Goal: Task Accomplishment & Management: Use online tool/utility

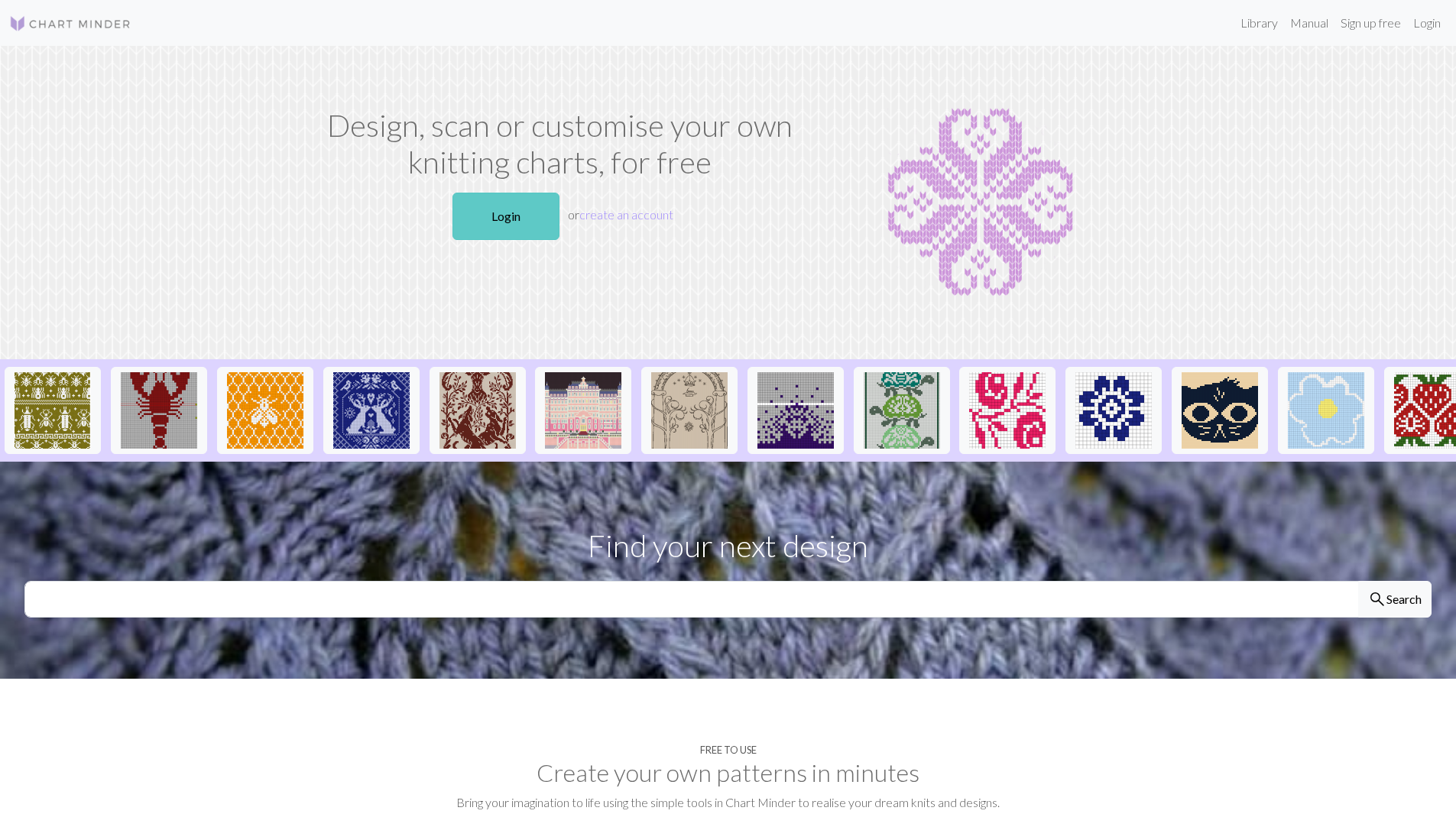
click at [494, 212] on link "Login" at bounding box center [506, 217] width 107 height 48
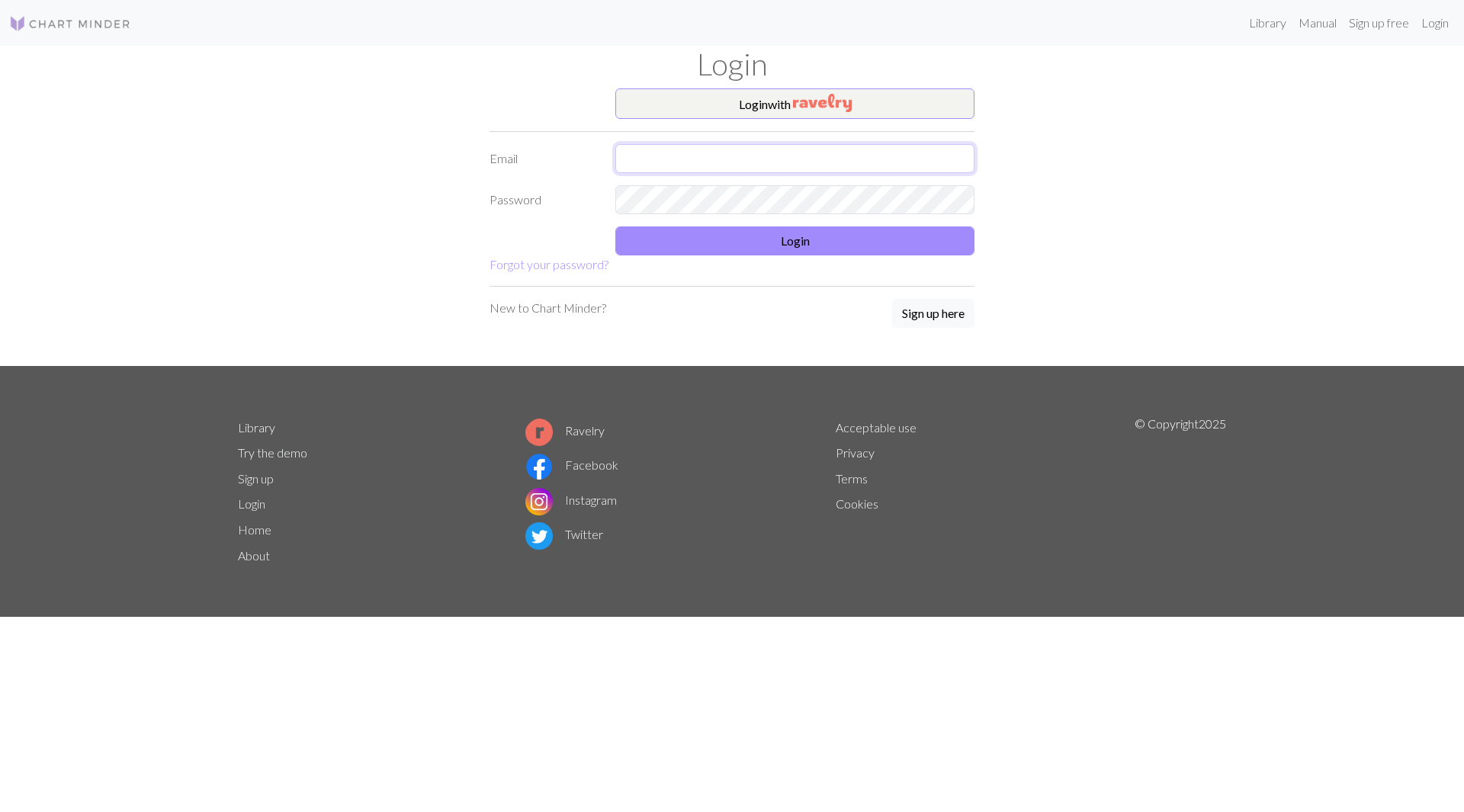
click at [761, 151] on input "text" at bounding box center [795, 158] width 360 height 29
click at [780, 86] on div "Login" at bounding box center [732, 66] width 1007 height 42
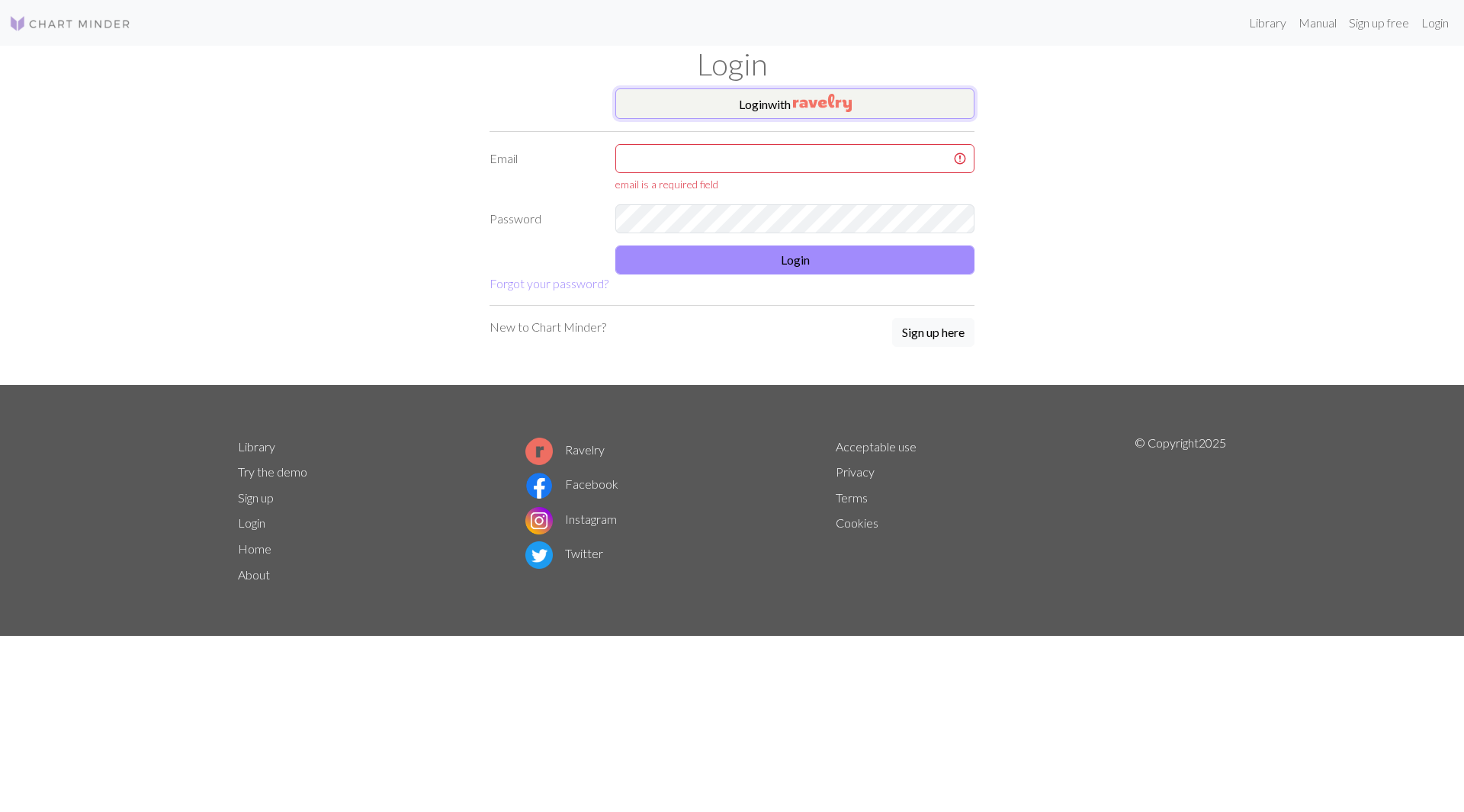
click at [777, 99] on button "Login with" at bounding box center [795, 104] width 360 height 31
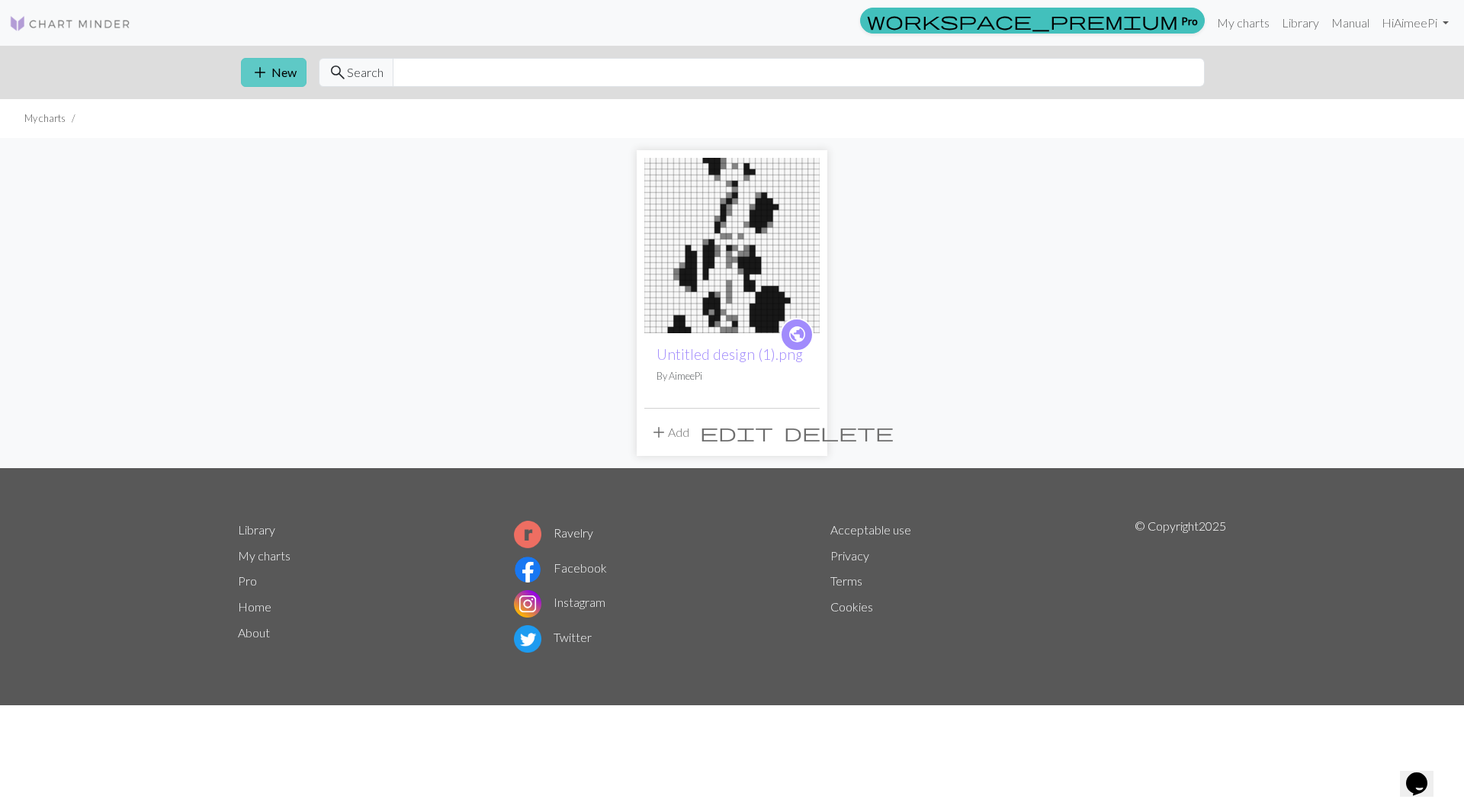
click at [276, 75] on button "add New" at bounding box center [274, 72] width 65 height 29
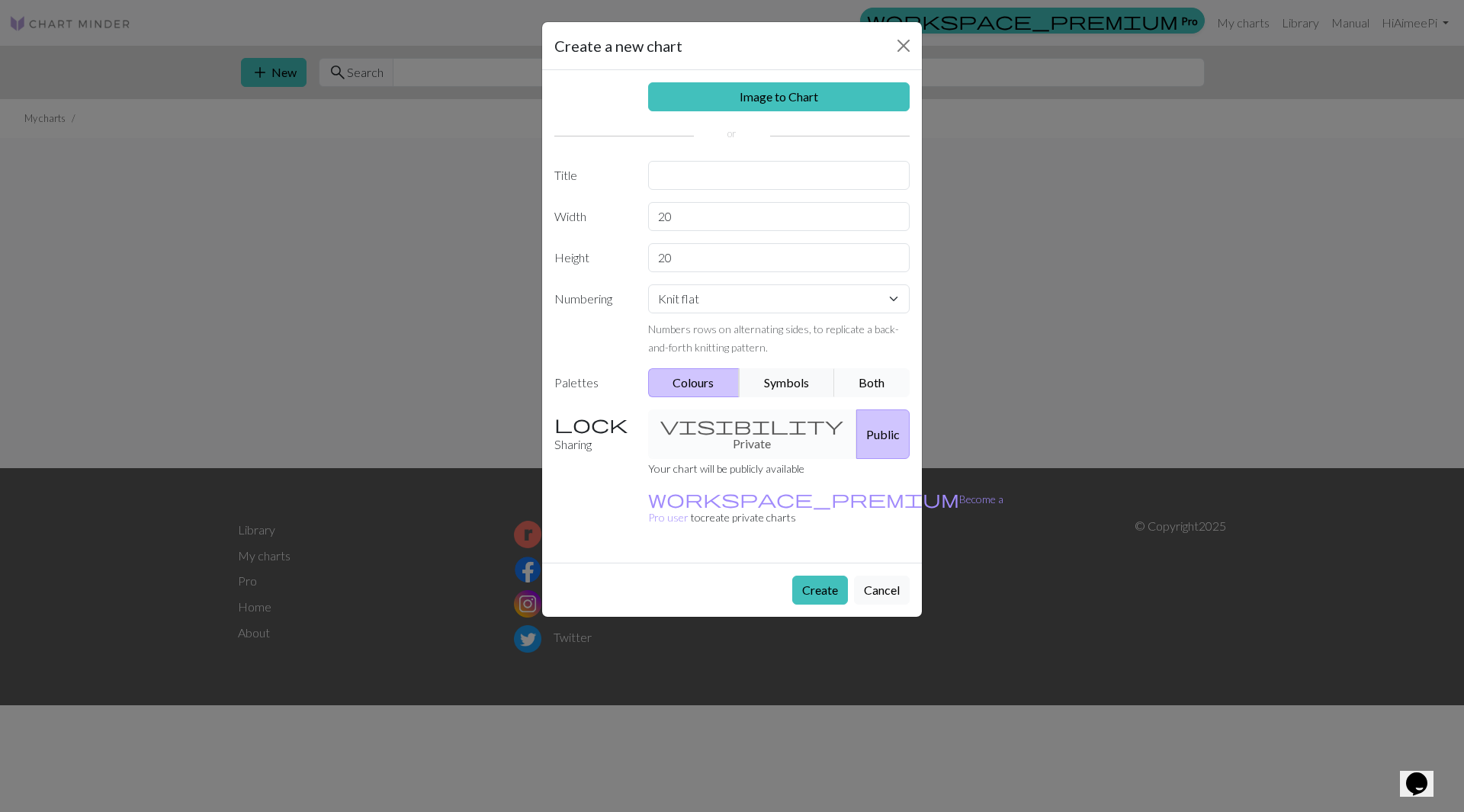
click at [873, 387] on button "Both" at bounding box center [871, 382] width 76 height 29
click at [889, 298] on select "Knit flat Knit in the round Lace knitting Cross stitch" at bounding box center [779, 298] width 263 height 29
click at [713, 169] on input "text" at bounding box center [779, 175] width 263 height 29
type input "Get a Drip"
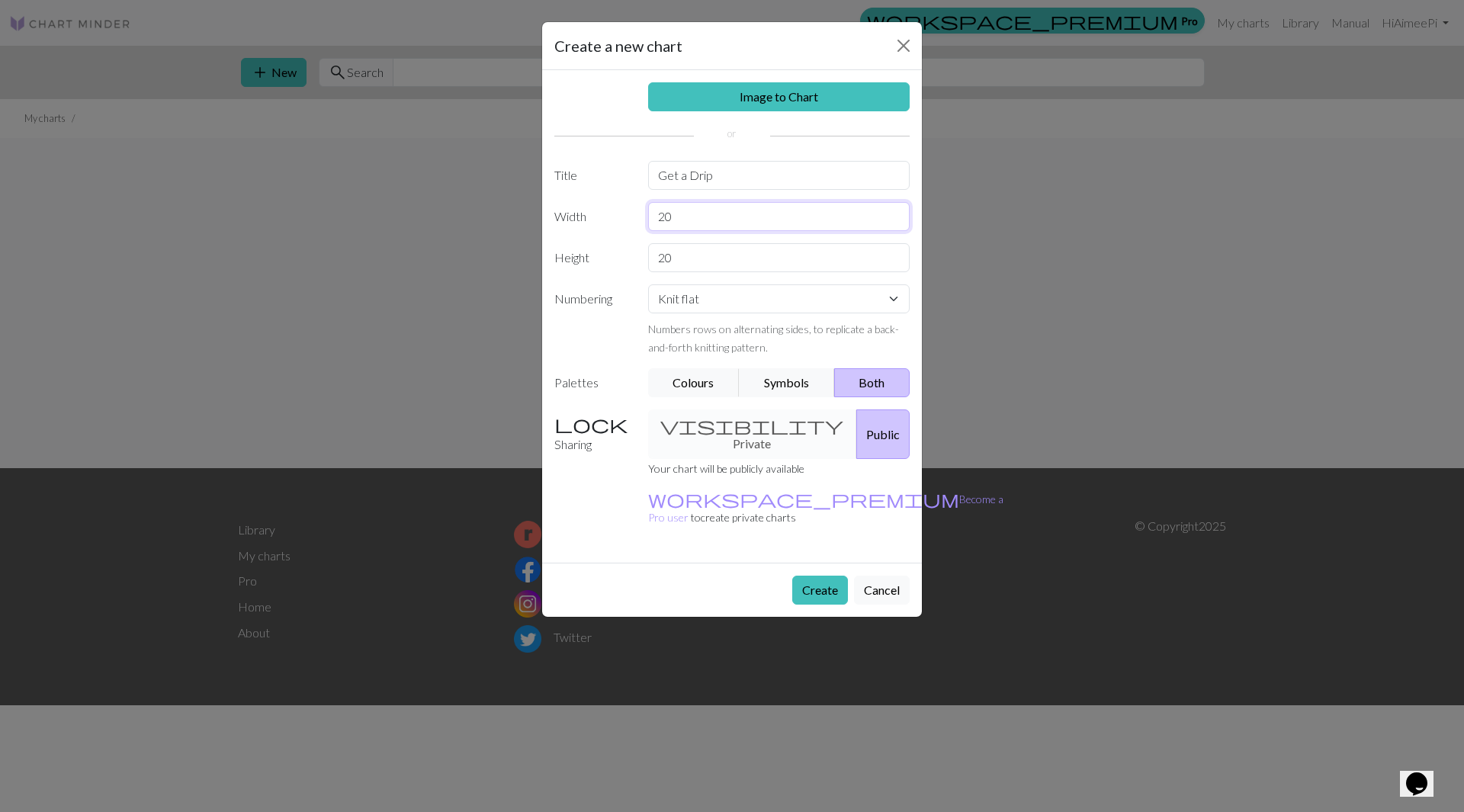
drag, startPoint x: 694, startPoint y: 217, endPoint x: 633, endPoint y: 219, distance: 61.0
click at [633, 219] on div "Width 20" at bounding box center [732, 216] width 373 height 29
type input "185"
drag, startPoint x: 691, startPoint y: 262, endPoint x: 640, endPoint y: 260, distance: 51.0
click at [640, 260] on div "20" at bounding box center [779, 257] width 281 height 29
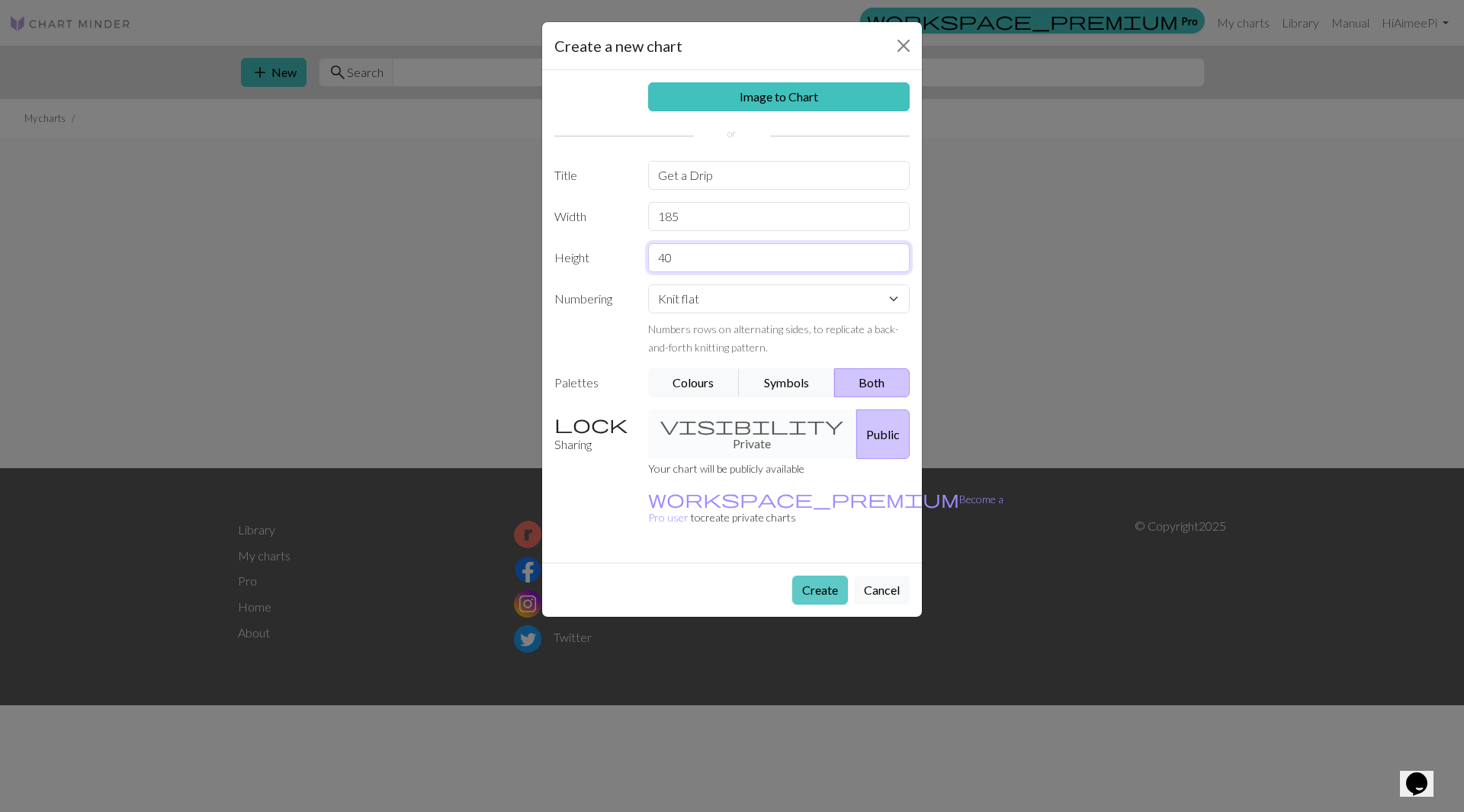
type input "40"
click at [825, 576] on button "Create" at bounding box center [820, 590] width 55 height 29
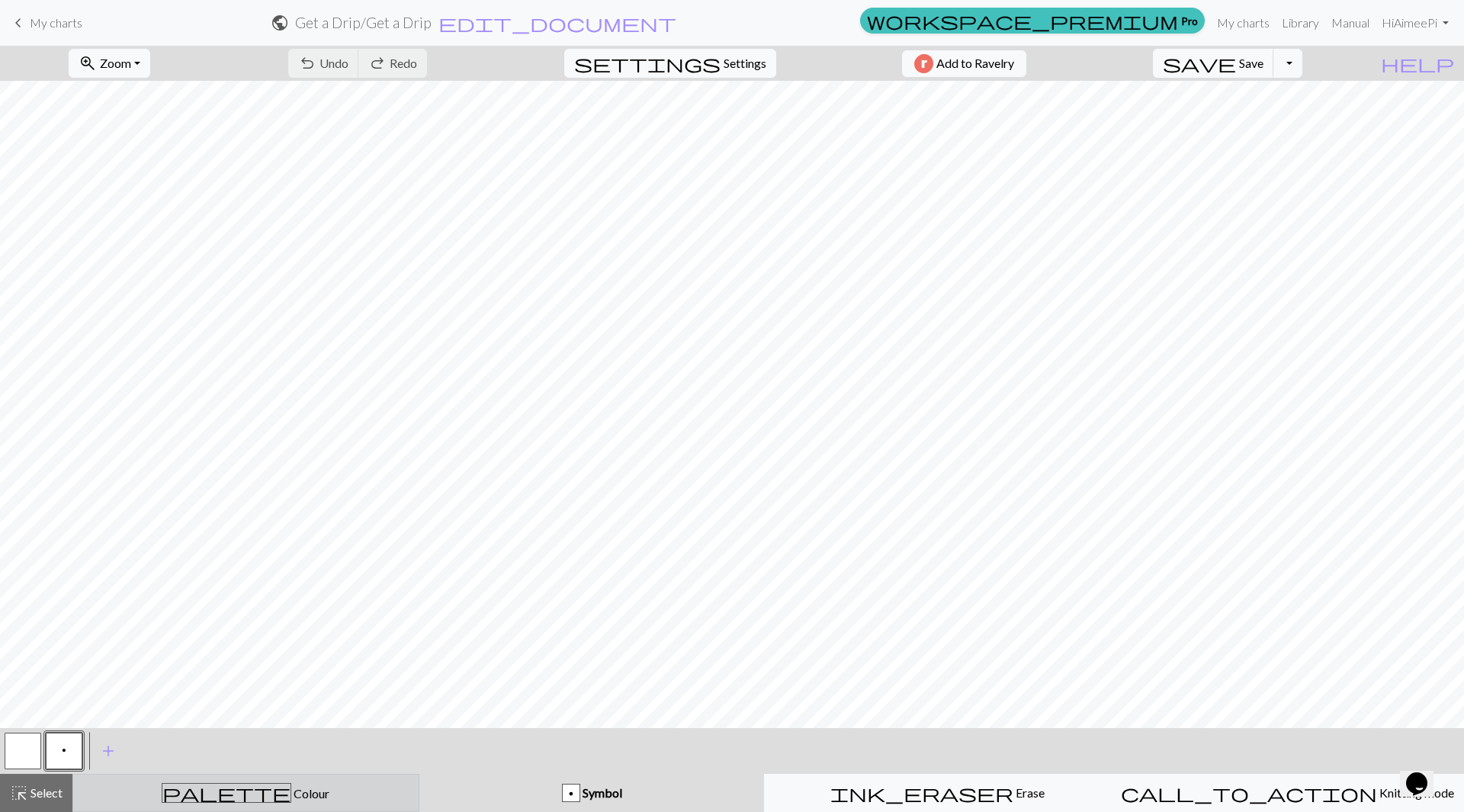
click at [282, 789] on div "palette Colour Colour" at bounding box center [245, 793] width 327 height 20
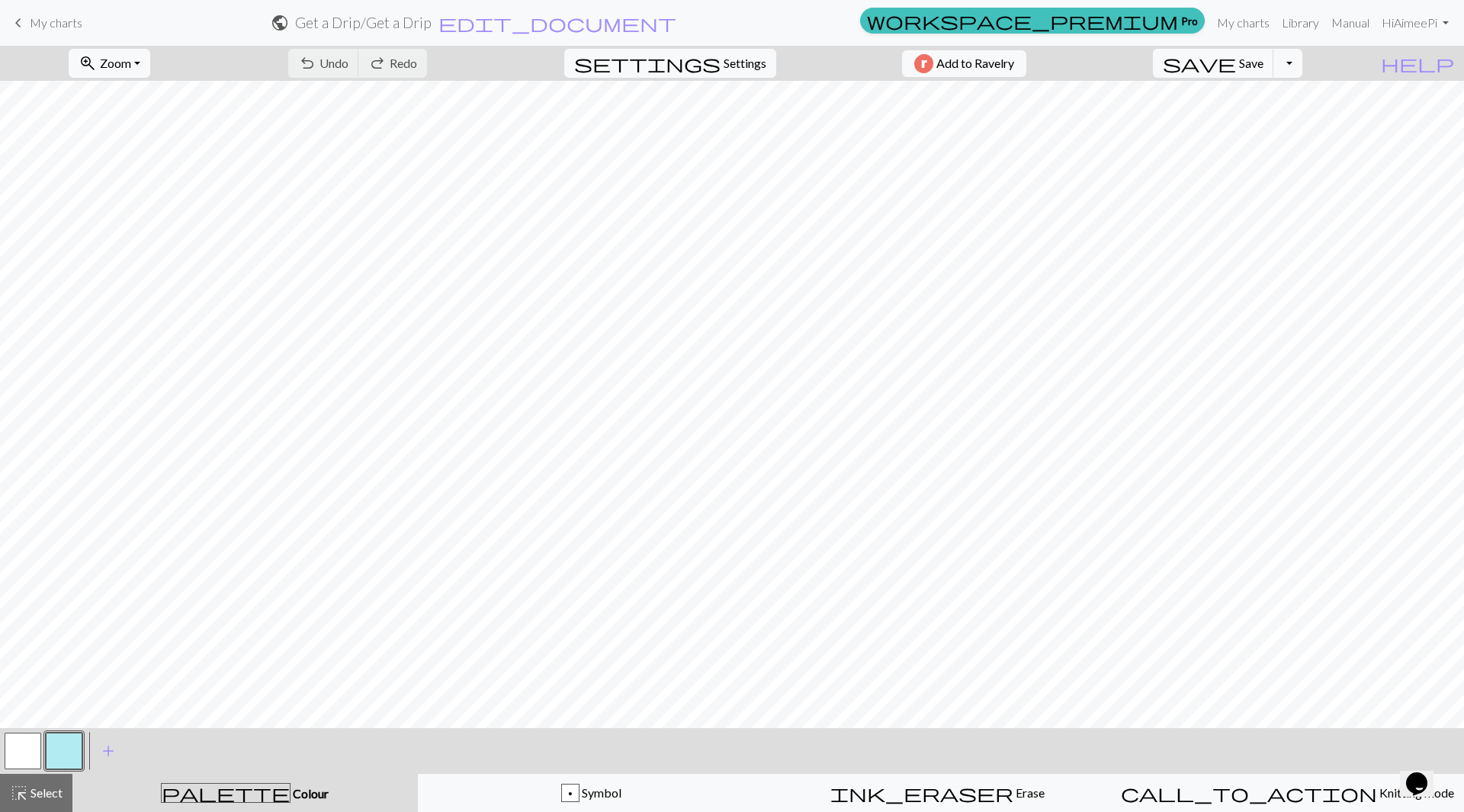
click at [69, 758] on button "button" at bounding box center [63, 751] width 37 height 37
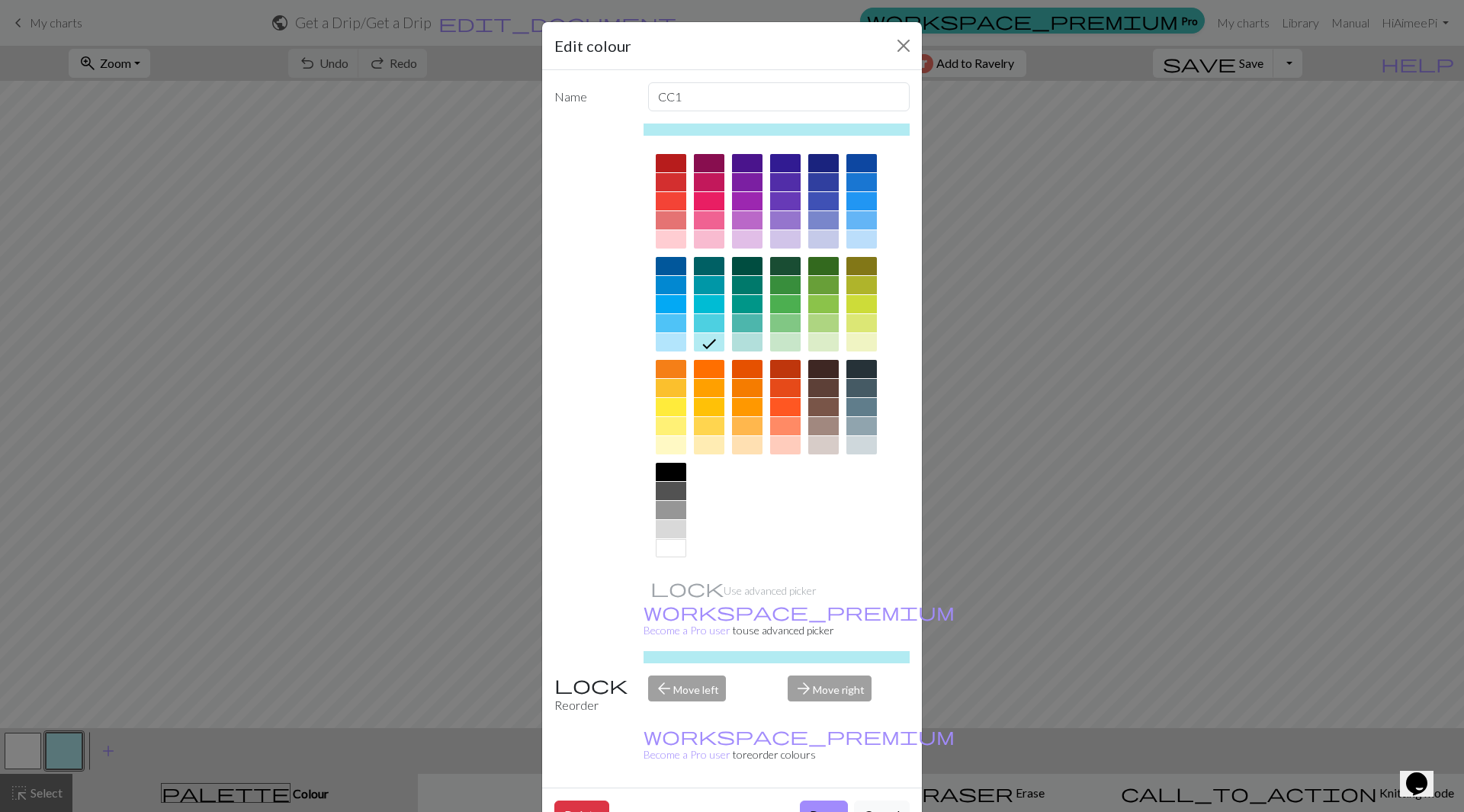
click at [703, 201] on div at bounding box center [708, 202] width 31 height 19
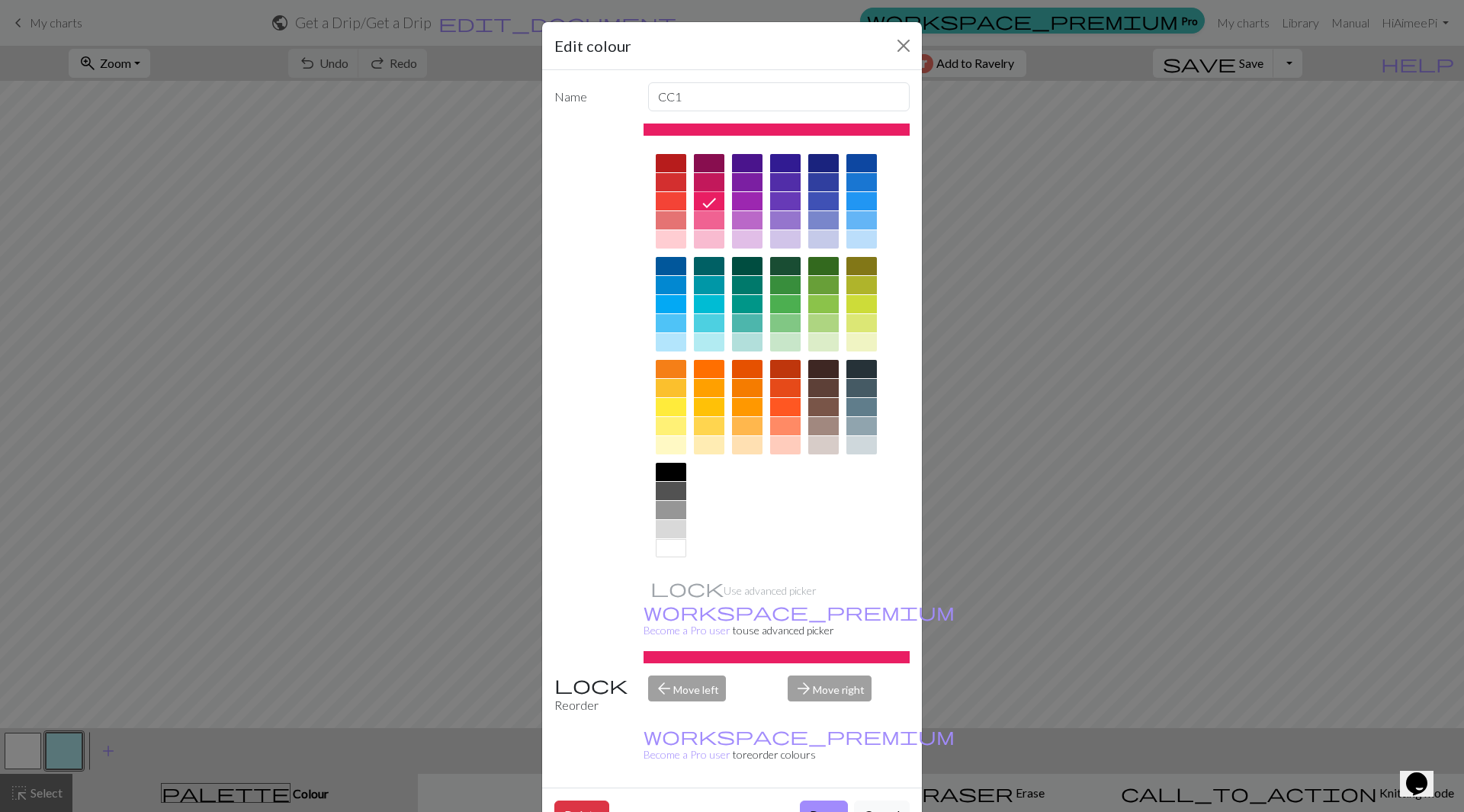
click at [831, 800] on button "Done" at bounding box center [824, 814] width 48 height 29
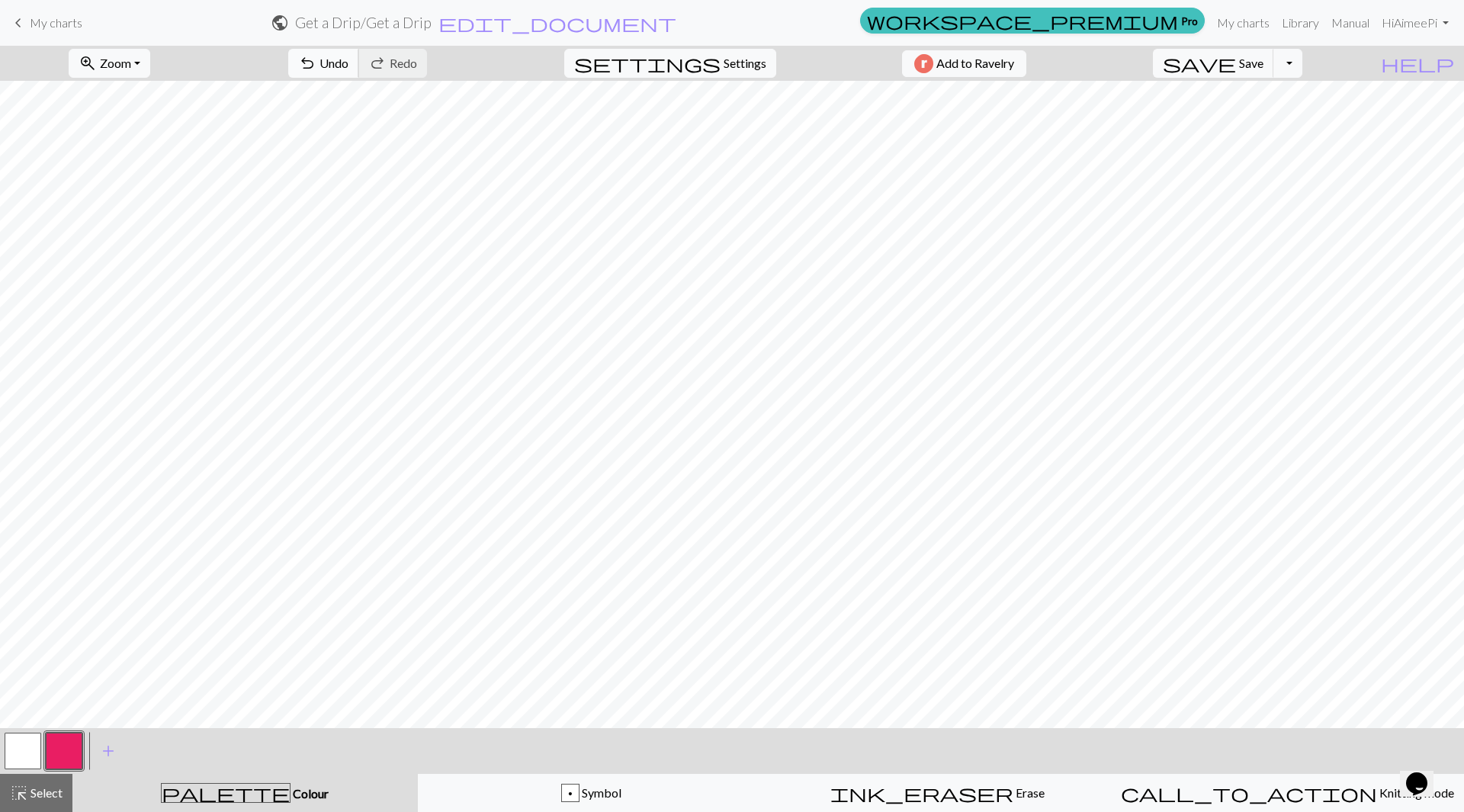
click at [316, 68] on span "undo" at bounding box center [307, 63] width 19 height 22
click at [316, 70] on span "undo" at bounding box center [307, 63] width 19 height 22
click at [1305, 804] on button "call_to_action Knitting mode Knitting mode" at bounding box center [1287, 792] width 353 height 39
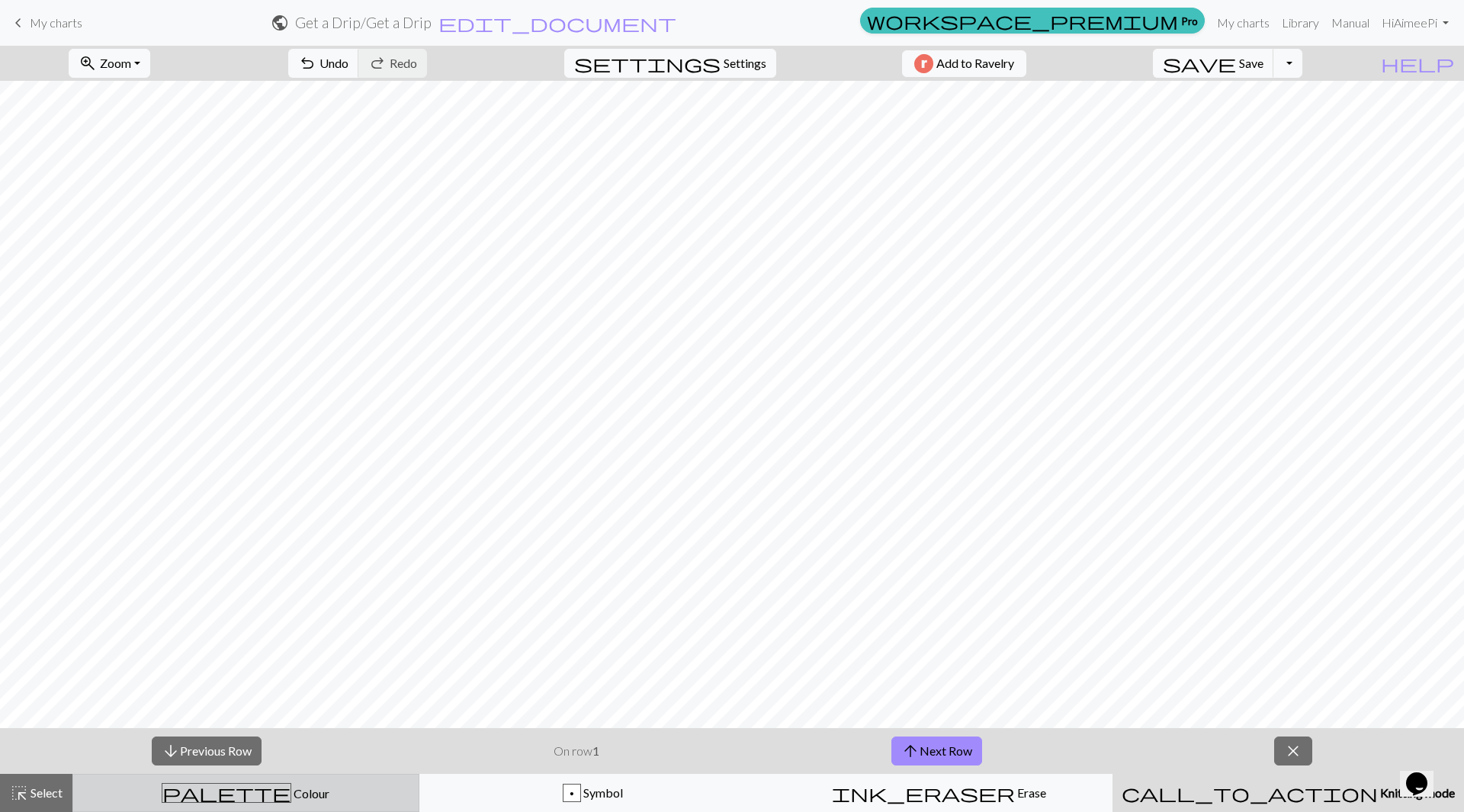
click at [306, 802] on div "palette Colour Colour" at bounding box center [245, 793] width 327 height 20
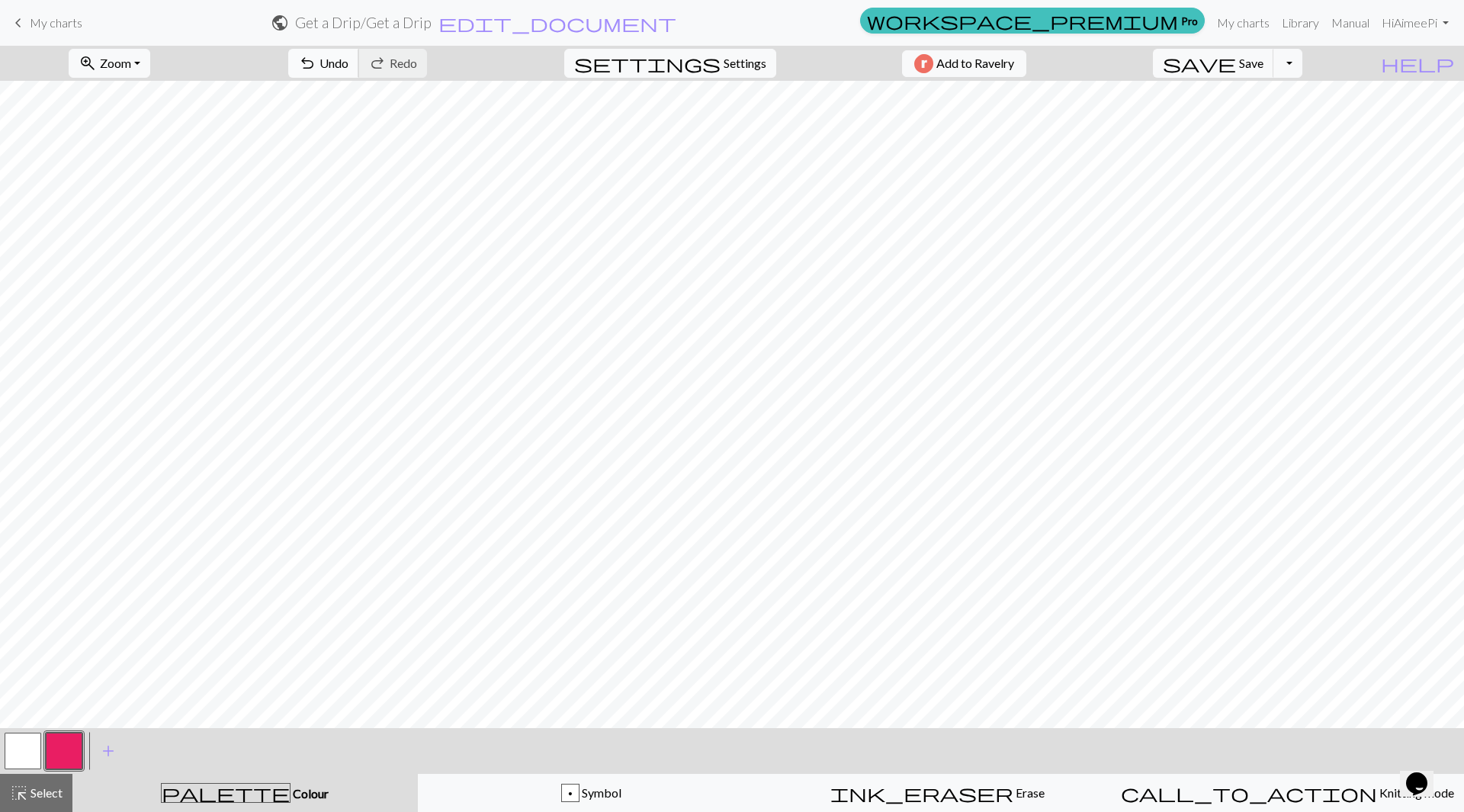
click at [349, 64] on span "Undo" at bounding box center [333, 62] width 29 height 15
click at [349, 62] on span "Undo" at bounding box center [333, 62] width 29 height 15
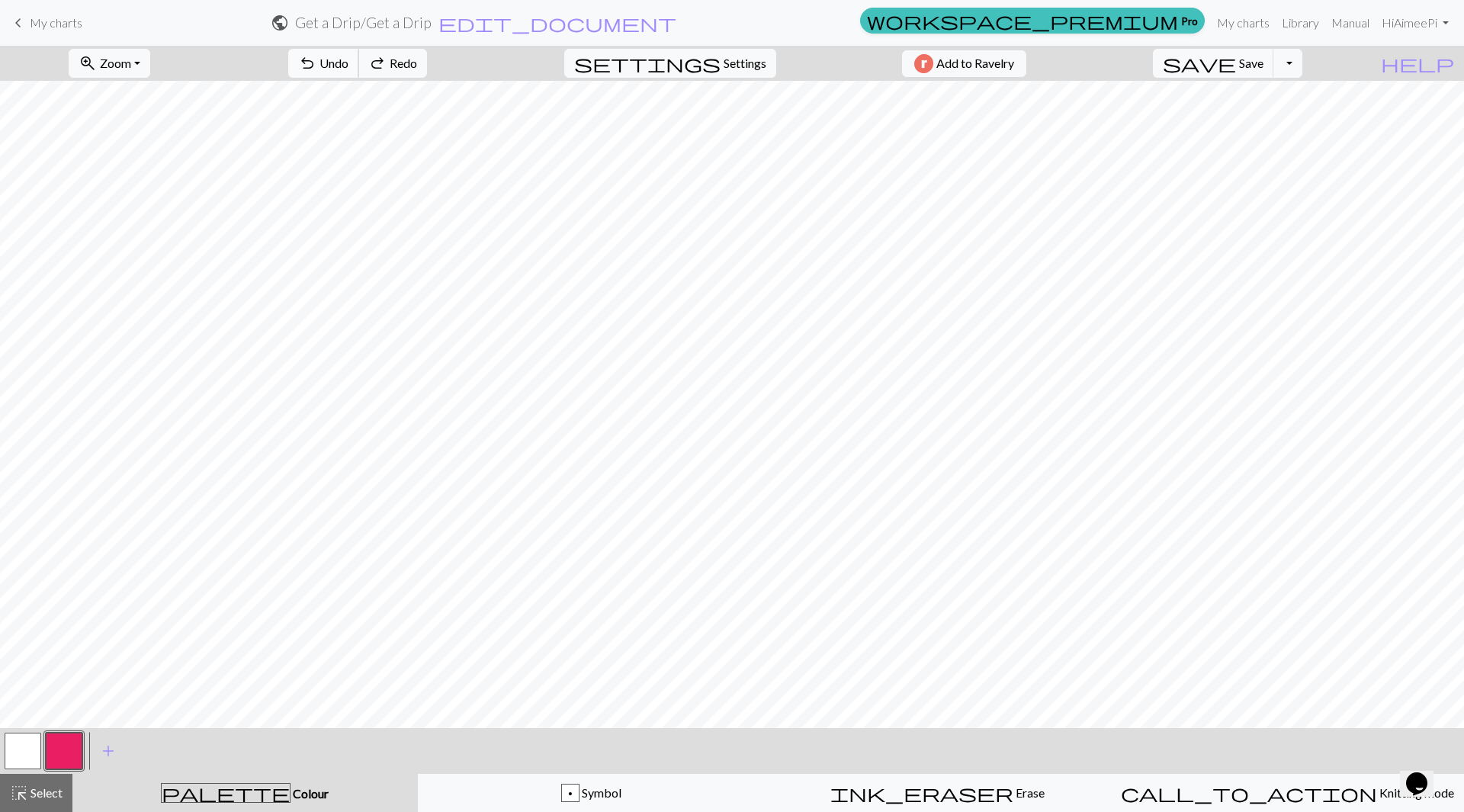
click at [349, 64] on span "Undo" at bounding box center [333, 62] width 29 height 15
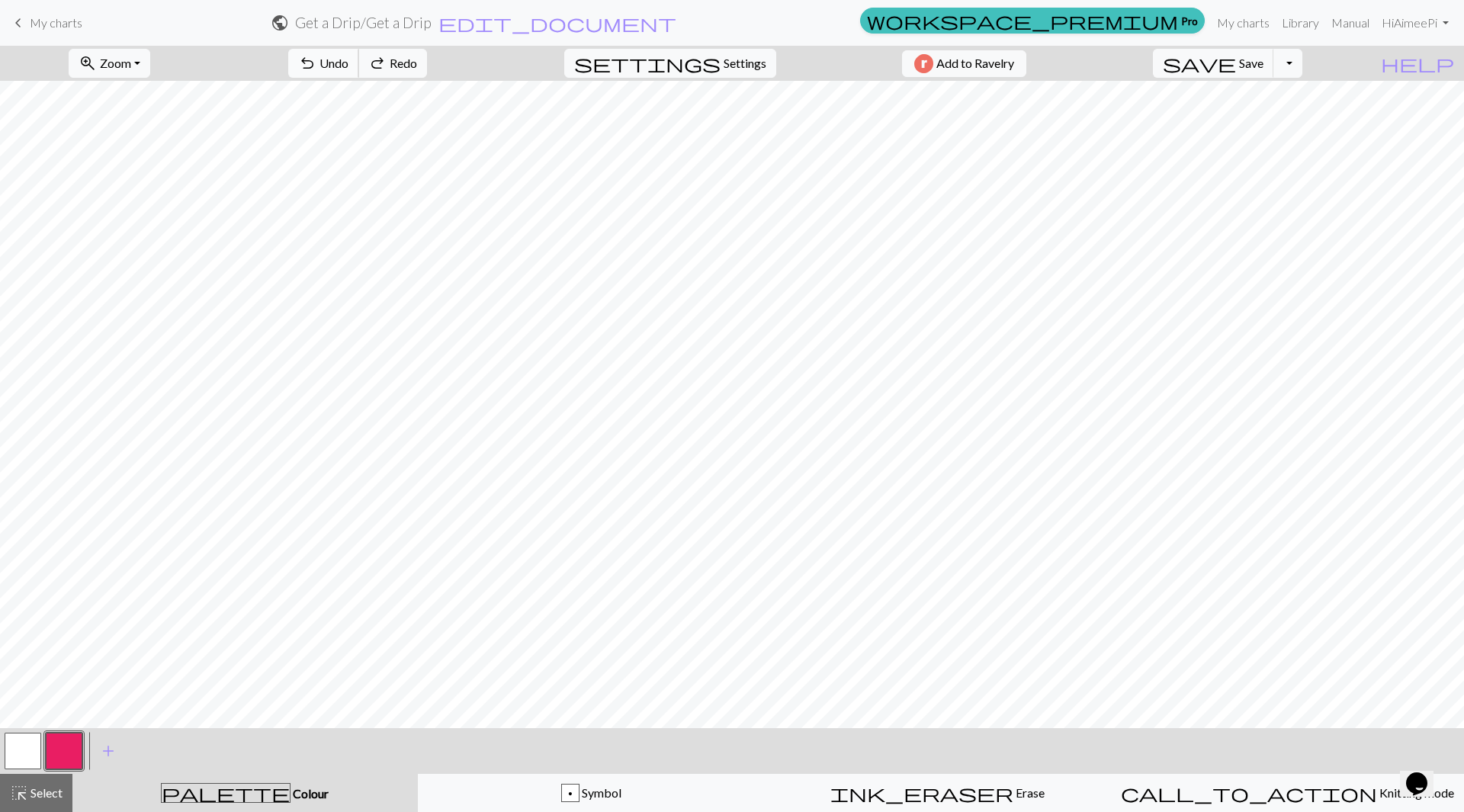
click at [349, 64] on span "Undo" at bounding box center [333, 62] width 29 height 15
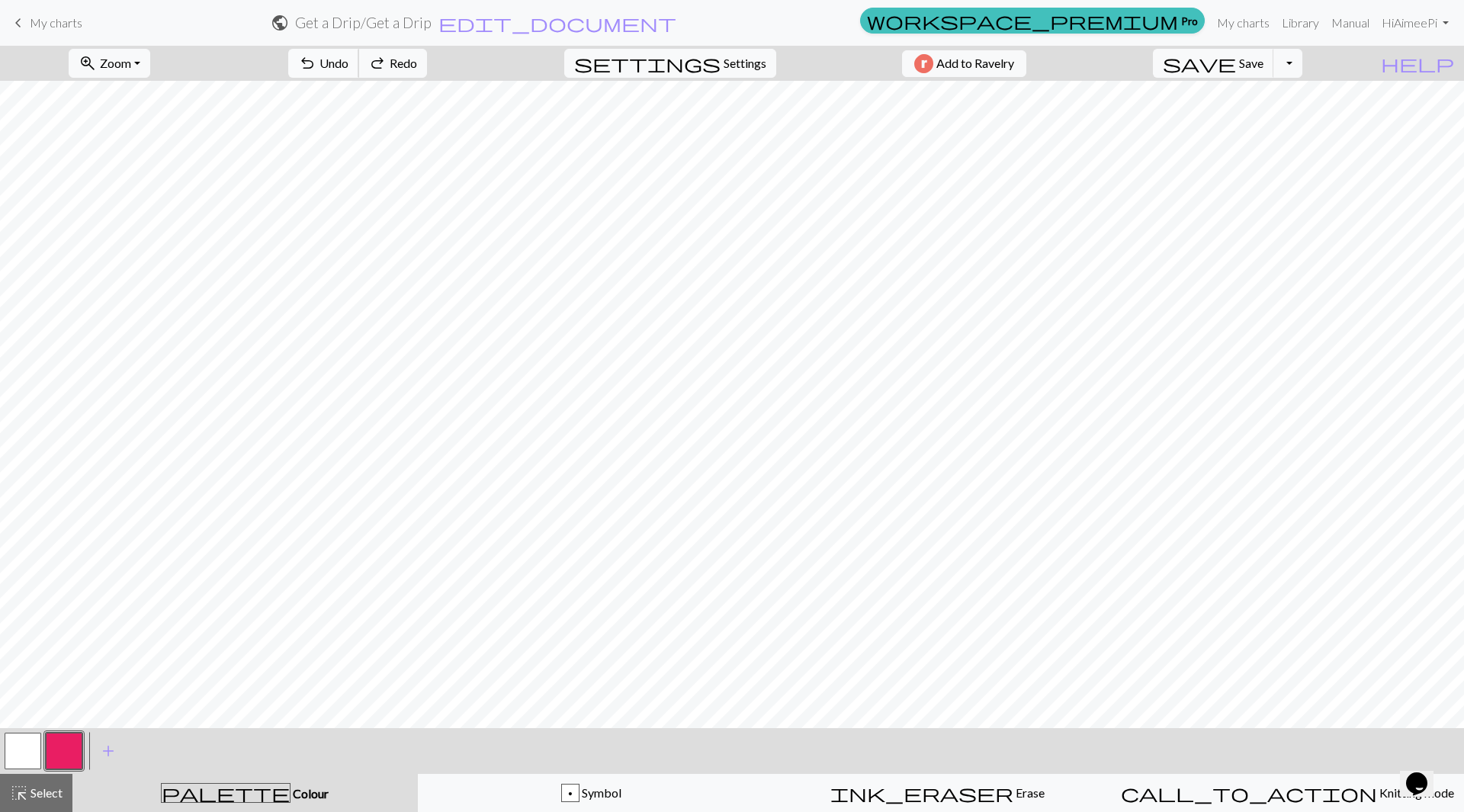
click at [349, 64] on span "Undo" at bounding box center [333, 62] width 29 height 15
click at [403, 64] on div "undo Undo Undo redo Redo Redo" at bounding box center [358, 63] width 162 height 36
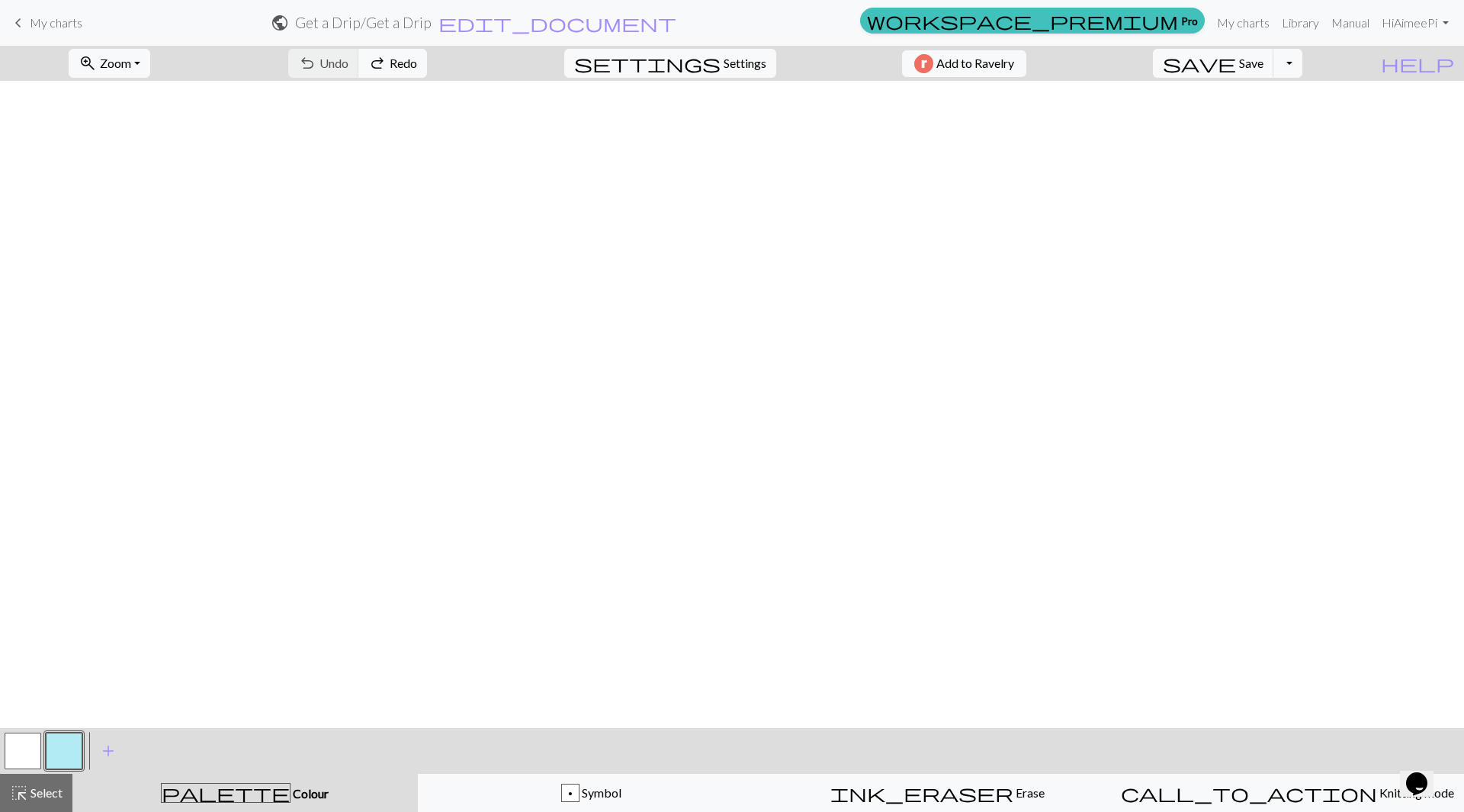
scroll to position [0, 2389]
click at [66, 753] on button "button" at bounding box center [63, 751] width 37 height 37
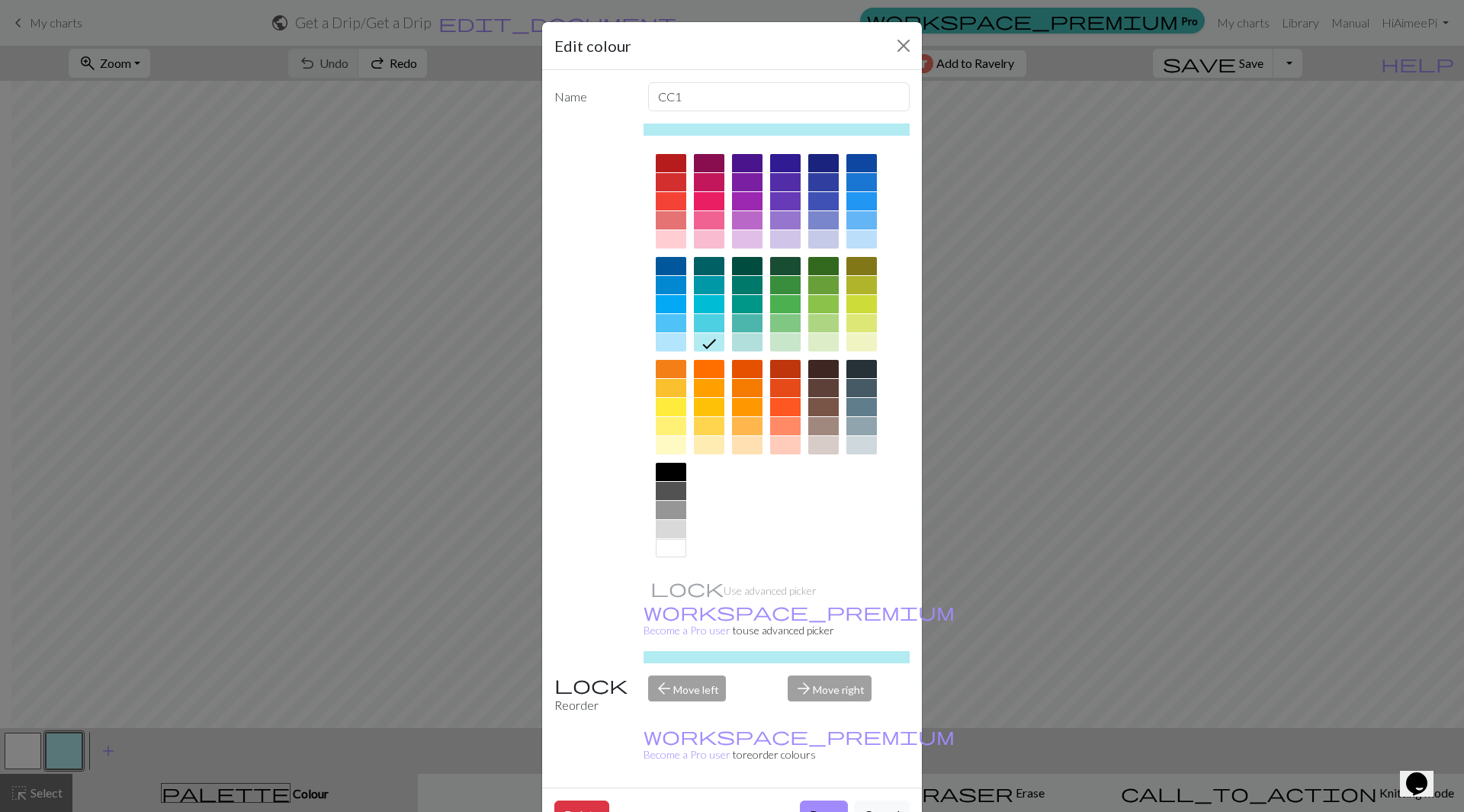
click at [708, 205] on div at bounding box center [708, 202] width 31 height 19
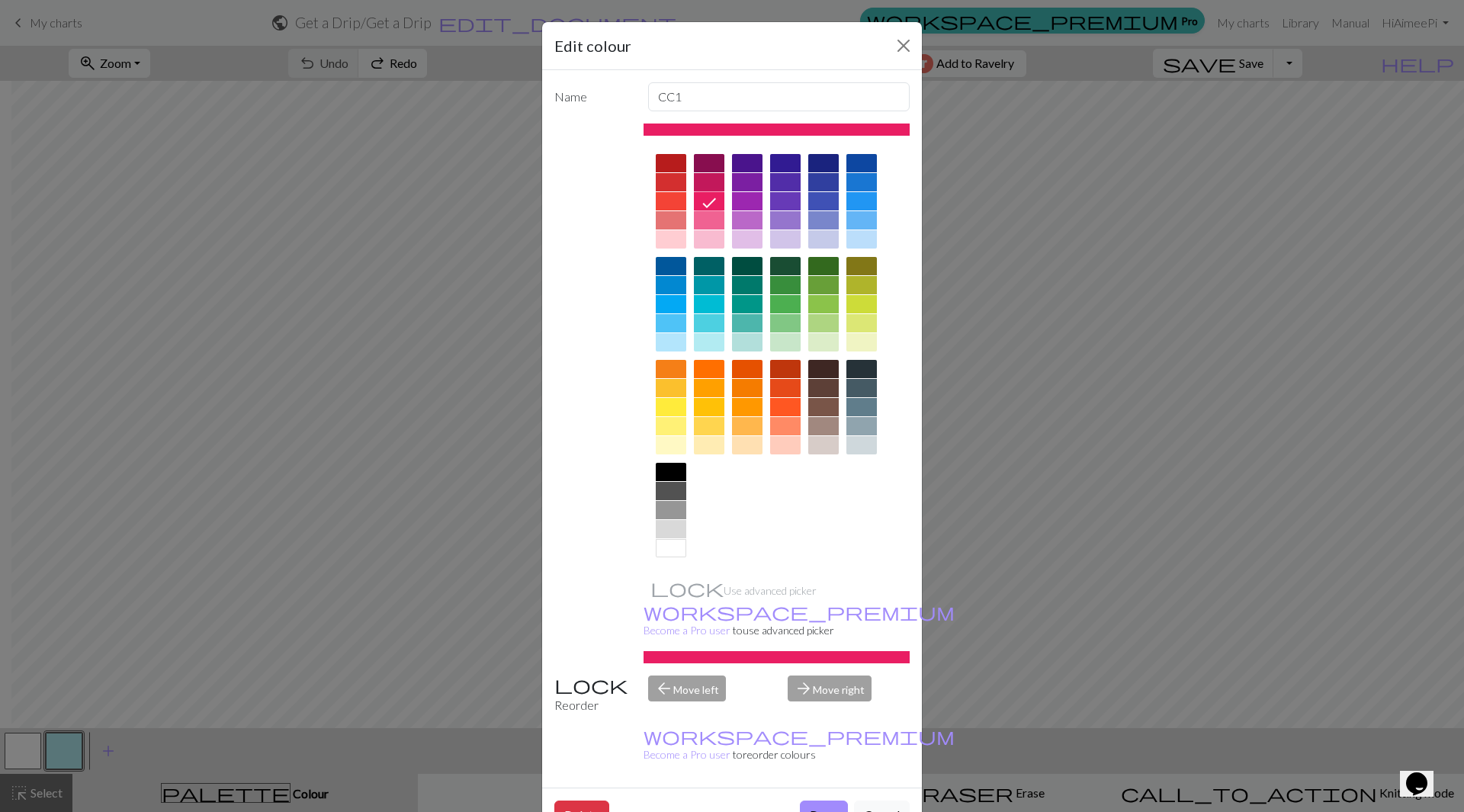
click at [814, 800] on button "Done" at bounding box center [824, 814] width 48 height 29
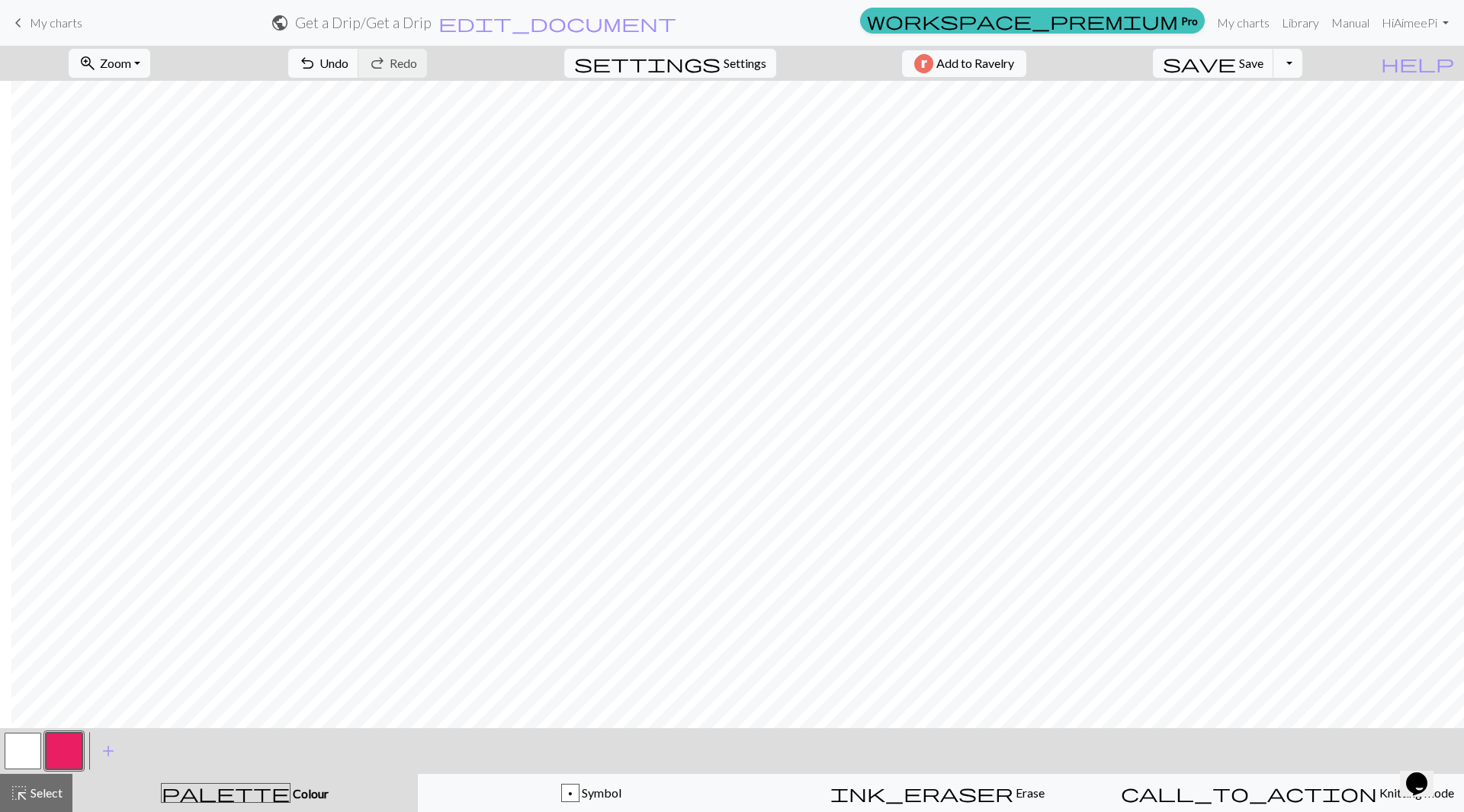
click at [14, 754] on button "button" at bounding box center [23, 751] width 37 height 37
click at [61, 754] on button "button" at bounding box center [63, 751] width 37 height 37
click at [23, 754] on button "button" at bounding box center [23, 751] width 37 height 37
click at [66, 761] on button "button" at bounding box center [63, 751] width 37 height 37
drag, startPoint x: 26, startPoint y: 747, endPoint x: 95, endPoint y: 724, distance: 72.7
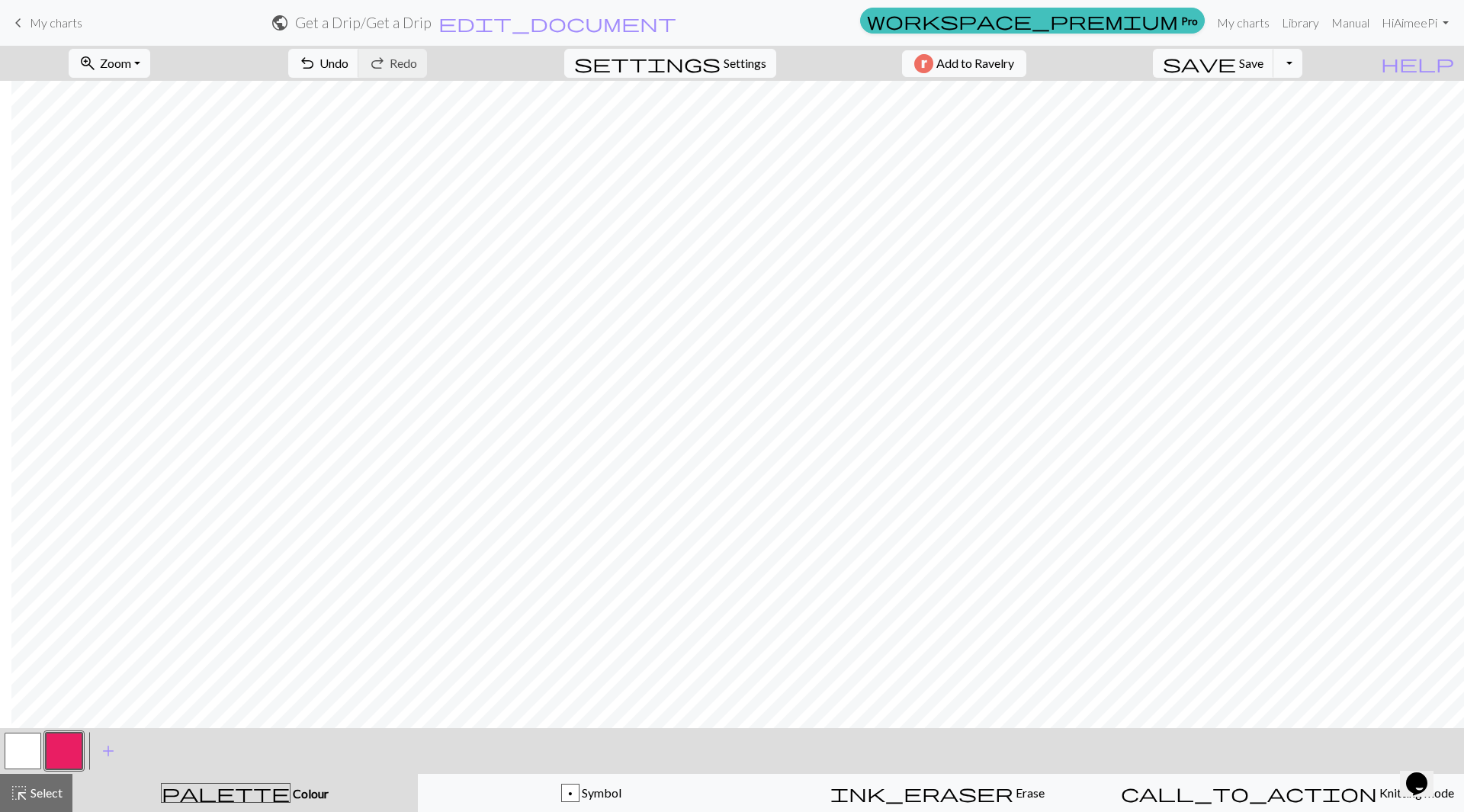
click at [28, 747] on button "button" at bounding box center [23, 751] width 37 height 37
click at [44, 754] on div at bounding box center [64, 751] width 41 height 41
click at [69, 757] on button "button" at bounding box center [63, 751] width 37 height 37
click at [591, 785] on div "p Symbol" at bounding box center [591, 793] width 327 height 19
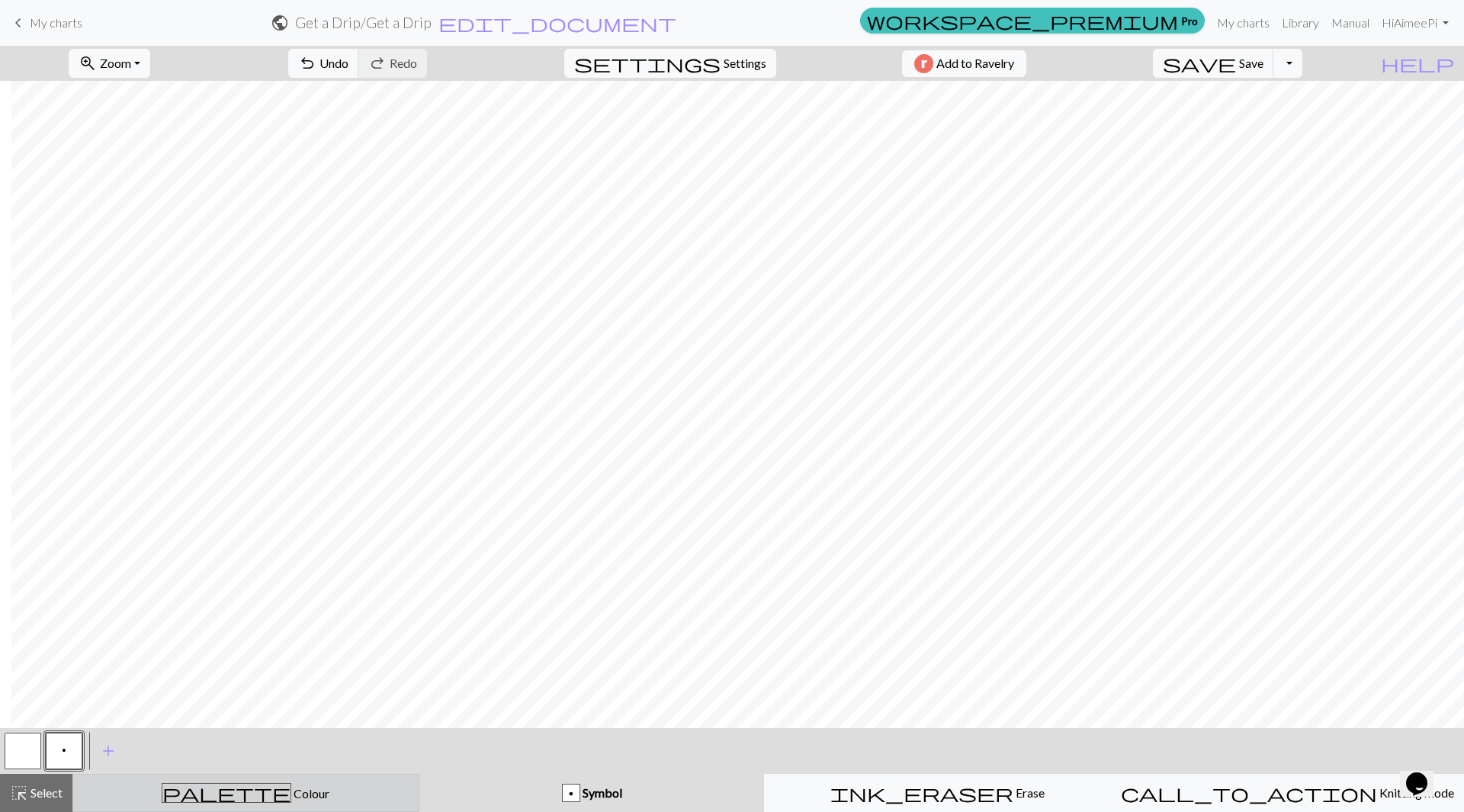
click at [216, 795] on div "palette Colour Colour" at bounding box center [245, 793] width 327 height 20
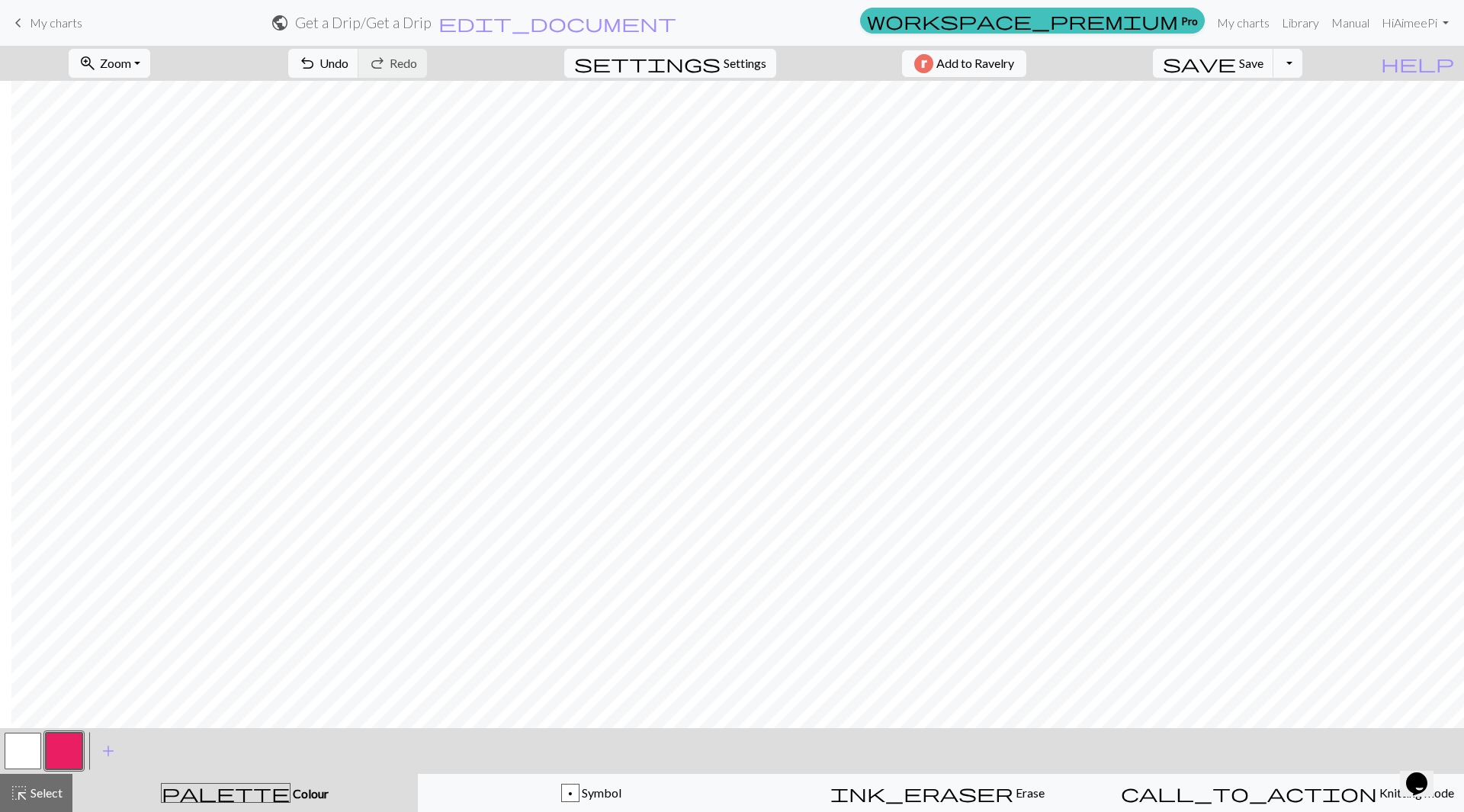
click at [22, 760] on button "button" at bounding box center [23, 751] width 37 height 37
click at [31, 792] on span "Select" at bounding box center [45, 792] width 35 height 15
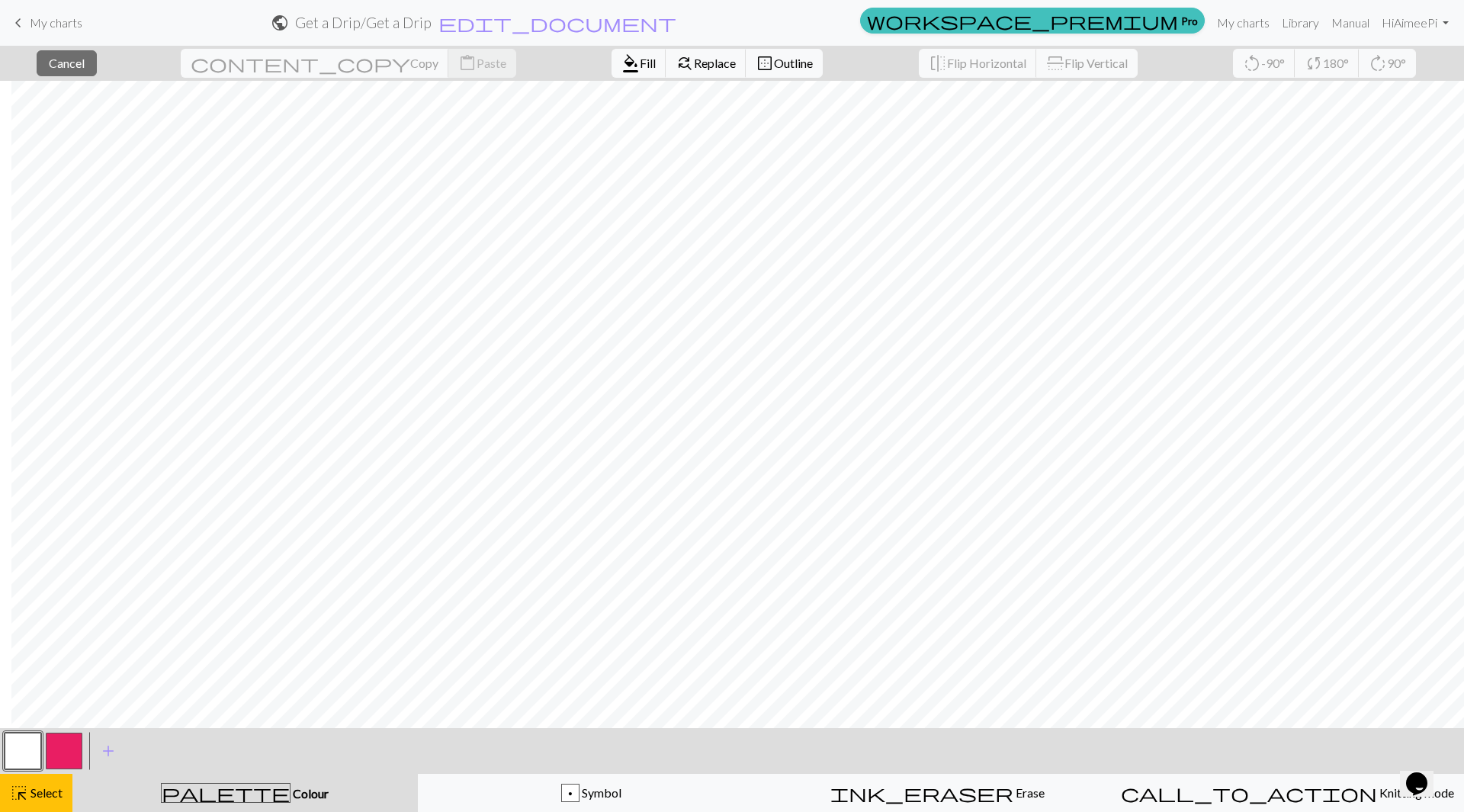
click at [27, 757] on button "button" at bounding box center [23, 751] width 37 height 37
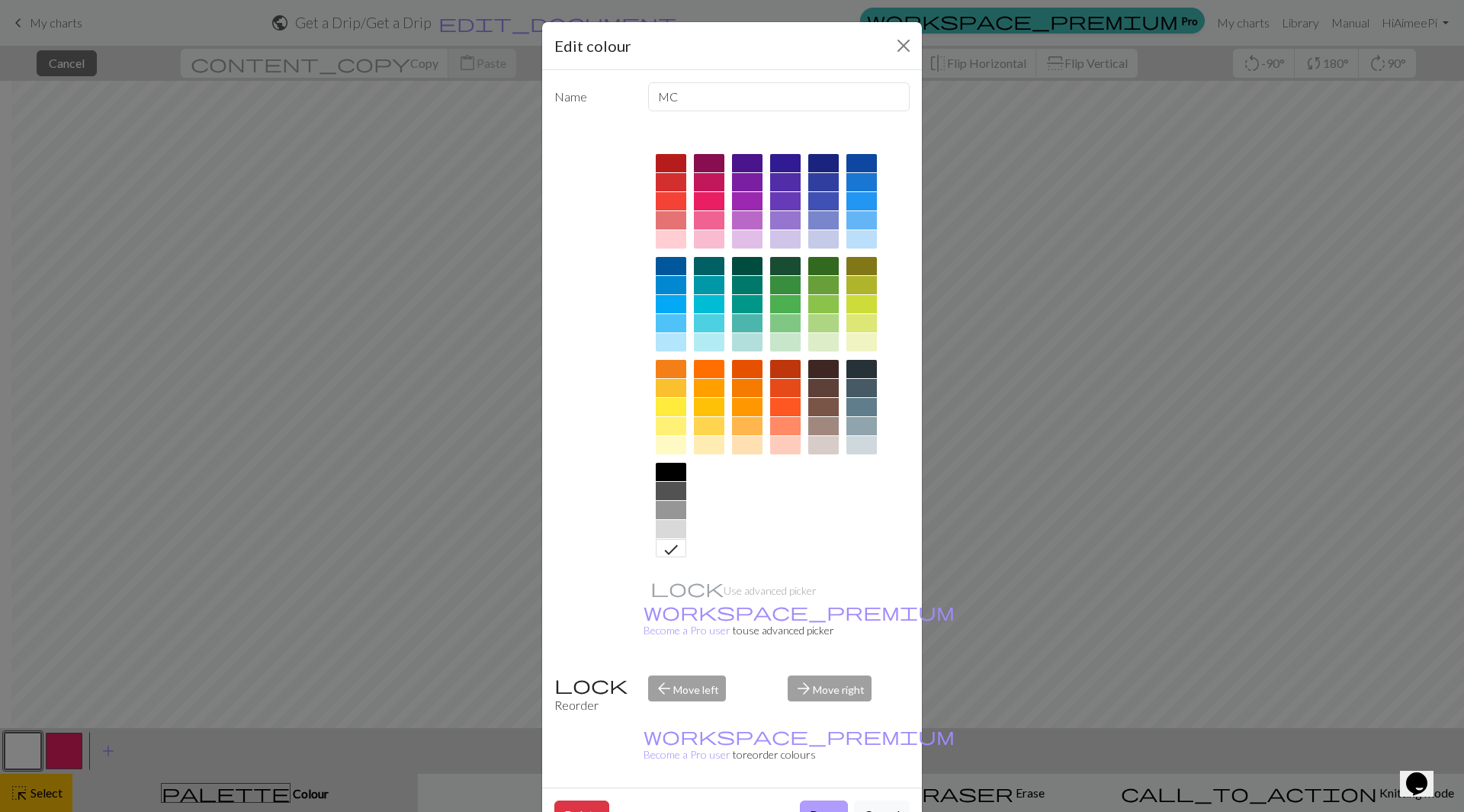
click at [811, 800] on button "Done" at bounding box center [824, 814] width 48 height 29
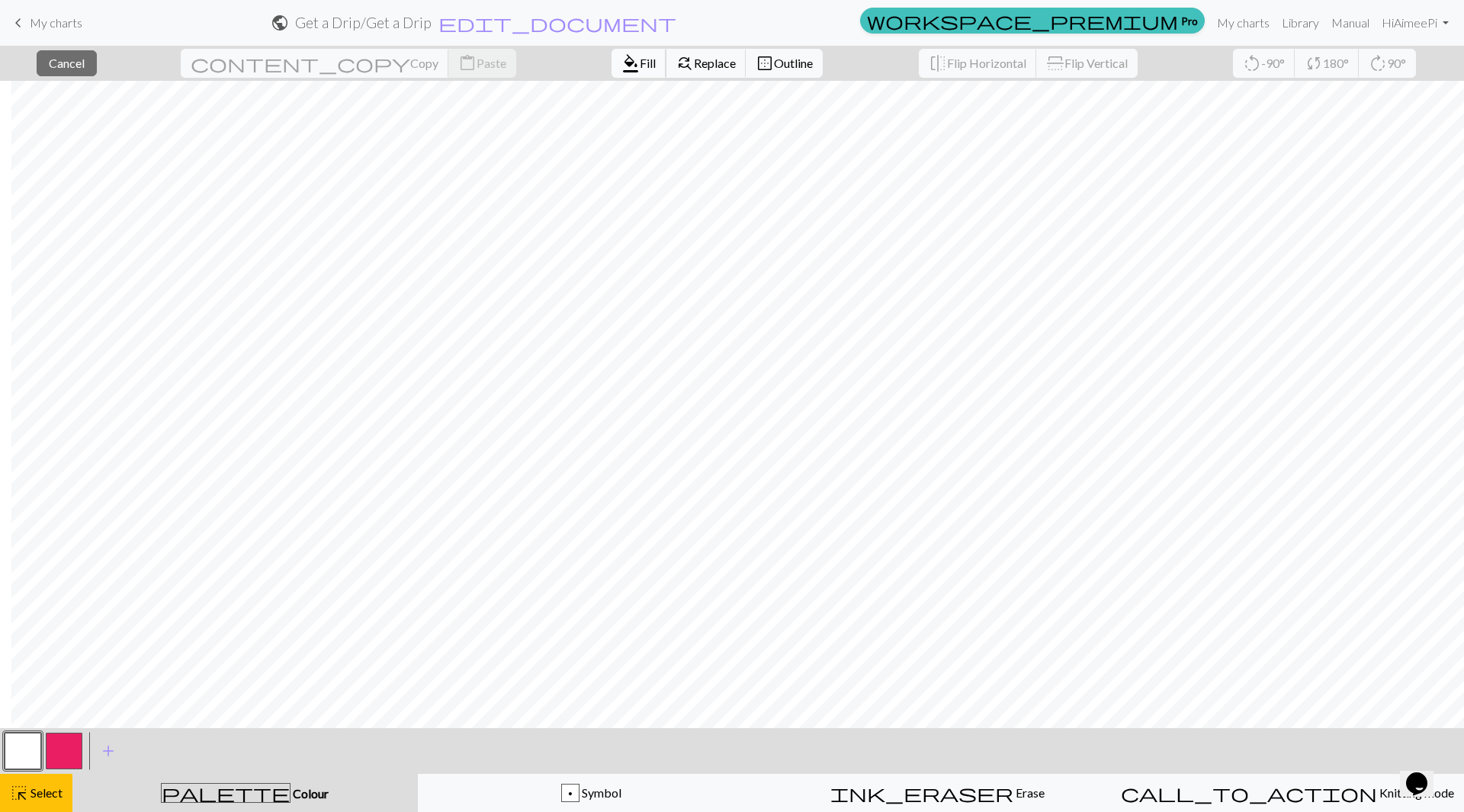
click at [640, 64] on span "Fill" at bounding box center [648, 62] width 16 height 15
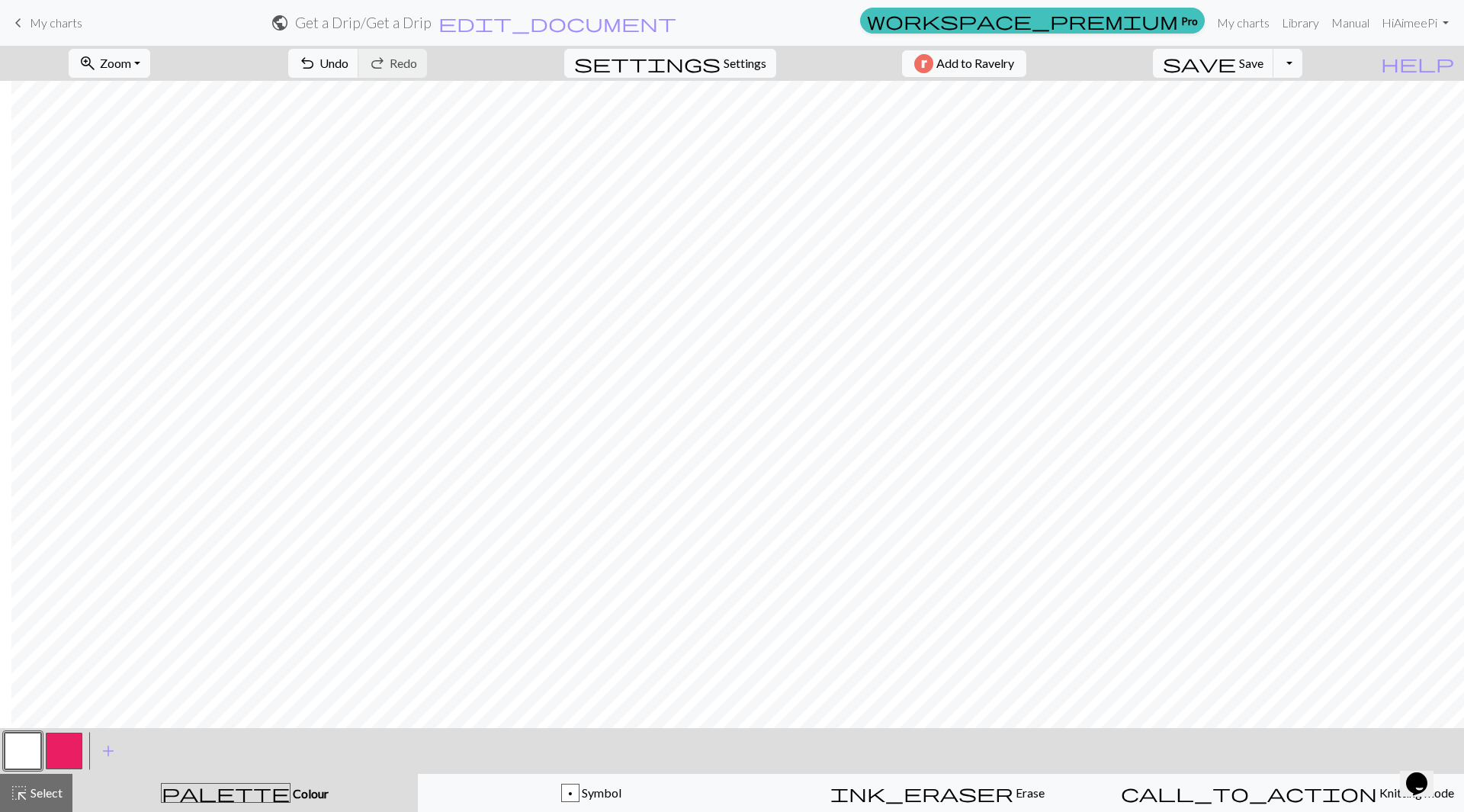
click at [71, 742] on button "button" at bounding box center [63, 751] width 37 height 37
click at [24, 757] on button "button" at bounding box center [23, 751] width 37 height 37
click at [59, 764] on button "button" at bounding box center [63, 751] width 37 height 37
click at [15, 762] on button "button" at bounding box center [23, 751] width 37 height 37
click at [55, 755] on button "button" at bounding box center [63, 751] width 37 height 37
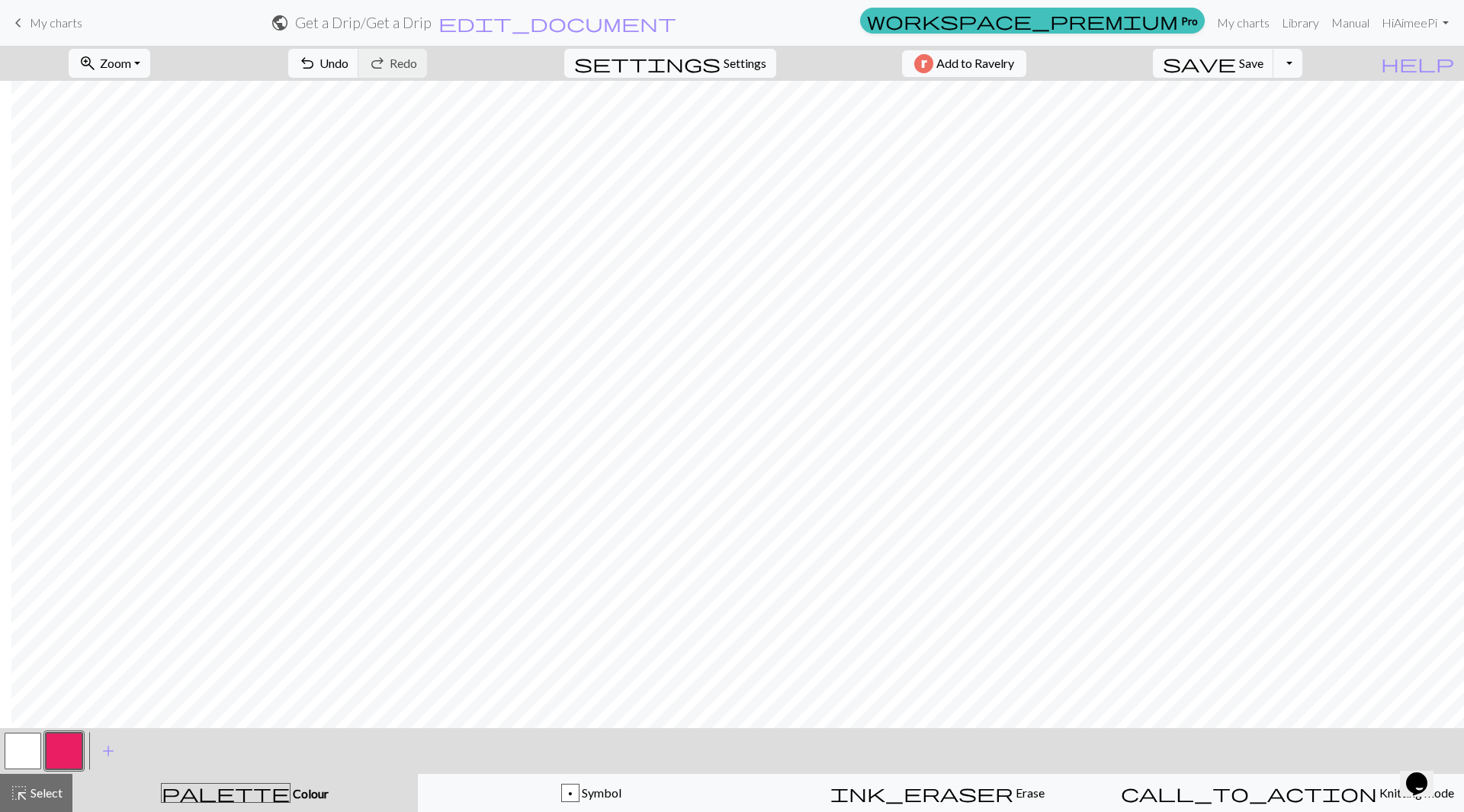
click at [30, 750] on button "button" at bounding box center [23, 751] width 37 height 37
click at [72, 757] on button "button" at bounding box center [63, 751] width 37 height 37
drag, startPoint x: 27, startPoint y: 755, endPoint x: 115, endPoint y: 741, distance: 89.1
click at [28, 756] on button "button" at bounding box center [23, 751] width 37 height 37
click at [68, 745] on button "button" at bounding box center [63, 751] width 37 height 37
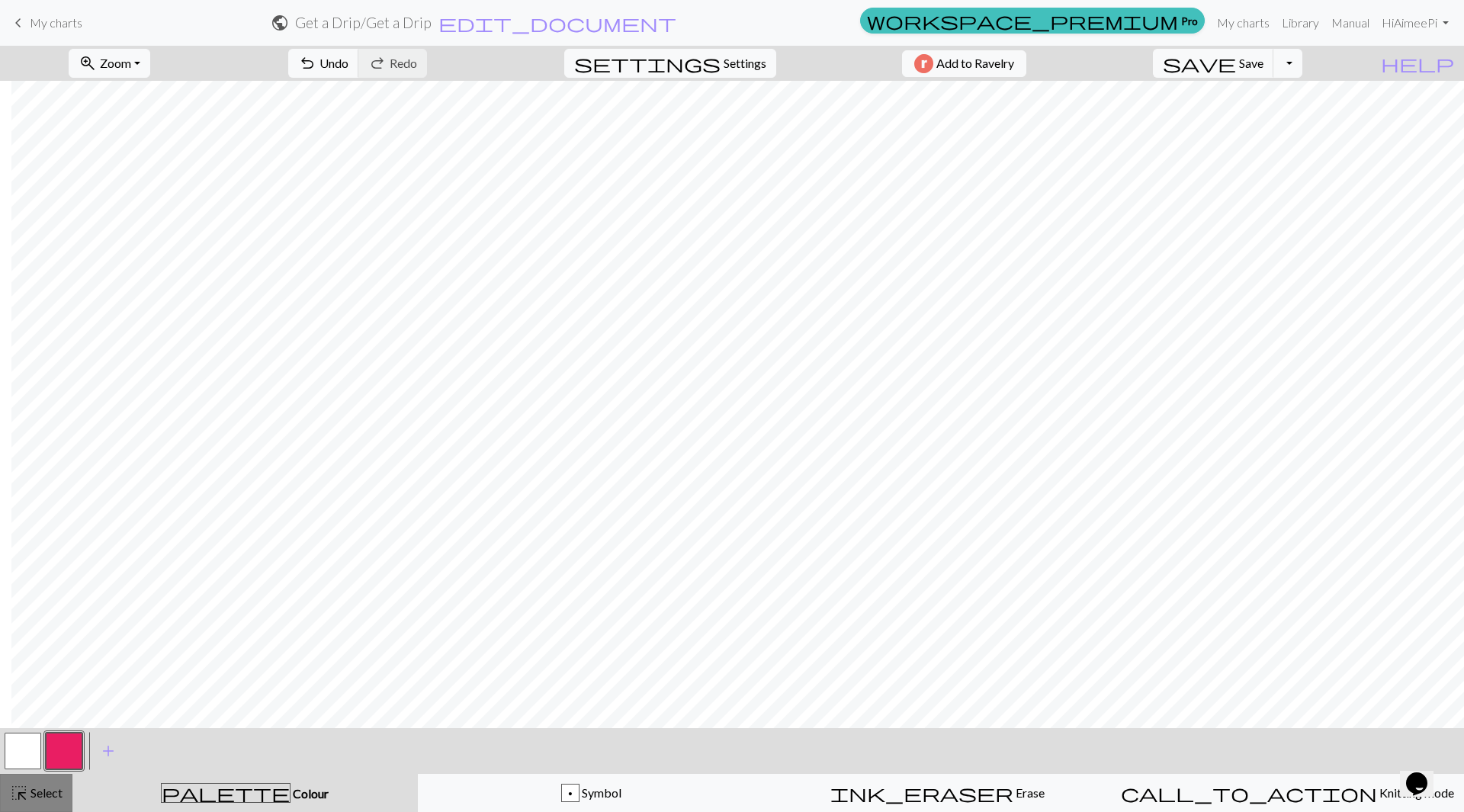
click at [19, 791] on span "highlight_alt" at bounding box center [19, 793] width 19 height 22
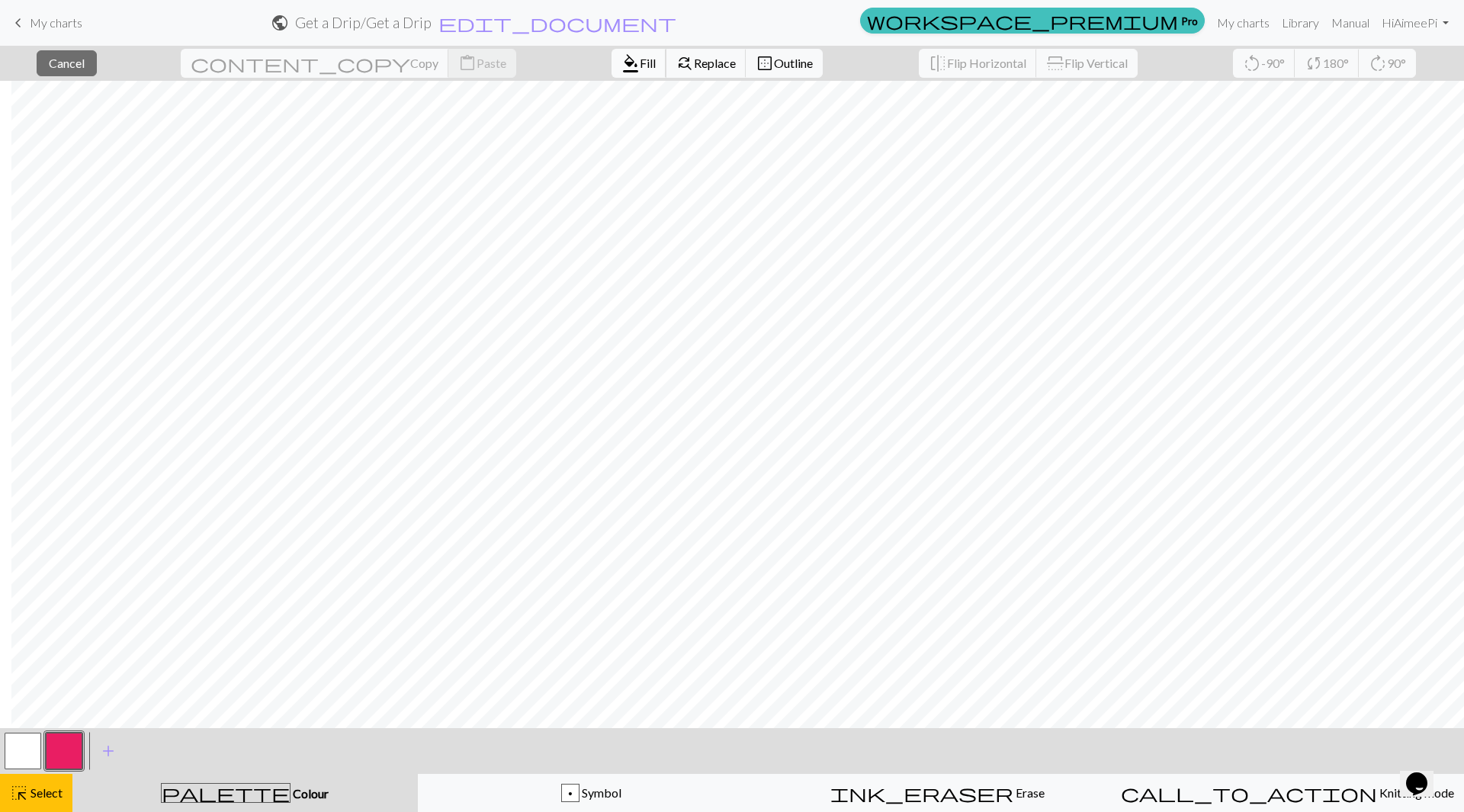
click at [611, 67] on button "format_color_fill Fill" at bounding box center [639, 62] width 55 height 29
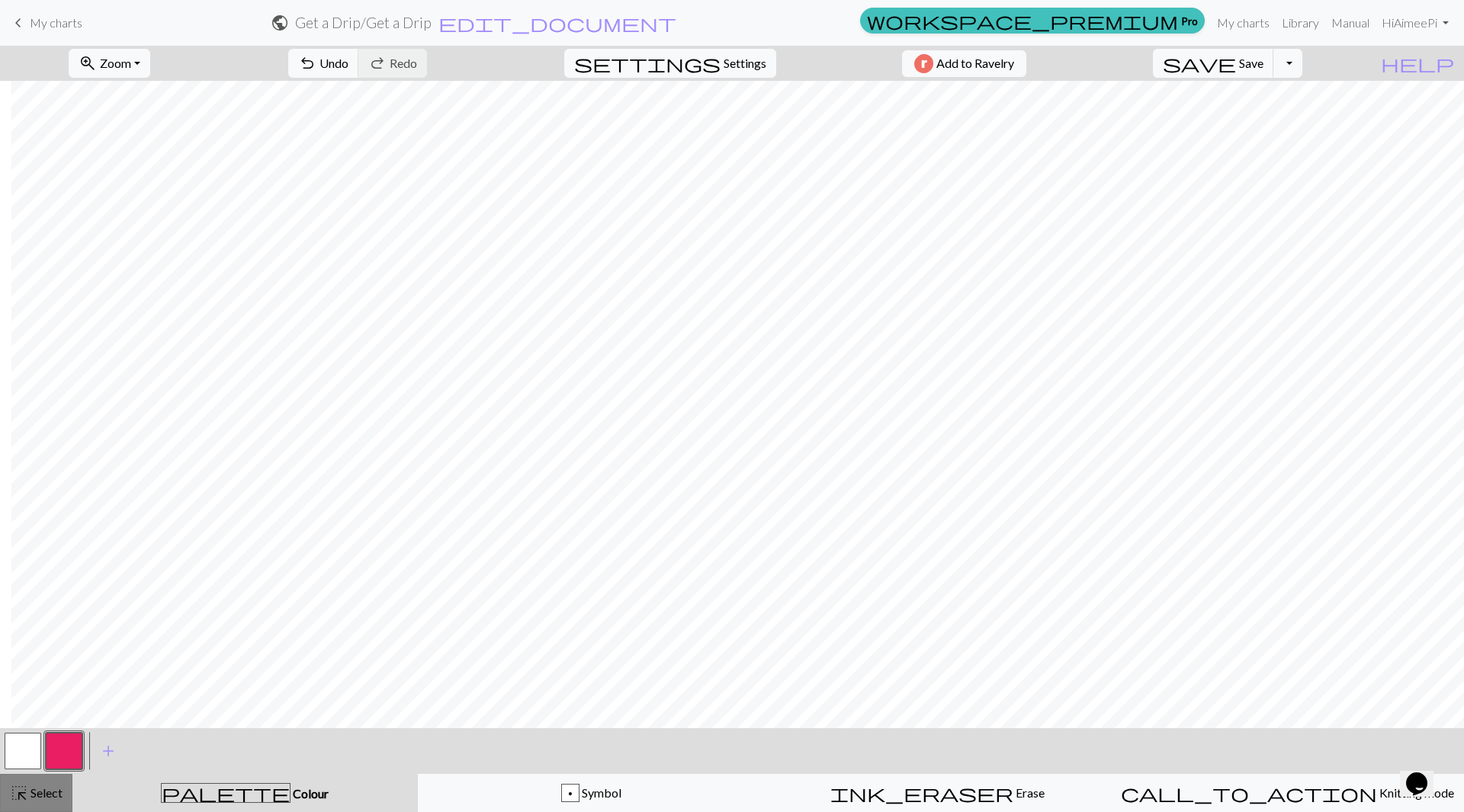
click at [30, 795] on span "Select" at bounding box center [45, 792] width 35 height 15
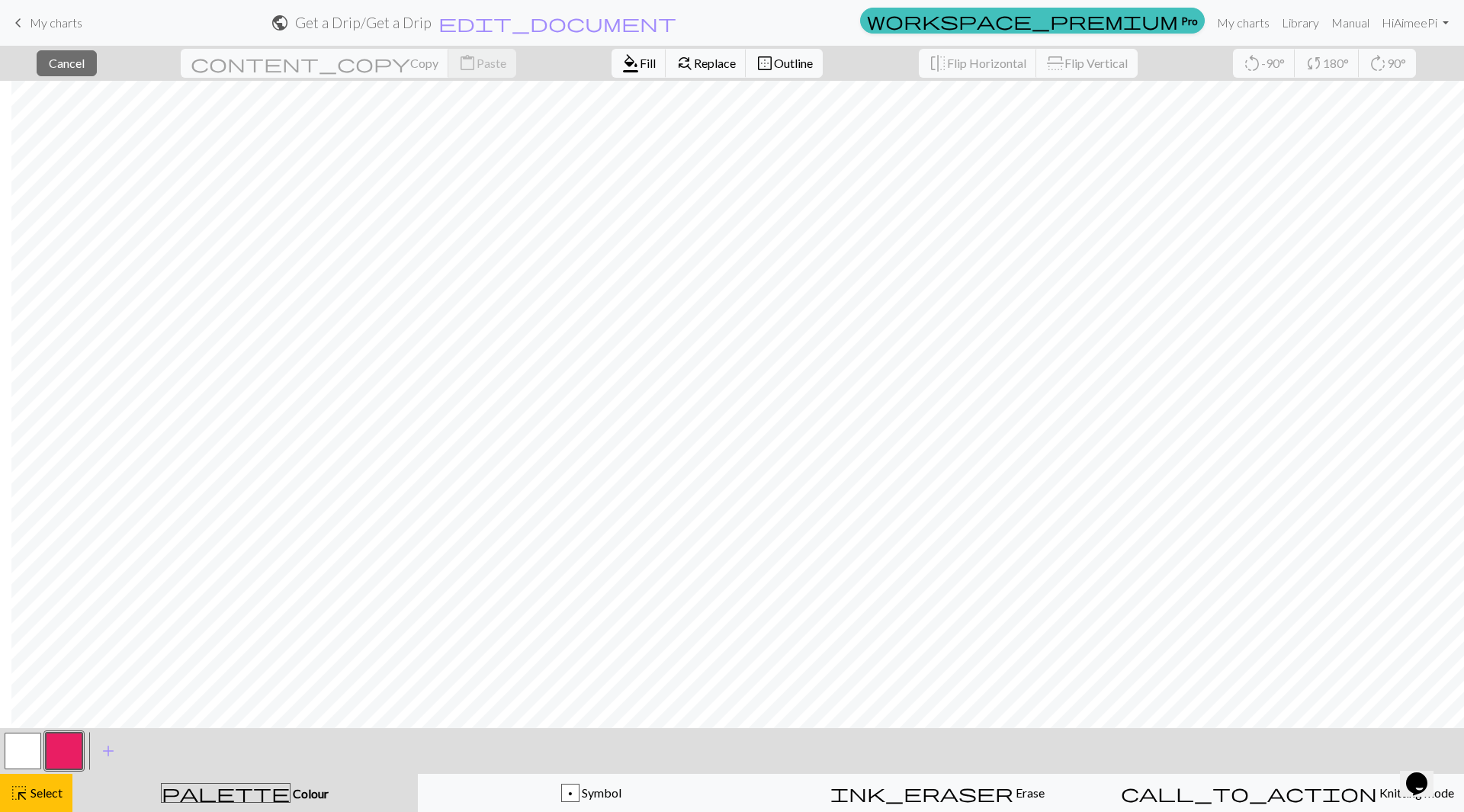
click at [68, 747] on button "button" at bounding box center [63, 751] width 37 height 37
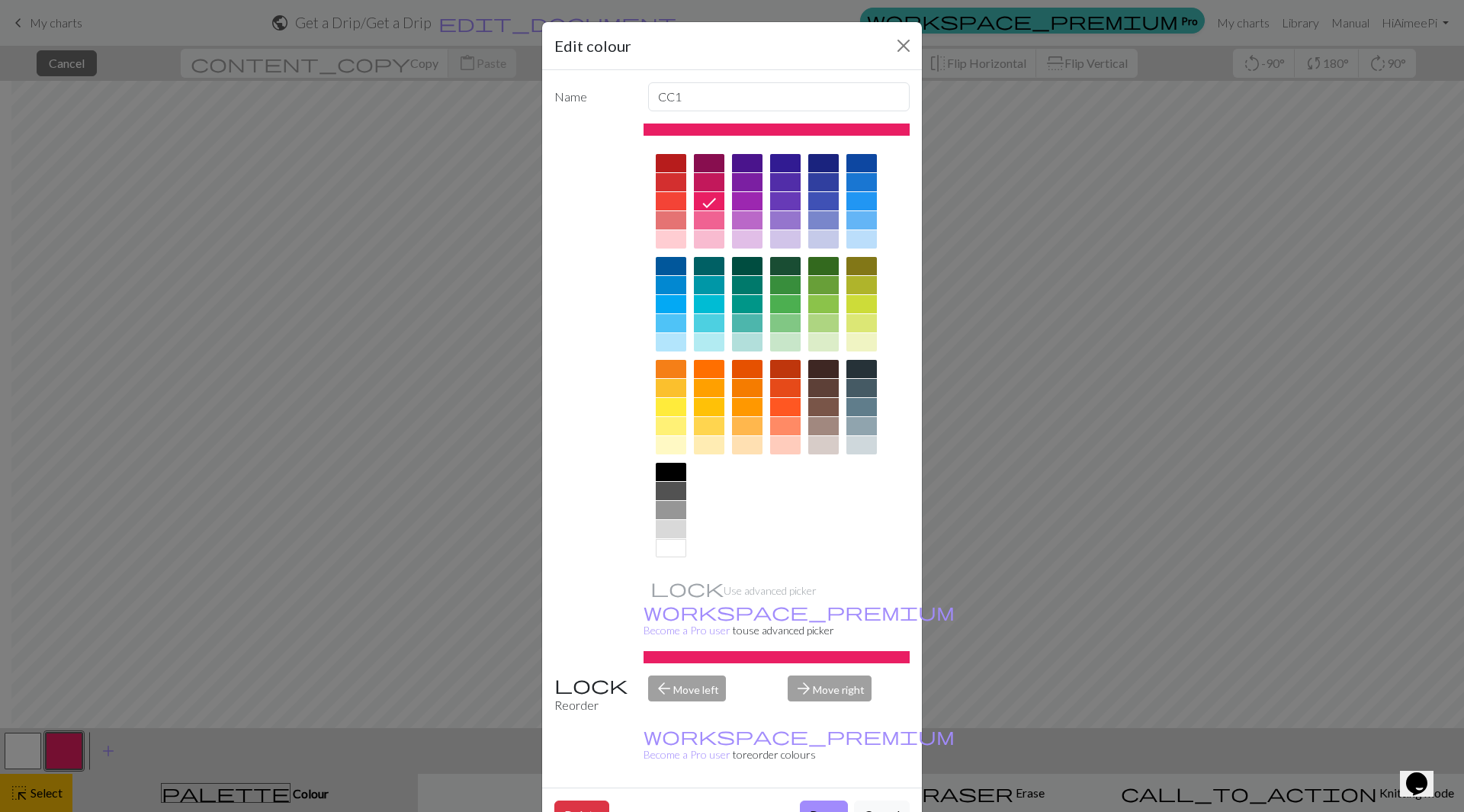
click at [809, 800] on button "Done" at bounding box center [824, 814] width 48 height 29
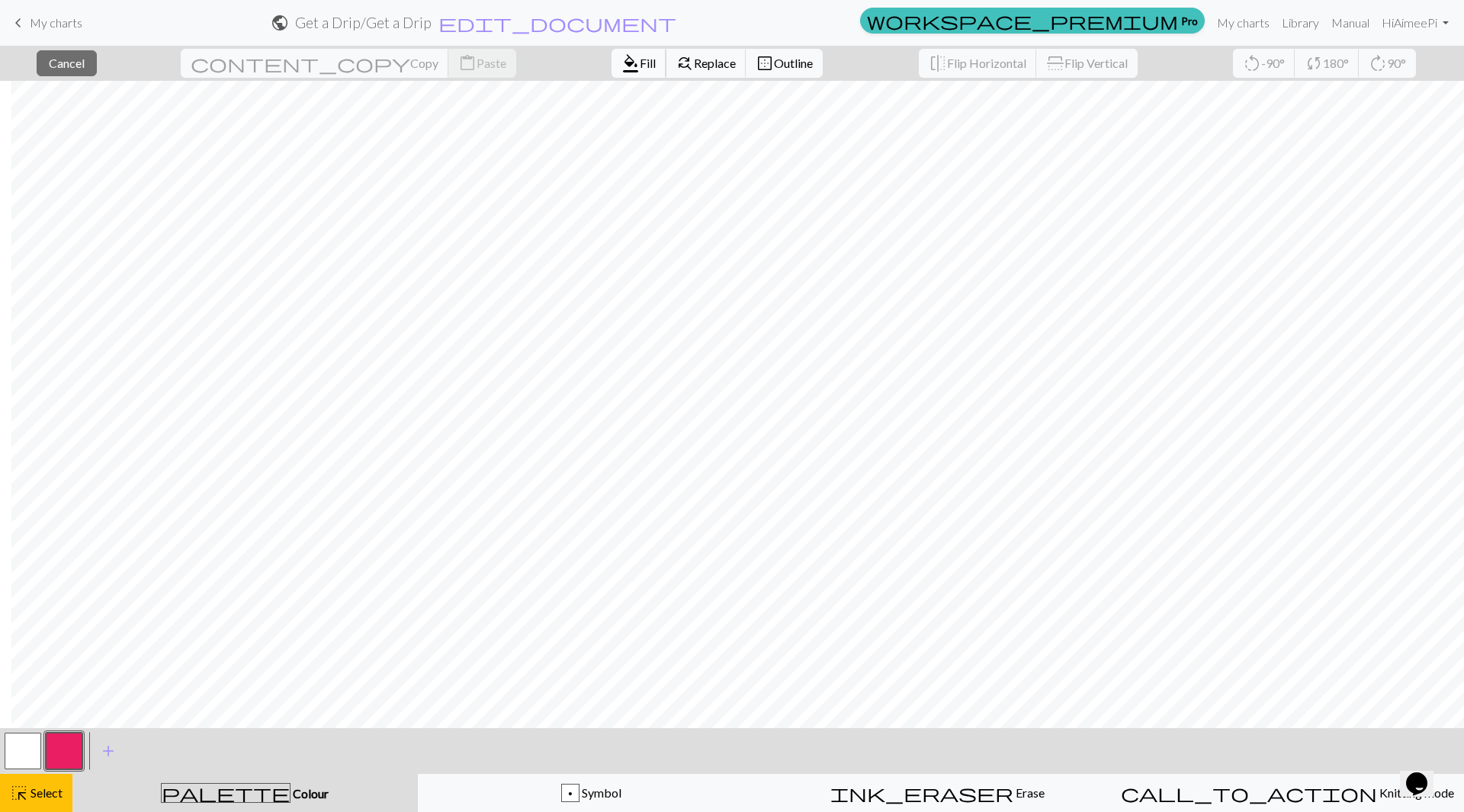
click at [640, 64] on span "Fill" at bounding box center [648, 62] width 16 height 15
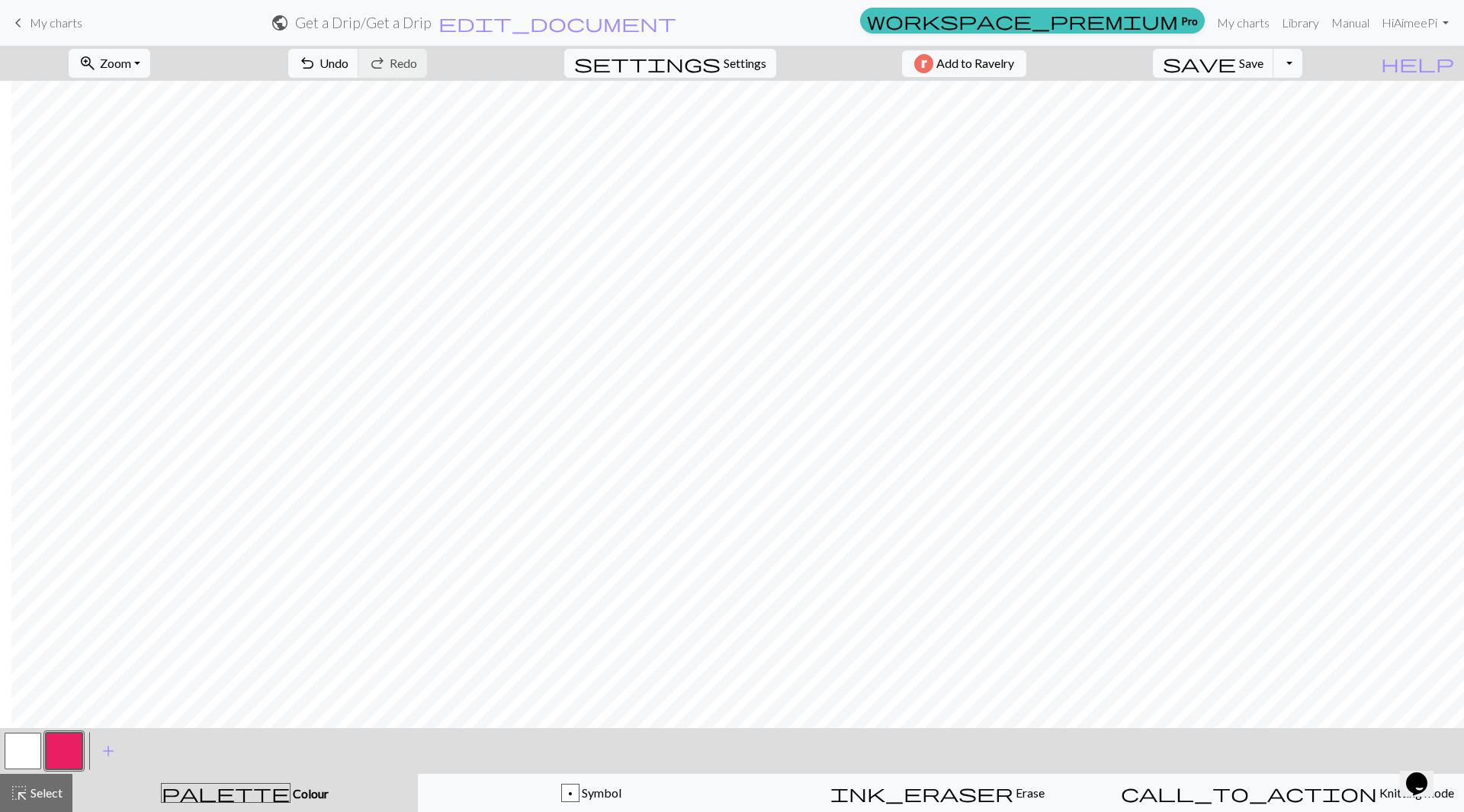
click at [60, 758] on button "button" at bounding box center [63, 751] width 37 height 37
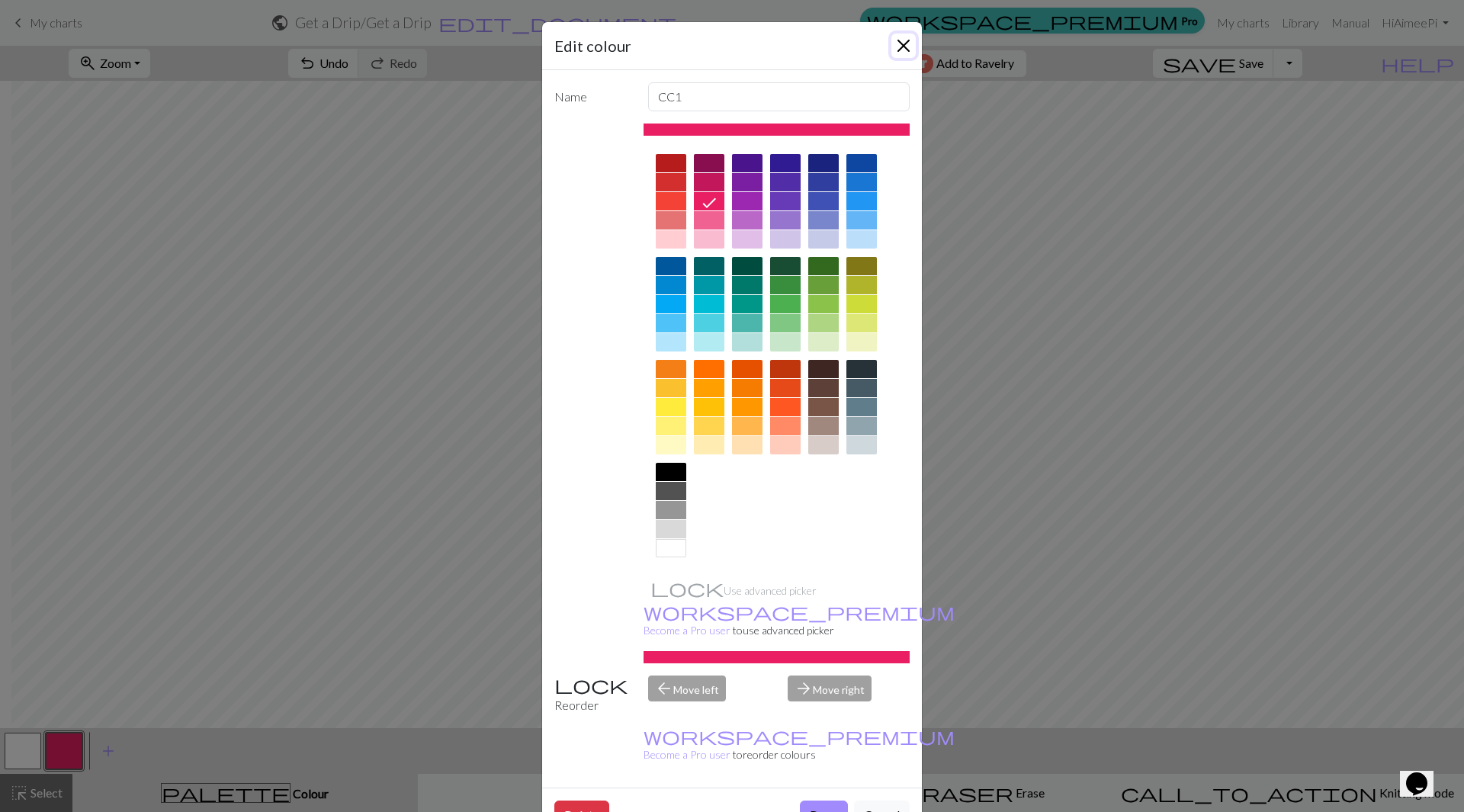
click at [902, 40] on button "Close" at bounding box center [903, 45] width 25 height 25
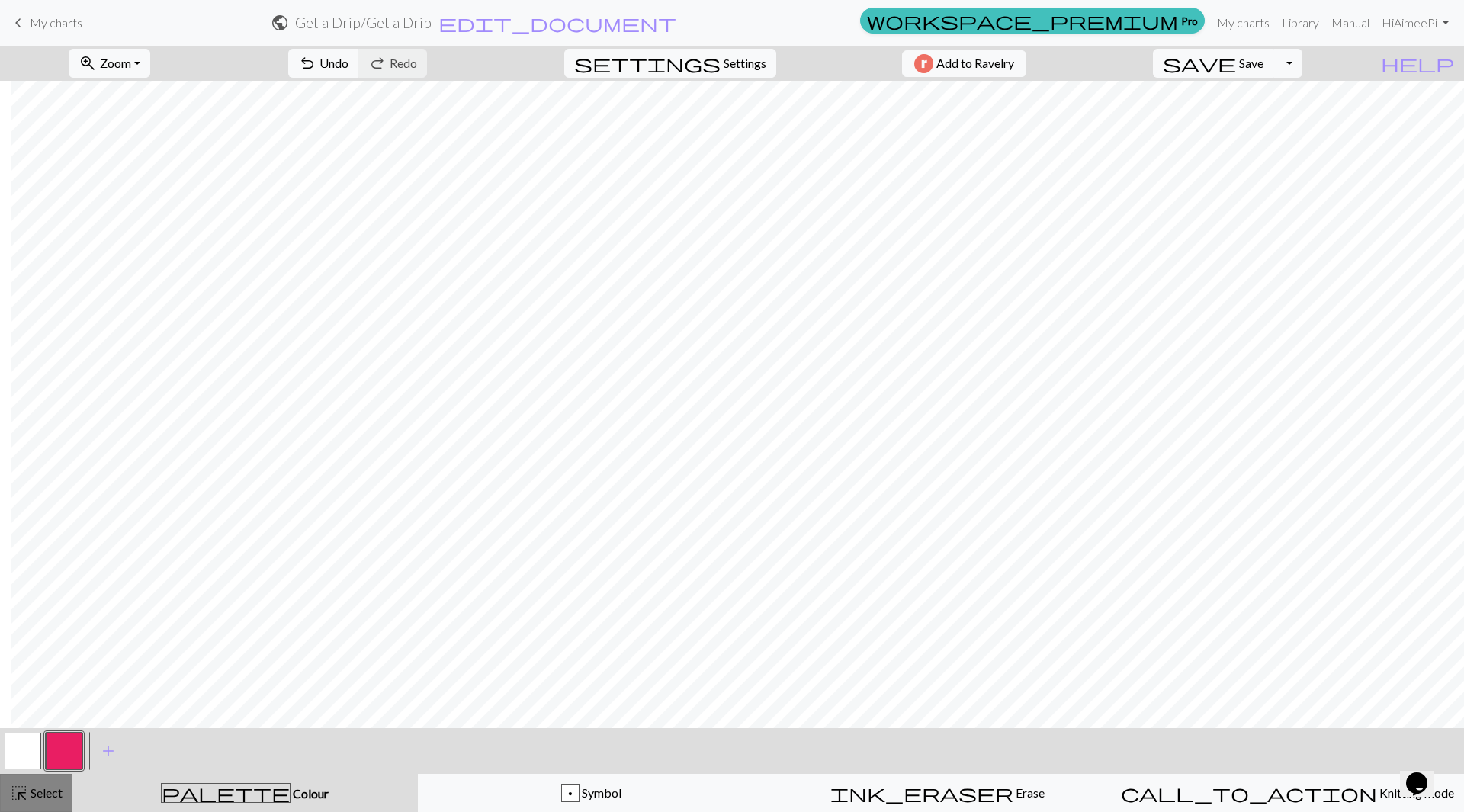
click at [26, 797] on span "highlight_alt" at bounding box center [19, 793] width 19 height 22
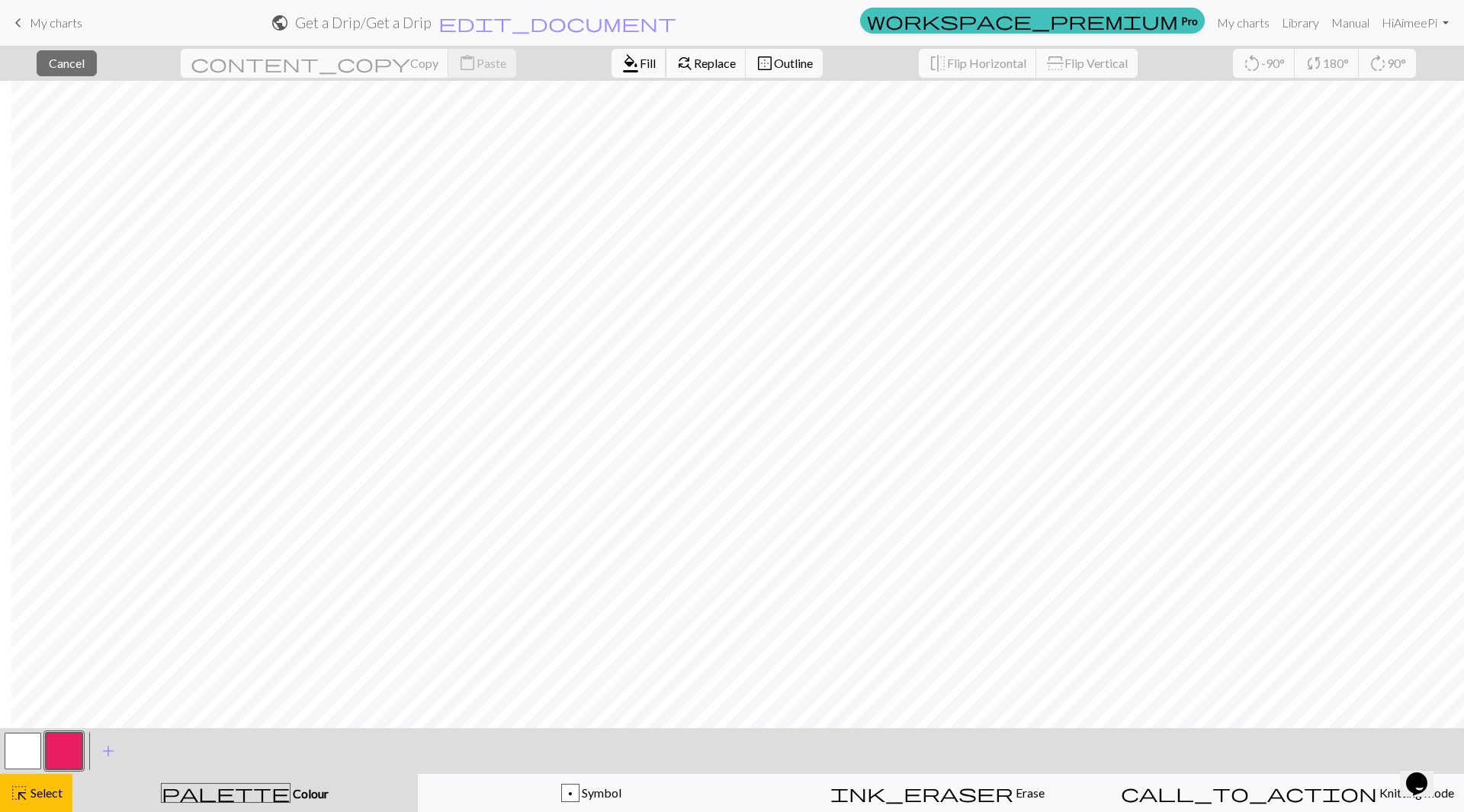
click at [640, 61] on span "Fill" at bounding box center [648, 62] width 16 height 15
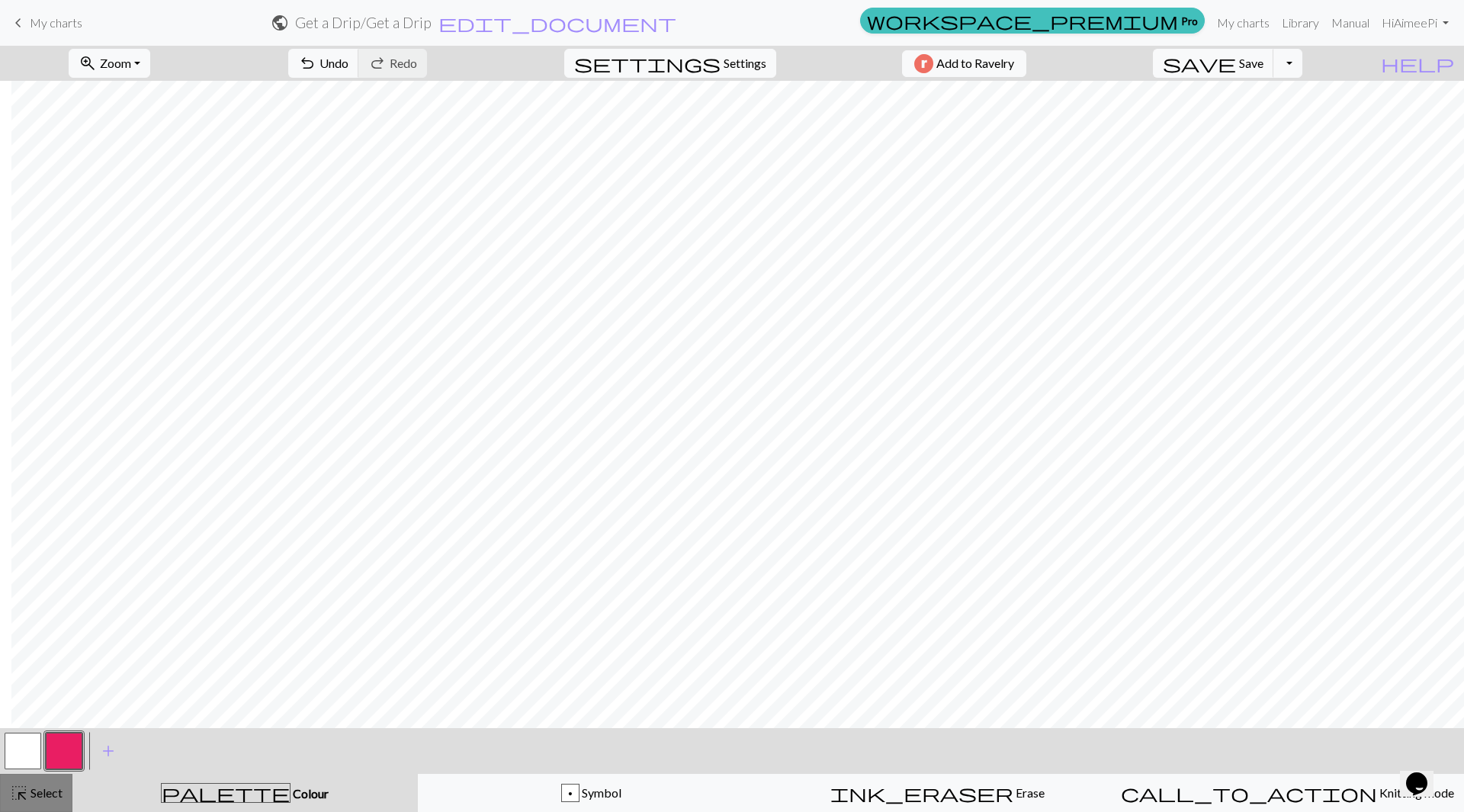
click at [51, 797] on span "Select" at bounding box center [45, 792] width 35 height 15
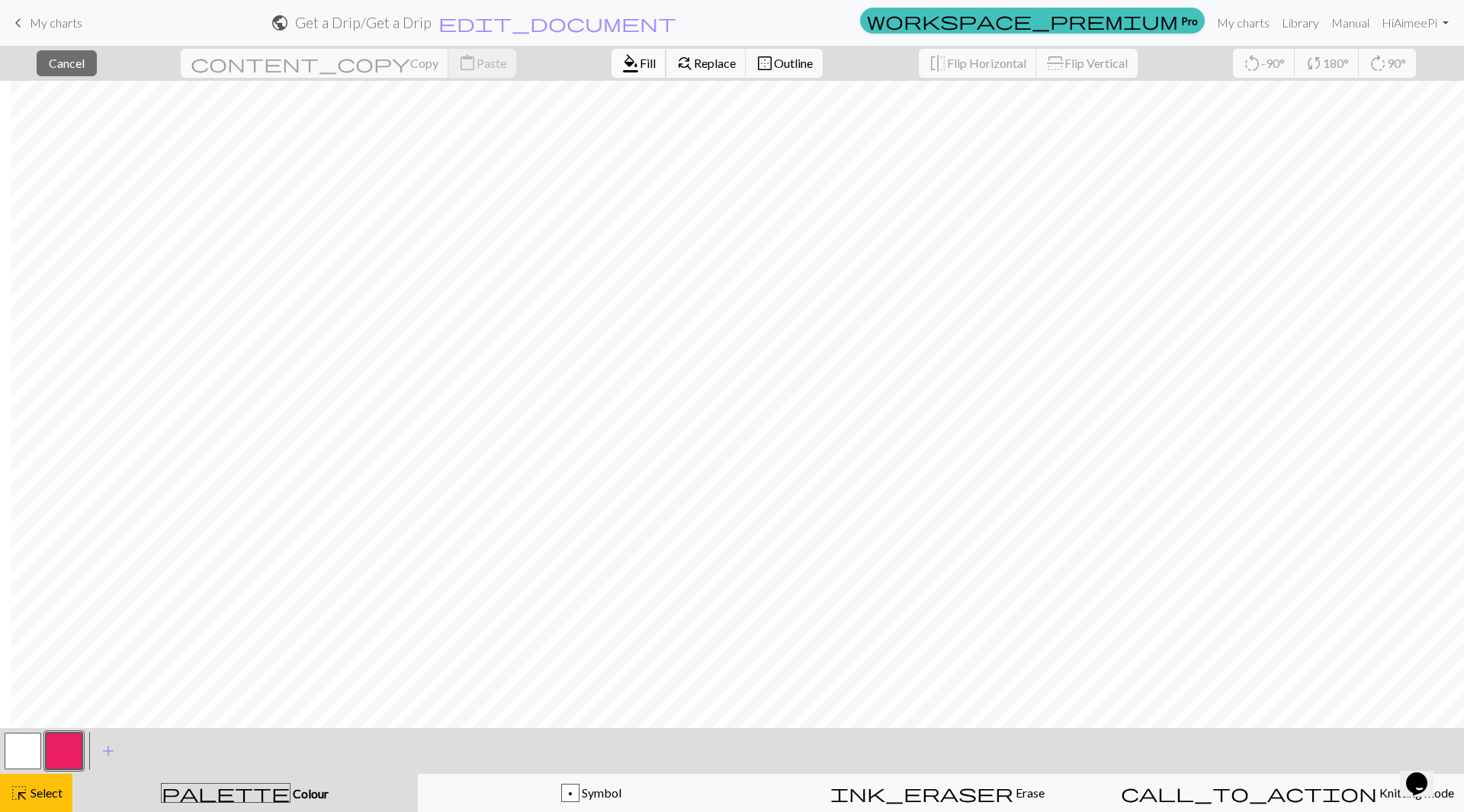
click at [640, 63] on span "Fill" at bounding box center [648, 62] width 16 height 15
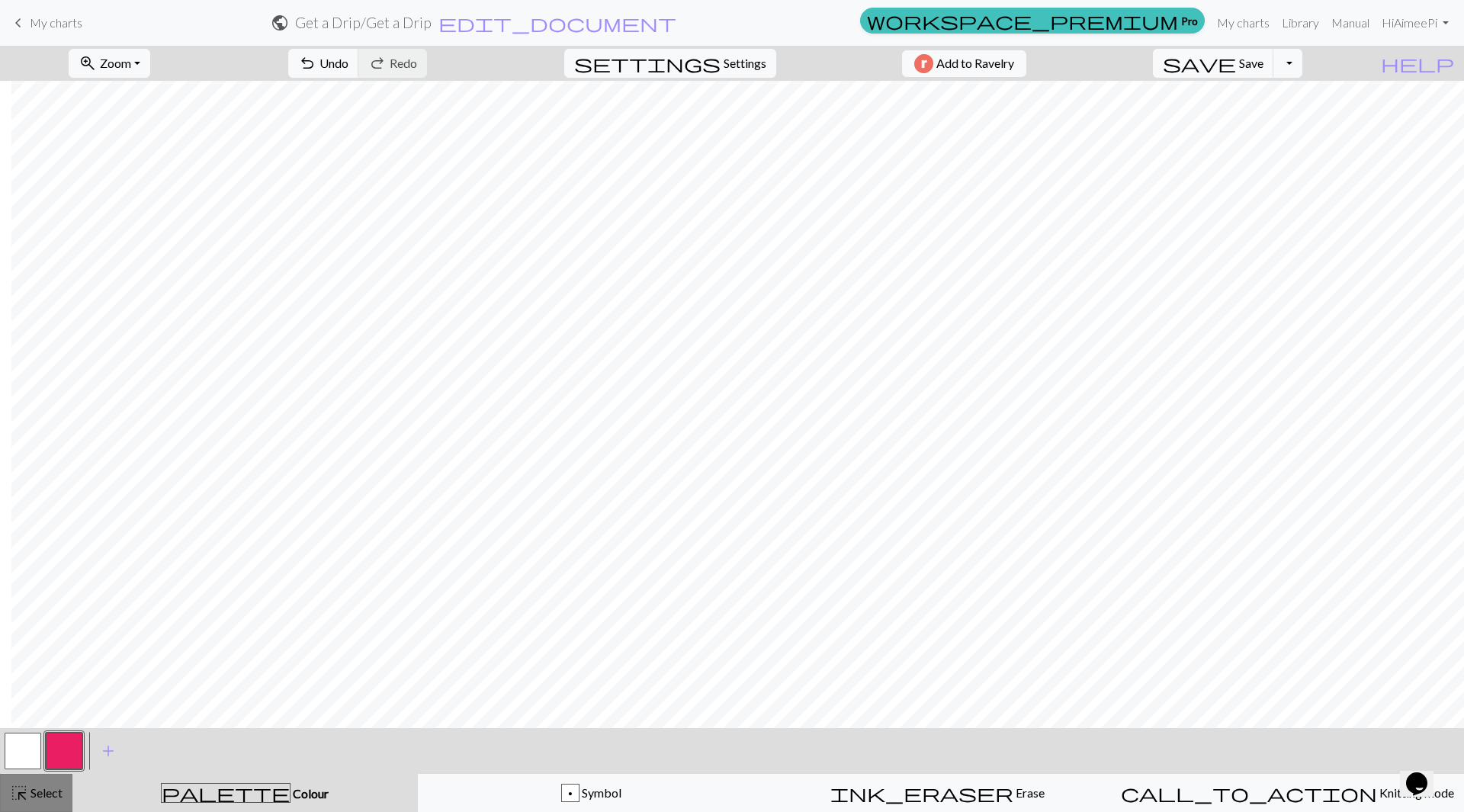
click at [27, 797] on span "highlight_alt" at bounding box center [19, 793] width 19 height 22
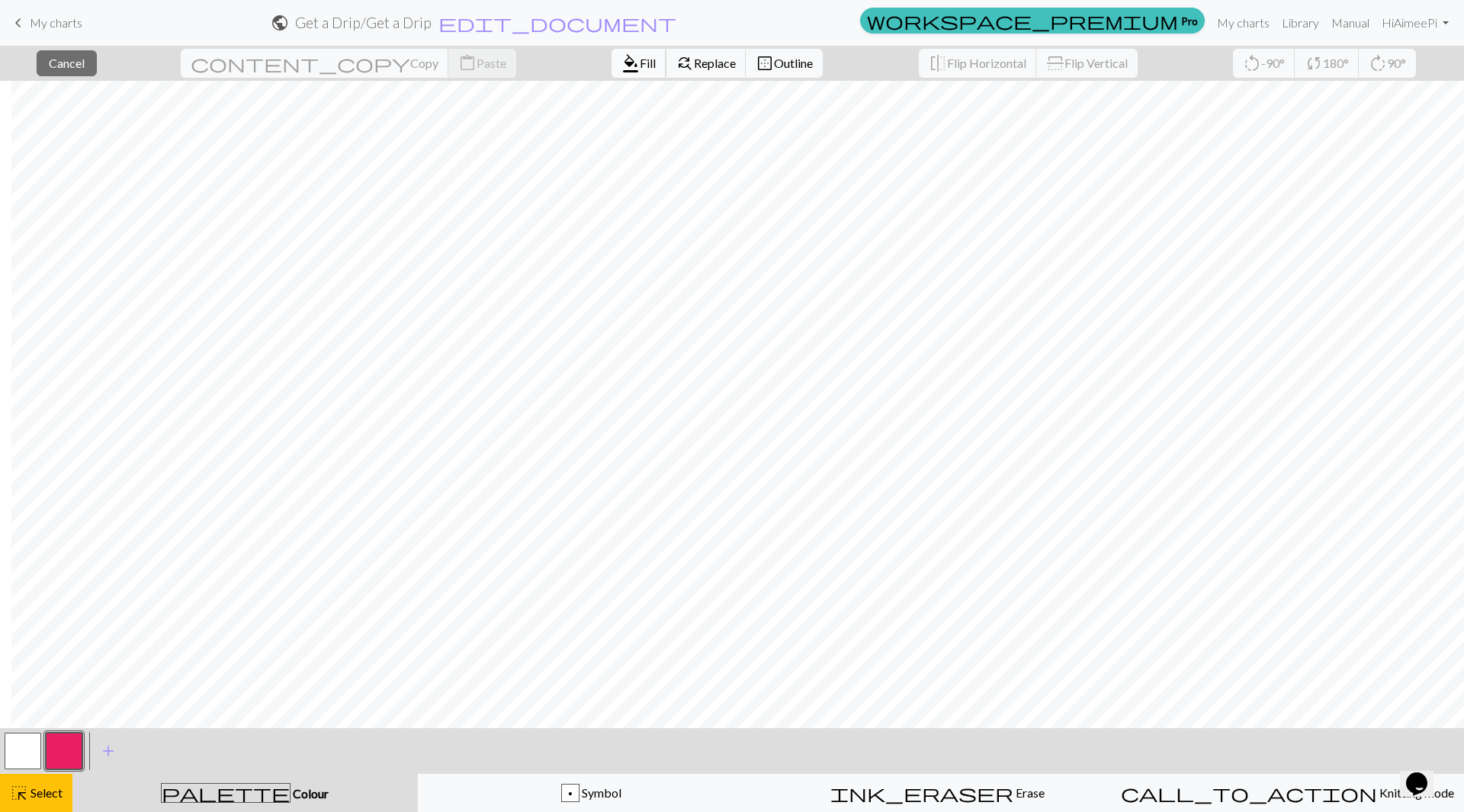
click at [621, 68] on span "format_color_fill" at bounding box center [630, 63] width 19 height 22
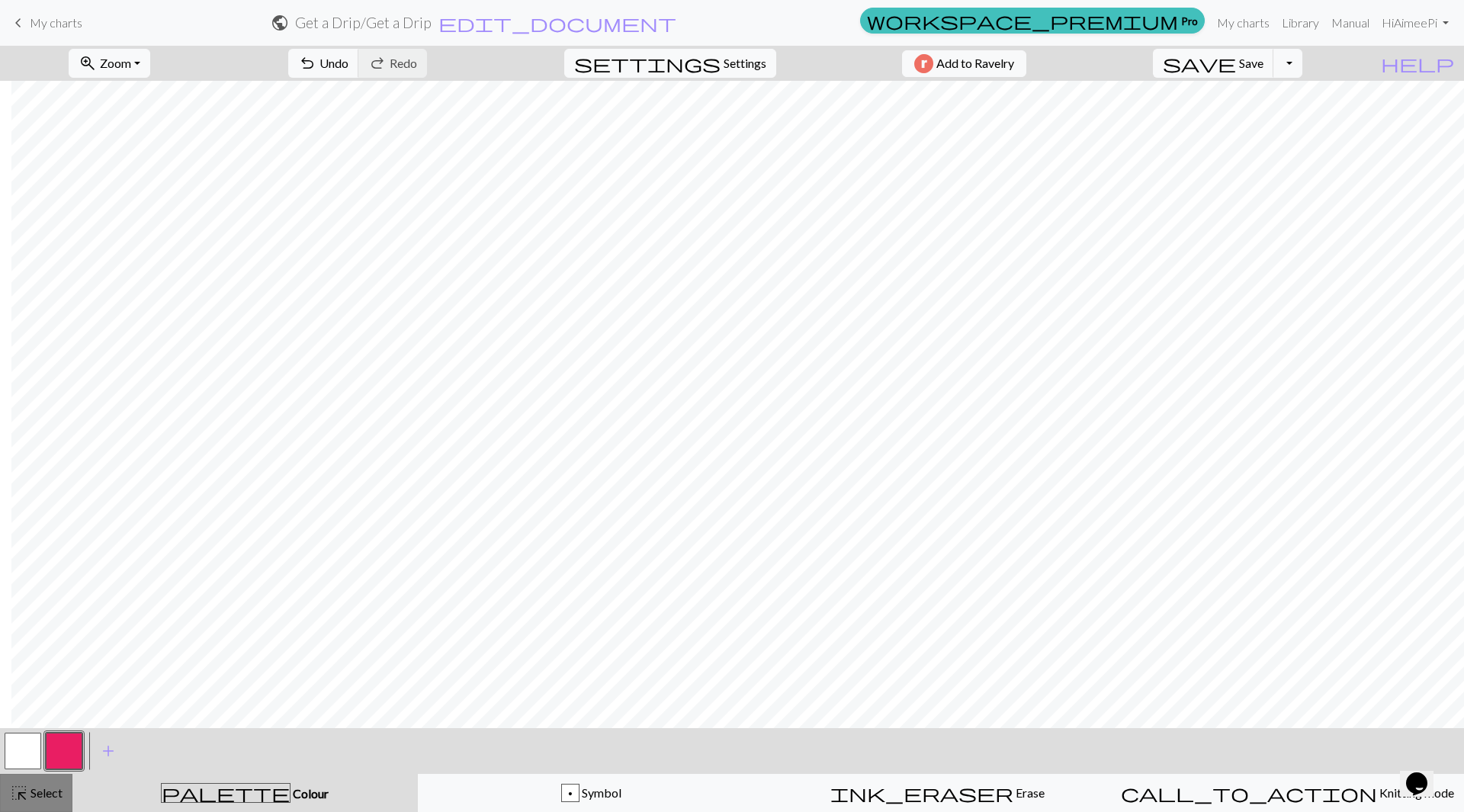
click at [55, 787] on span "Select" at bounding box center [45, 792] width 35 height 15
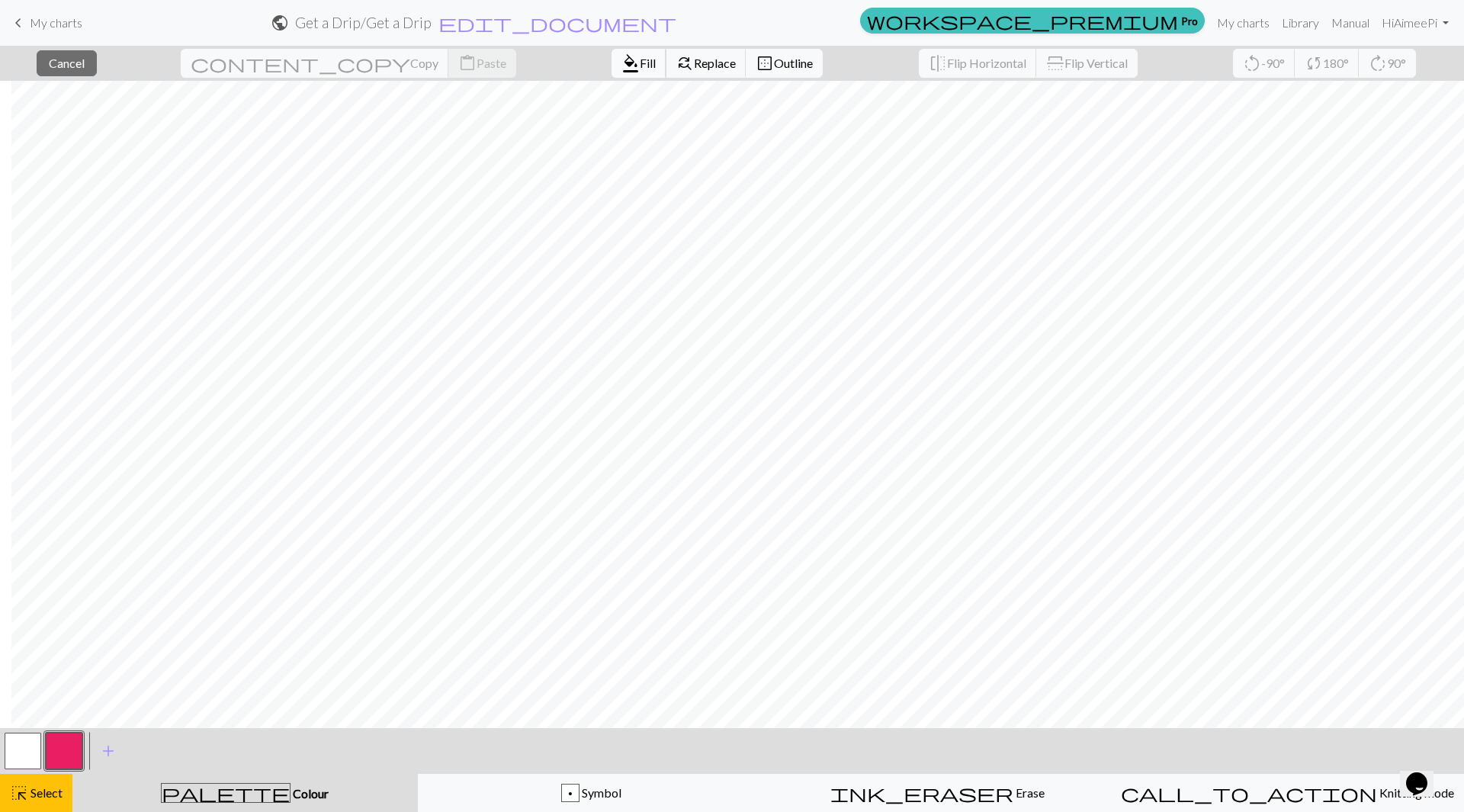
click at [640, 62] on span "Fill" at bounding box center [648, 62] width 16 height 15
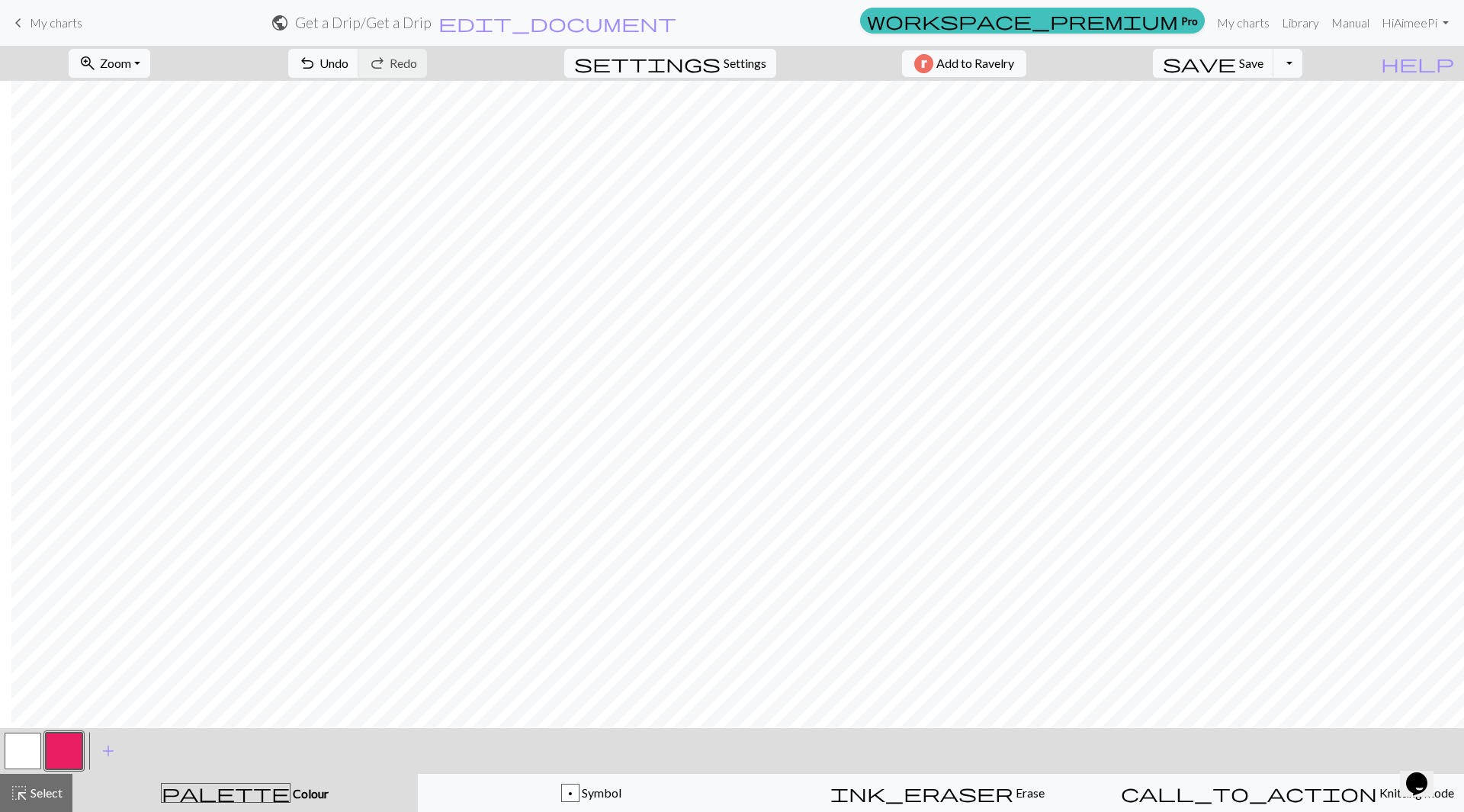
click at [22, 752] on button "button" at bounding box center [23, 751] width 37 height 37
click at [349, 61] on span "Undo" at bounding box center [333, 62] width 29 height 15
click at [72, 754] on button "button" at bounding box center [63, 751] width 37 height 37
click at [35, 761] on button "button" at bounding box center [23, 751] width 37 height 37
click at [68, 756] on button "button" at bounding box center [63, 751] width 37 height 37
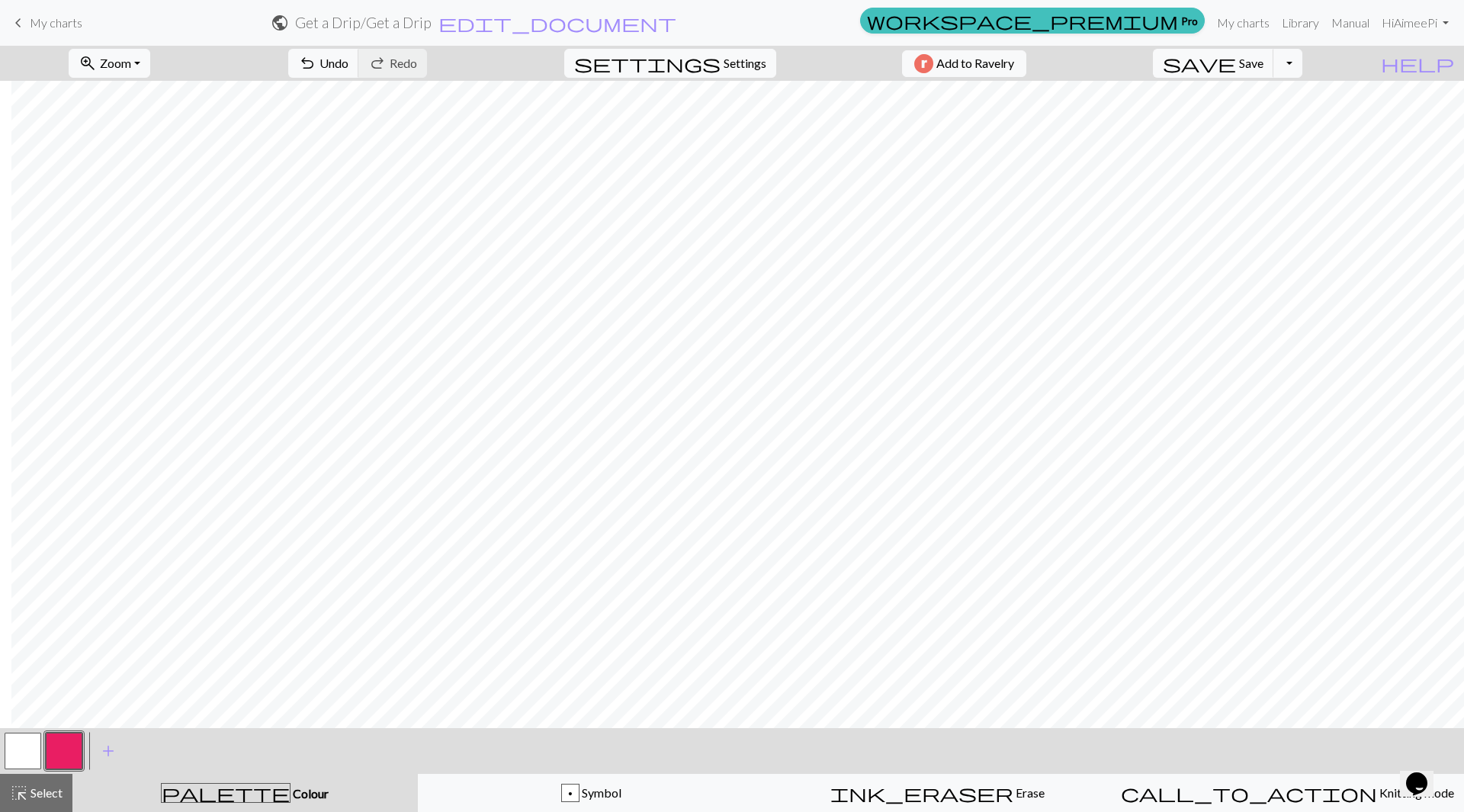
click at [75, 747] on button "button" at bounding box center [63, 751] width 37 height 37
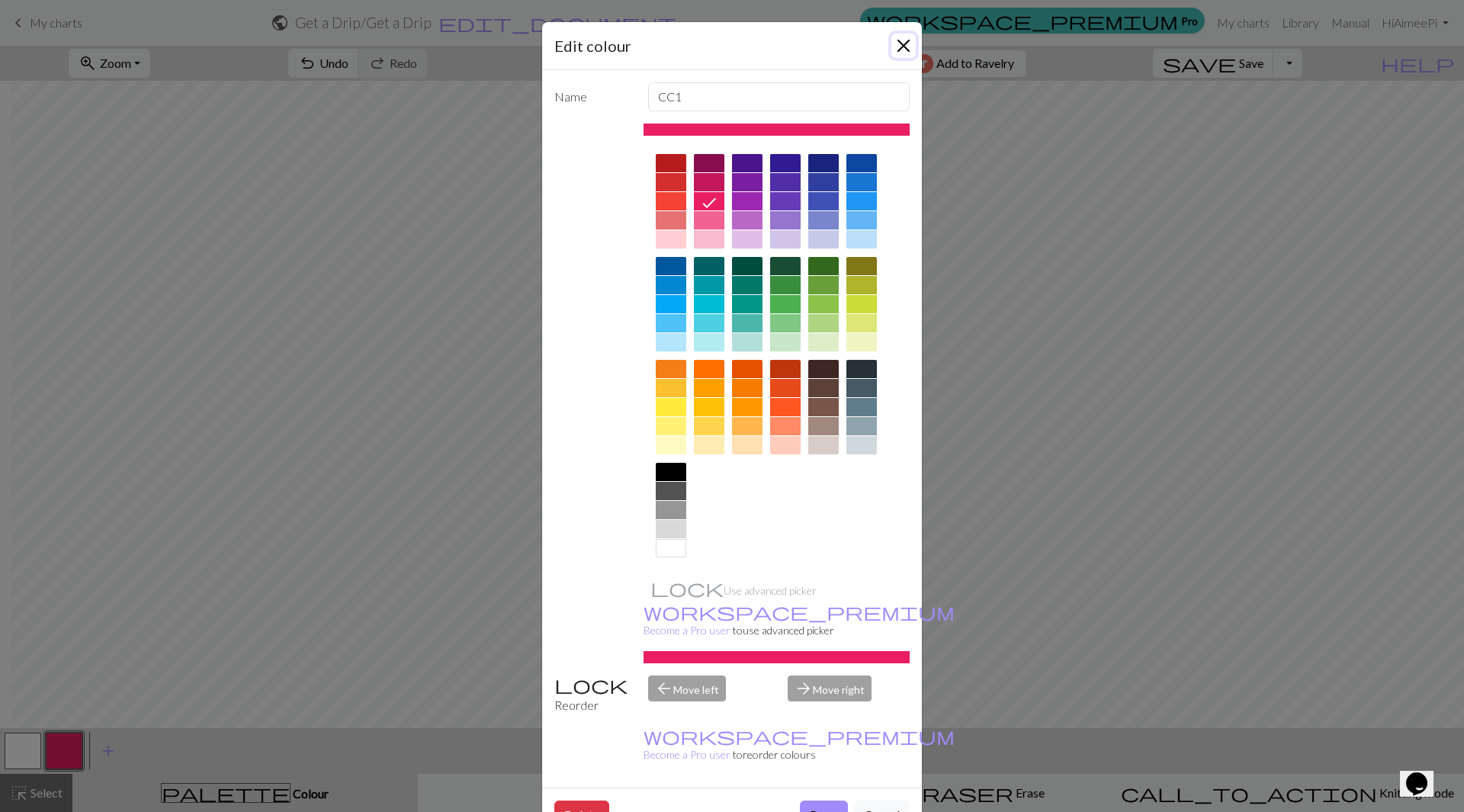
click at [894, 45] on button "Close" at bounding box center [903, 45] width 25 height 25
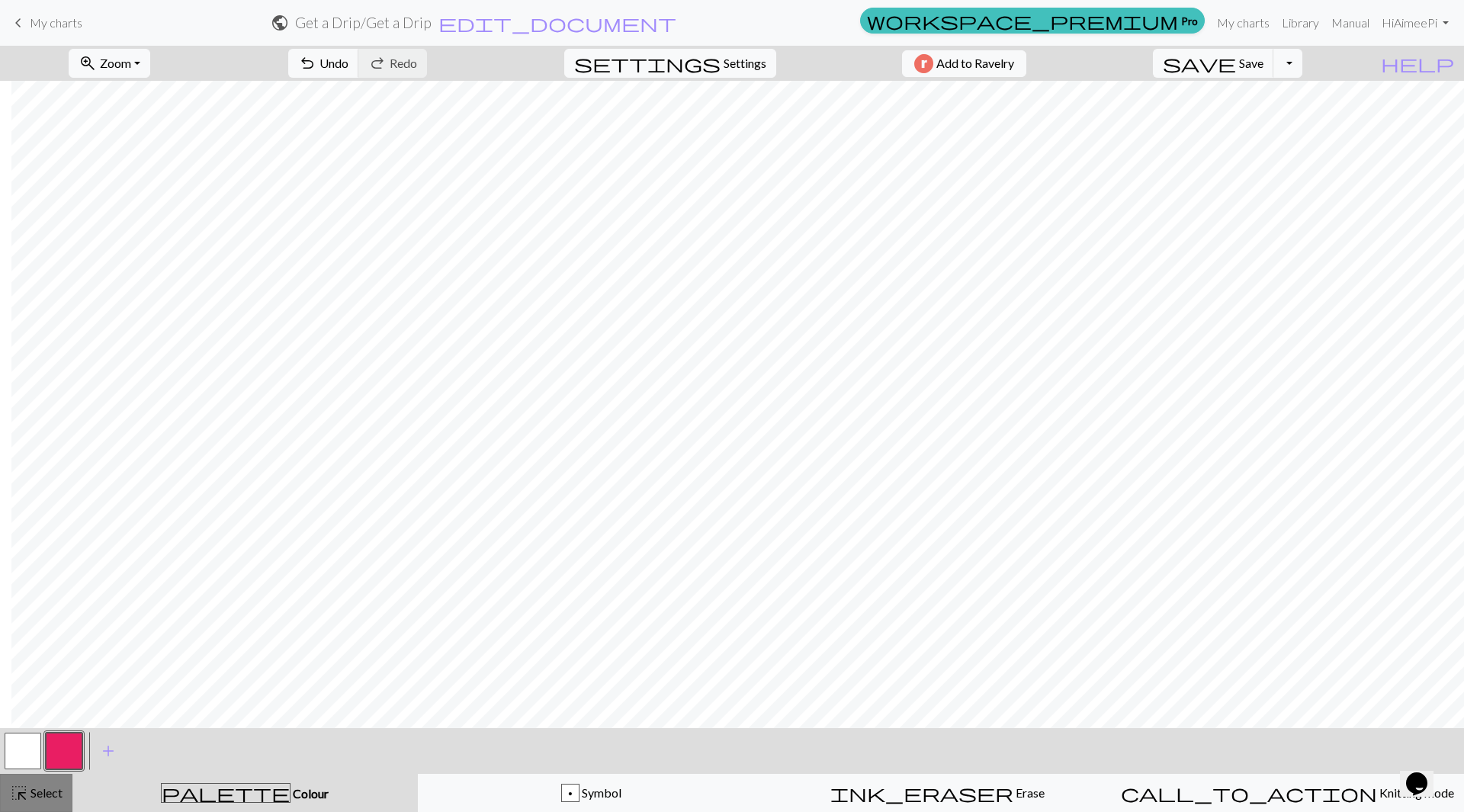
click at [59, 788] on span "Select" at bounding box center [45, 792] width 35 height 15
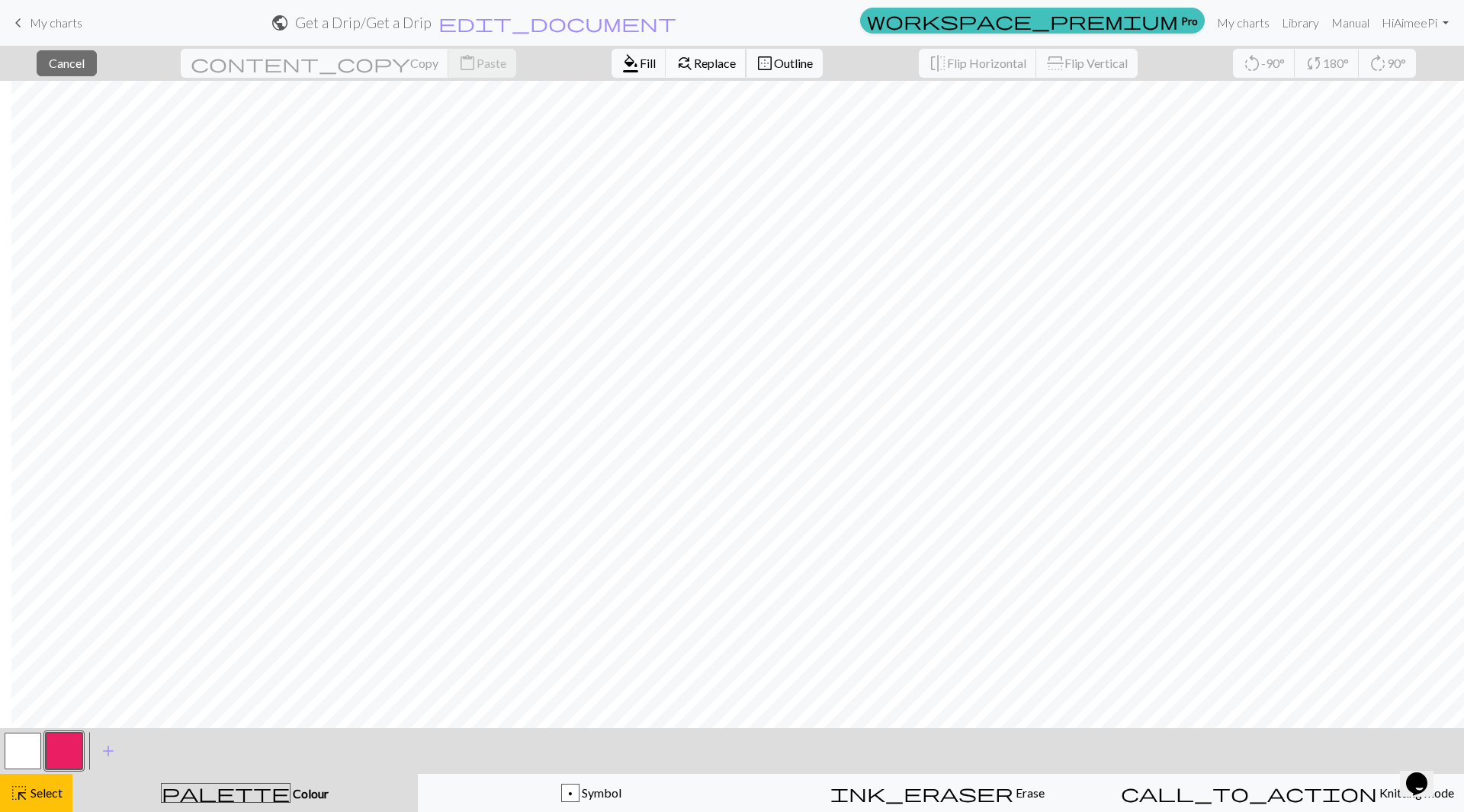
click at [693, 62] on span "Replace" at bounding box center [714, 62] width 41 height 15
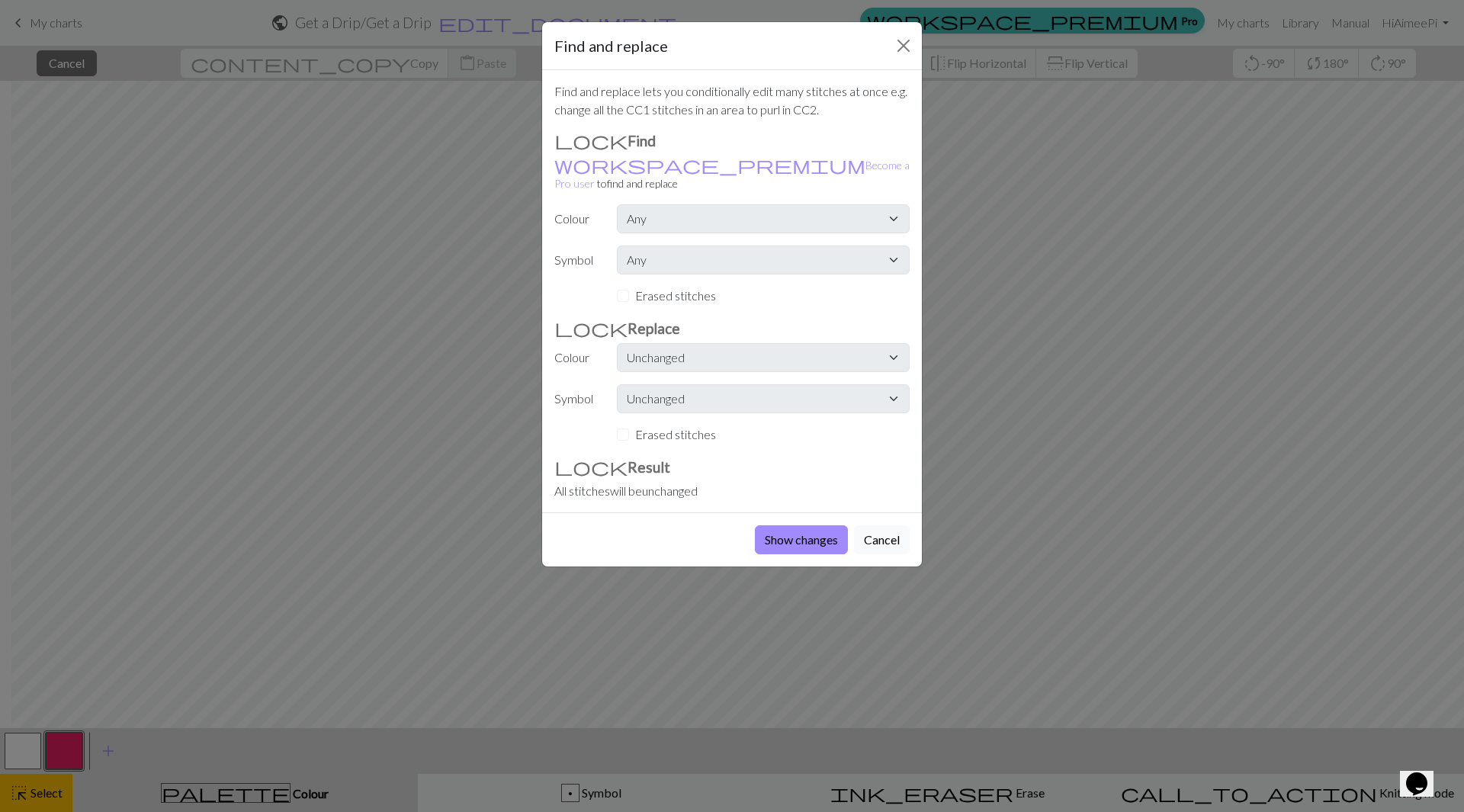
click at [894, 526] on button "Cancel" at bounding box center [882, 539] width 55 height 29
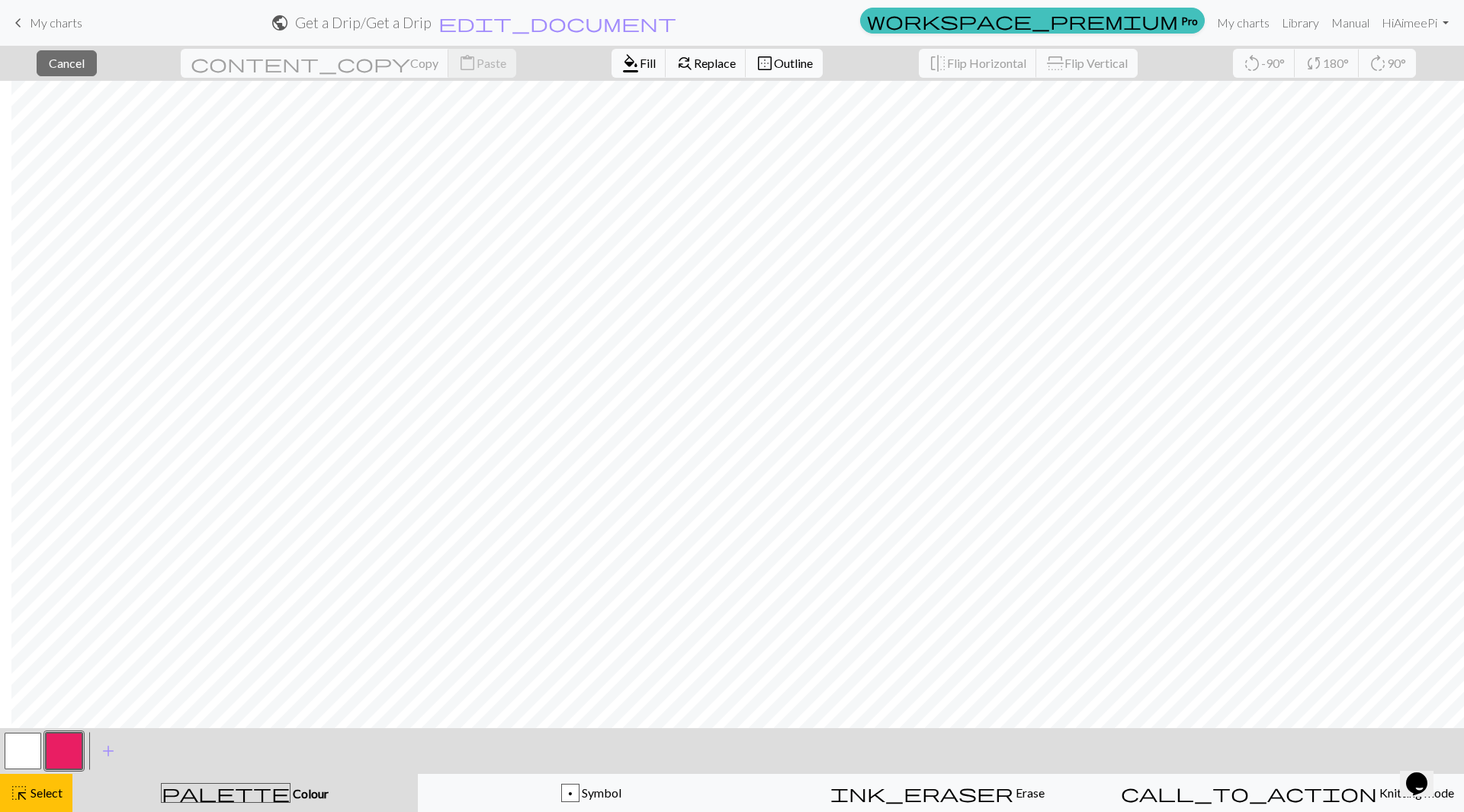
click at [773, 64] on span "Outline" at bounding box center [792, 62] width 39 height 15
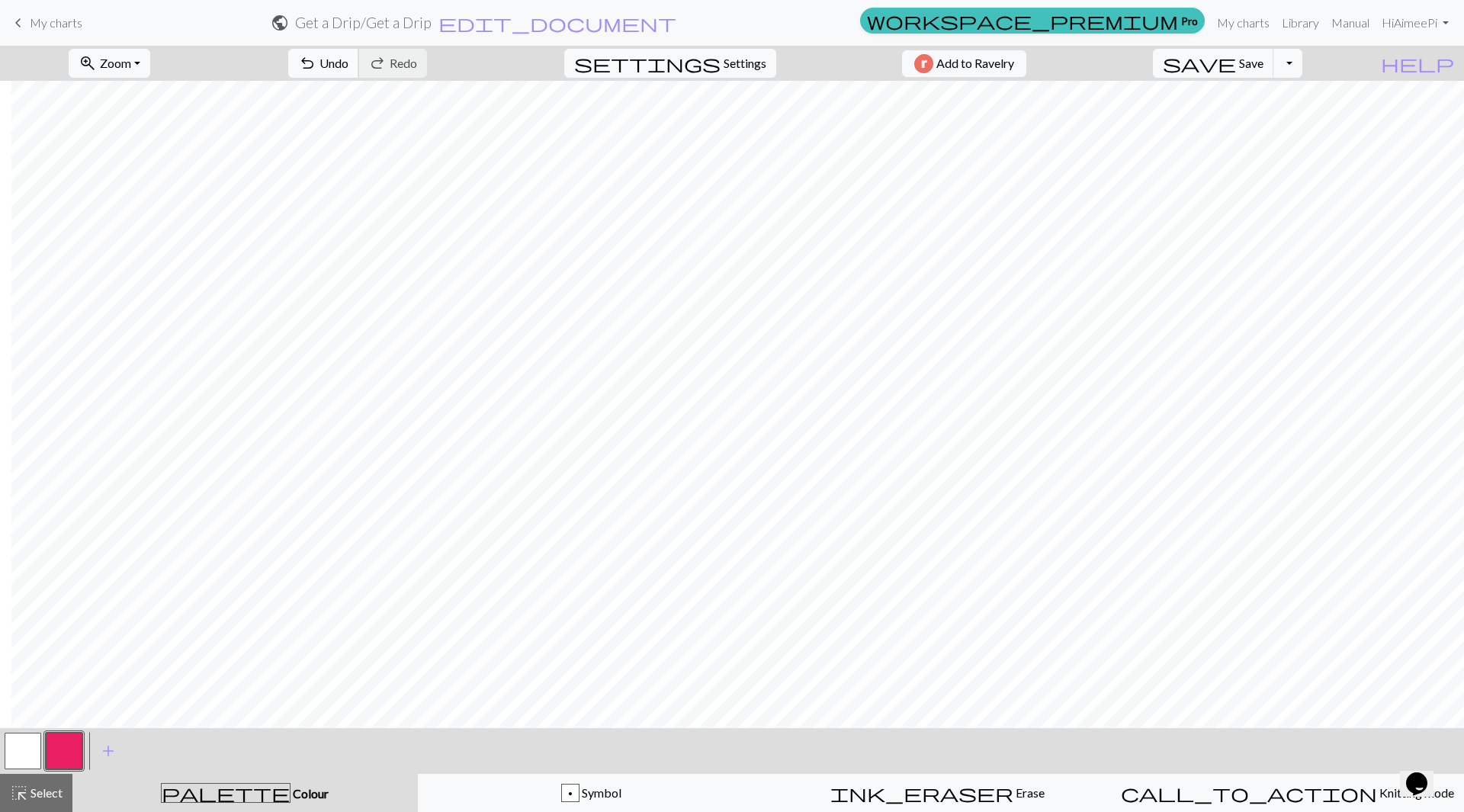
click at [349, 66] on span "Undo" at bounding box center [333, 62] width 29 height 15
click at [349, 57] on span "Undo" at bounding box center [333, 62] width 29 height 15
click at [49, 800] on div "highlight_alt Select Select" at bounding box center [36, 793] width 52 height 19
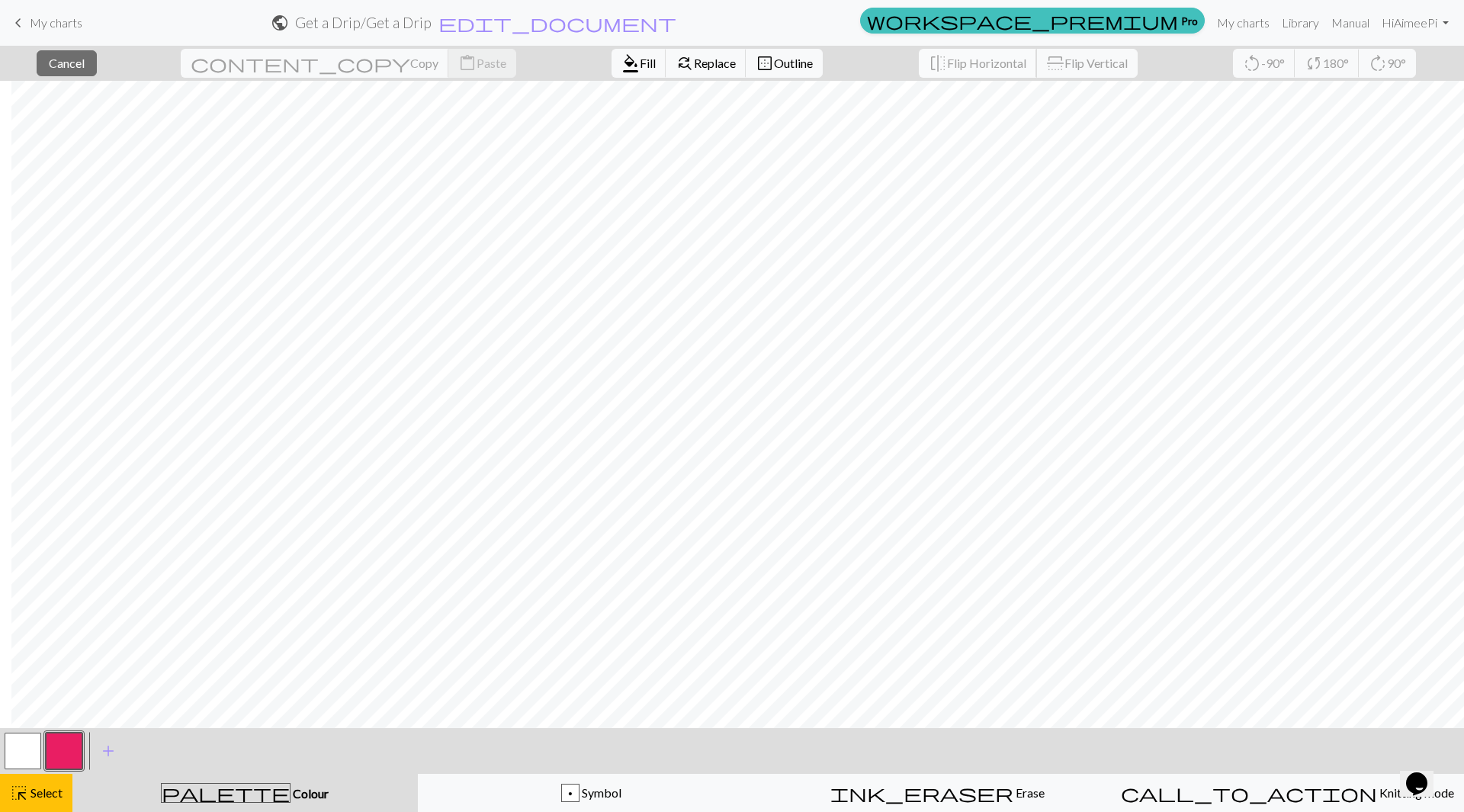
click at [947, 66] on span "Flip Horizontal" at bounding box center [987, 62] width 79 height 15
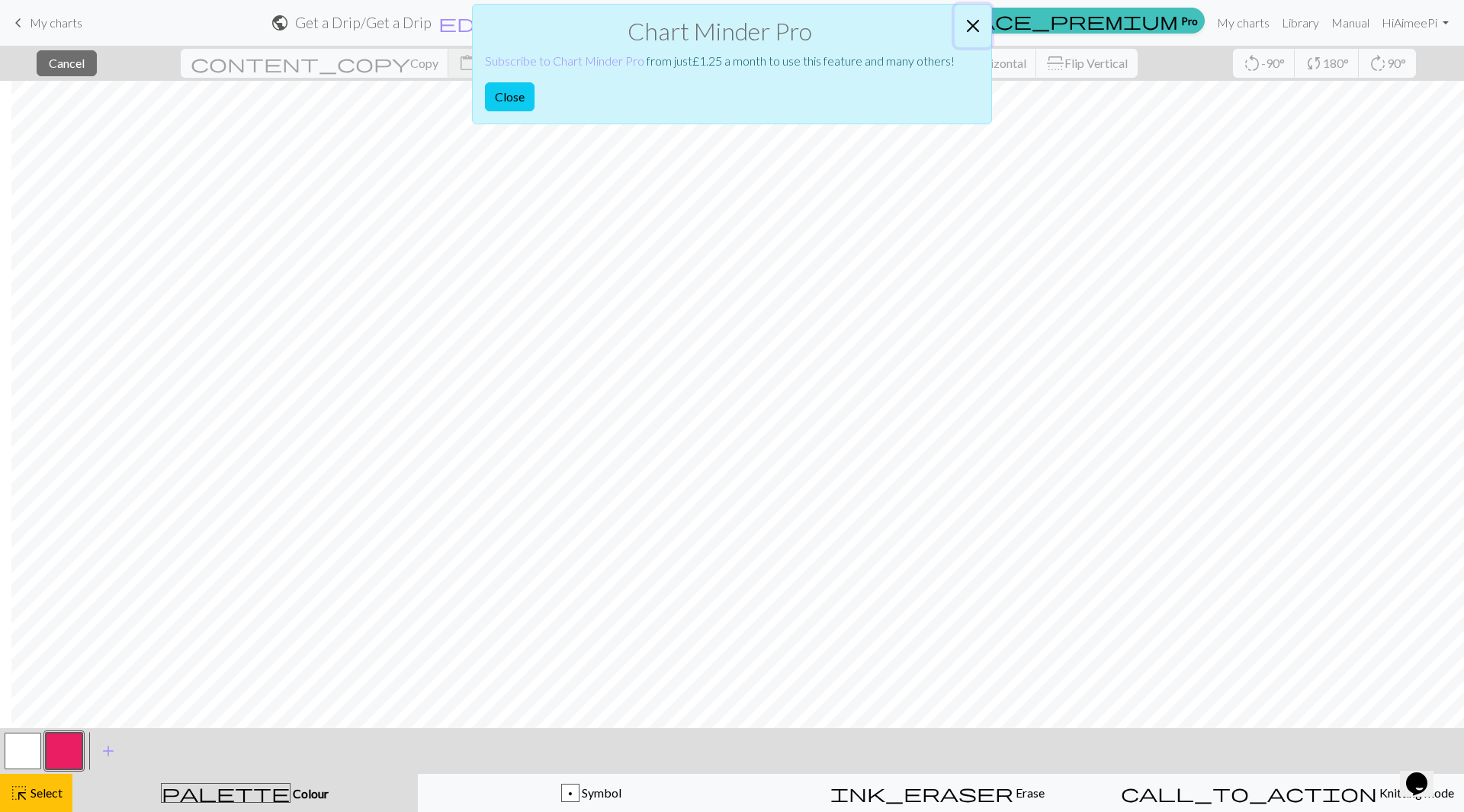
click at [980, 23] on button "Close" at bounding box center [972, 26] width 37 height 42
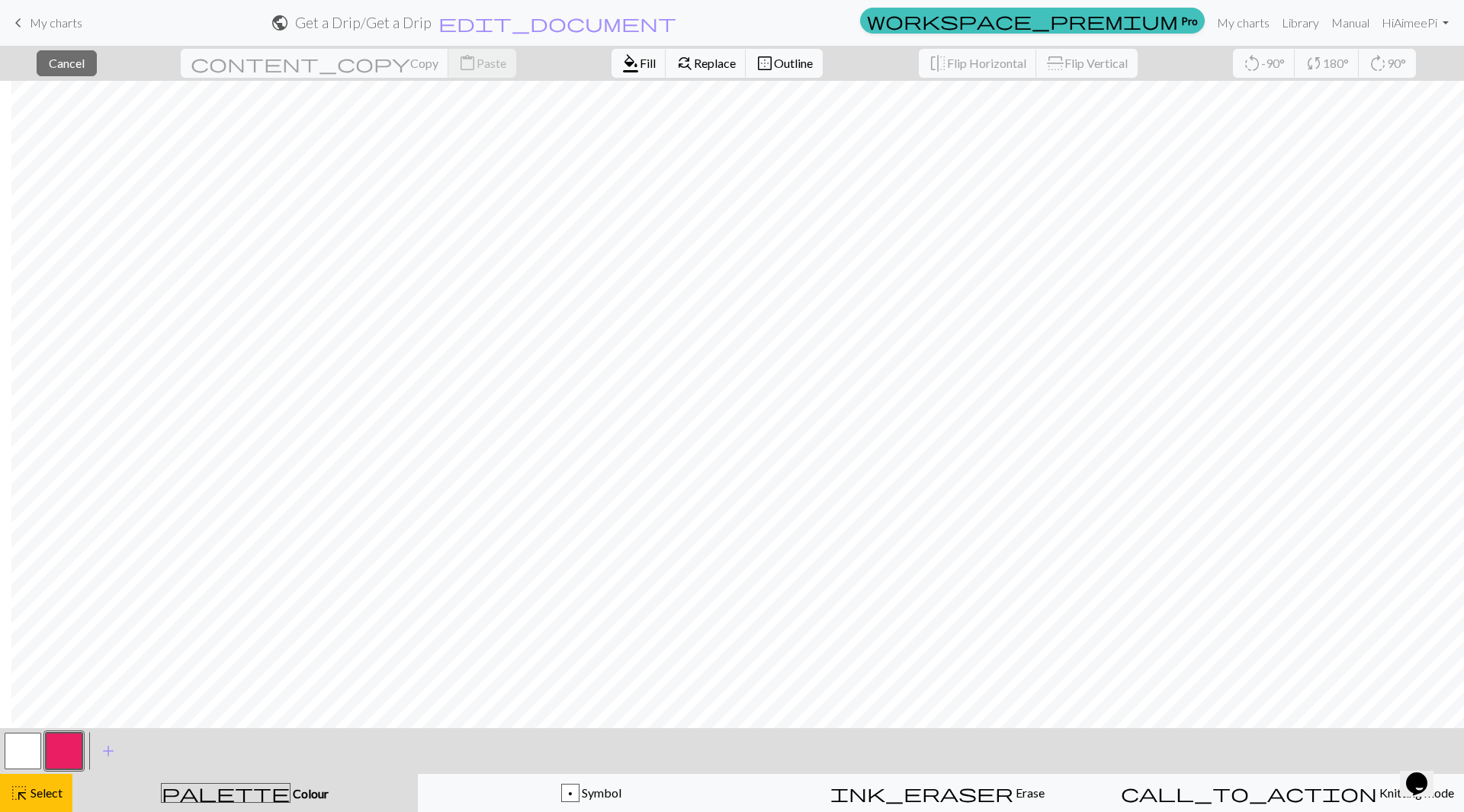
click at [70, 741] on button "button" at bounding box center [63, 751] width 37 height 37
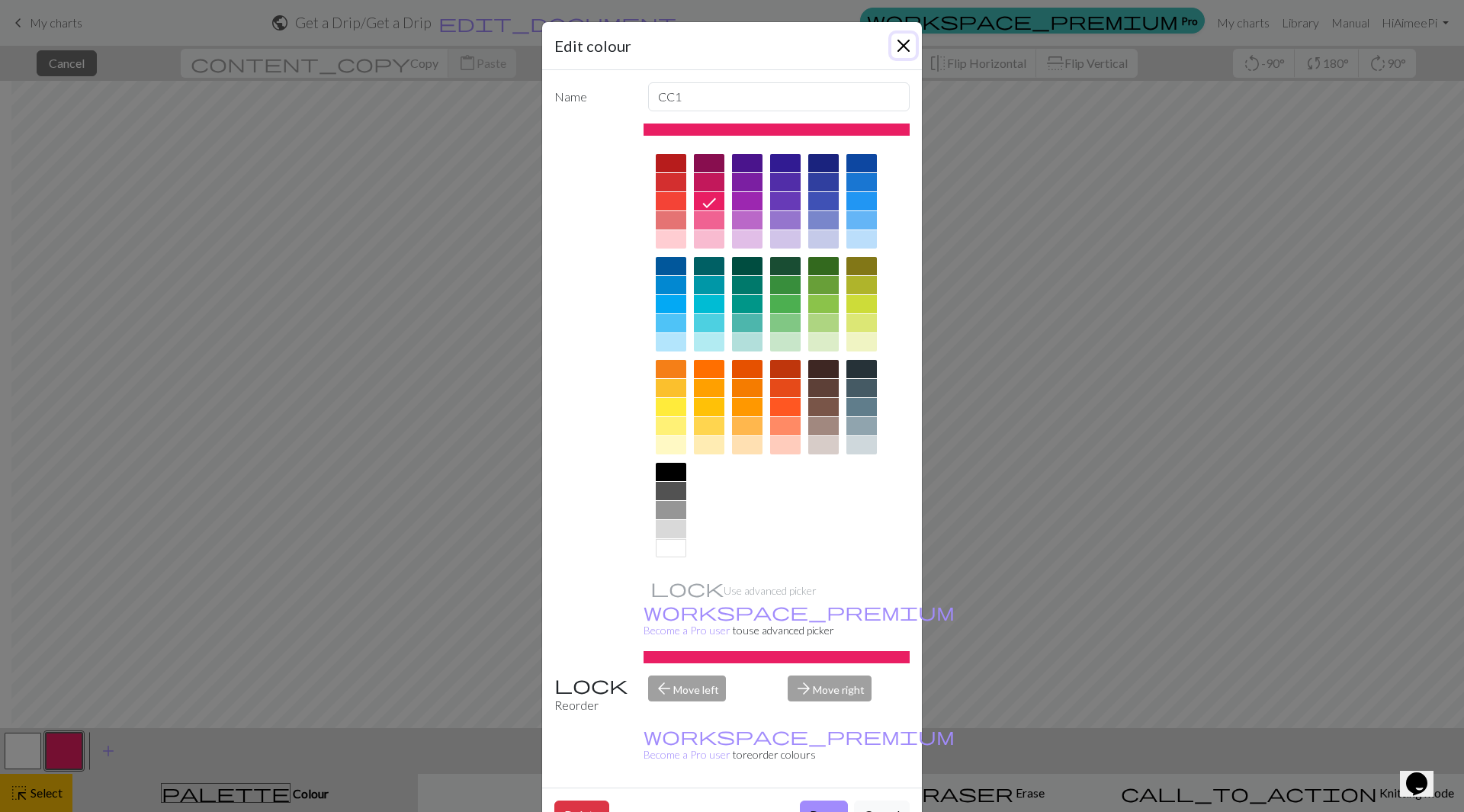
click at [900, 49] on button "Close" at bounding box center [903, 45] width 25 height 25
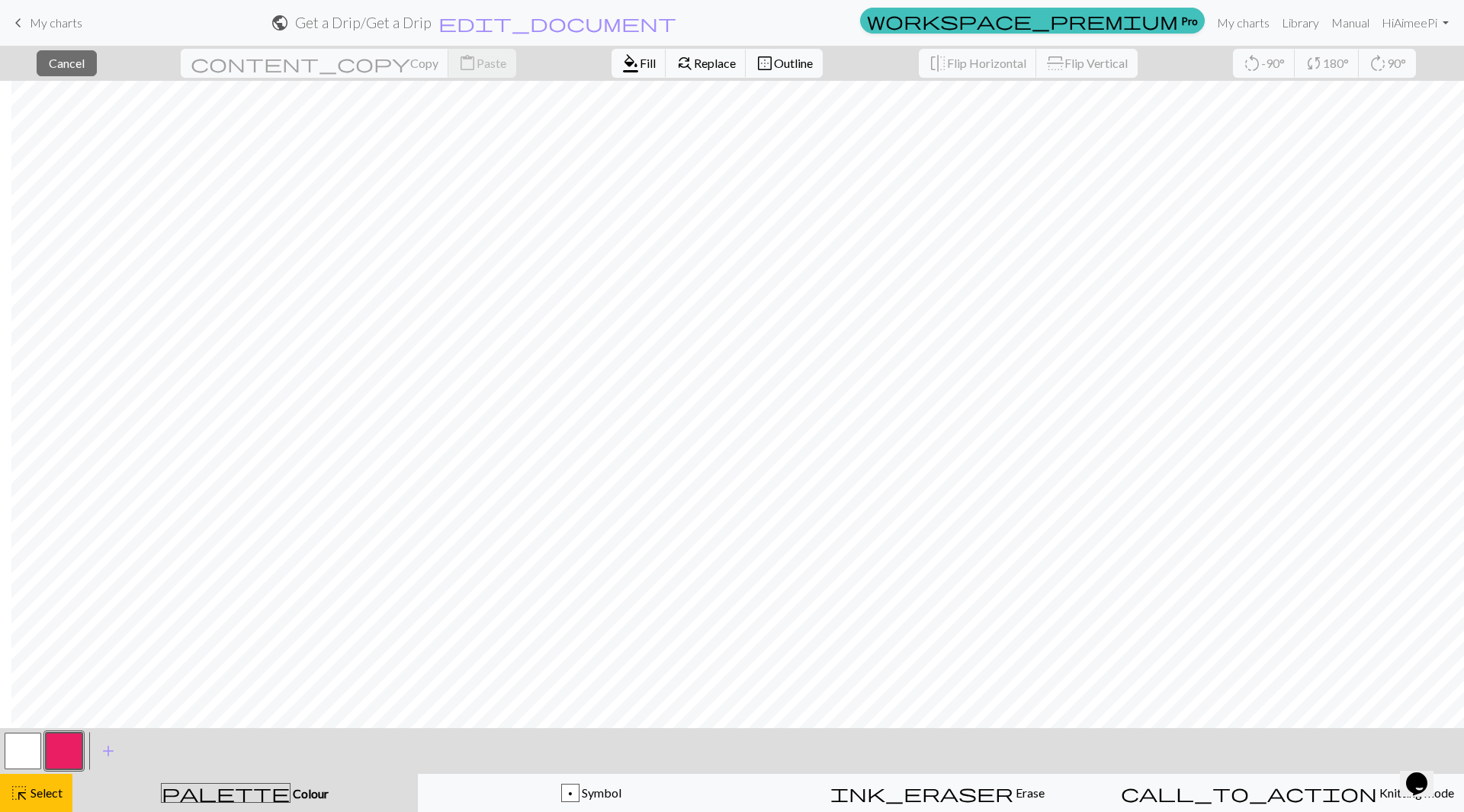
click at [65, 764] on button "button" at bounding box center [63, 751] width 37 height 37
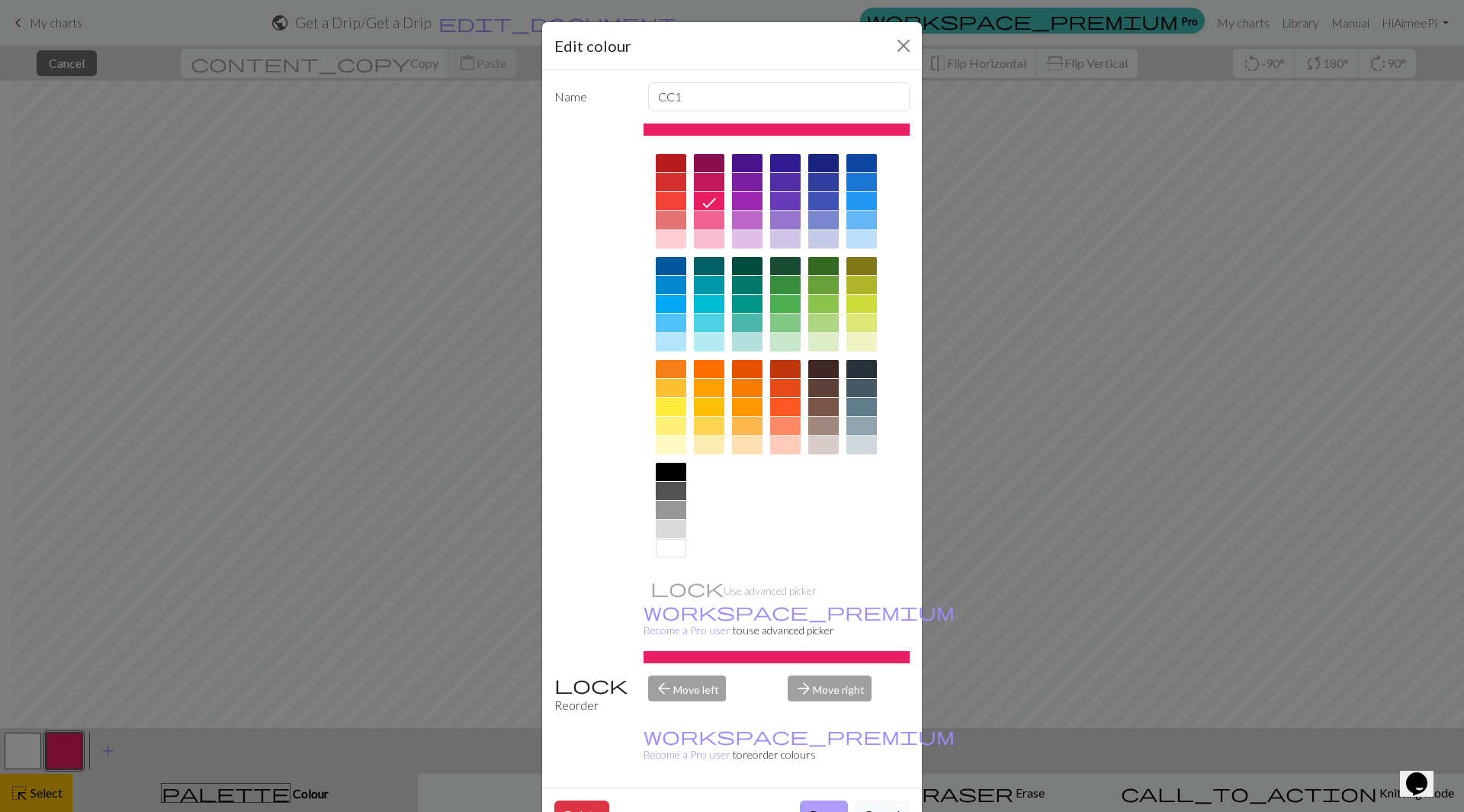
click at [819, 800] on button "Done" at bounding box center [824, 814] width 48 height 29
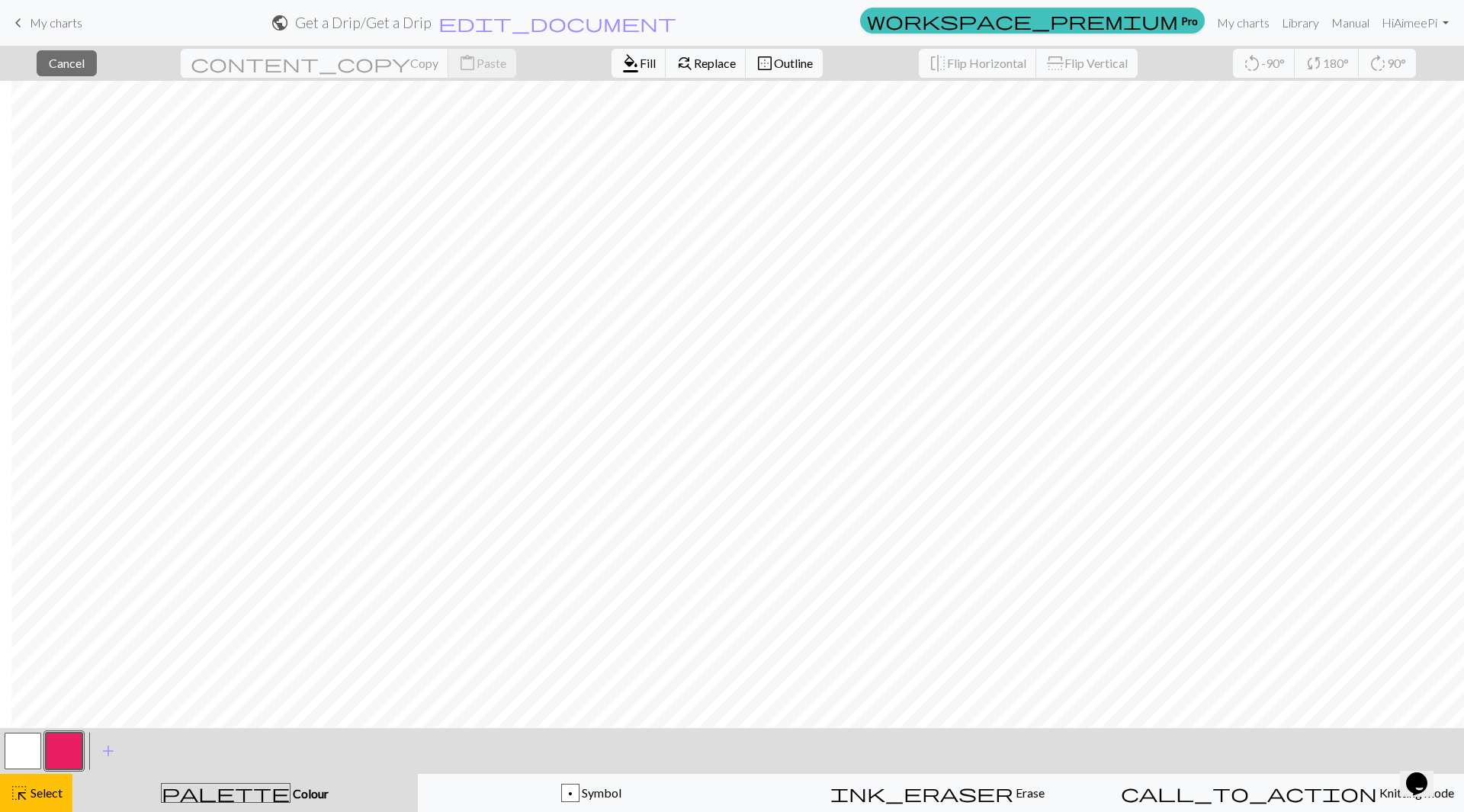
drag, startPoint x: 41, startPoint y: 746, endPoint x: 41, endPoint y: 757, distance: 11.0
click at [41, 747] on div at bounding box center [23, 751] width 41 height 41
click at [41, 789] on span "Select" at bounding box center [45, 792] width 35 height 15
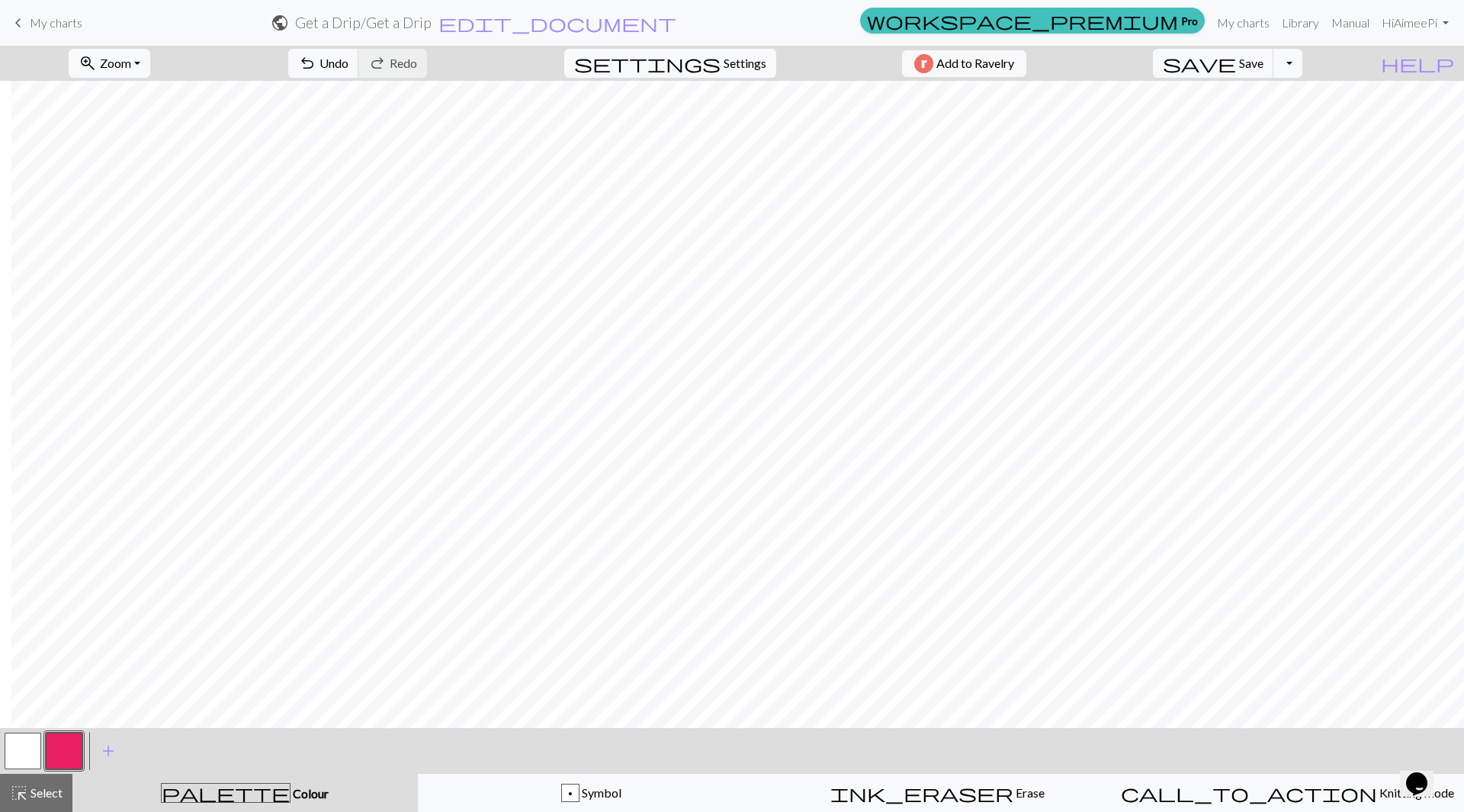
drag, startPoint x: 31, startPoint y: 747, endPoint x: 52, endPoint y: 737, distance: 23.3
click at [31, 747] on button "button" at bounding box center [23, 751] width 37 height 37
click at [26, 753] on button "button" at bounding box center [23, 751] width 37 height 37
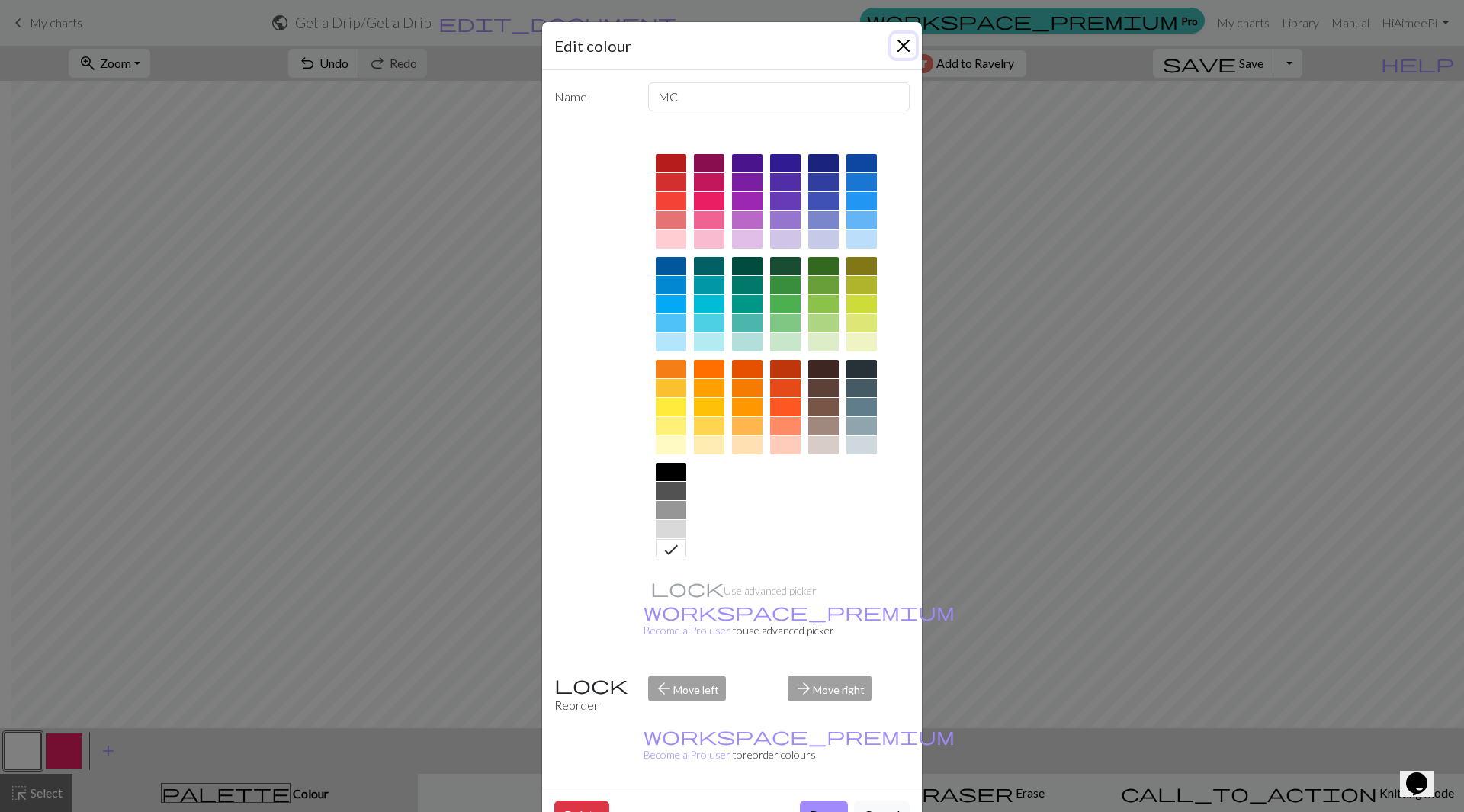
click at [900, 39] on button "Close" at bounding box center [903, 45] width 25 height 25
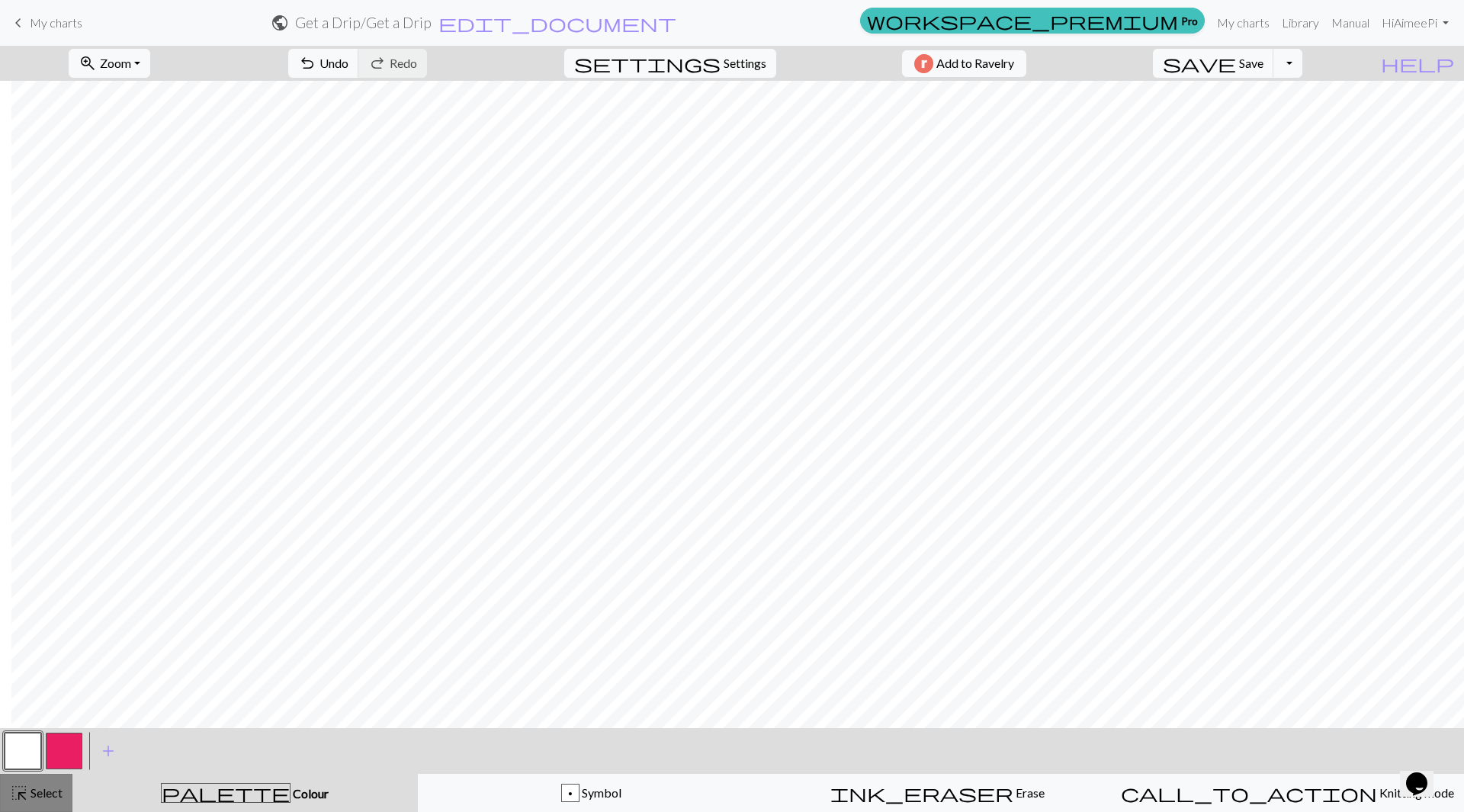
click at [48, 795] on span "Select" at bounding box center [45, 792] width 35 height 15
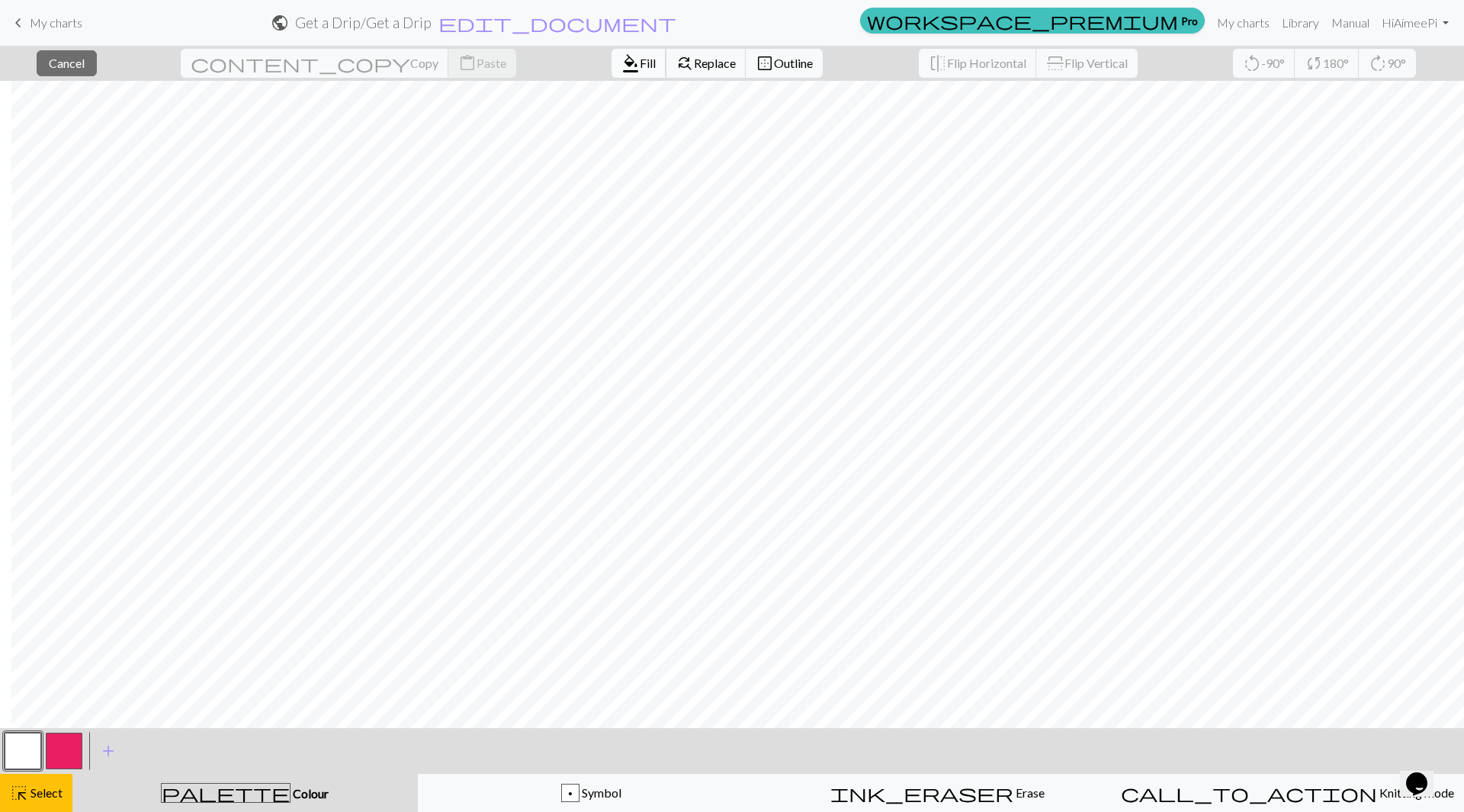
click at [611, 72] on button "format_color_fill Fill" at bounding box center [639, 62] width 55 height 29
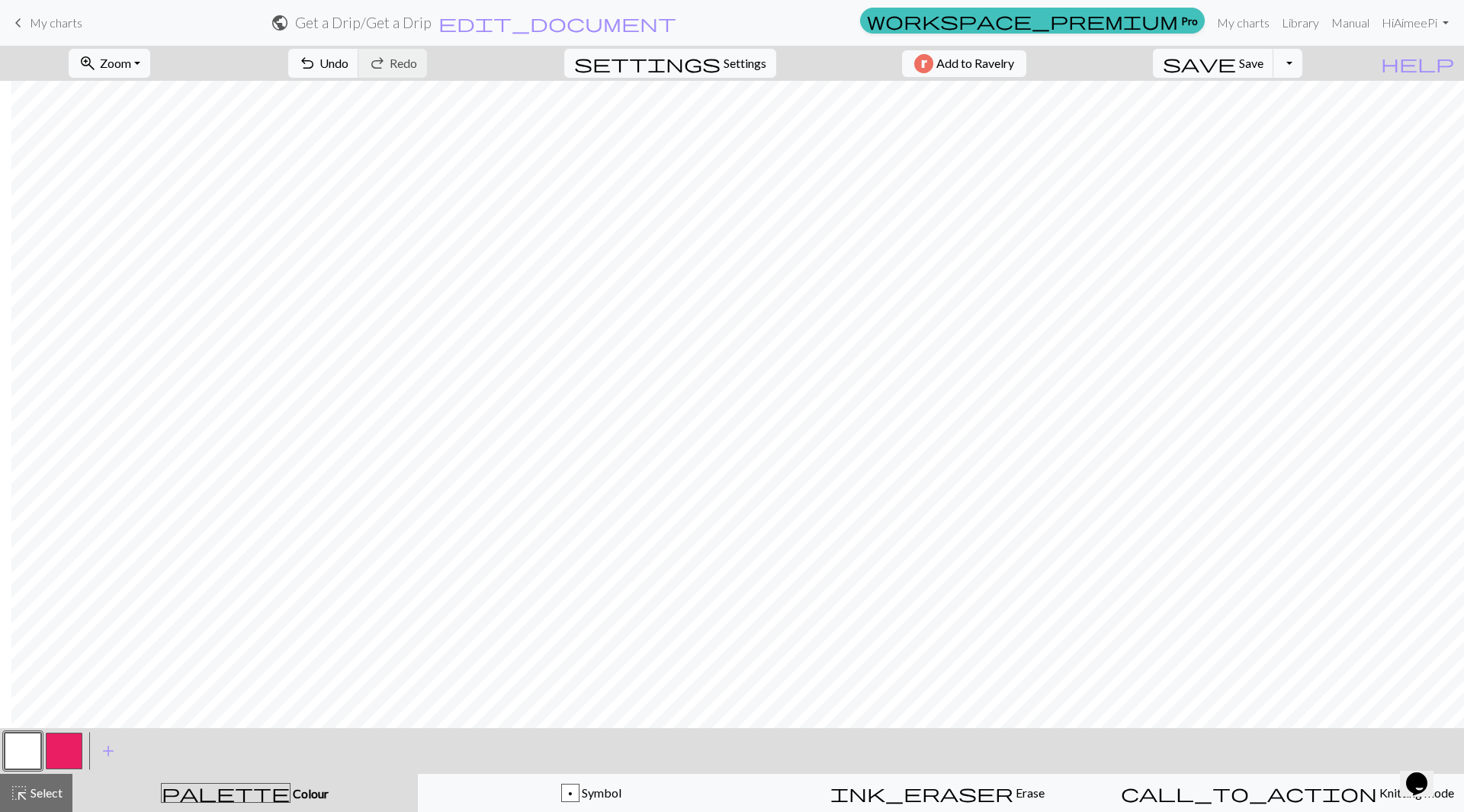
click at [66, 740] on button "button" at bounding box center [63, 751] width 37 height 37
click at [58, 787] on span "Select" at bounding box center [45, 792] width 35 height 15
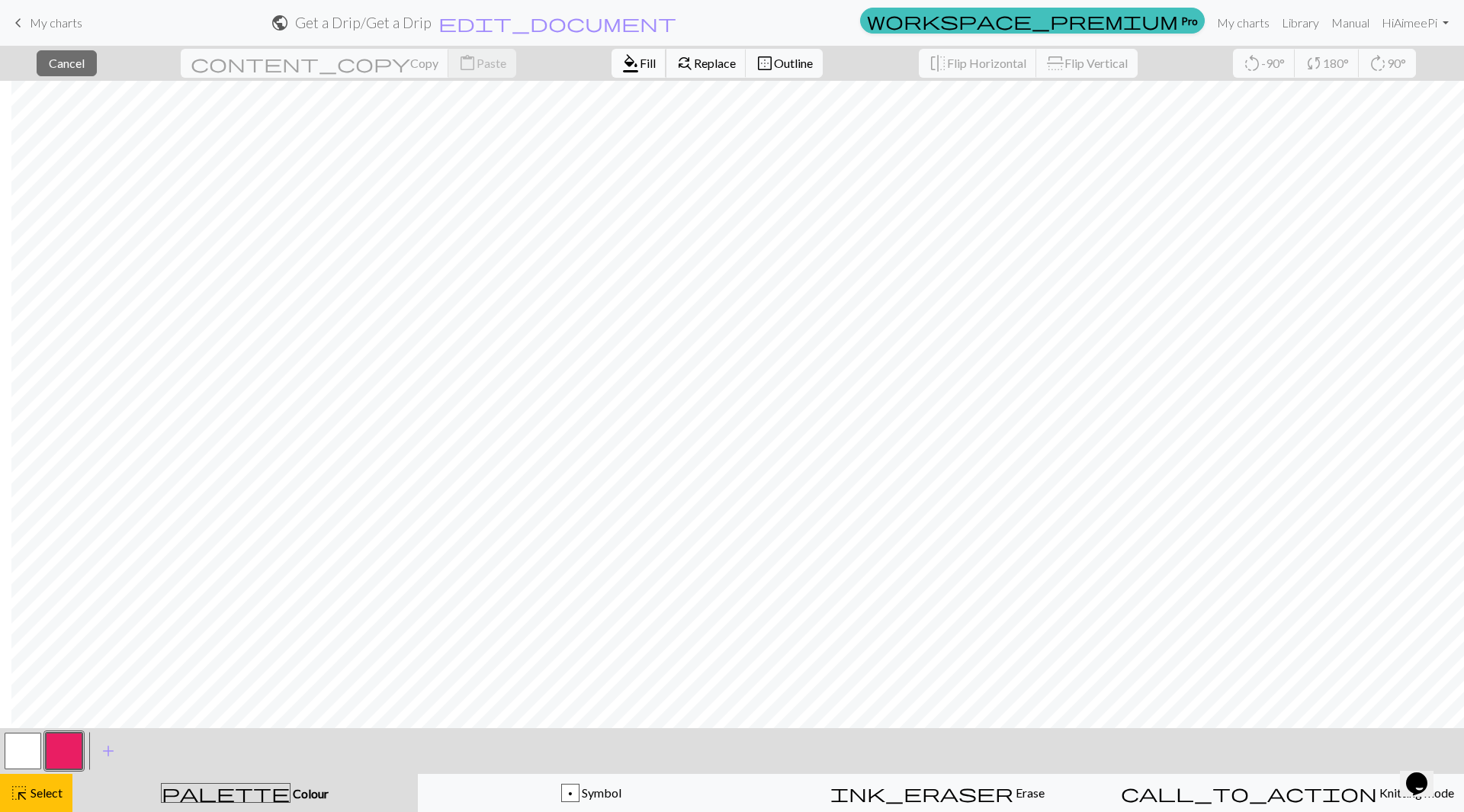
click at [640, 65] on span "Fill" at bounding box center [648, 62] width 16 height 15
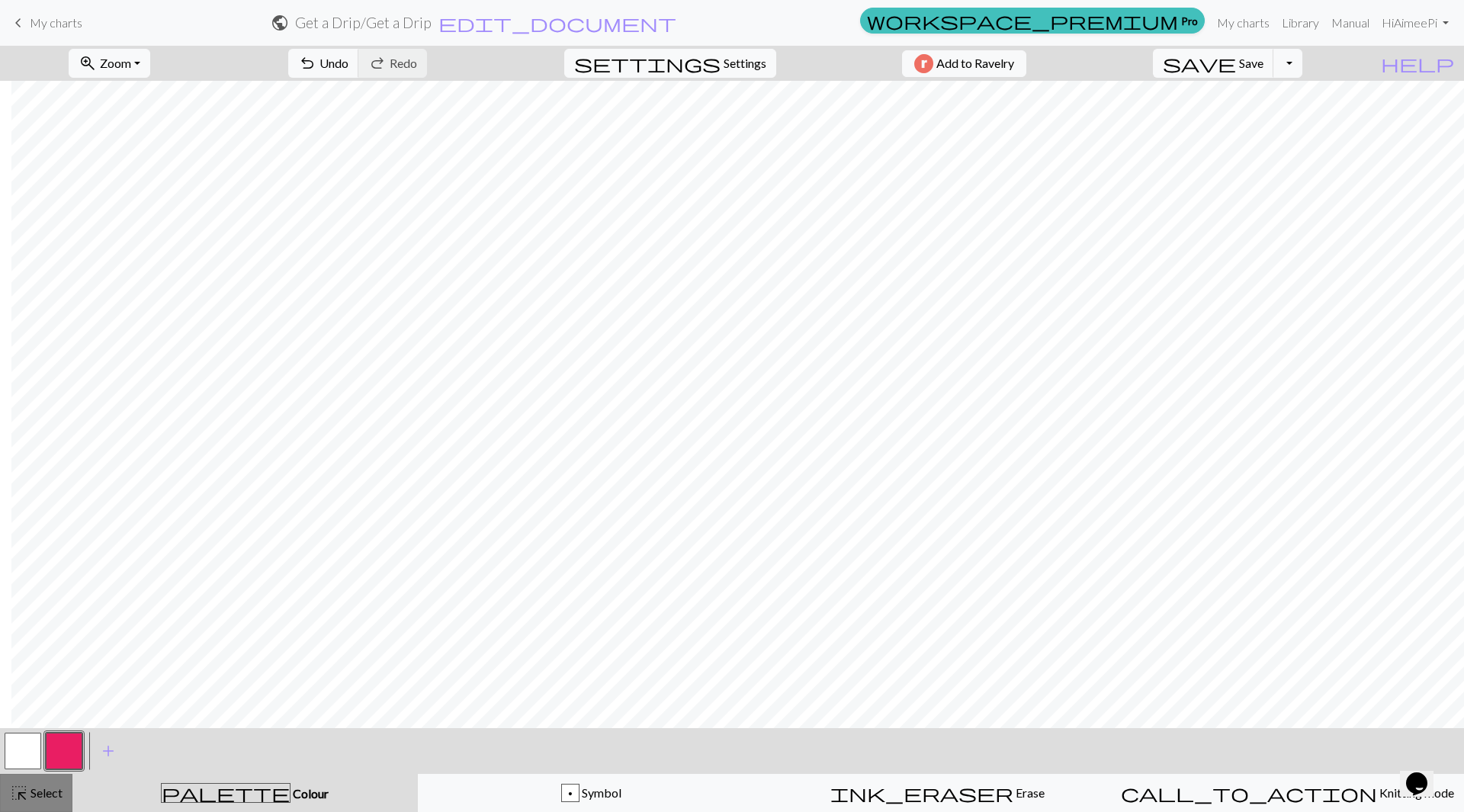
click at [41, 789] on span "Select" at bounding box center [45, 792] width 35 height 15
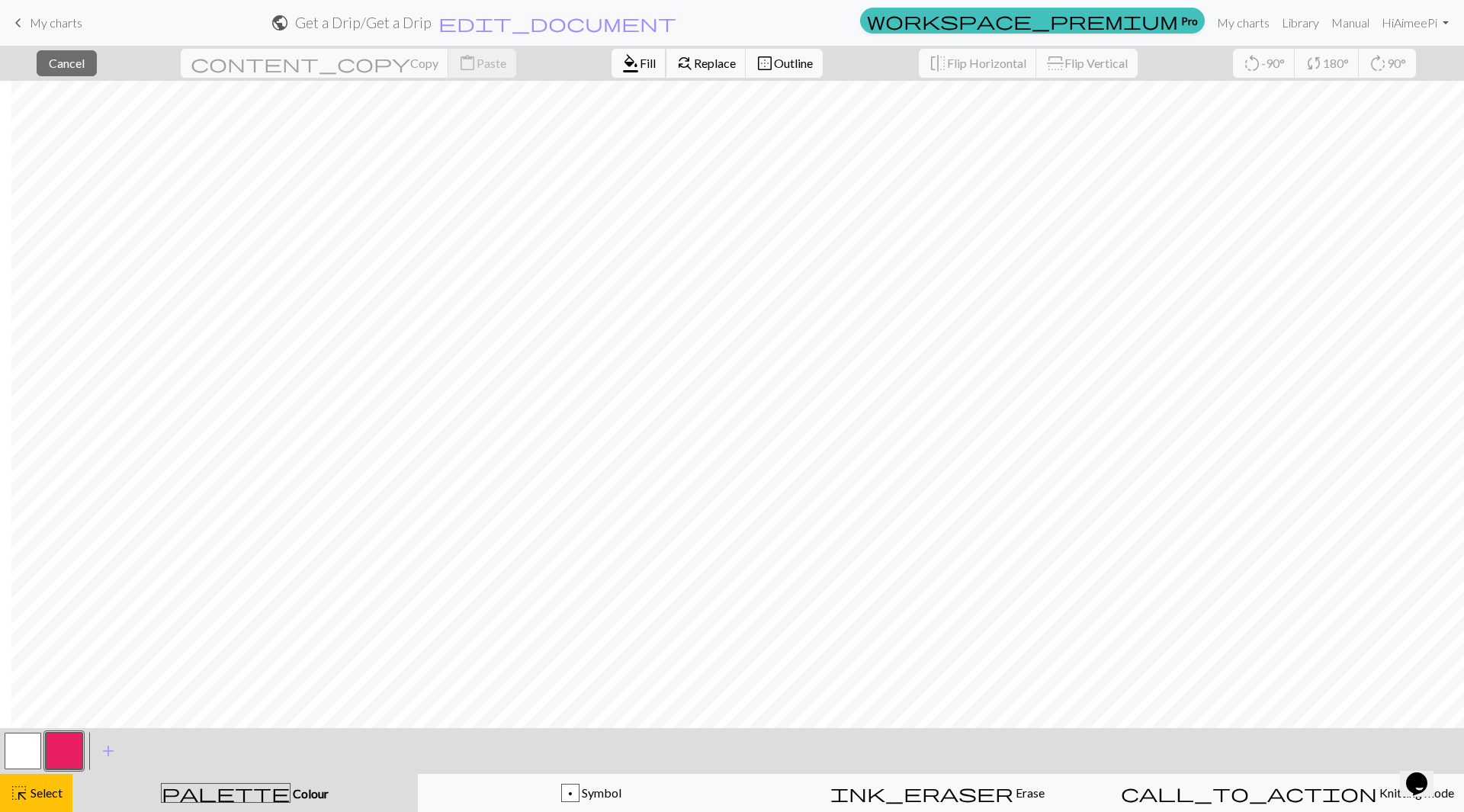
click at [640, 63] on span "Fill" at bounding box center [648, 62] width 16 height 15
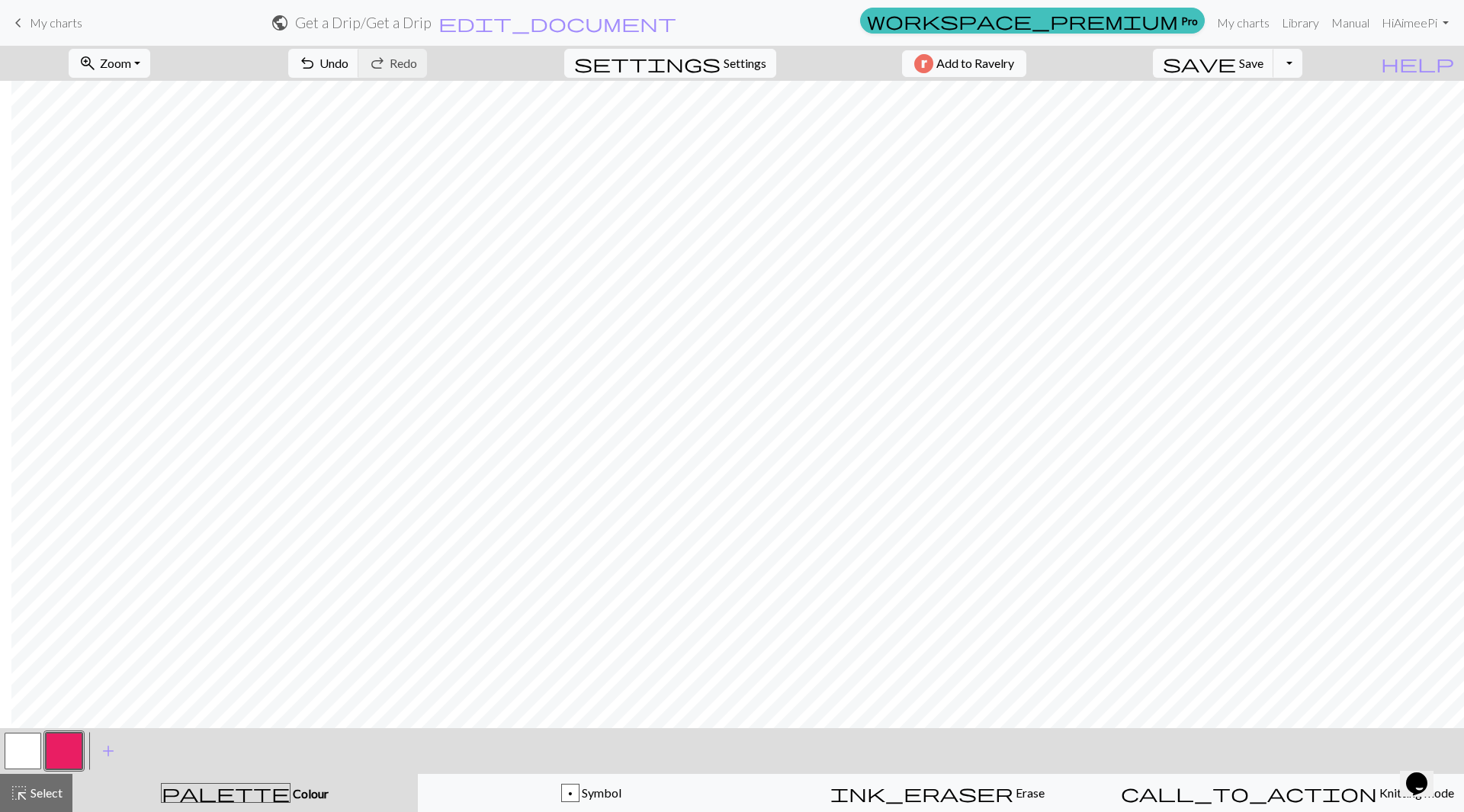
click at [30, 742] on button "button" at bounding box center [23, 751] width 37 height 37
click at [69, 745] on button "button" at bounding box center [63, 751] width 37 height 37
click at [707, 55] on span "settings" at bounding box center [647, 63] width 146 height 22
select select "aran"
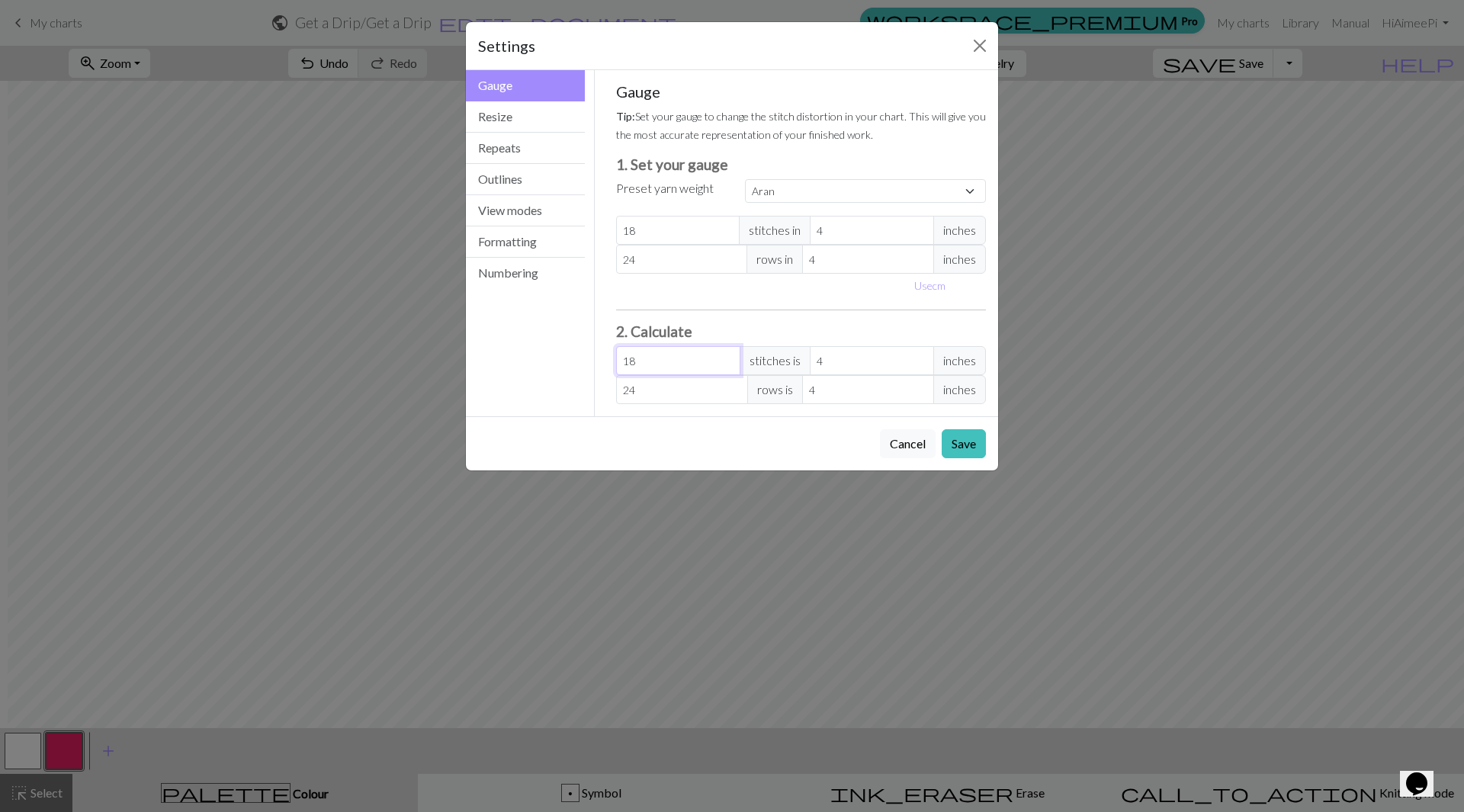
drag, startPoint x: 649, startPoint y: 365, endPoint x: 616, endPoint y: 365, distance: 33.0
click at [616, 365] on input "18" at bounding box center [679, 360] width 124 height 29
type input "1"
type input "0.22"
type input "16"
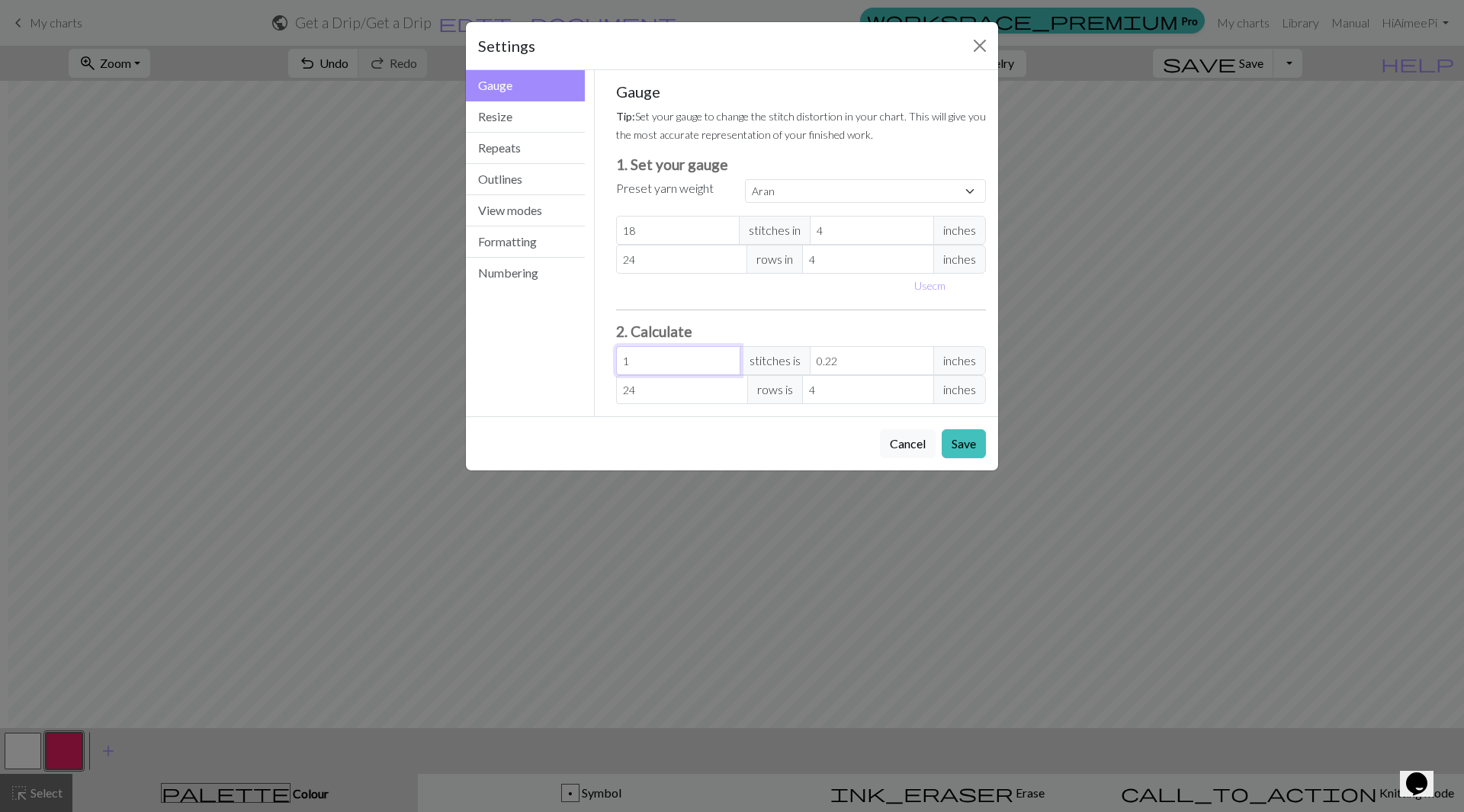
type input "3.56"
type input "16"
click at [653, 397] on input "24" at bounding box center [683, 389] width 132 height 29
click at [955, 441] on button "Save" at bounding box center [963, 444] width 44 height 29
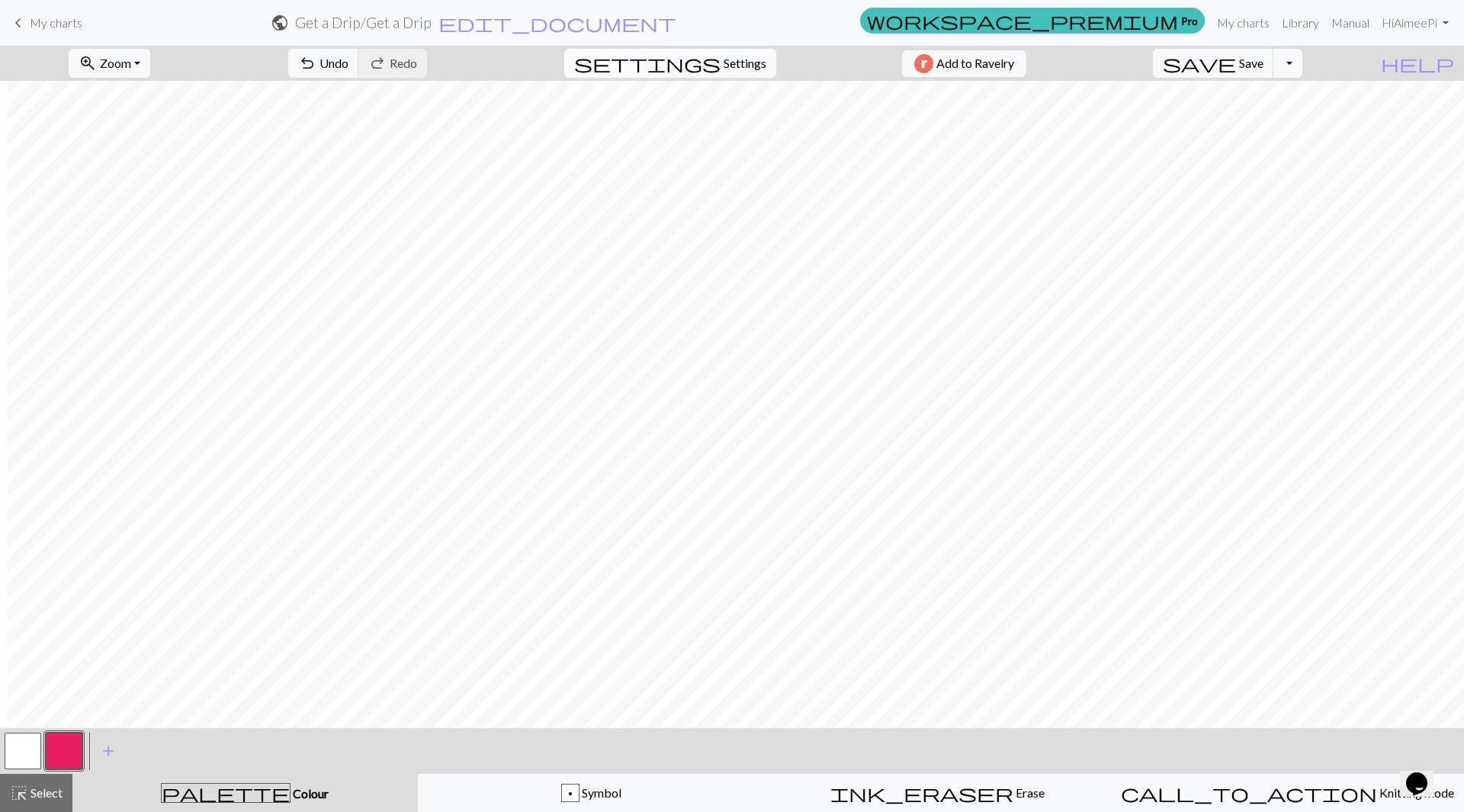
click at [726, 63] on span "Settings" at bounding box center [745, 63] width 42 height 19
select select "aran"
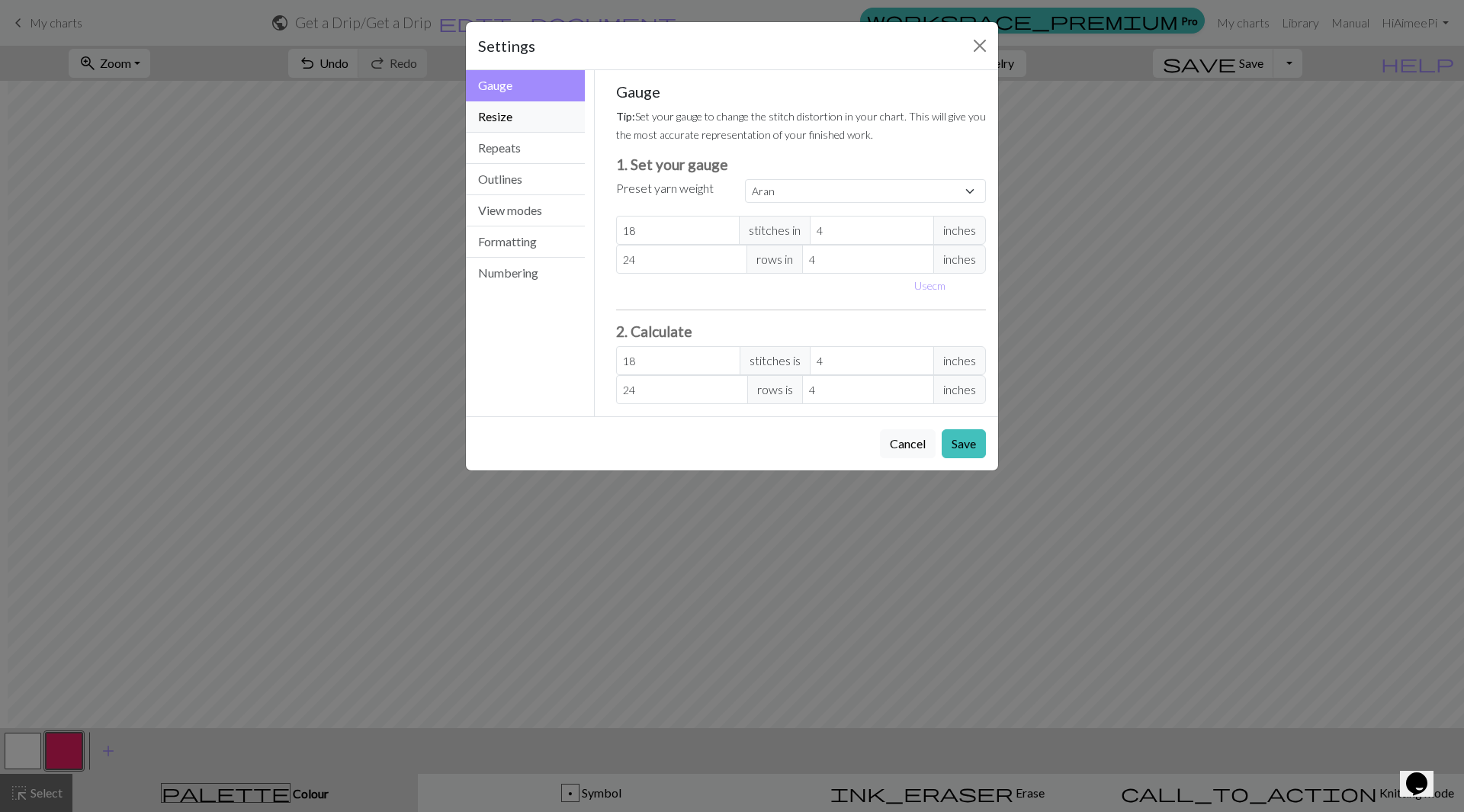
click at [518, 122] on button "Resize" at bounding box center [526, 118] width 119 height 32
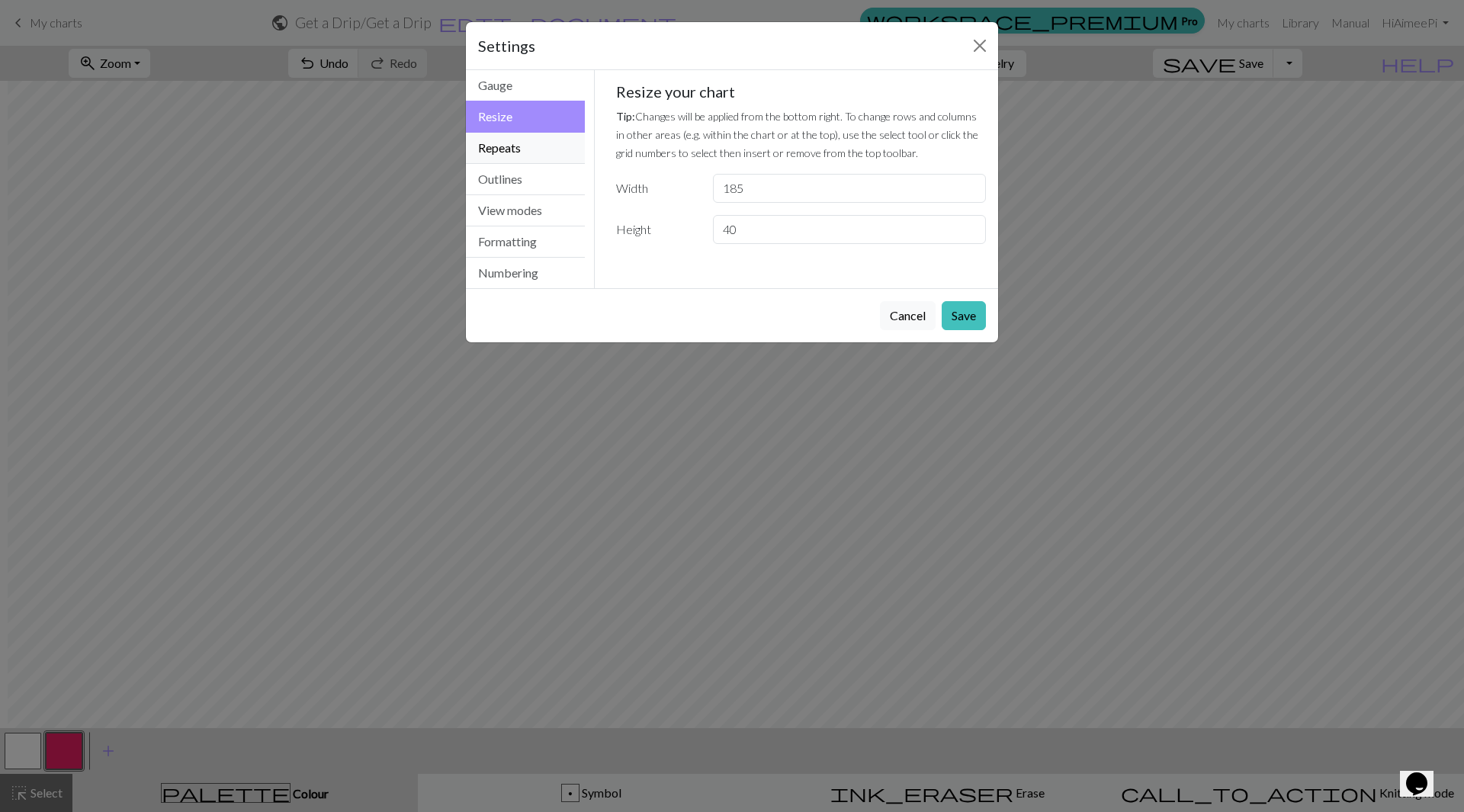
click at [504, 142] on button "Repeats" at bounding box center [526, 148] width 119 height 32
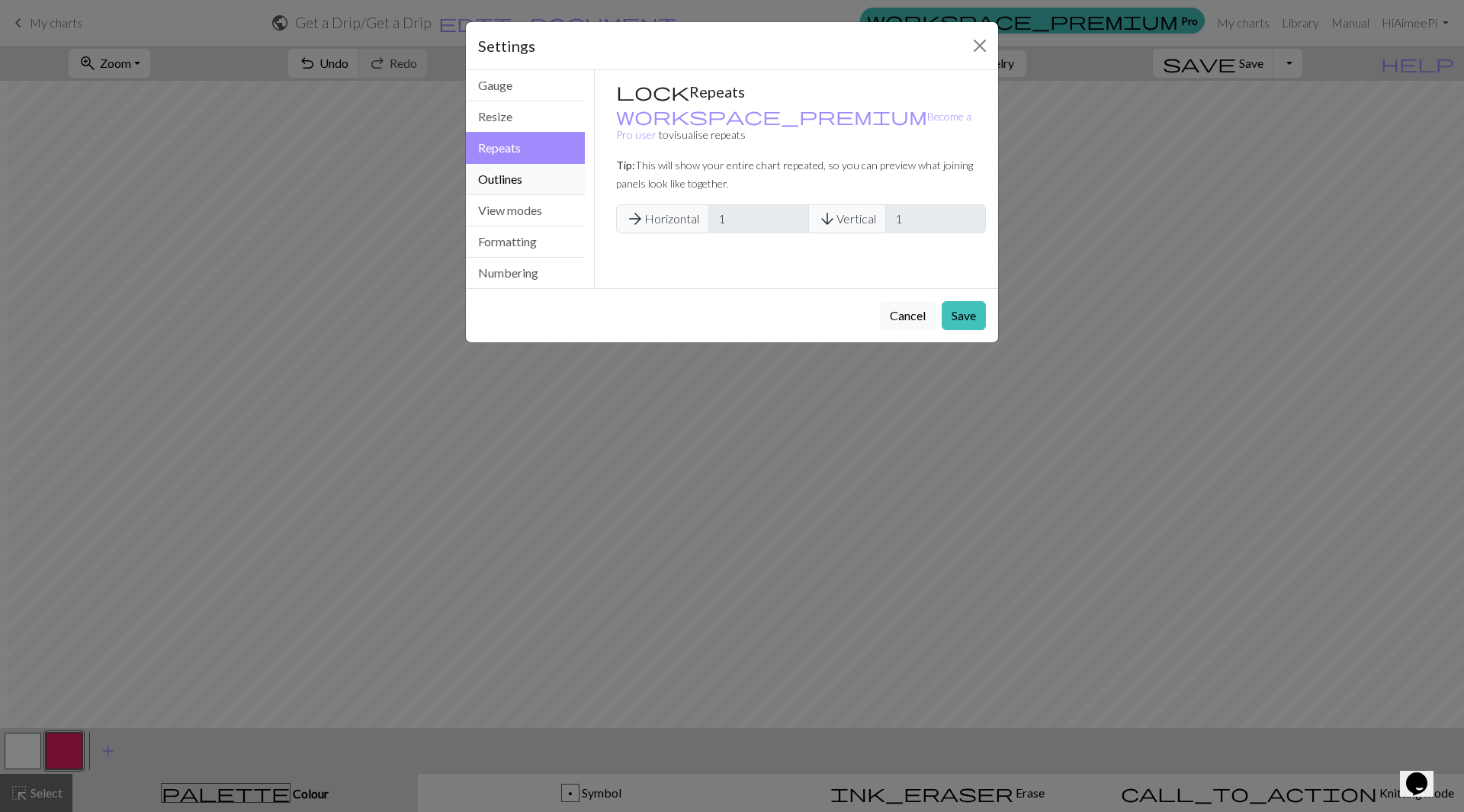
click at [507, 184] on button "Outlines" at bounding box center [526, 180] width 119 height 32
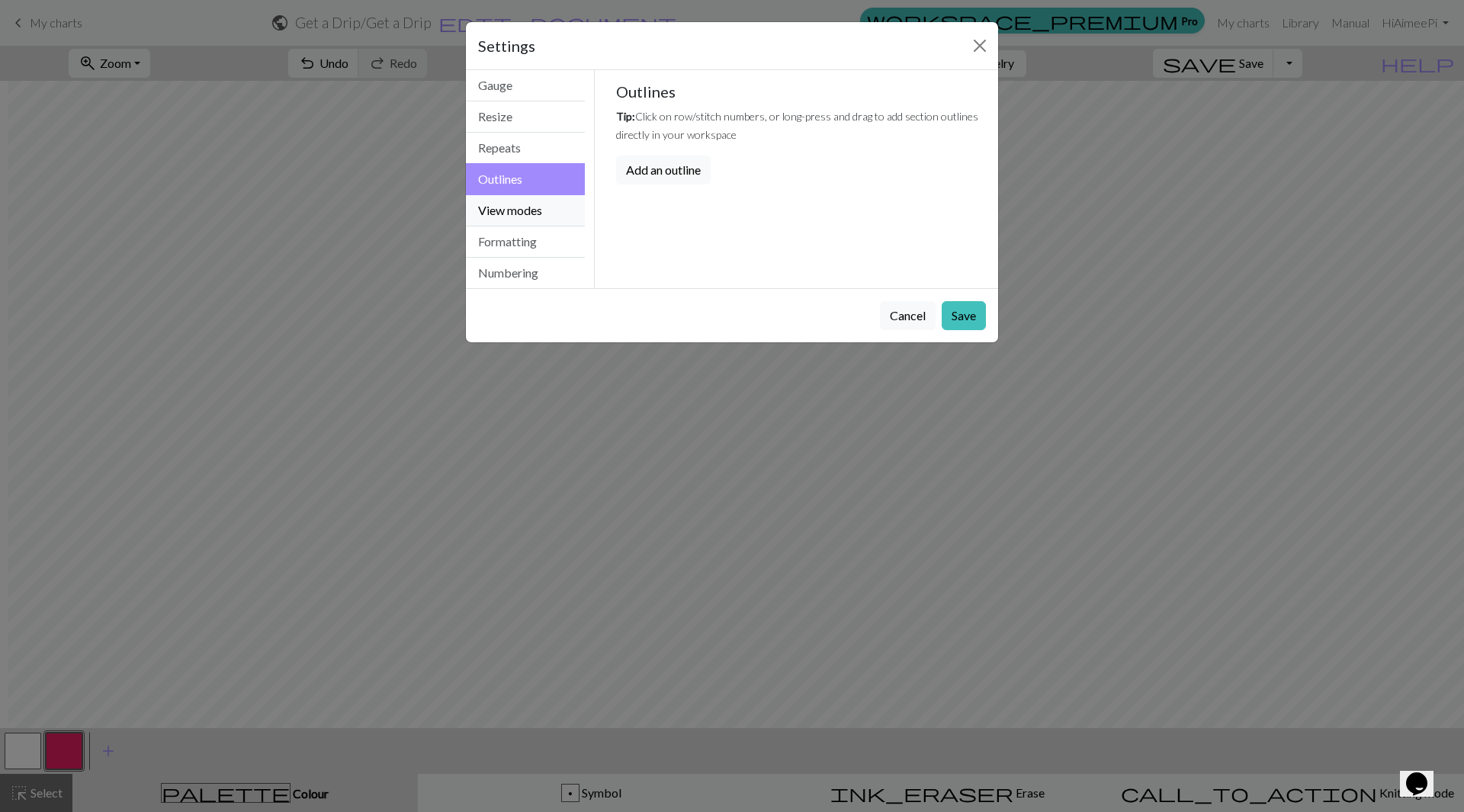
click at [507, 212] on button "View modes" at bounding box center [526, 211] width 119 height 32
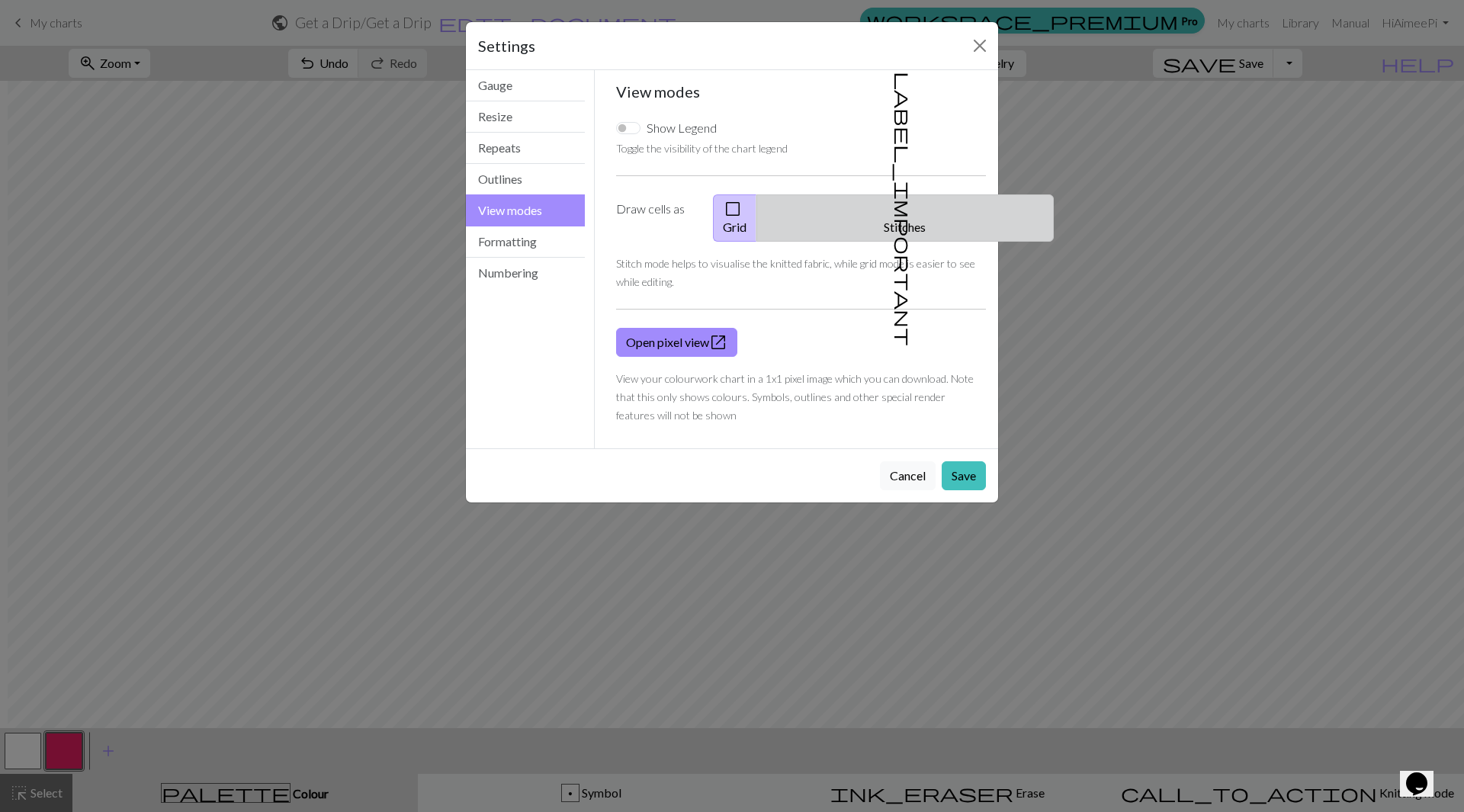
click at [893, 205] on span "label_important" at bounding box center [904, 209] width 22 height 275
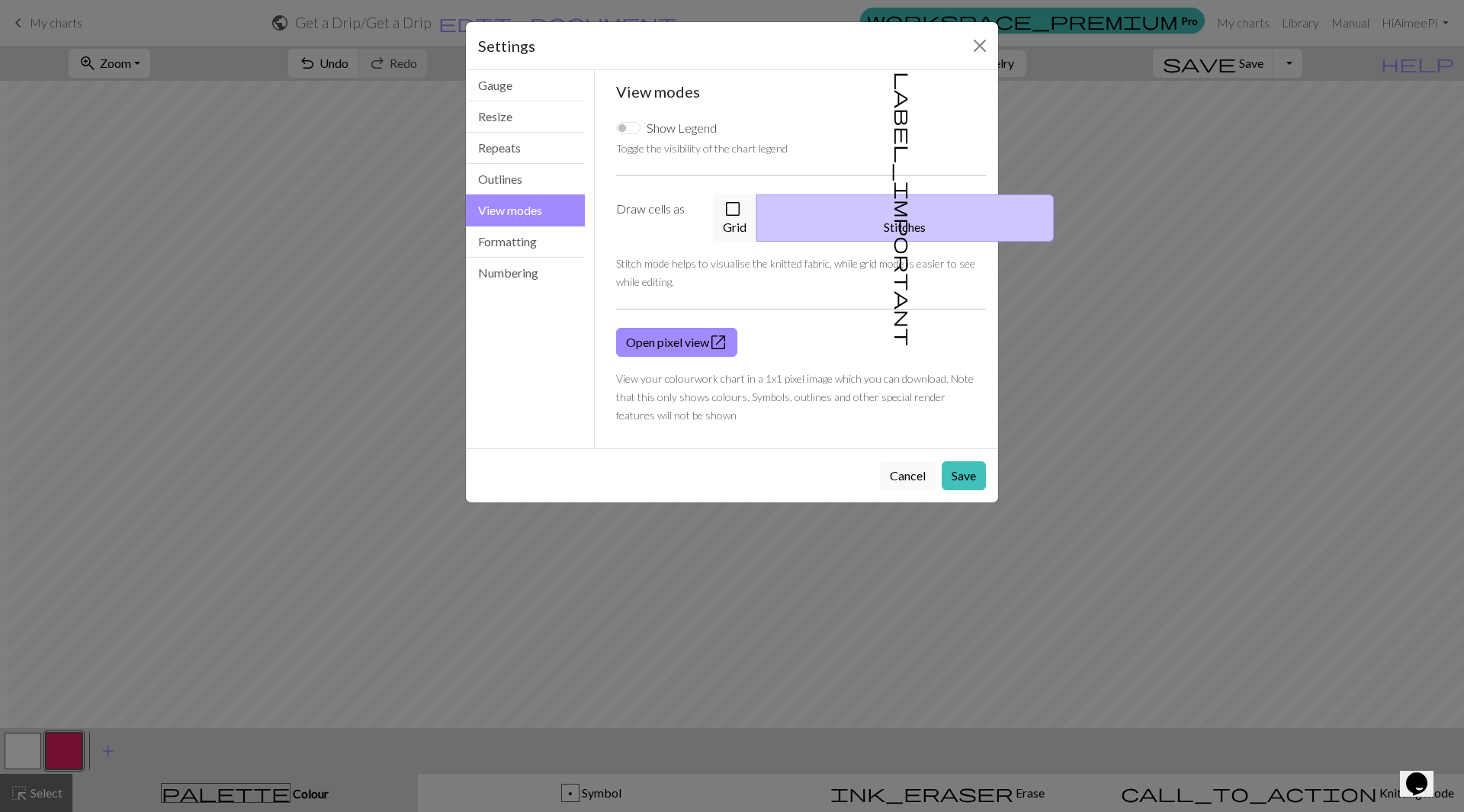
drag, startPoint x: 785, startPoint y: 36, endPoint x: 604, endPoint y: 50, distance: 181.5
click at [604, 50] on div "Settings" at bounding box center [732, 45] width 532 height 48
click at [953, 461] on button "Save" at bounding box center [963, 475] width 44 height 29
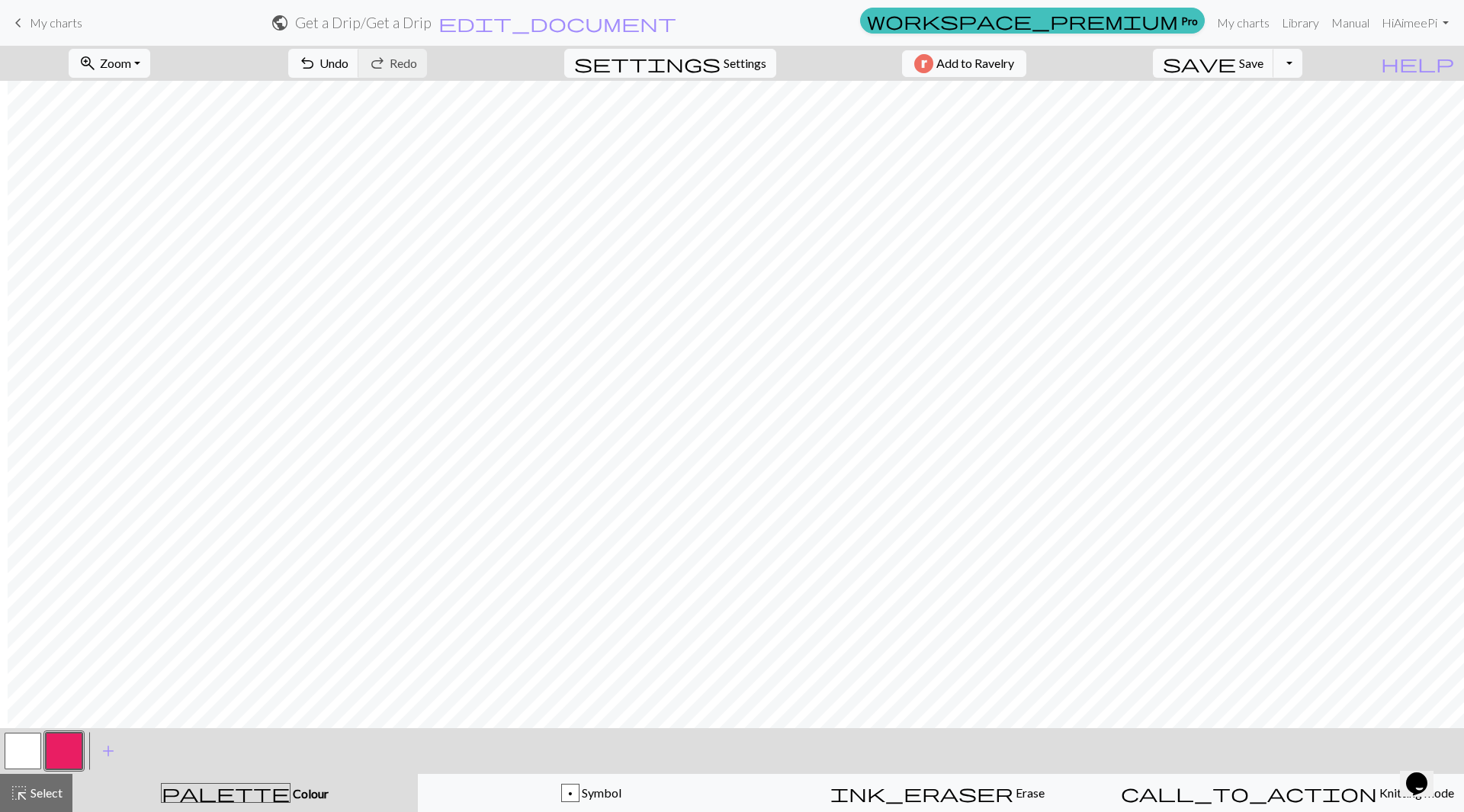
click at [19, 756] on button "button" at bounding box center [23, 751] width 37 height 37
click at [60, 757] on button "button" at bounding box center [63, 751] width 37 height 37
click at [584, 788] on span "Symbol" at bounding box center [601, 792] width 41 height 15
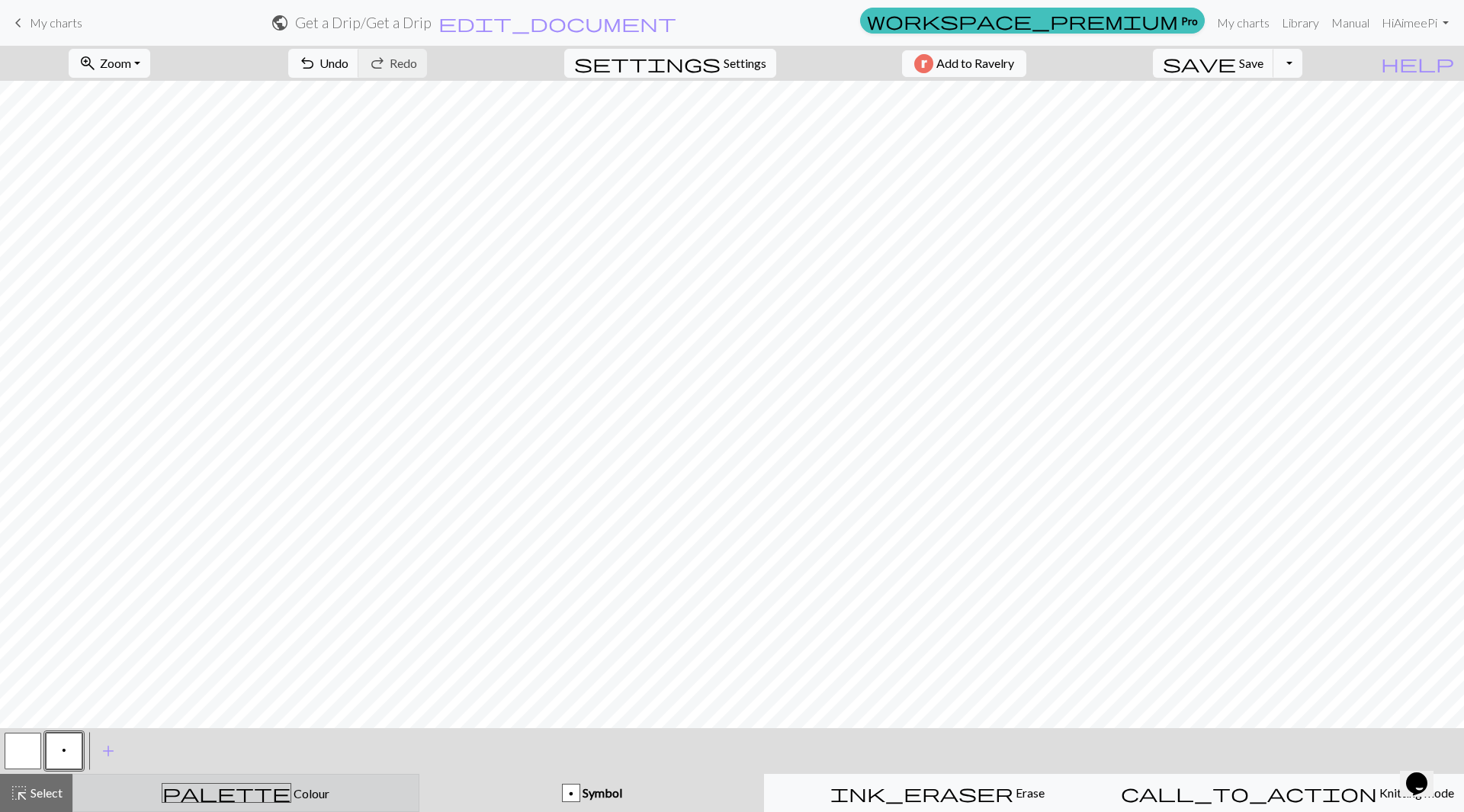
click at [291, 791] on span "Colour" at bounding box center [310, 793] width 39 height 15
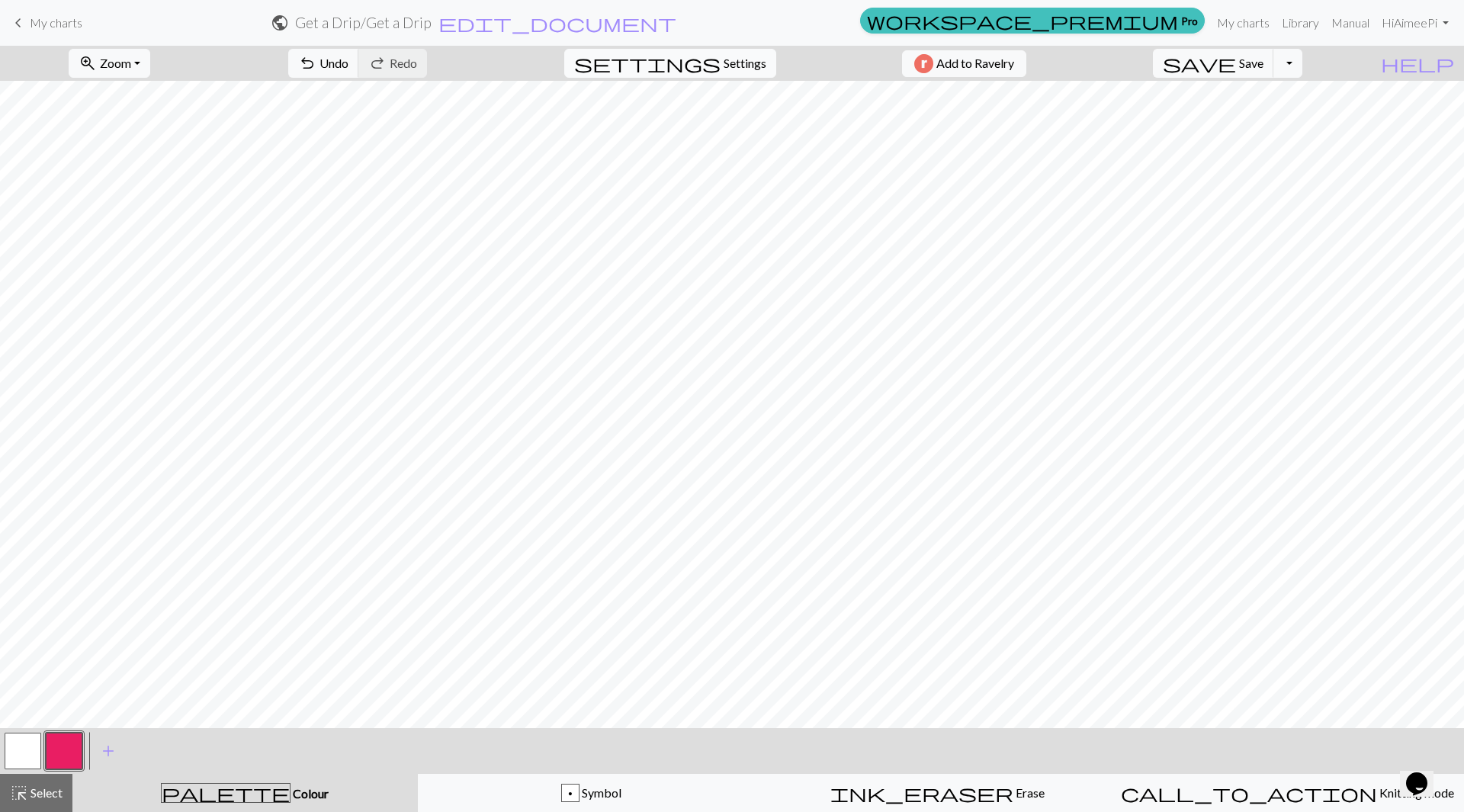
click at [737, 63] on span "Settings" at bounding box center [745, 63] width 42 height 19
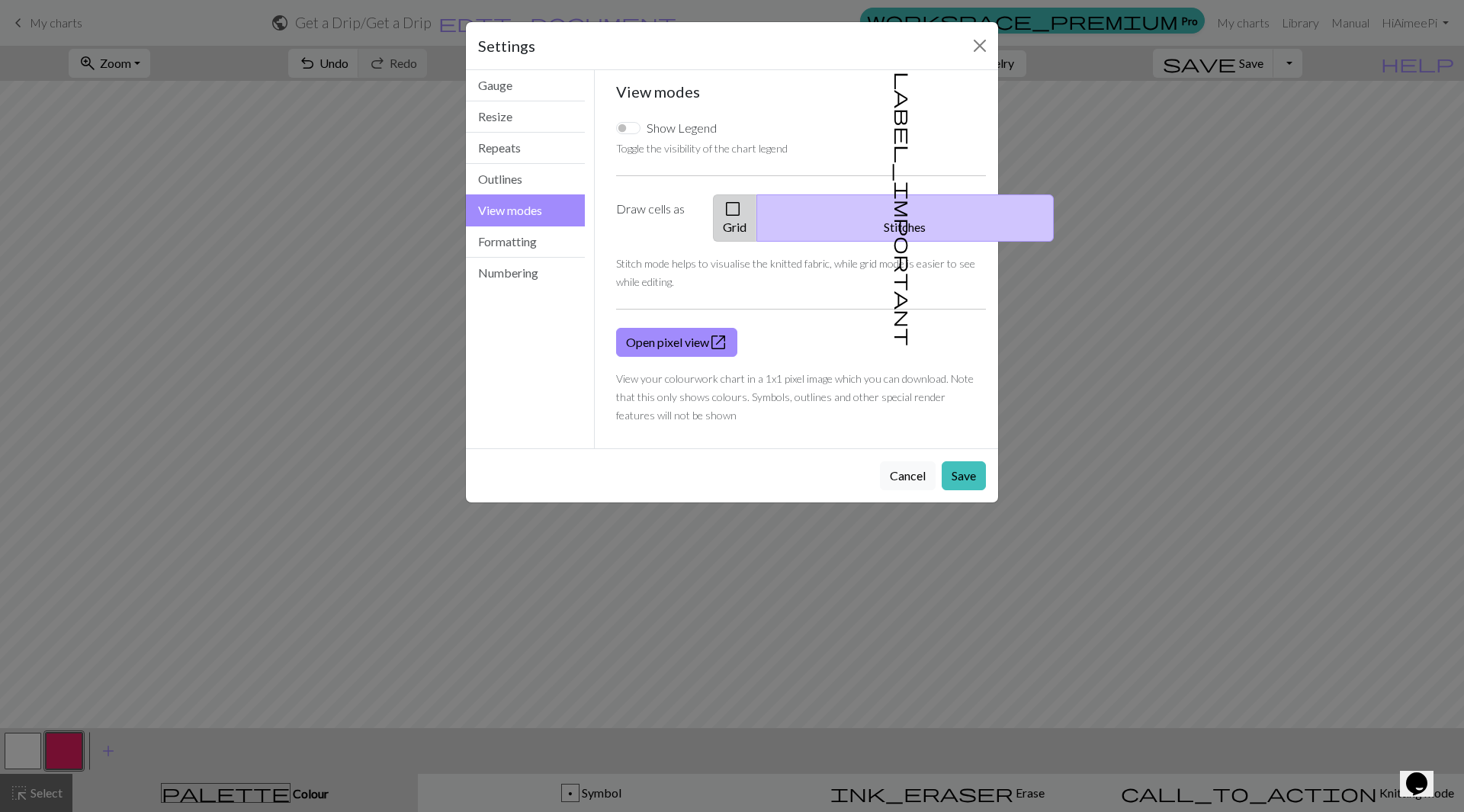
click at [742, 218] on span "check_box_outline_blank" at bounding box center [733, 209] width 19 height 22
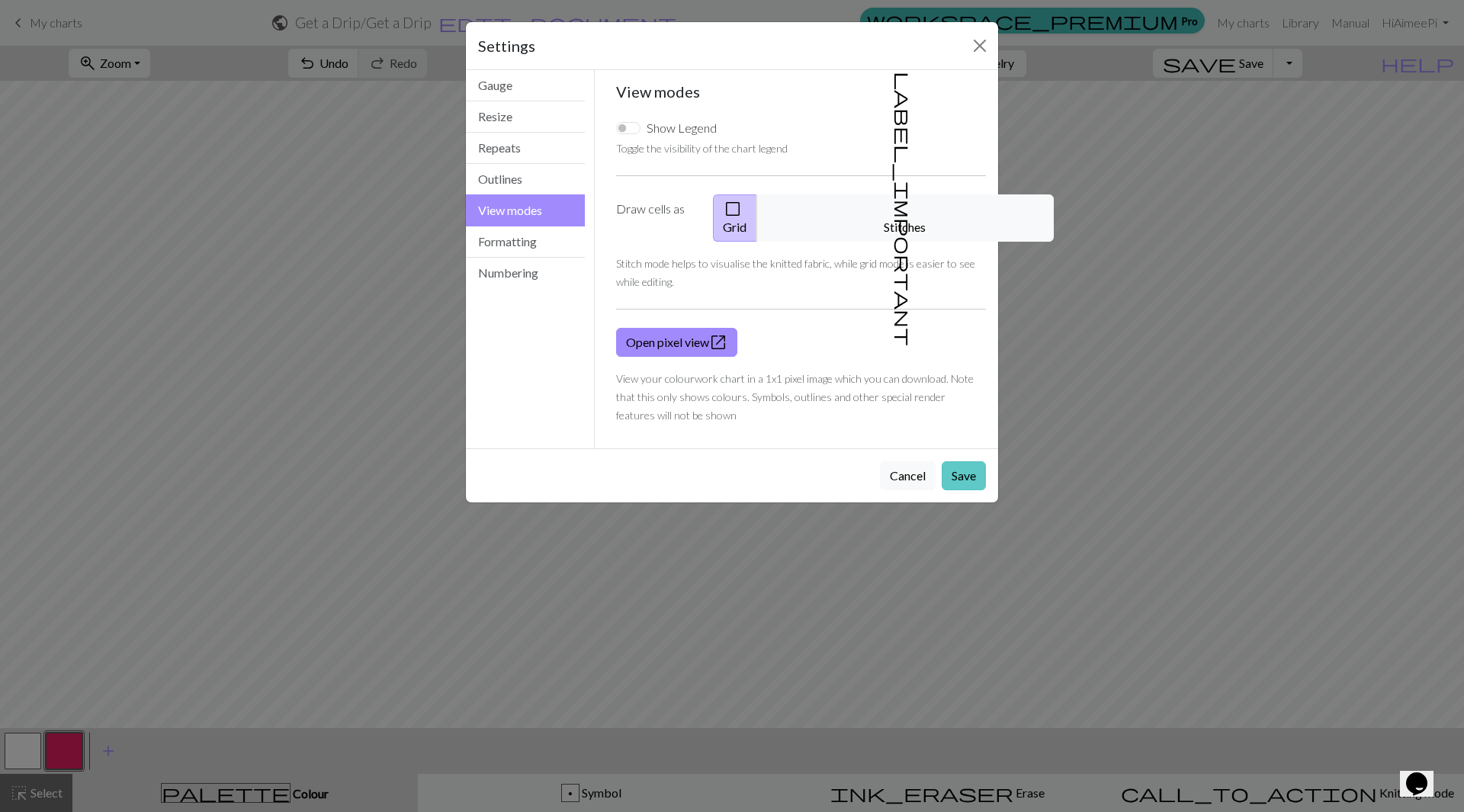
click at [964, 461] on button "Save" at bounding box center [963, 475] width 44 height 29
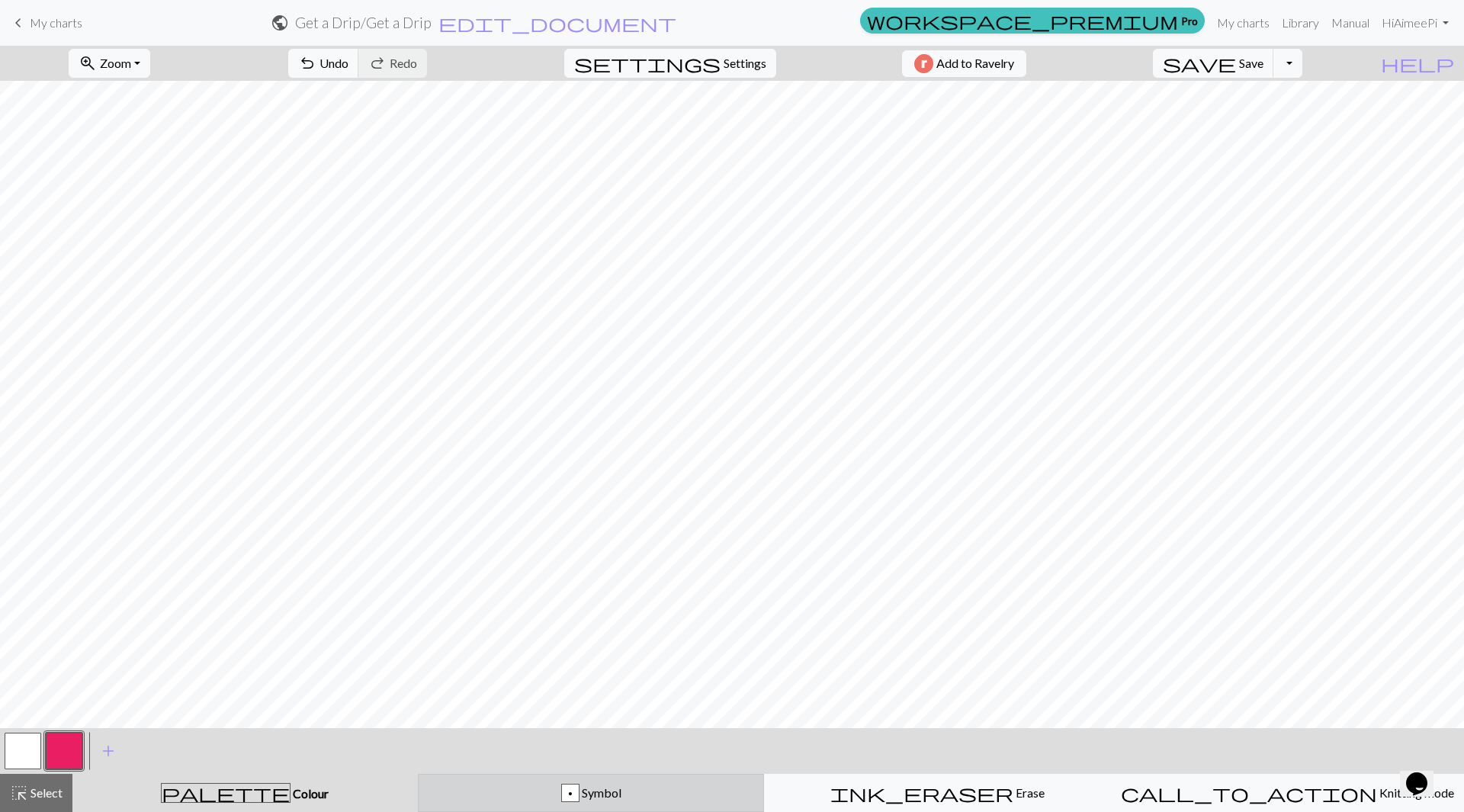
click at [558, 789] on div "p Symbol" at bounding box center [591, 793] width 327 height 19
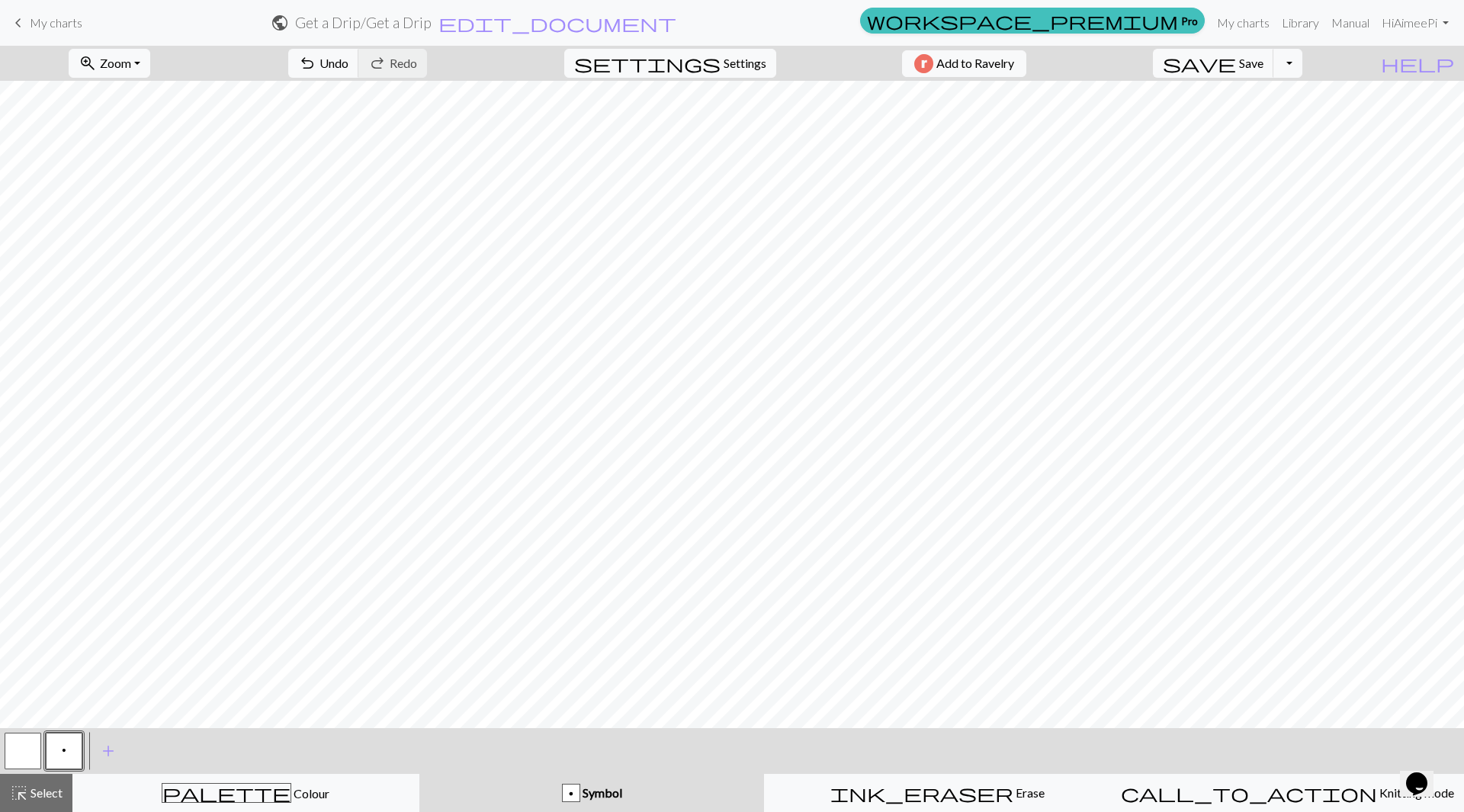
scroll to position [0, 1622]
drag, startPoint x: 182, startPoint y: 785, endPoint x: 171, endPoint y: 785, distance: 11.0
click at [182, 785] on div "palette Colour Colour" at bounding box center [245, 793] width 327 height 20
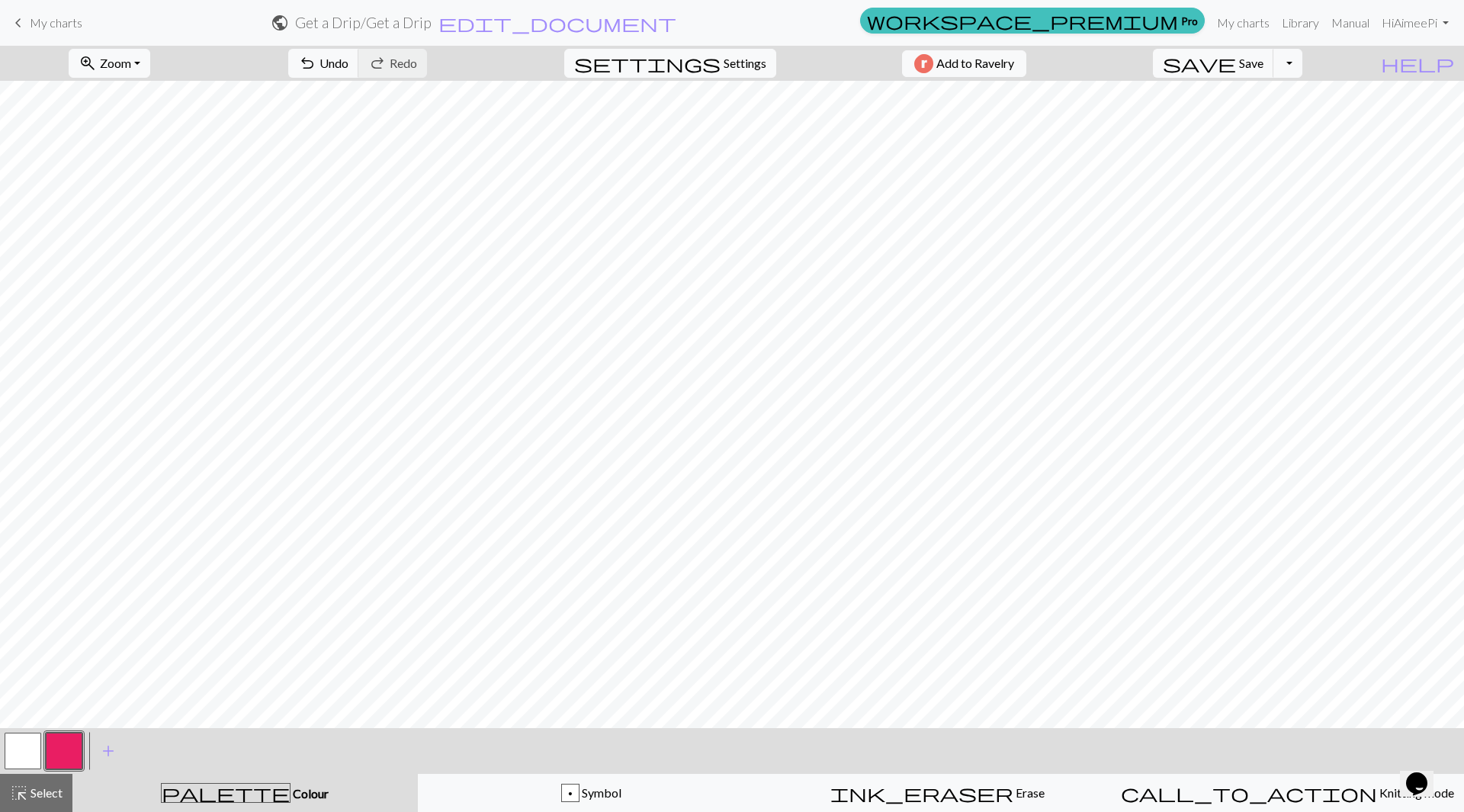
click at [65, 759] on button "button" at bounding box center [63, 751] width 37 height 37
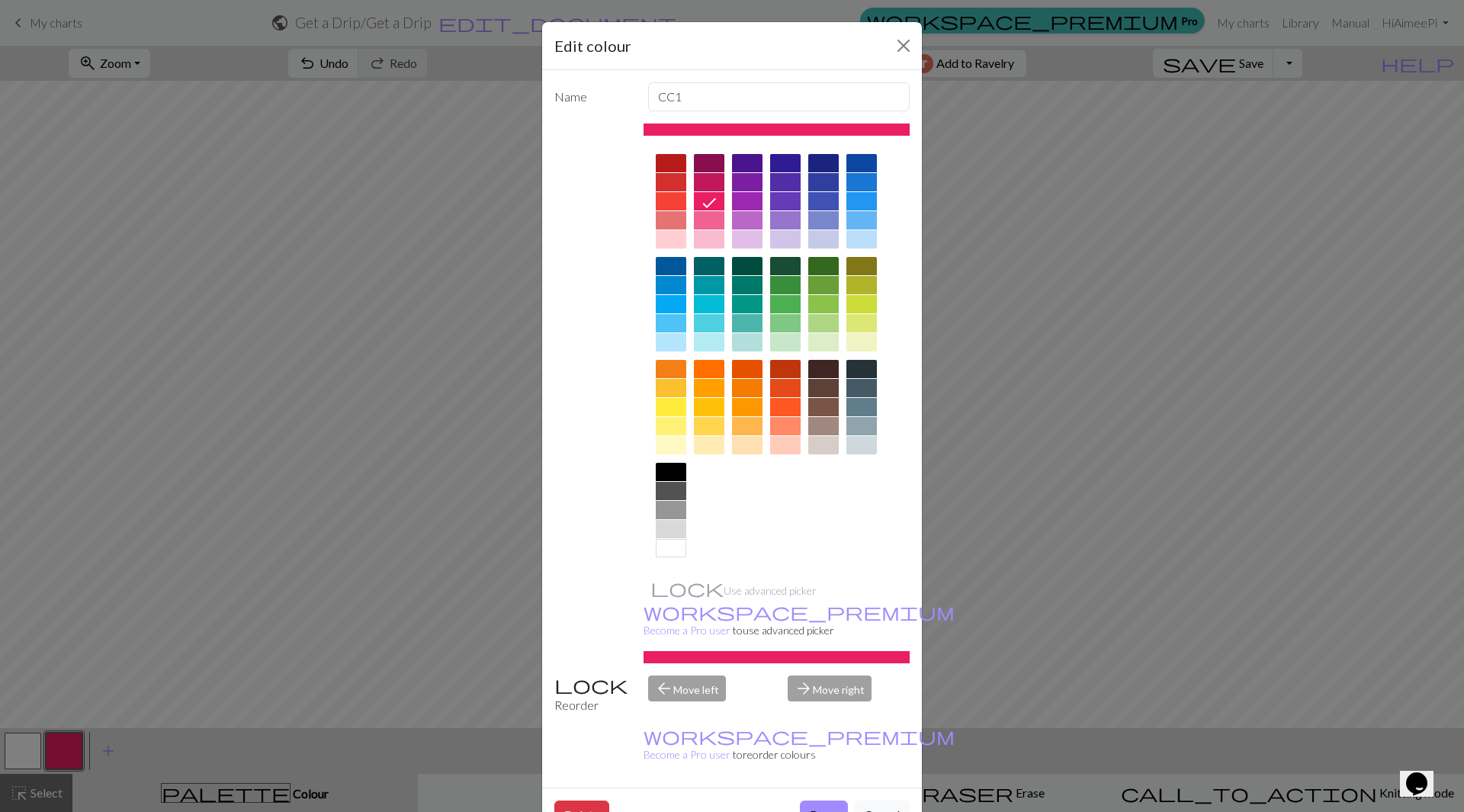
click at [821, 800] on button "Done" at bounding box center [824, 814] width 48 height 29
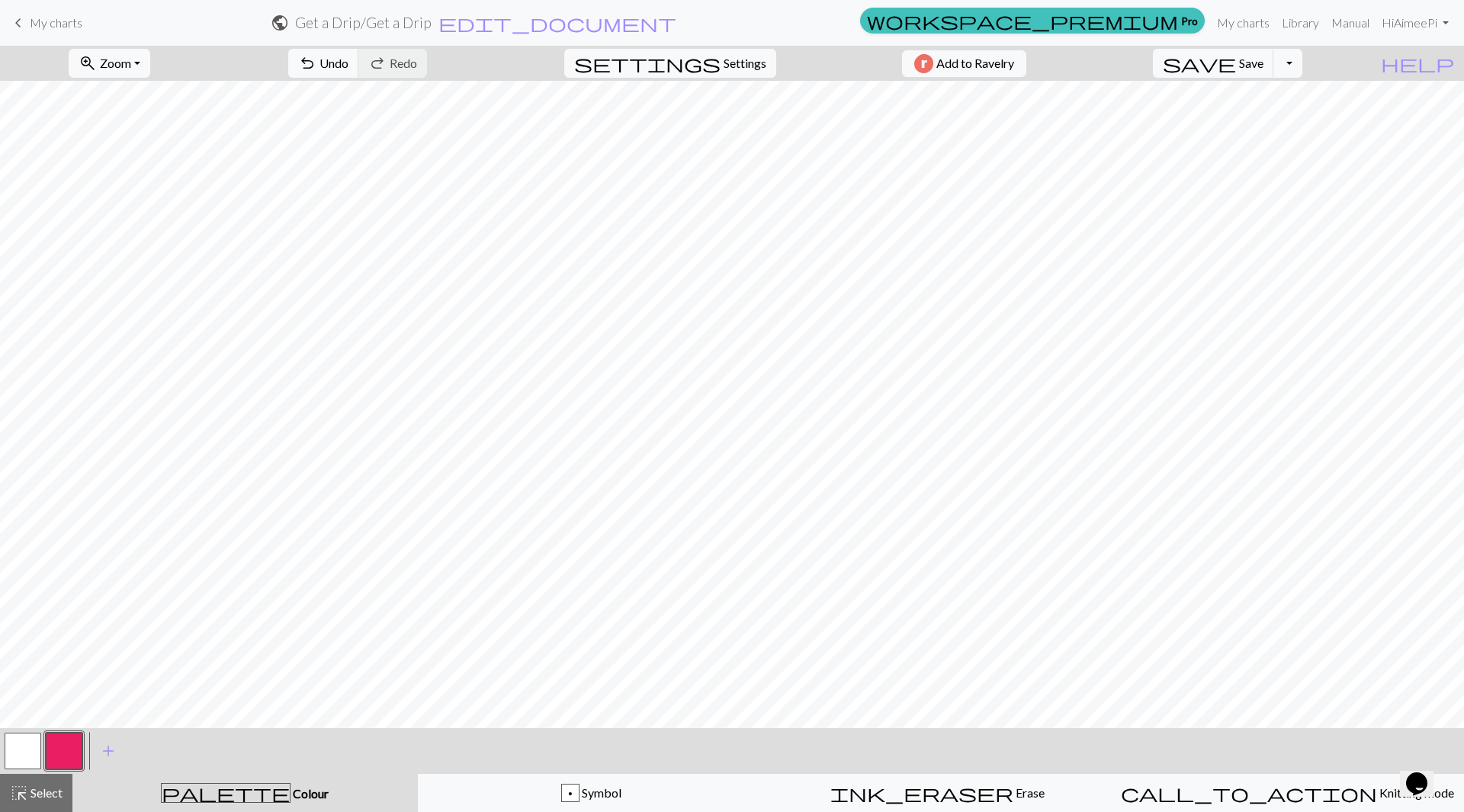
click at [26, 751] on button "button" at bounding box center [23, 751] width 37 height 37
click at [78, 761] on button "button" at bounding box center [63, 751] width 37 height 37
click at [38, 753] on button "button" at bounding box center [23, 751] width 37 height 37
click at [75, 743] on button "button" at bounding box center [63, 751] width 37 height 37
click at [21, 753] on button "button" at bounding box center [23, 751] width 37 height 37
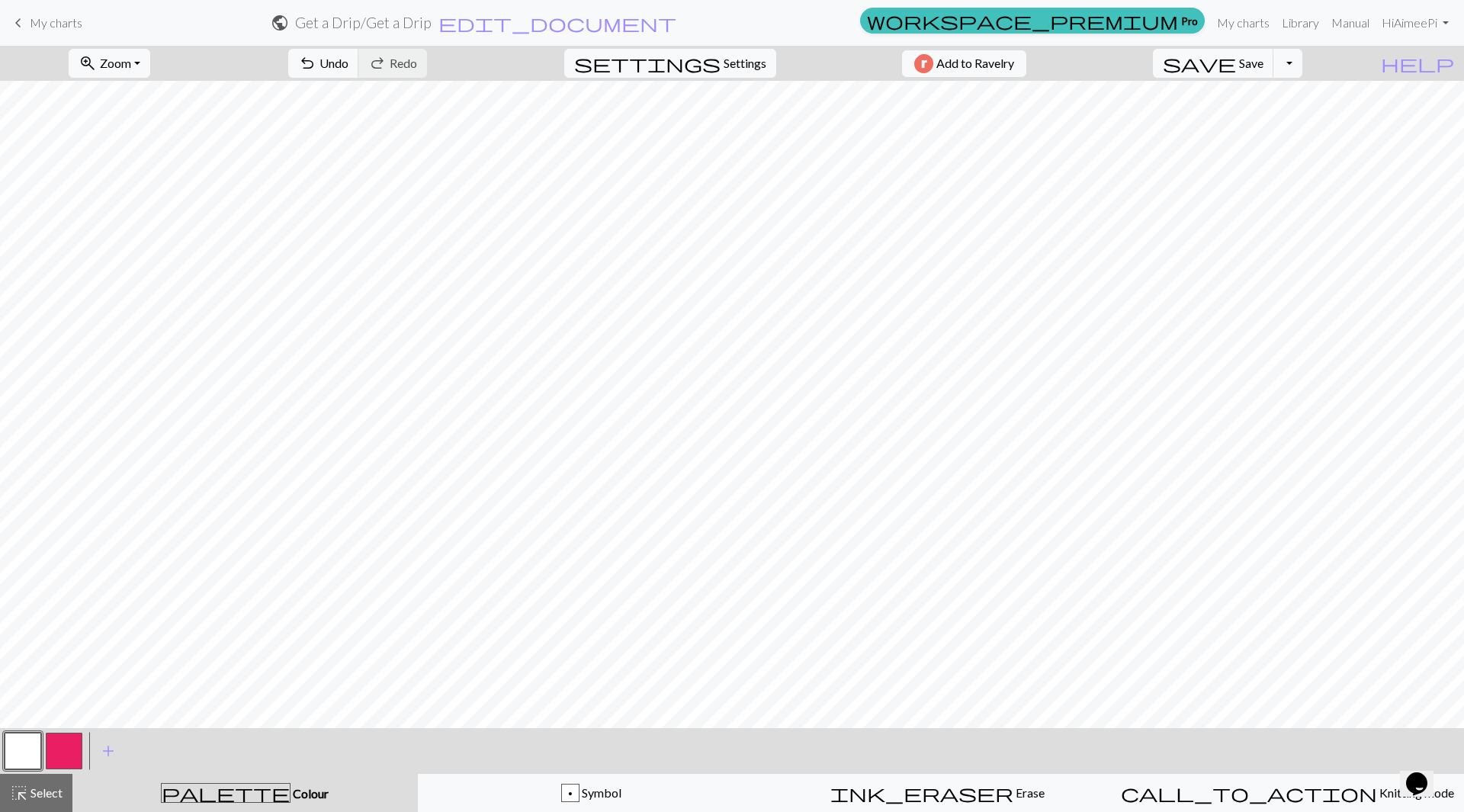
click at [73, 745] on button "button" at bounding box center [63, 751] width 37 height 37
click at [46, 792] on span "Select" at bounding box center [45, 792] width 35 height 15
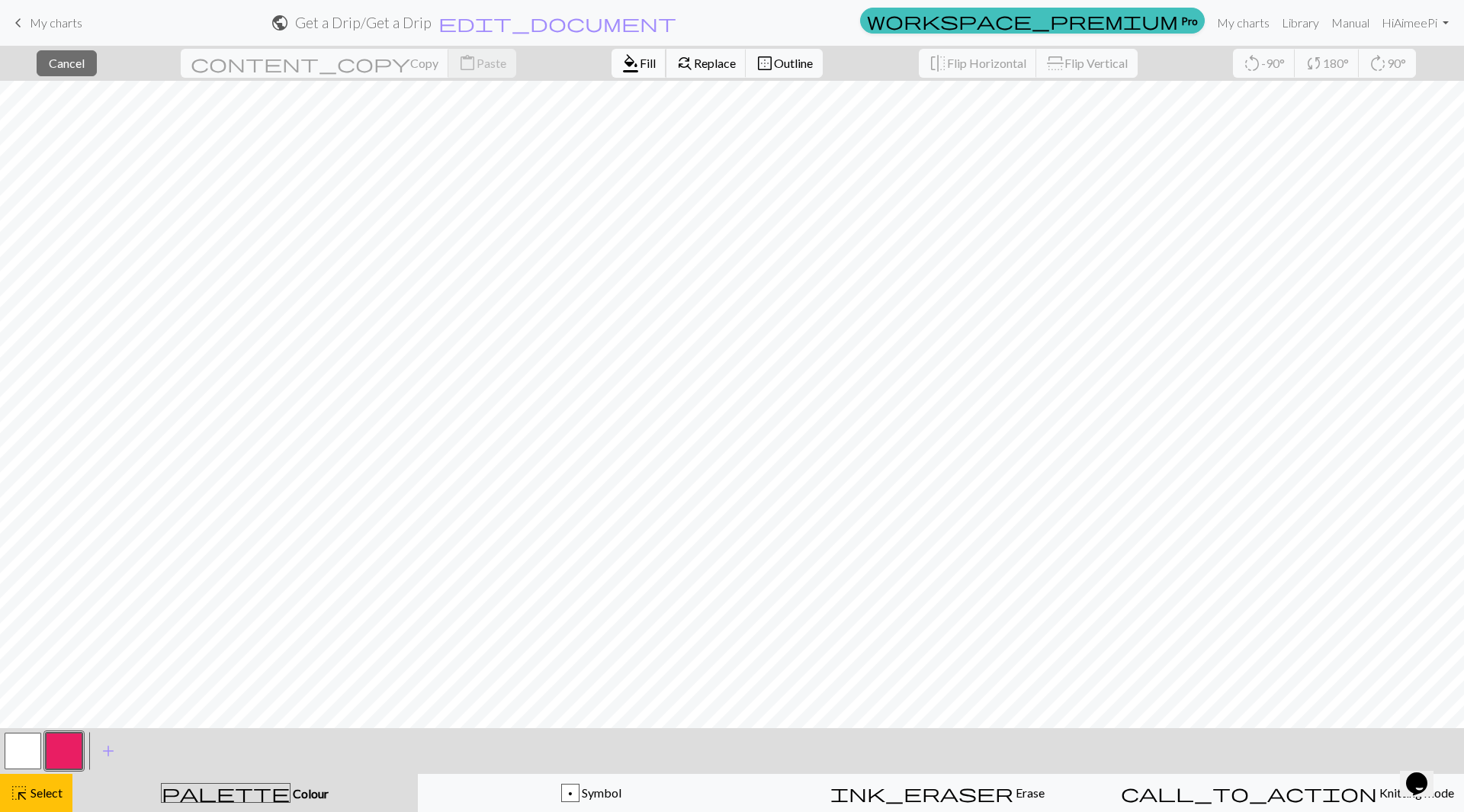
click at [640, 68] on span "Fill" at bounding box center [648, 62] width 16 height 15
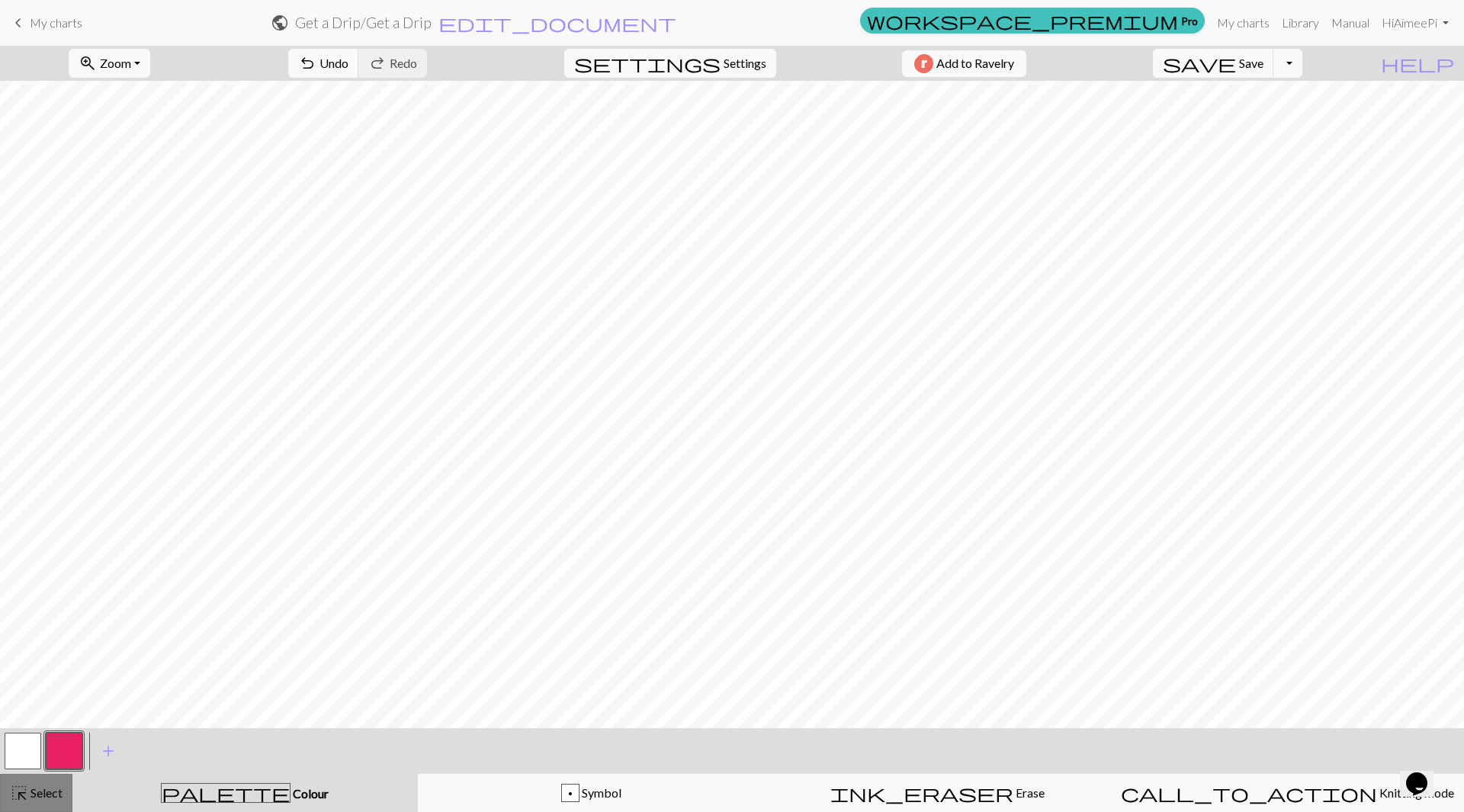
click at [41, 794] on span "Select" at bounding box center [45, 792] width 35 height 15
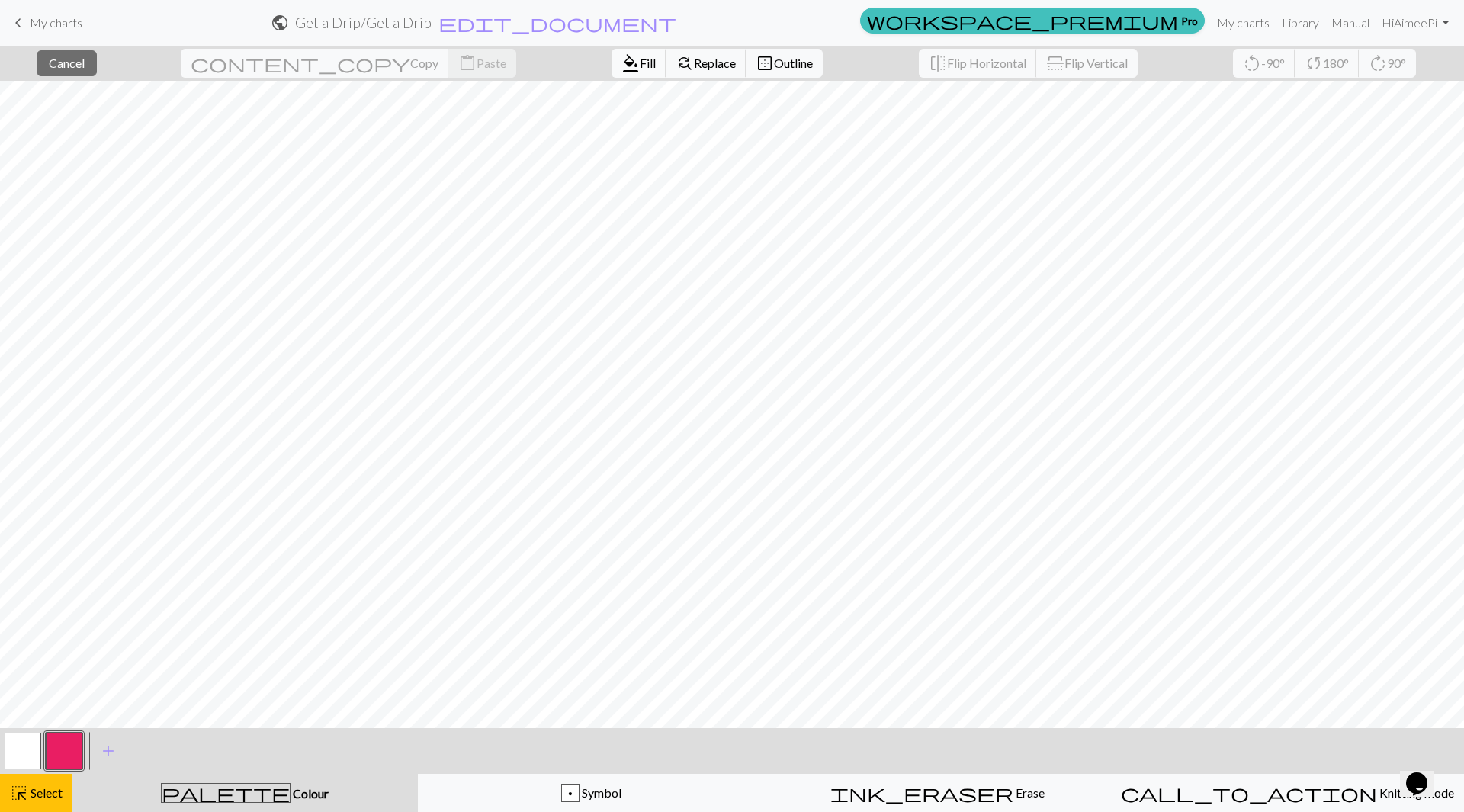
click at [640, 67] on span "Fill" at bounding box center [648, 62] width 16 height 15
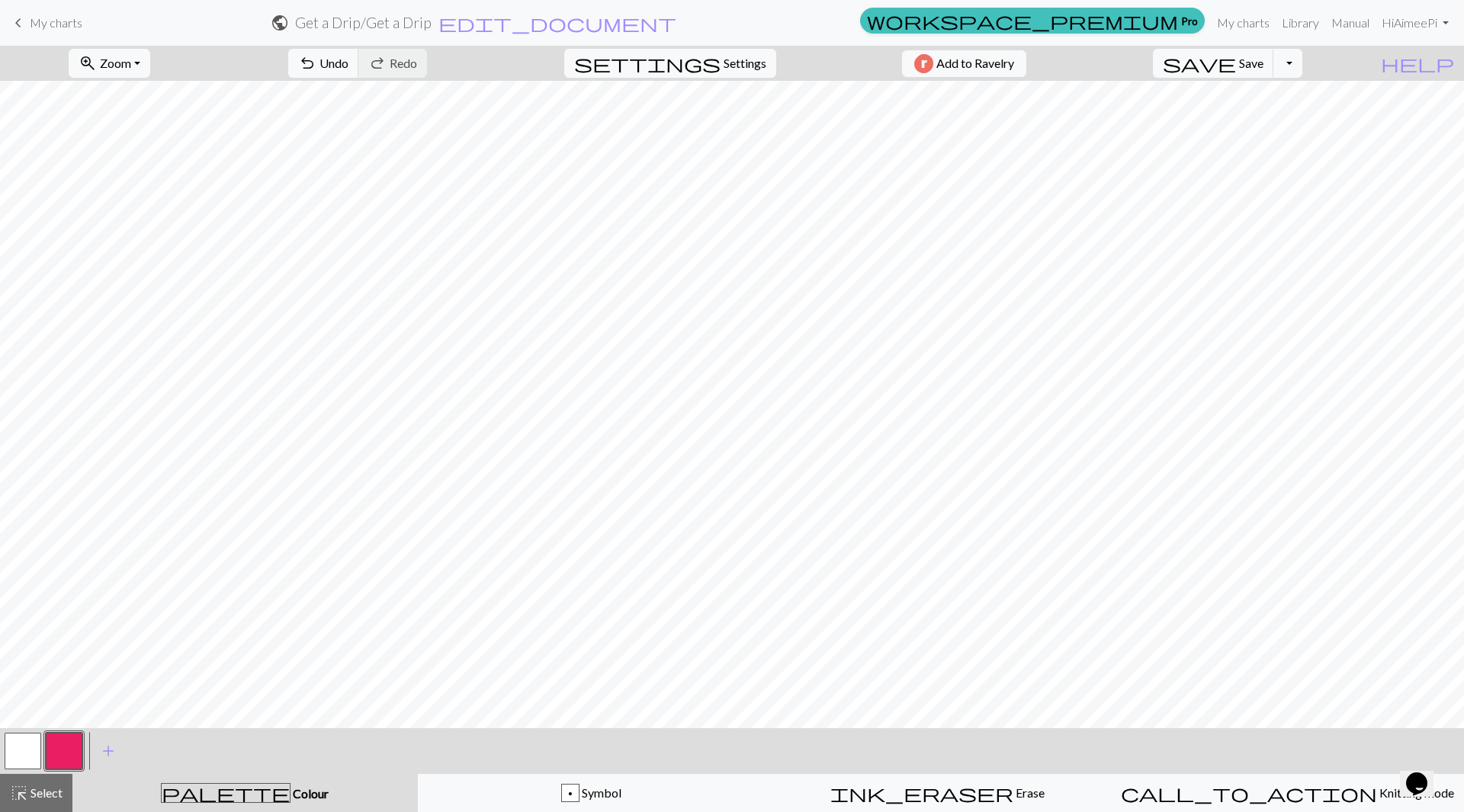
drag, startPoint x: 52, startPoint y: 798, endPoint x: 154, endPoint y: 759, distance: 109.2
click at [52, 799] on span "Select" at bounding box center [45, 792] width 35 height 15
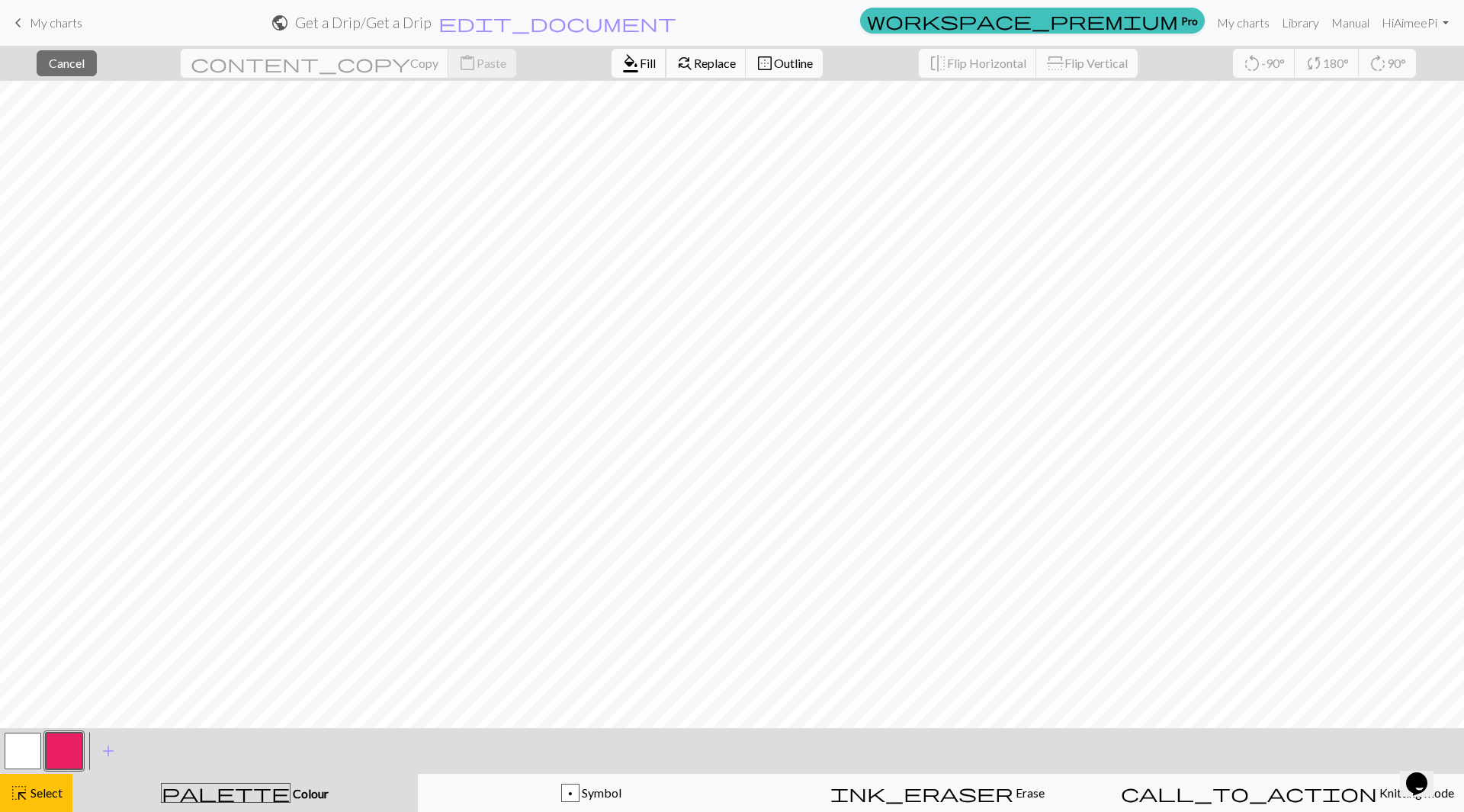
click at [640, 59] on span "Fill" at bounding box center [648, 62] width 16 height 15
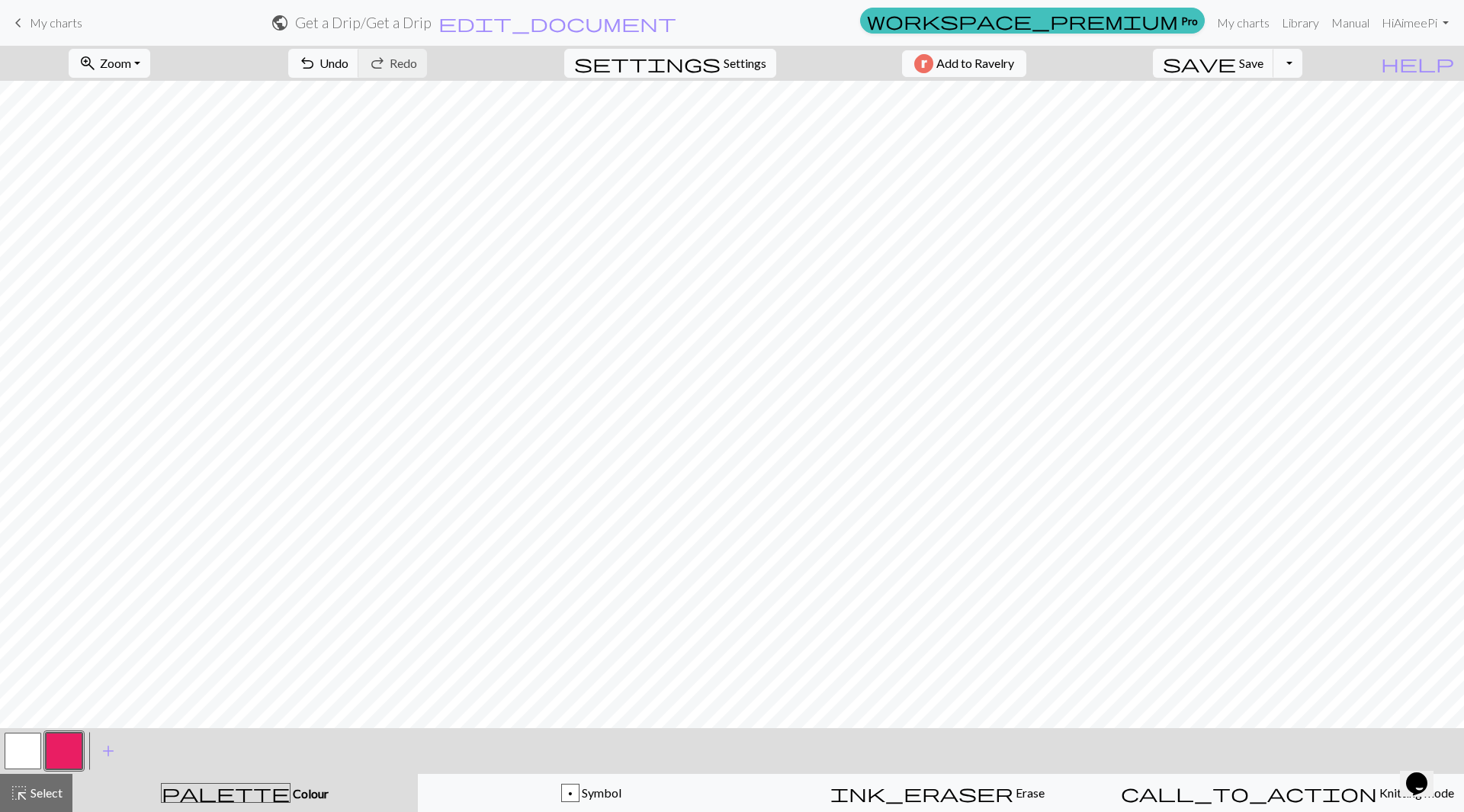
click at [14, 756] on button "button" at bounding box center [23, 751] width 37 height 37
click at [74, 751] on button "button" at bounding box center [63, 751] width 37 height 37
click at [30, 753] on button "button" at bounding box center [23, 751] width 37 height 37
click at [58, 747] on button "button" at bounding box center [63, 751] width 37 height 37
click at [12, 756] on button "button" at bounding box center [23, 751] width 37 height 37
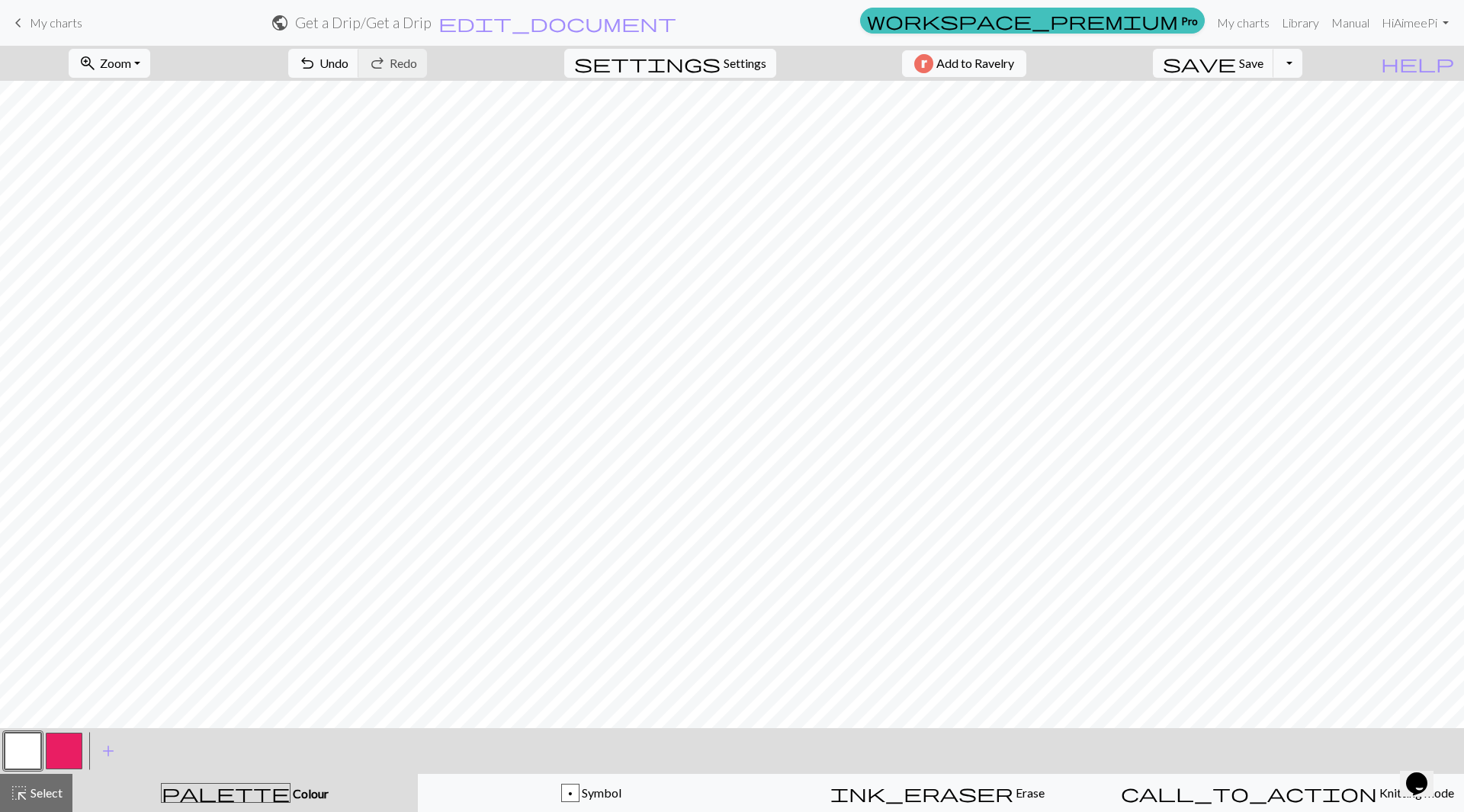
click at [67, 757] on button "button" at bounding box center [63, 751] width 37 height 37
click at [78, 750] on button "button" at bounding box center [63, 751] width 37 height 37
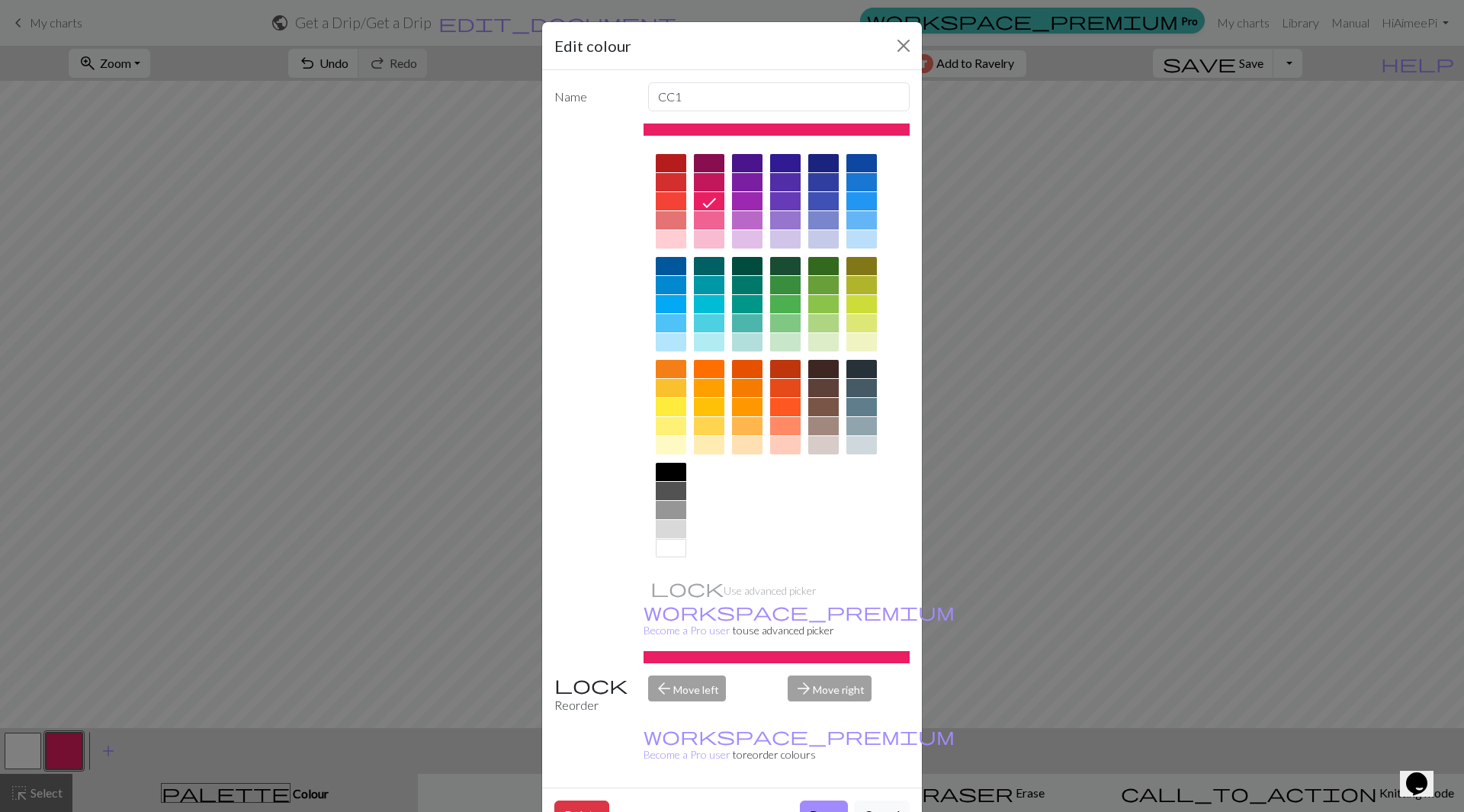
click at [959, 336] on div "Edit colour Name CC1 Use advanced picker workspace_premium Become a Pro user to…" at bounding box center [732, 406] width 1464 height 812
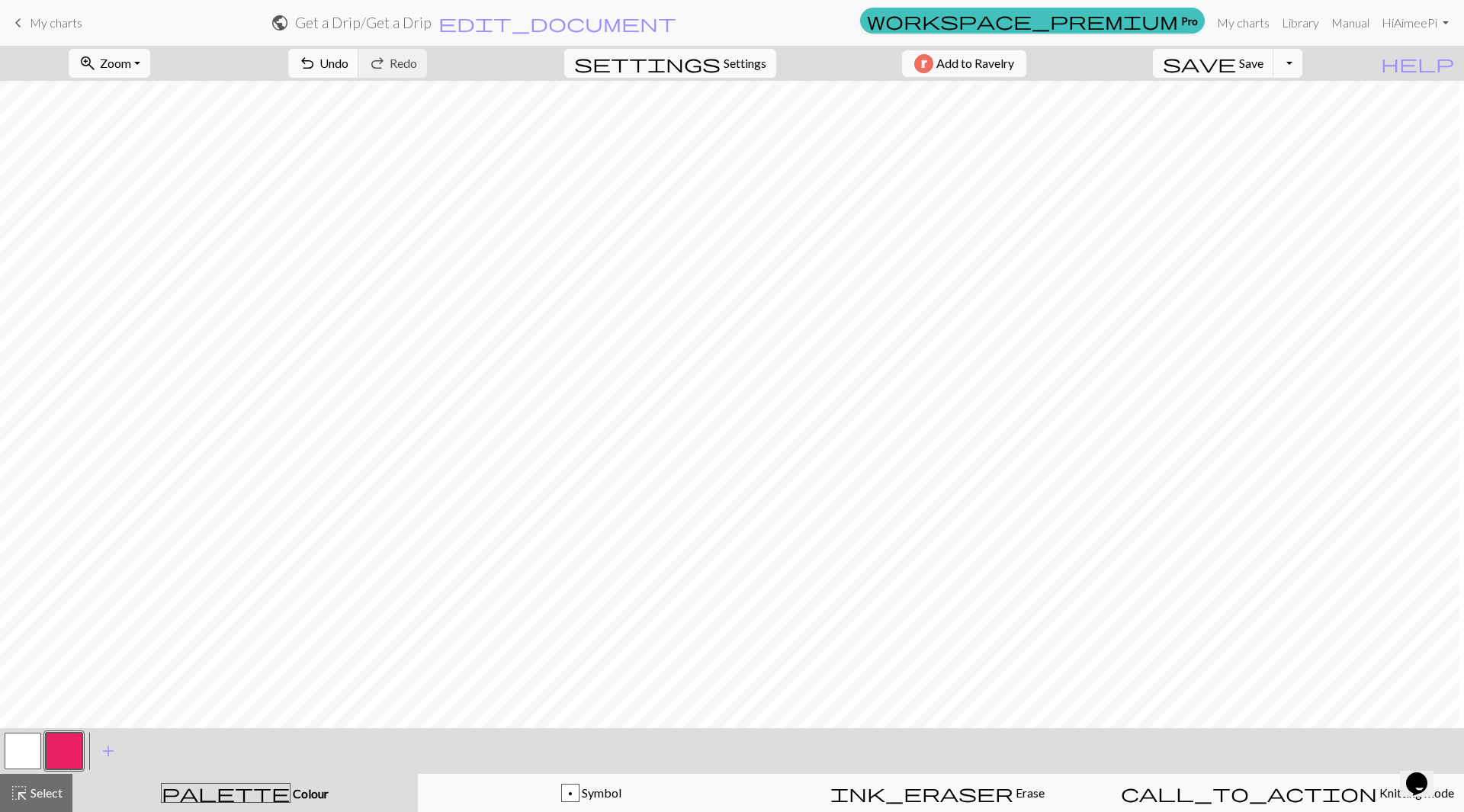
scroll to position [0, 1012]
click at [19, 758] on button "button" at bounding box center [23, 751] width 37 height 37
click at [61, 756] on button "button" at bounding box center [63, 751] width 37 height 37
click at [31, 749] on button "button" at bounding box center [23, 751] width 37 height 37
drag, startPoint x: 73, startPoint y: 754, endPoint x: 76, endPoint y: 770, distance: 16.3
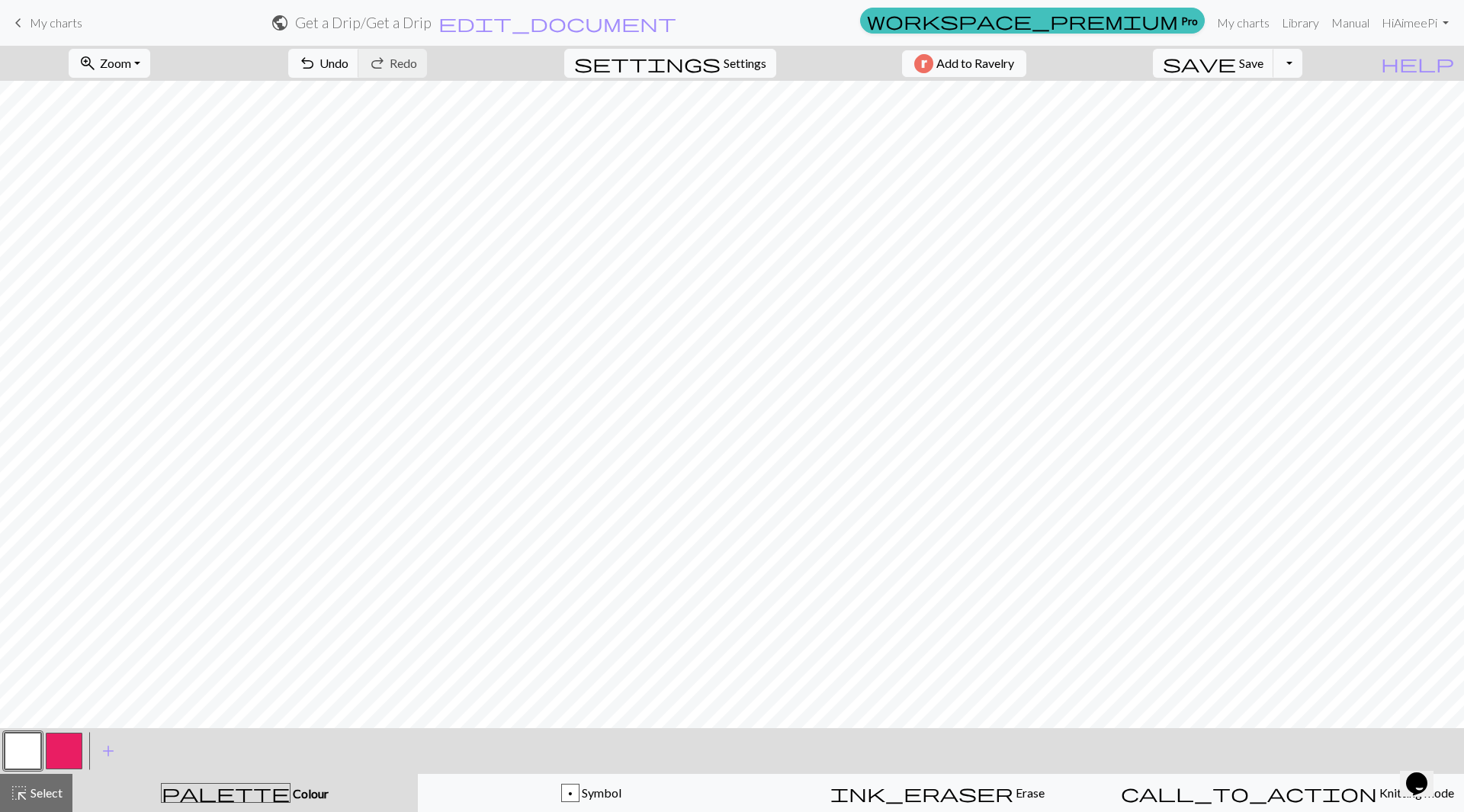
click at [76, 770] on div at bounding box center [64, 751] width 41 height 41
click at [73, 756] on button "button" at bounding box center [63, 751] width 37 height 37
click at [20, 762] on button "button" at bounding box center [23, 751] width 37 height 37
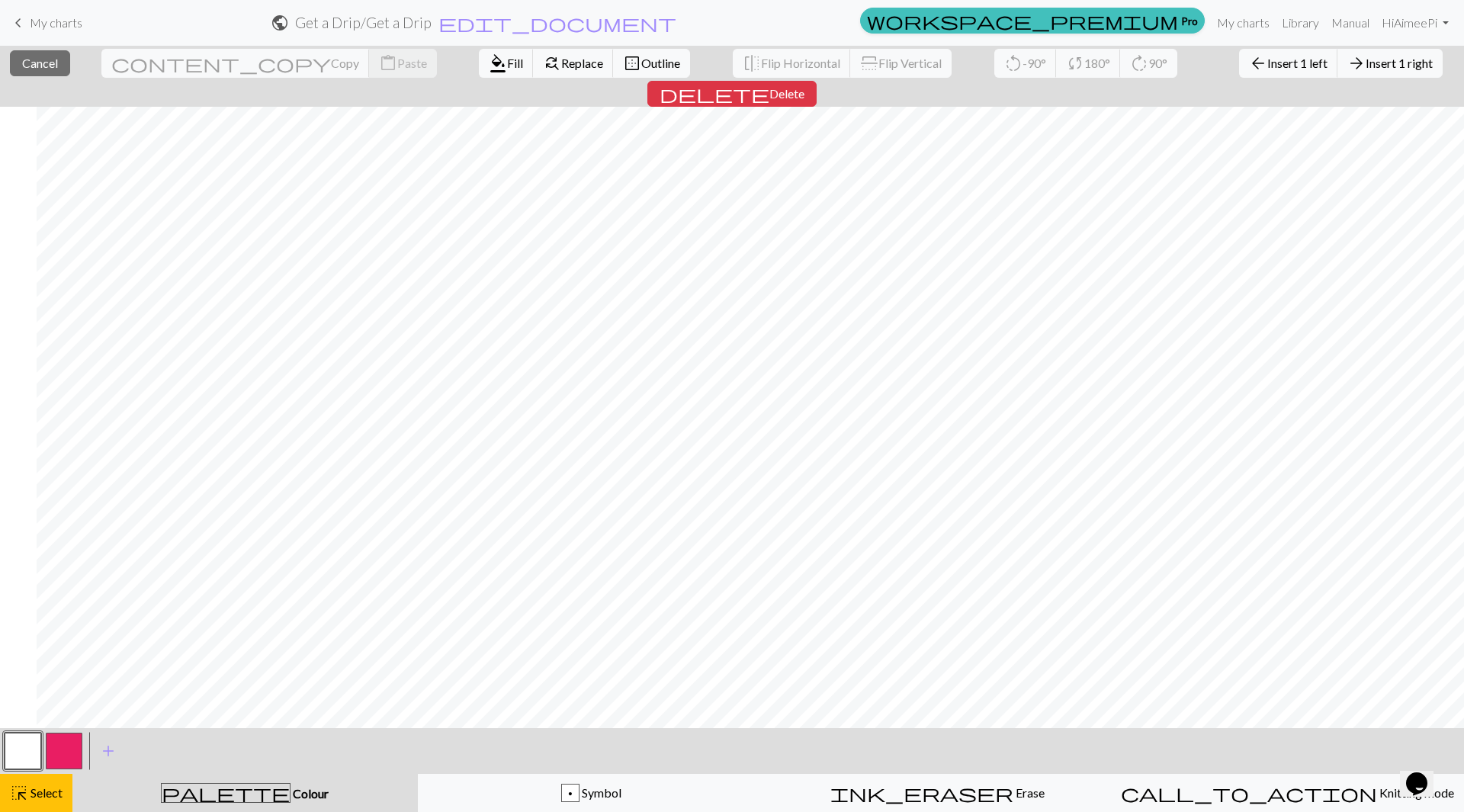
scroll to position [0, 1174]
click at [66, 745] on button "button" at bounding box center [63, 751] width 37 height 37
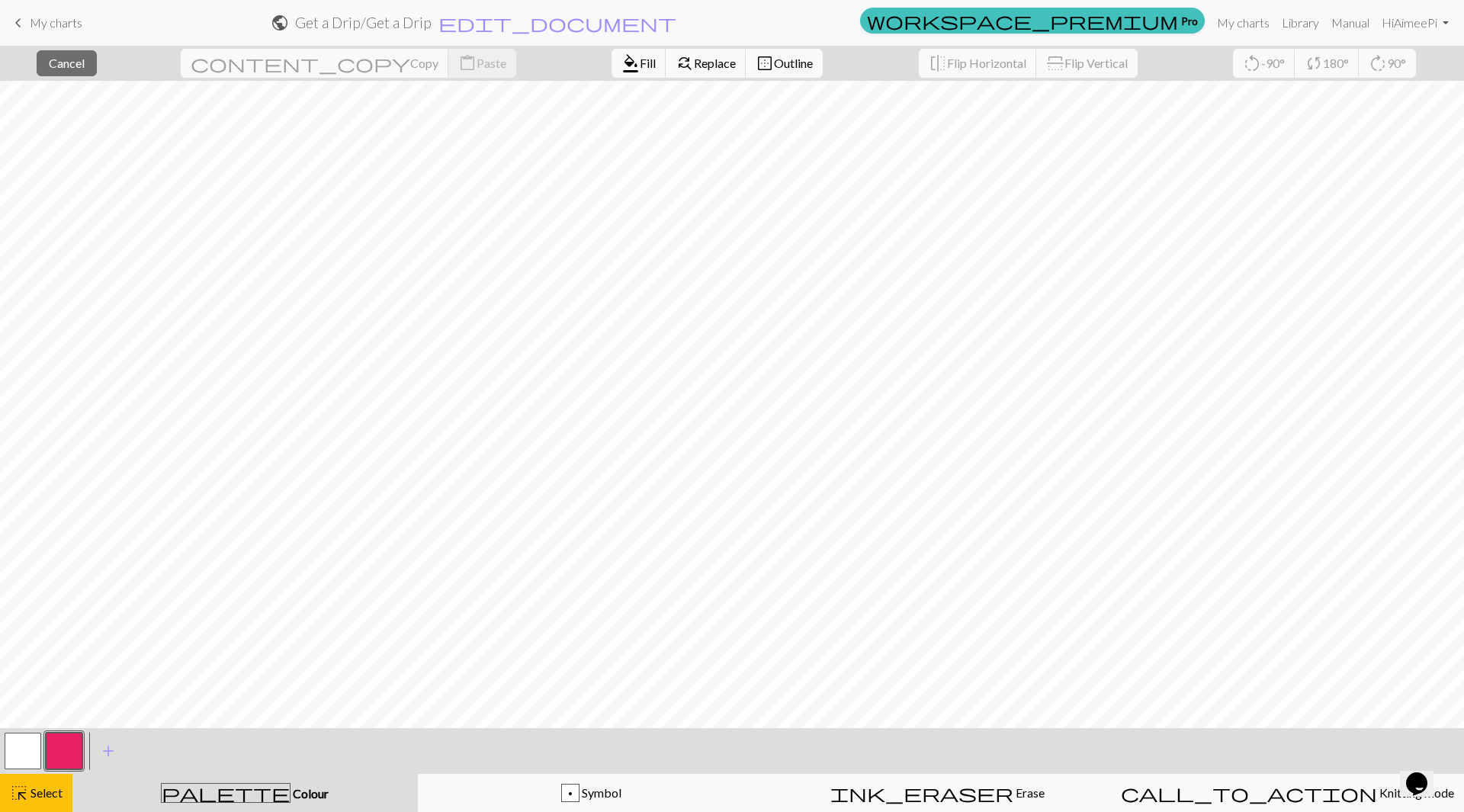
click at [57, 748] on button "button" at bounding box center [63, 751] width 37 height 37
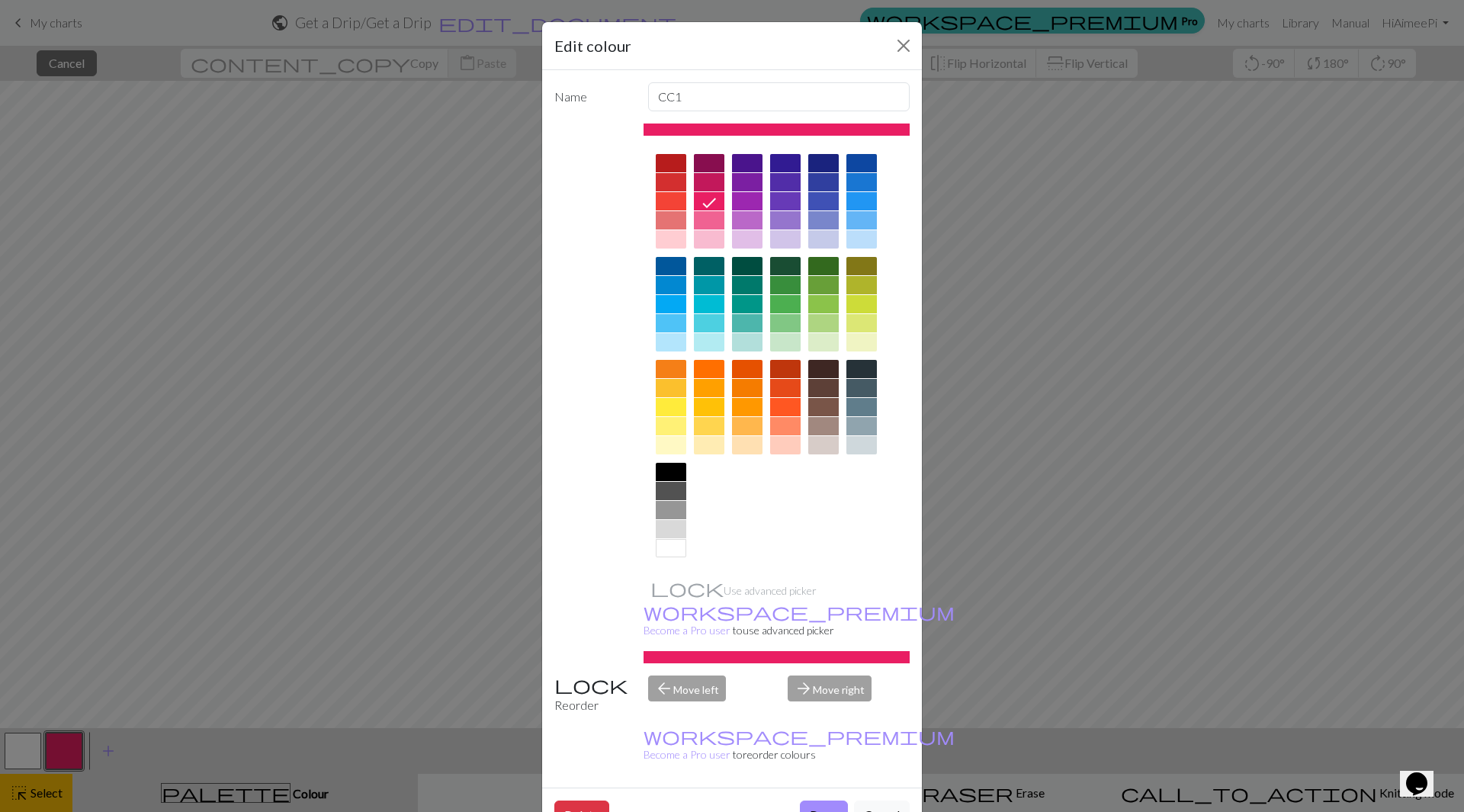
drag, startPoint x: 824, startPoint y: 762, endPoint x: 773, endPoint y: 750, distance: 52.4
click at [824, 800] on button "Done" at bounding box center [824, 814] width 48 height 29
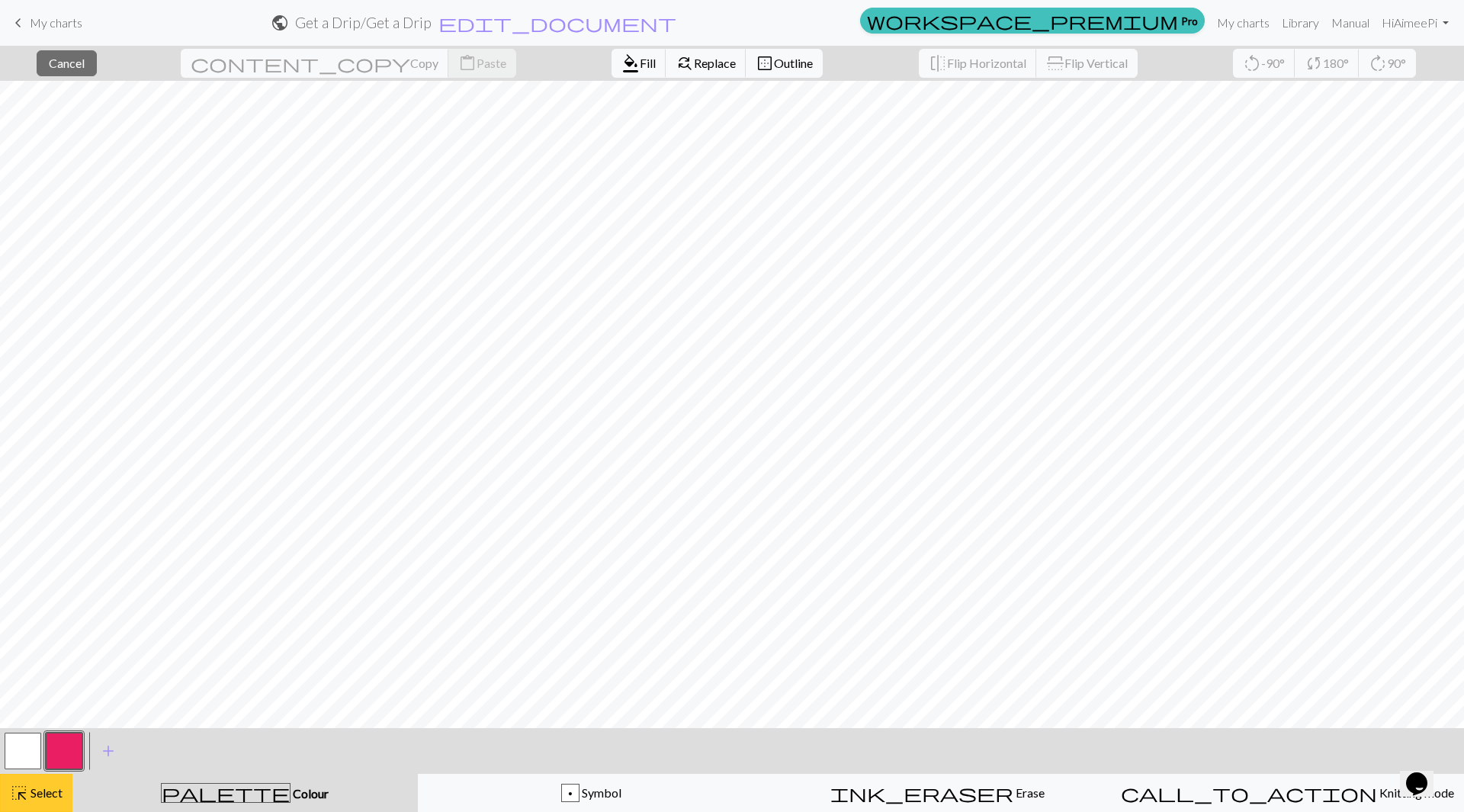
click at [50, 788] on span "Select" at bounding box center [45, 792] width 35 height 15
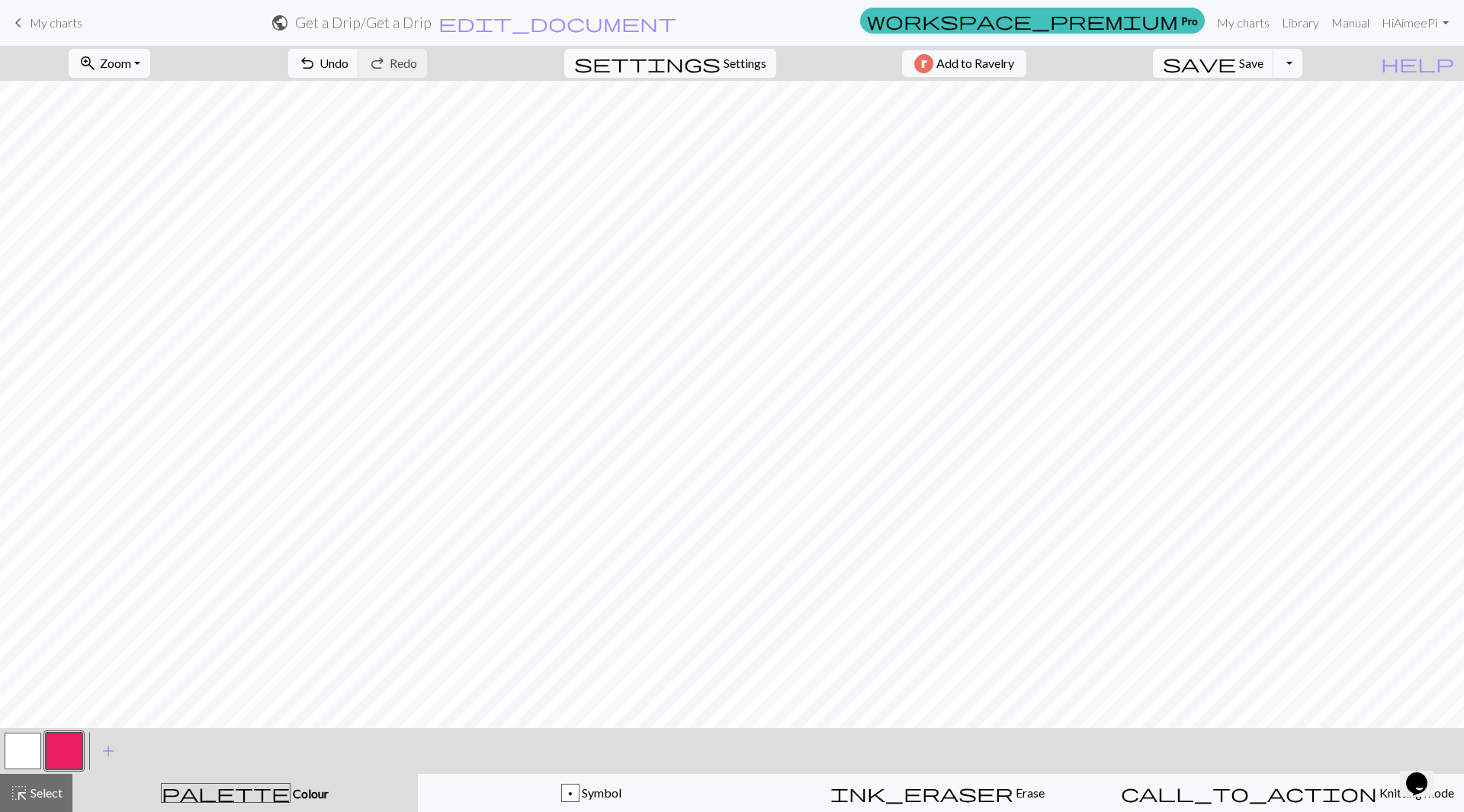
click at [18, 758] on button "button" at bounding box center [23, 751] width 37 height 37
click at [66, 759] on button "button" at bounding box center [63, 751] width 37 height 37
click at [22, 753] on button "button" at bounding box center [23, 751] width 37 height 37
click at [59, 753] on button "button" at bounding box center [63, 751] width 37 height 37
drag, startPoint x: 48, startPoint y: 800, endPoint x: 62, endPoint y: 796, distance: 14.6
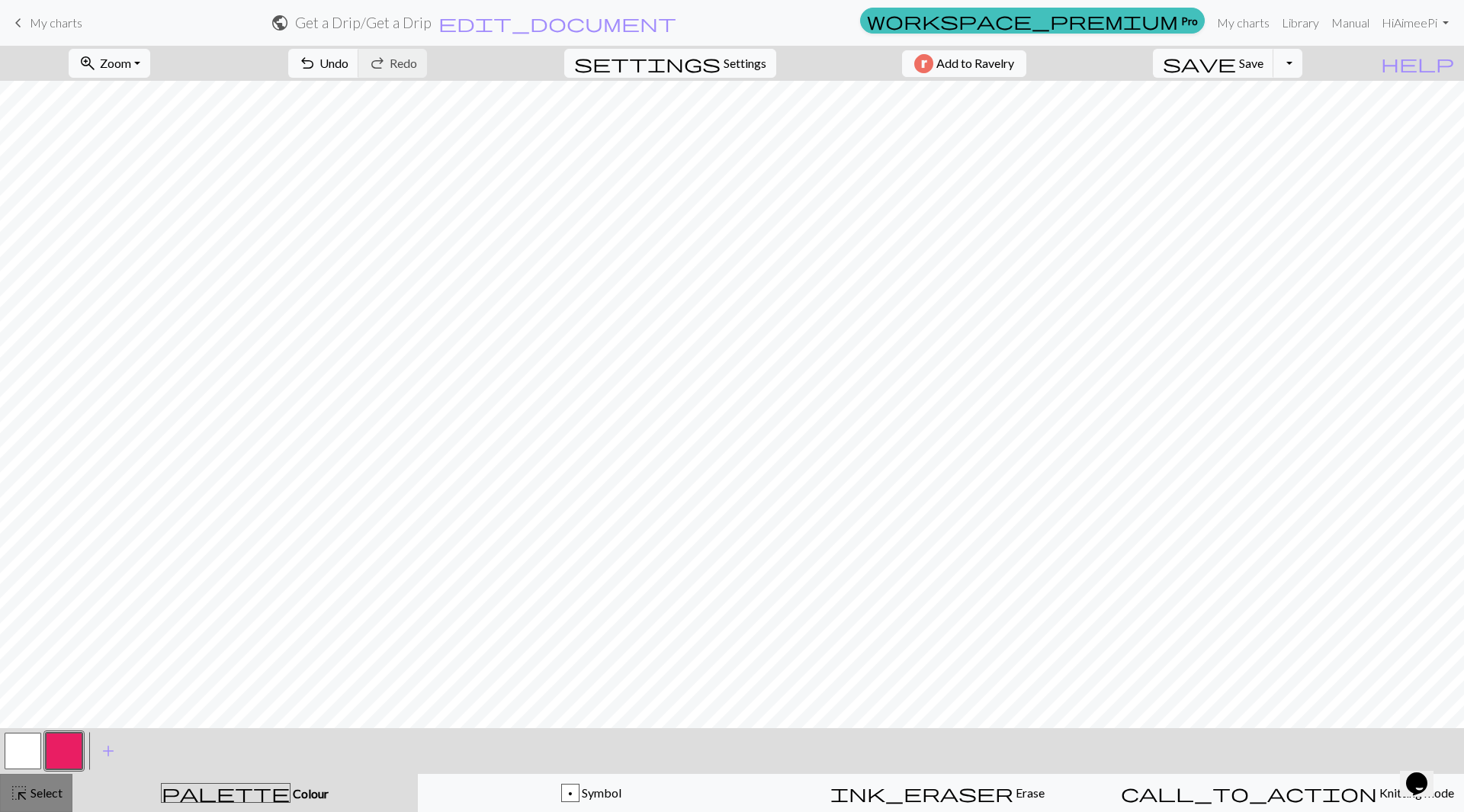
click at [50, 800] on div "highlight_alt Select Select" at bounding box center [36, 793] width 52 height 19
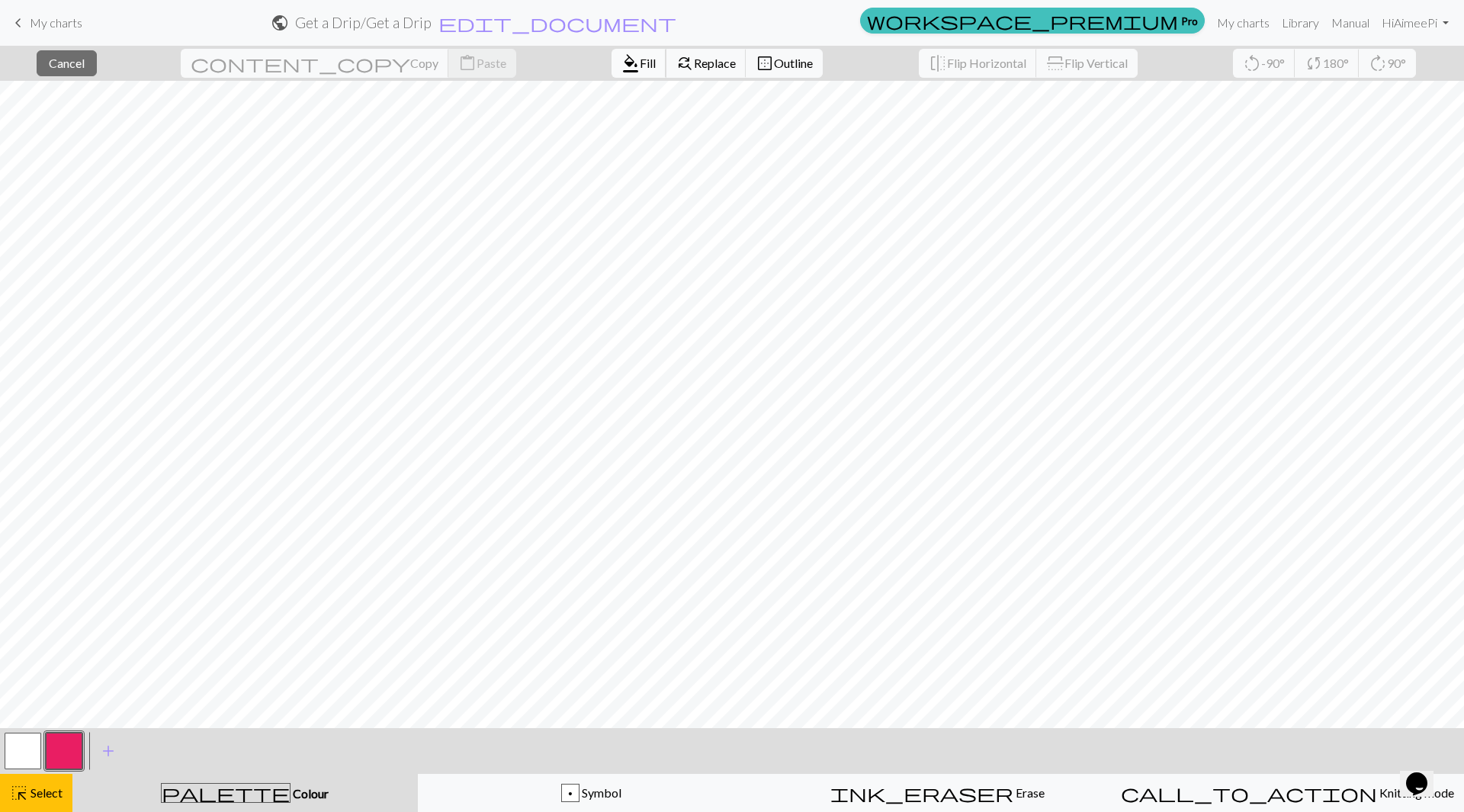
click at [611, 71] on button "format_color_fill Fill" at bounding box center [639, 62] width 55 height 29
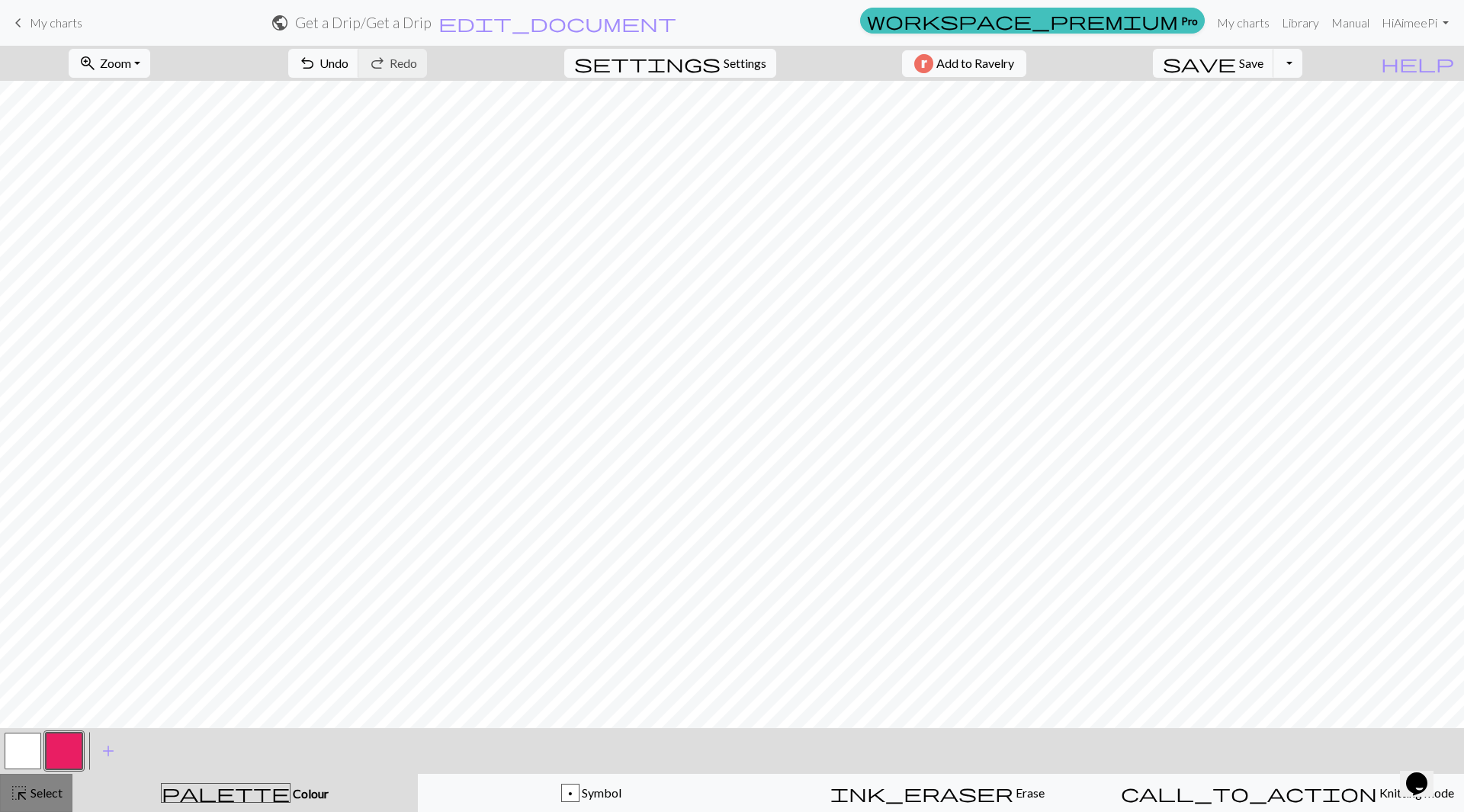
click at [49, 790] on span "Select" at bounding box center [45, 792] width 35 height 15
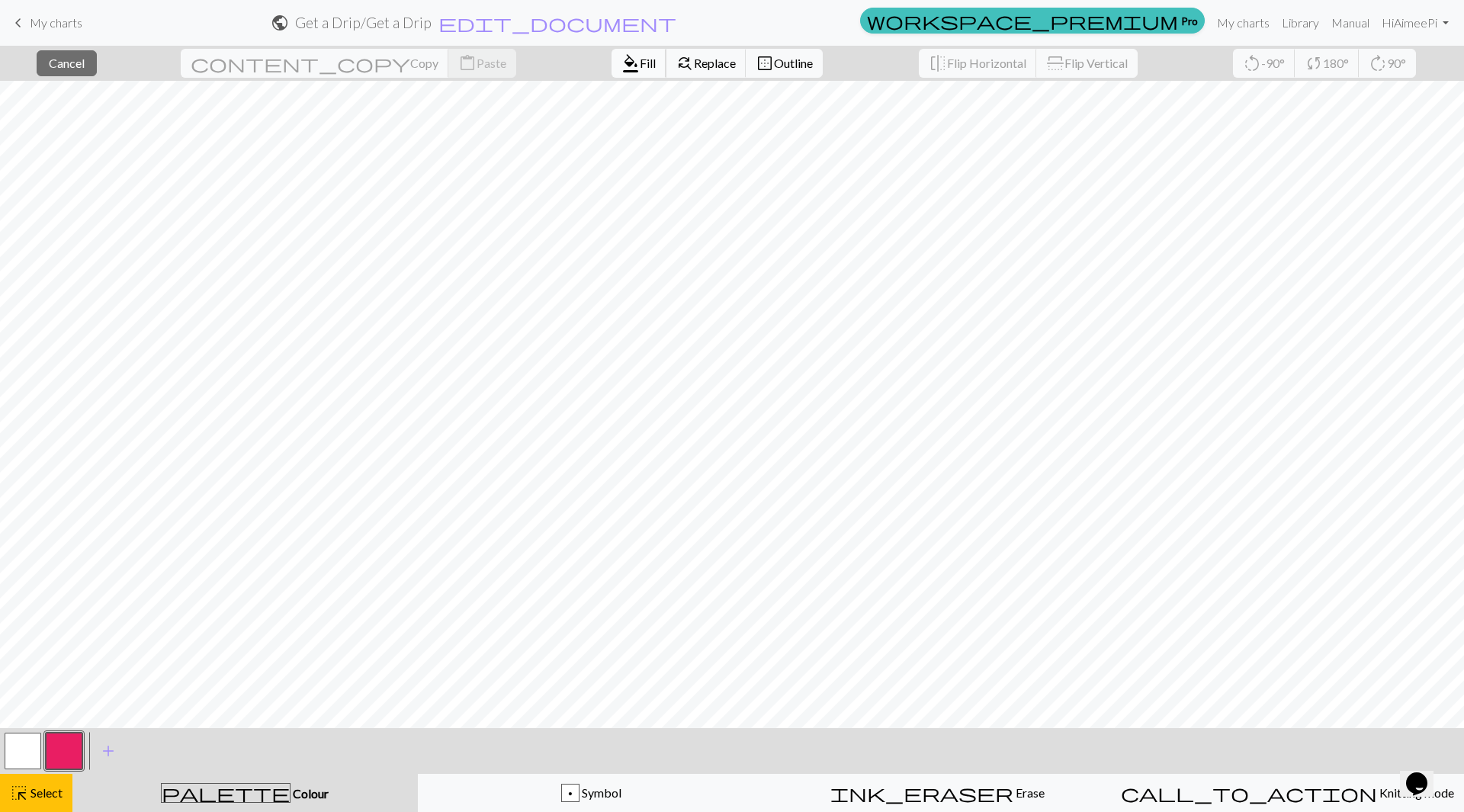
click at [640, 66] on span "Fill" at bounding box center [648, 62] width 16 height 15
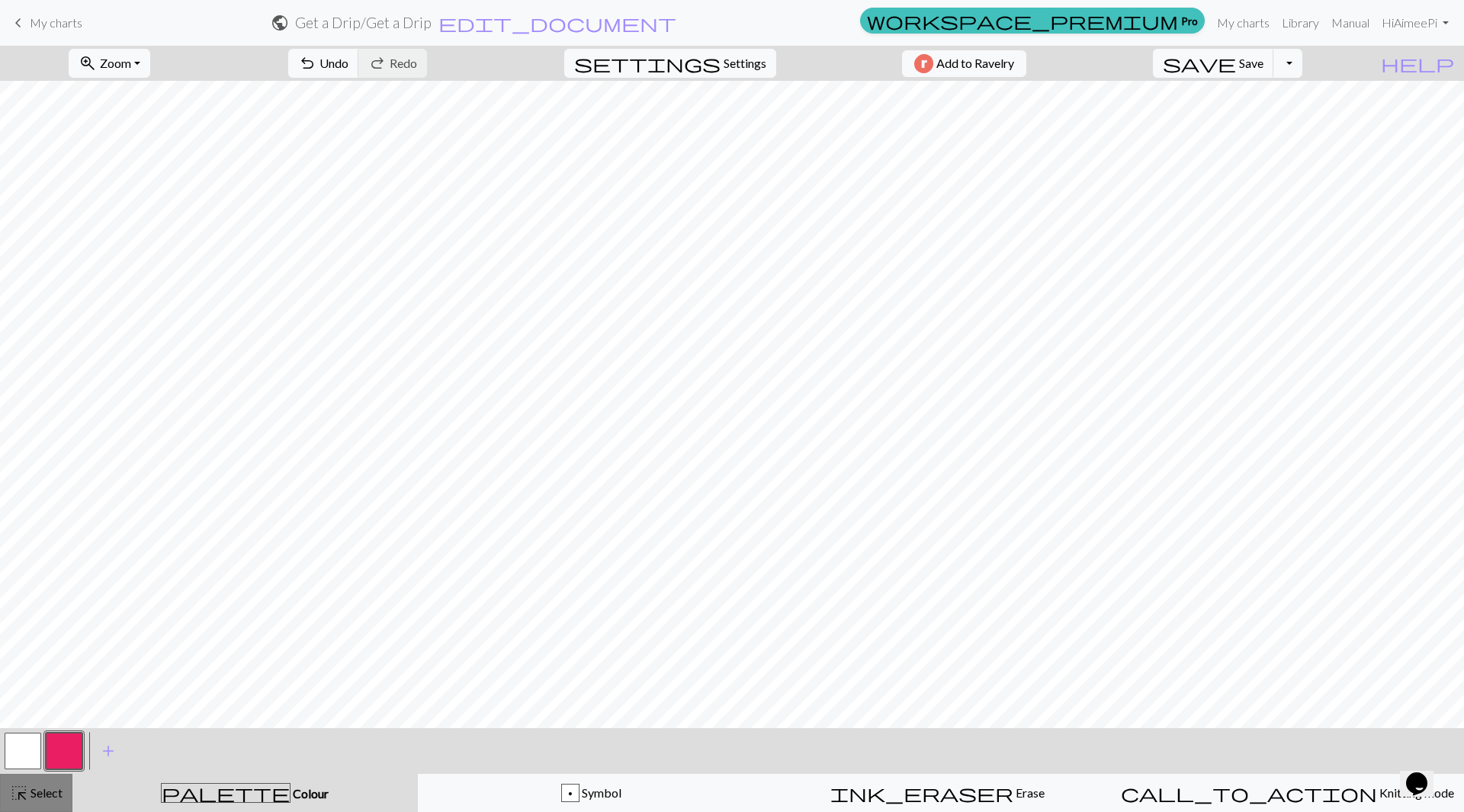
click at [48, 790] on span "Select" at bounding box center [45, 792] width 35 height 15
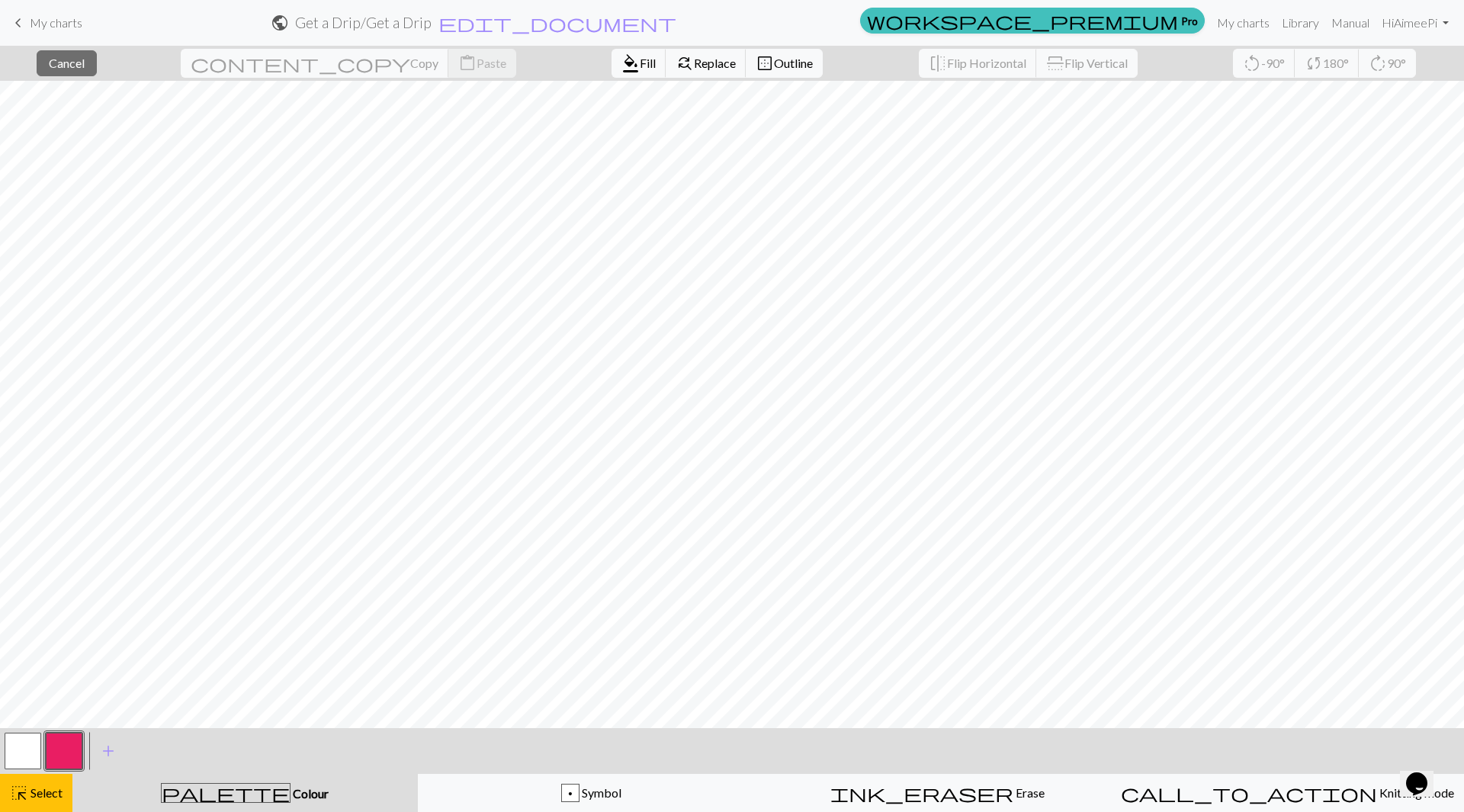
click at [71, 743] on button "button" at bounding box center [63, 751] width 37 height 37
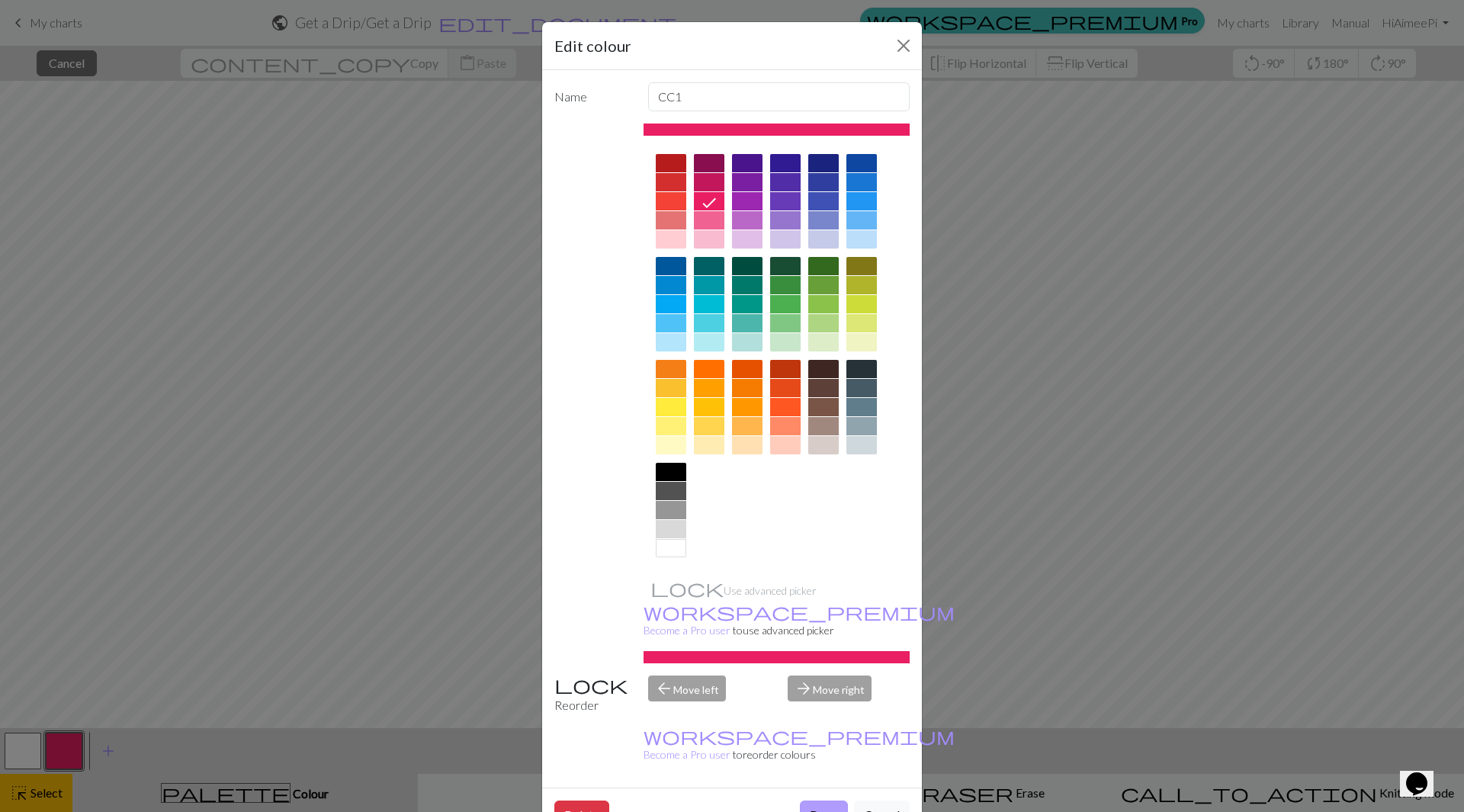
click at [829, 800] on button "Done" at bounding box center [824, 814] width 48 height 29
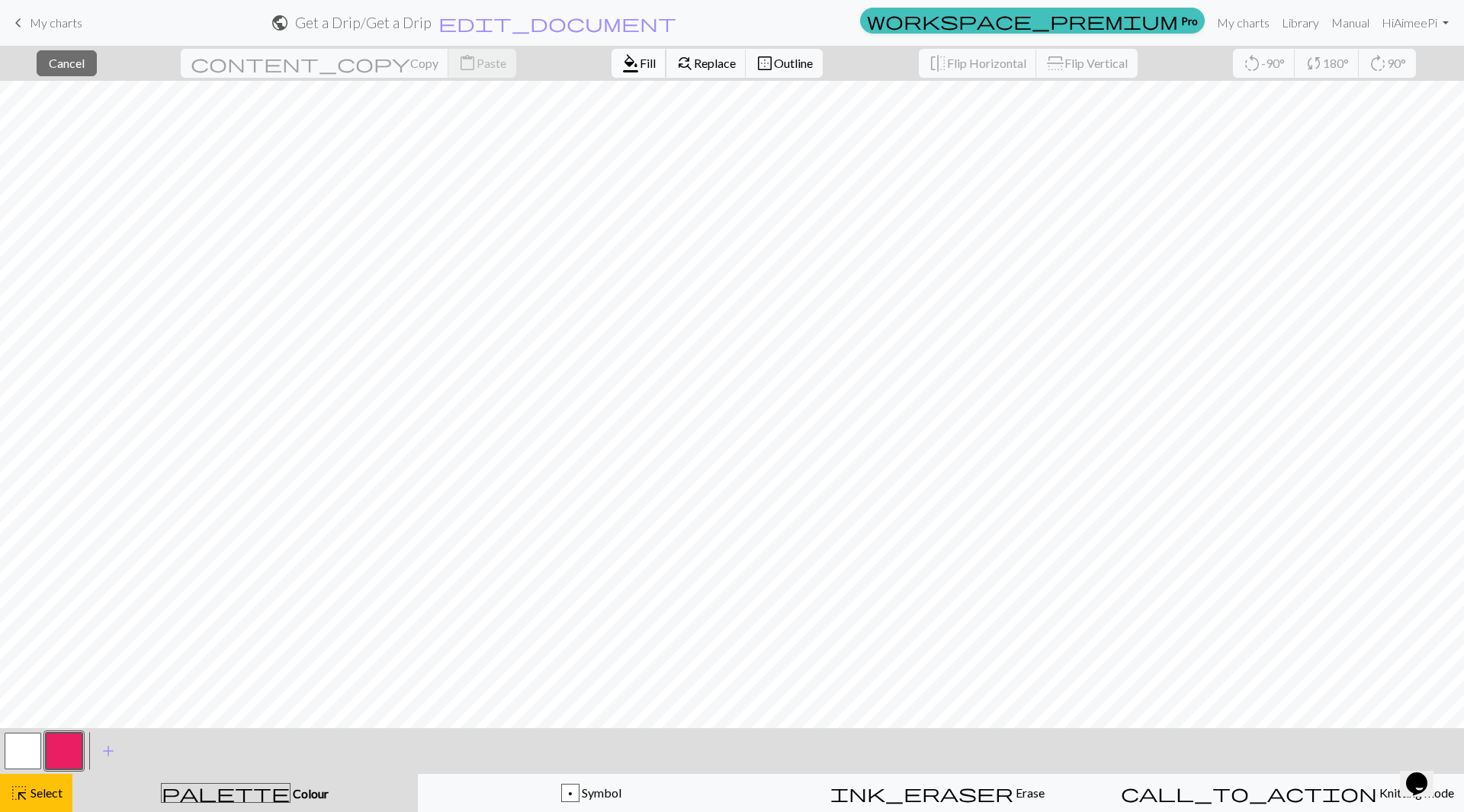
click at [611, 52] on button "format_color_fill Fill" at bounding box center [639, 62] width 55 height 29
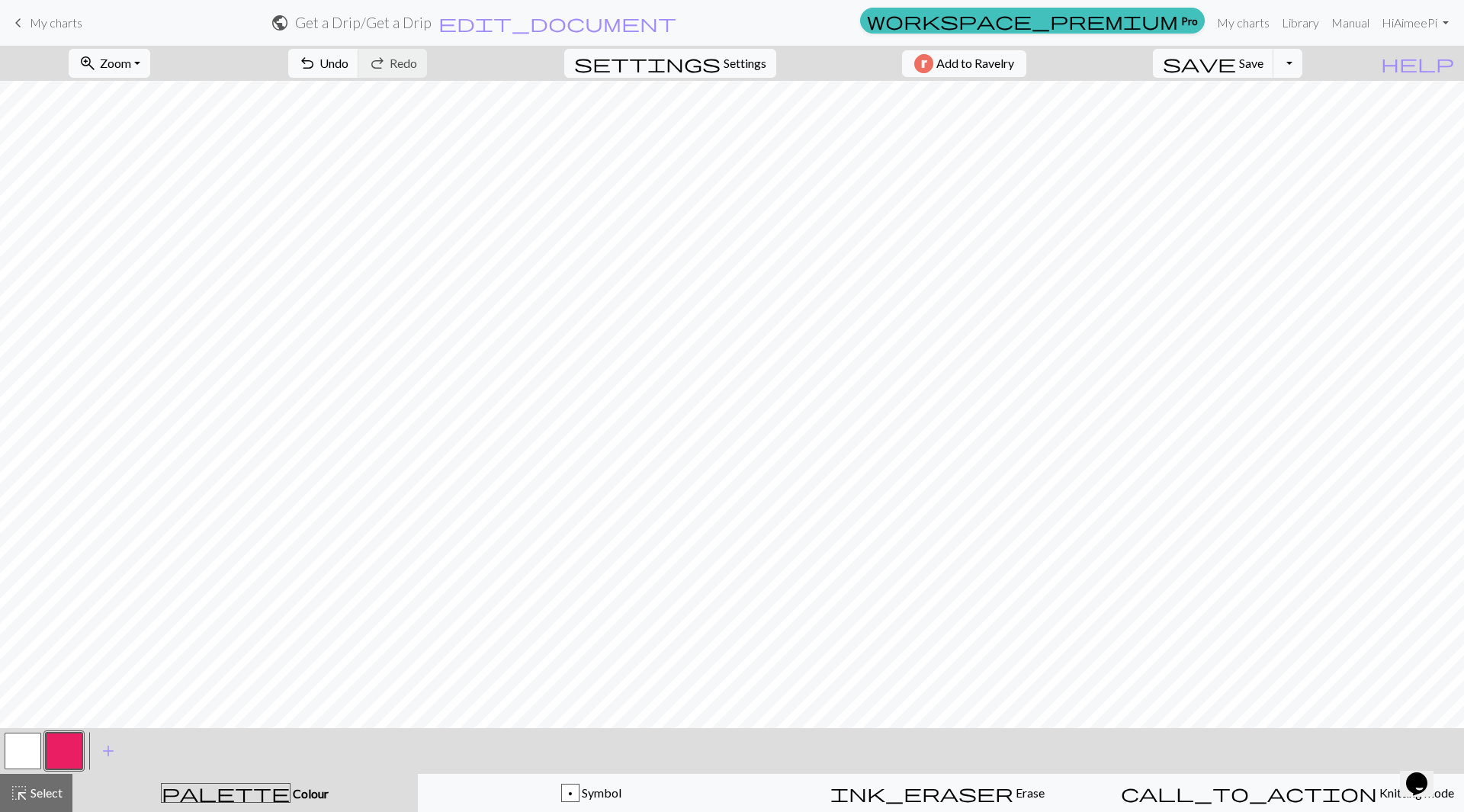
click at [65, 756] on button "button" at bounding box center [63, 751] width 37 height 37
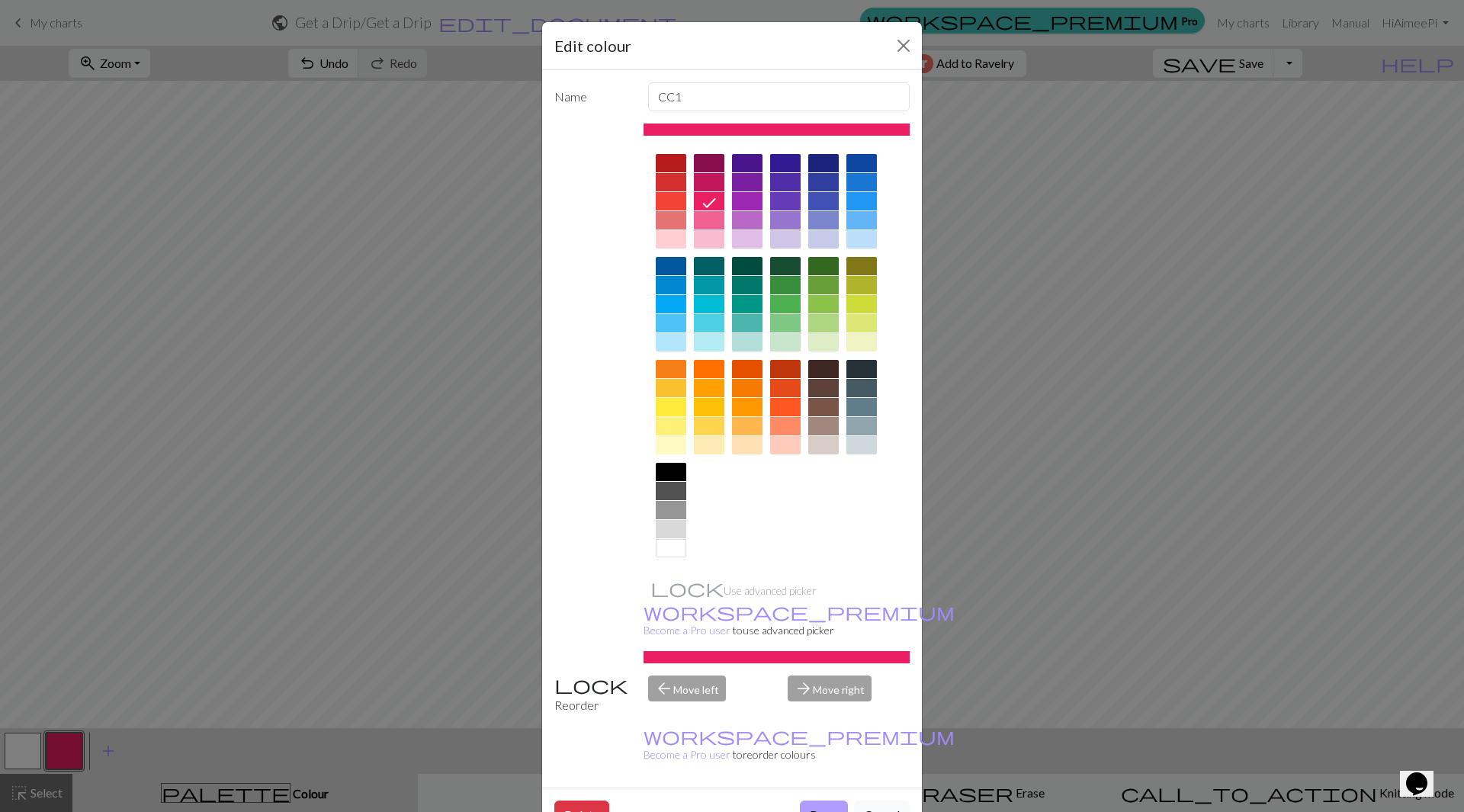
click at [805, 800] on button "Done" at bounding box center [824, 814] width 48 height 29
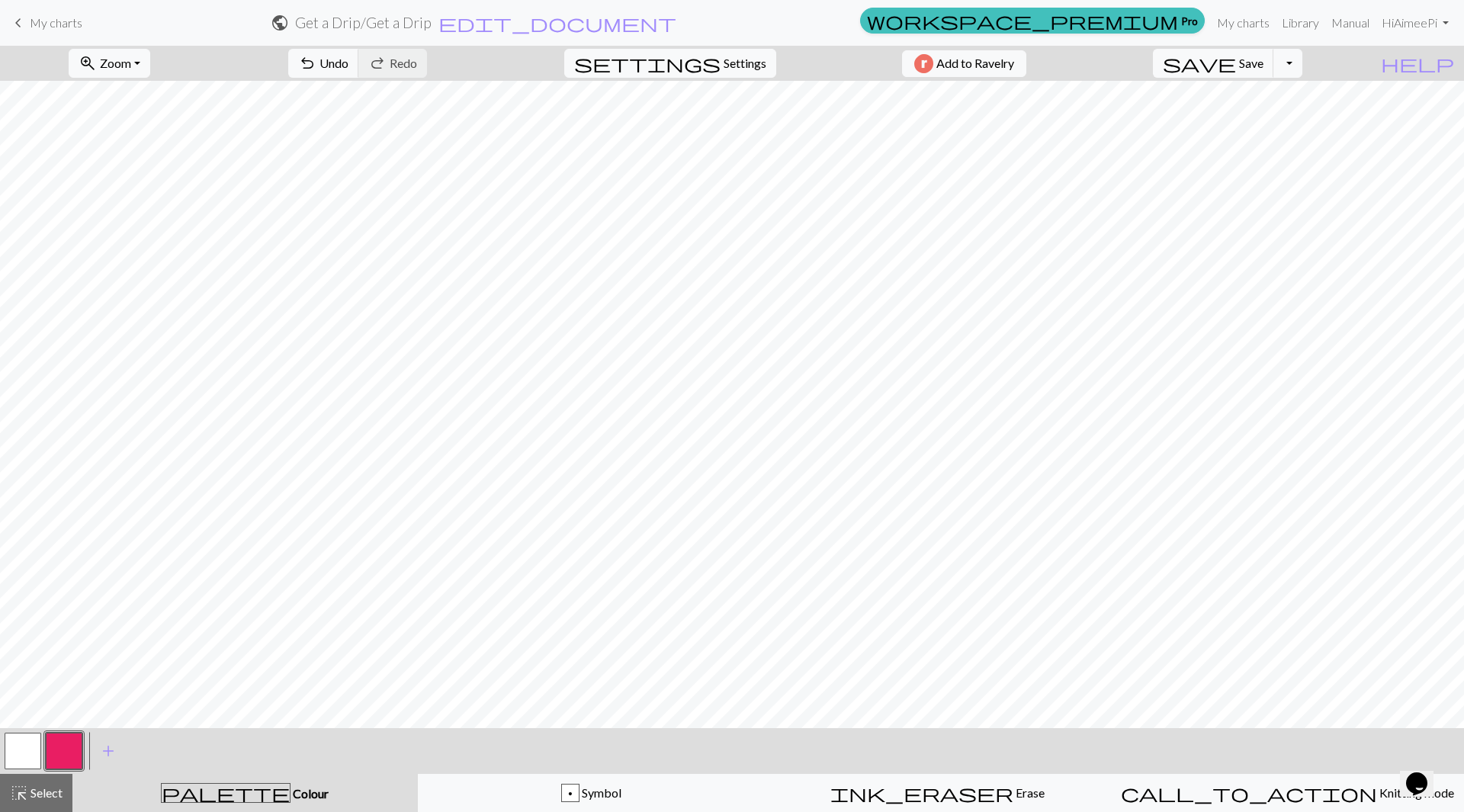
click at [12, 756] on button "button" at bounding box center [23, 751] width 37 height 37
click at [51, 788] on span "Select" at bounding box center [45, 792] width 35 height 15
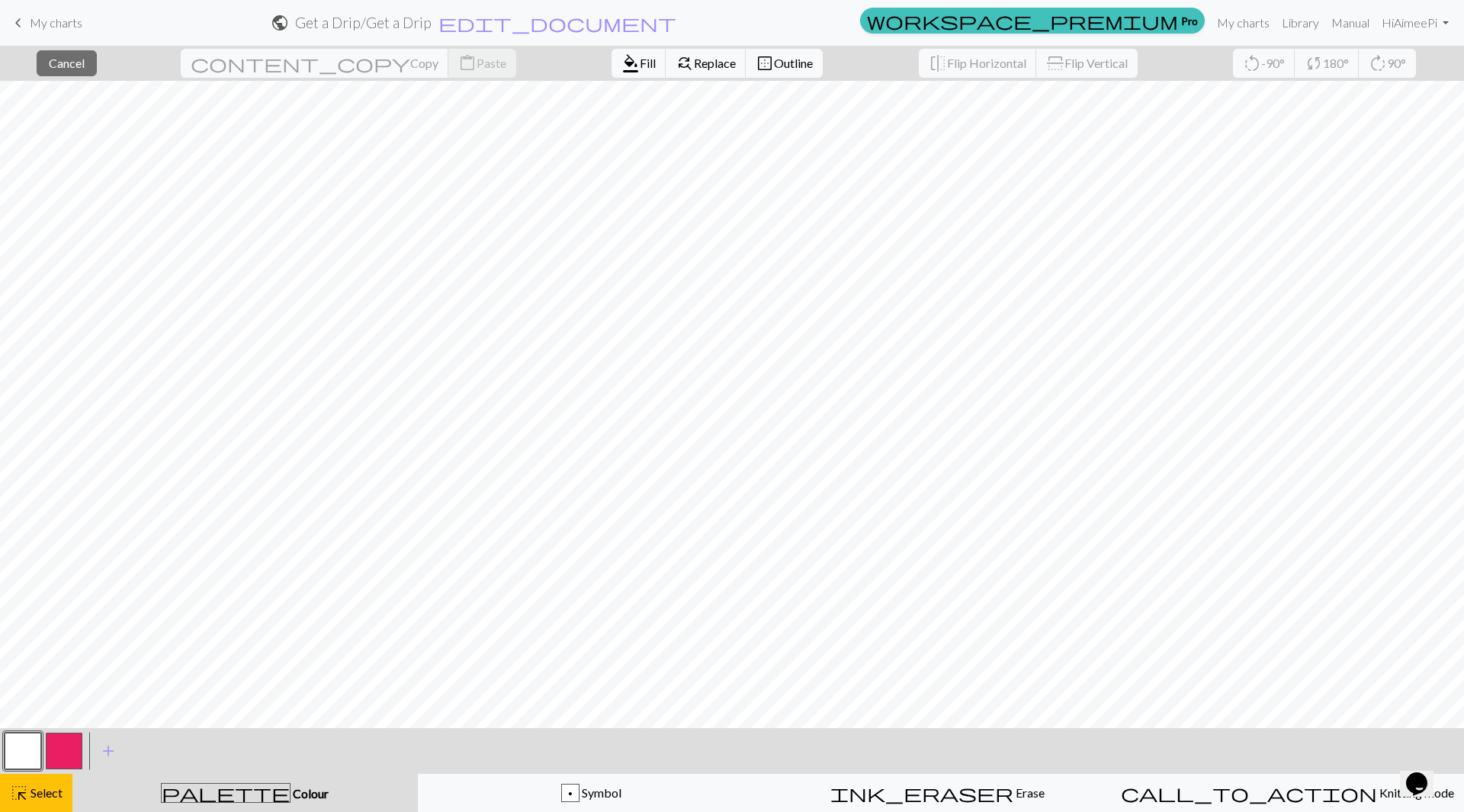
click at [60, 747] on button "button" at bounding box center [63, 751] width 37 height 37
click at [640, 64] on span "Fill" at bounding box center [648, 62] width 16 height 15
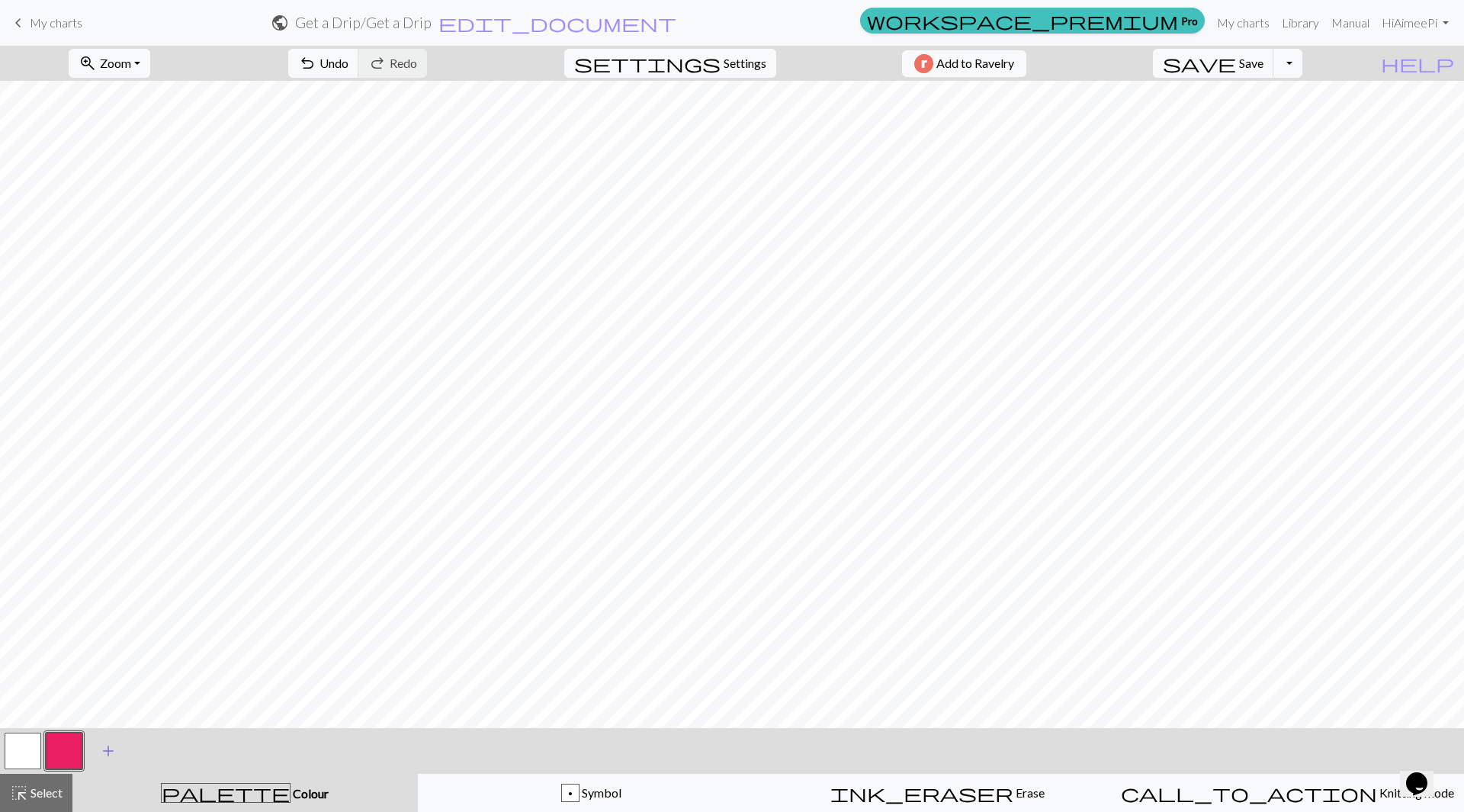
click at [43, 790] on span "Select" at bounding box center [45, 792] width 35 height 15
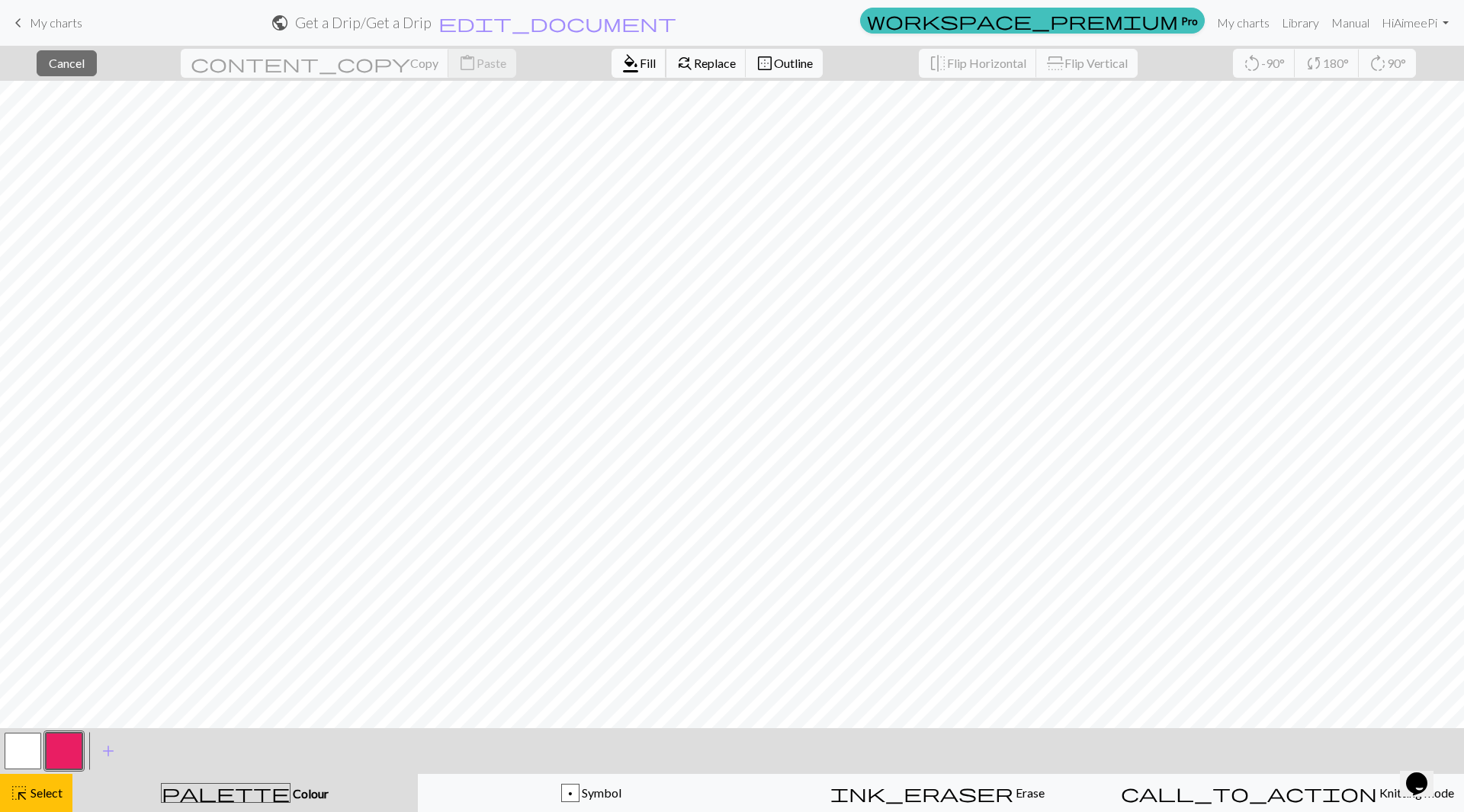
click at [640, 63] on span "Fill" at bounding box center [648, 62] width 16 height 15
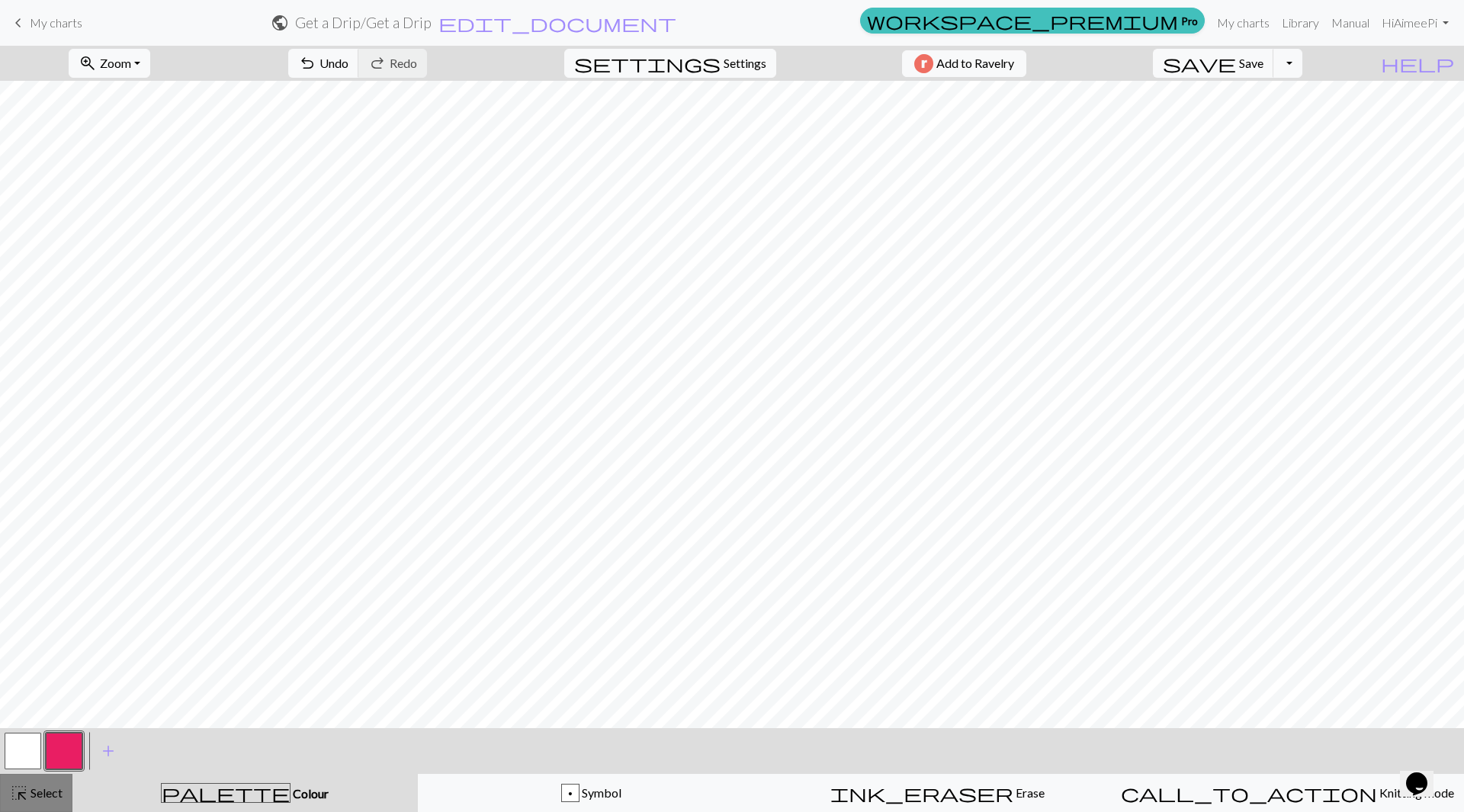
click at [42, 796] on span "Select" at bounding box center [45, 792] width 35 height 15
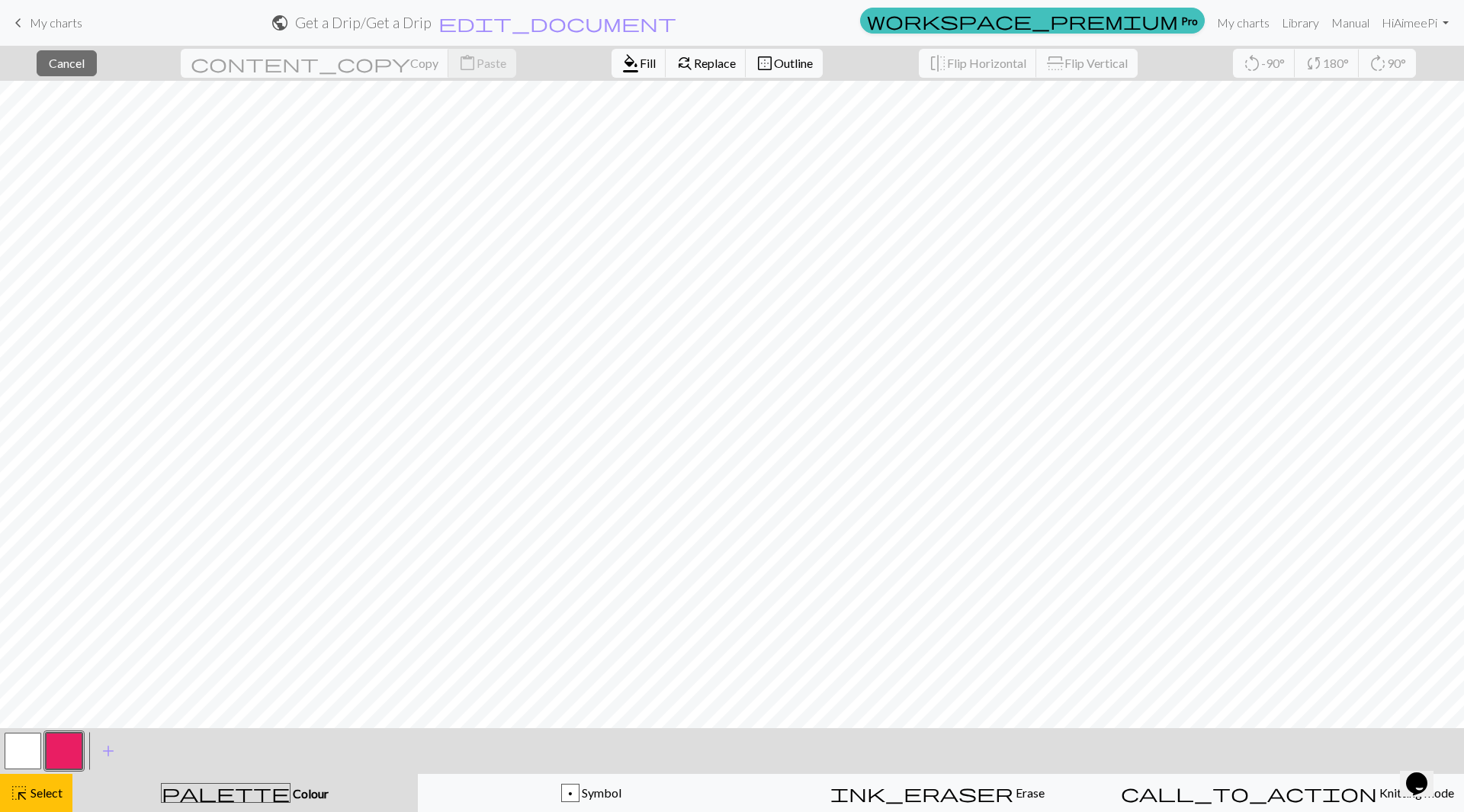
click at [64, 750] on button "button" at bounding box center [63, 751] width 37 height 37
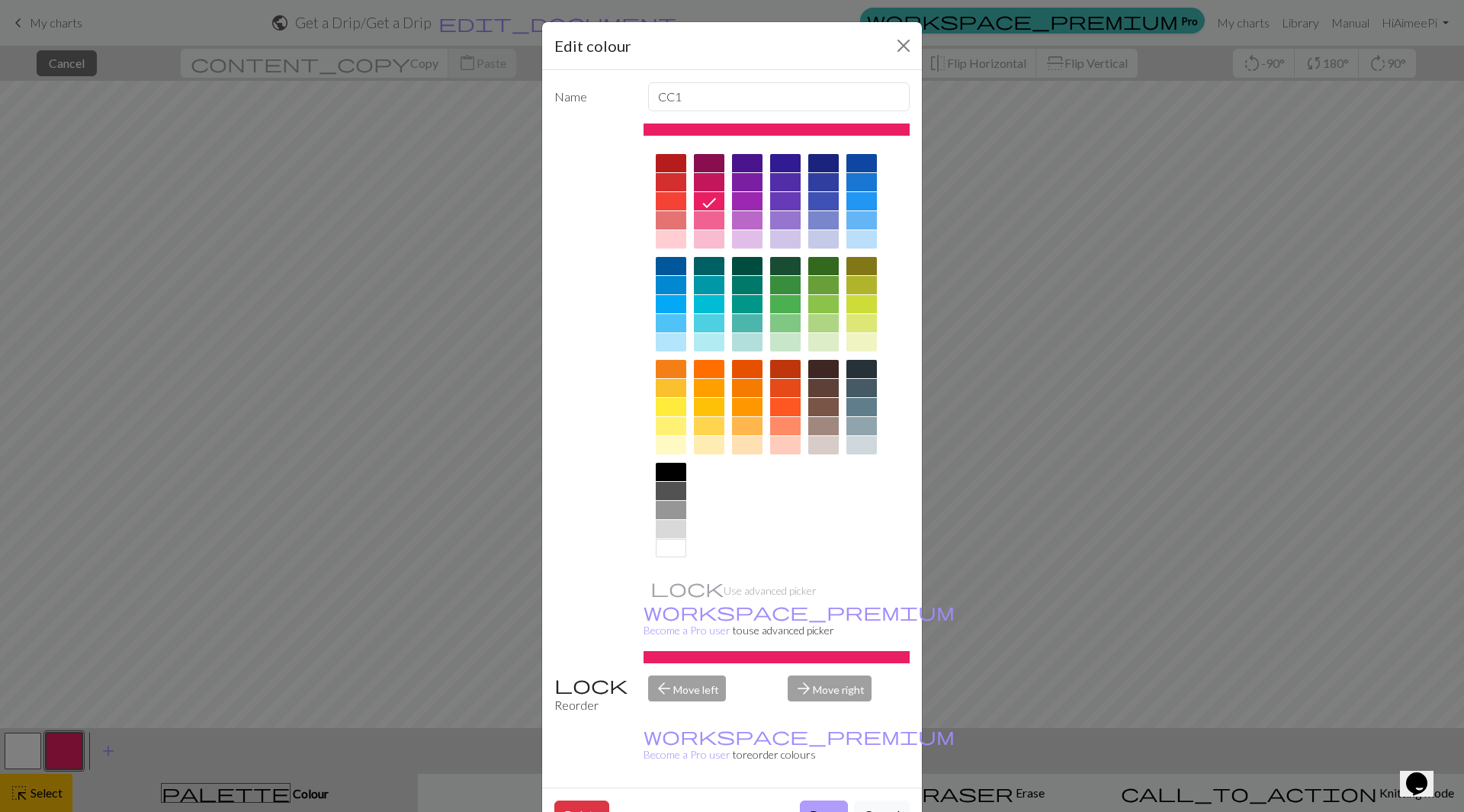
click at [811, 800] on button "Done" at bounding box center [824, 814] width 48 height 29
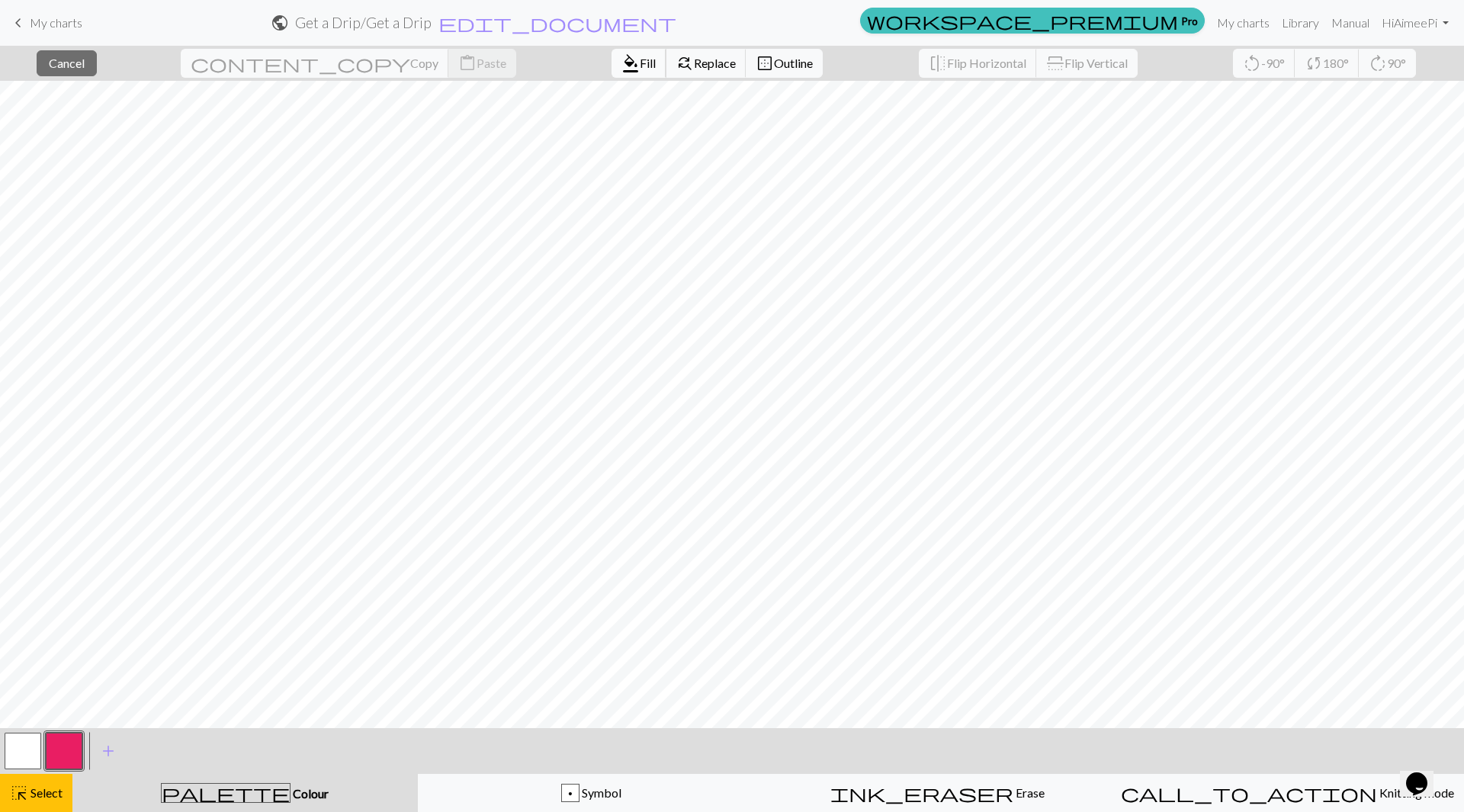
click at [640, 55] on span "Fill" at bounding box center [648, 62] width 16 height 15
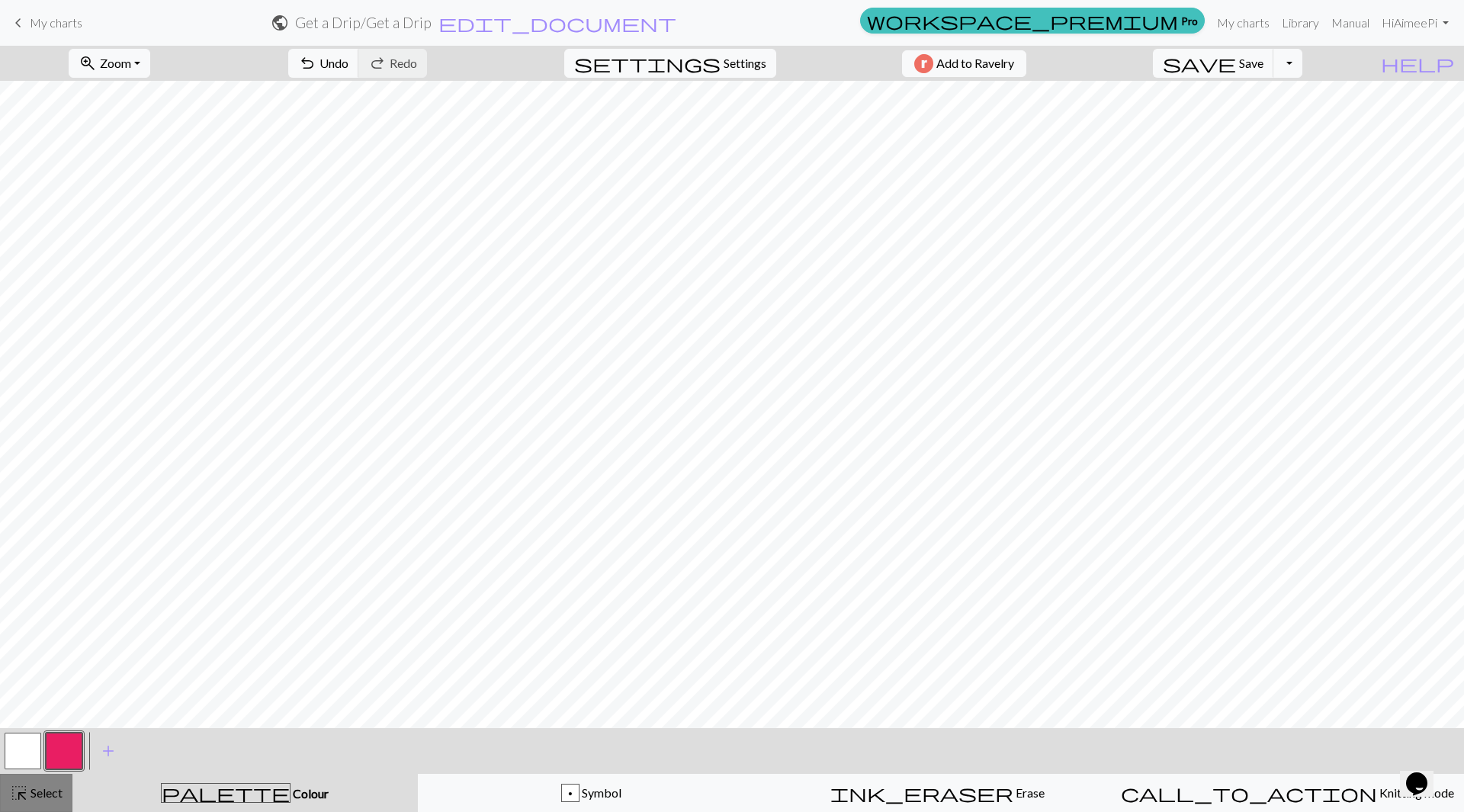
click at [49, 794] on span "Select" at bounding box center [45, 792] width 35 height 15
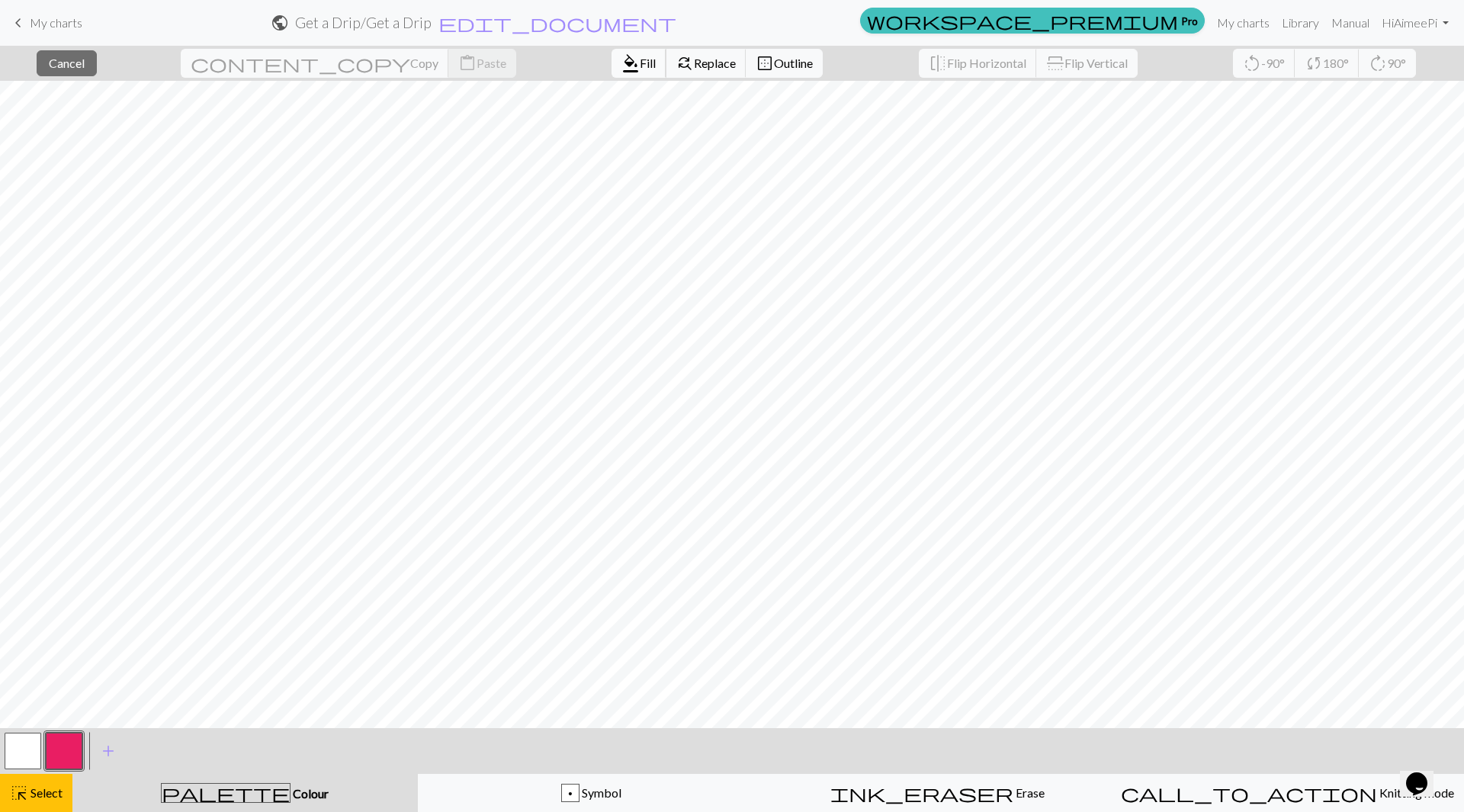
click at [640, 64] on span "Fill" at bounding box center [648, 62] width 16 height 15
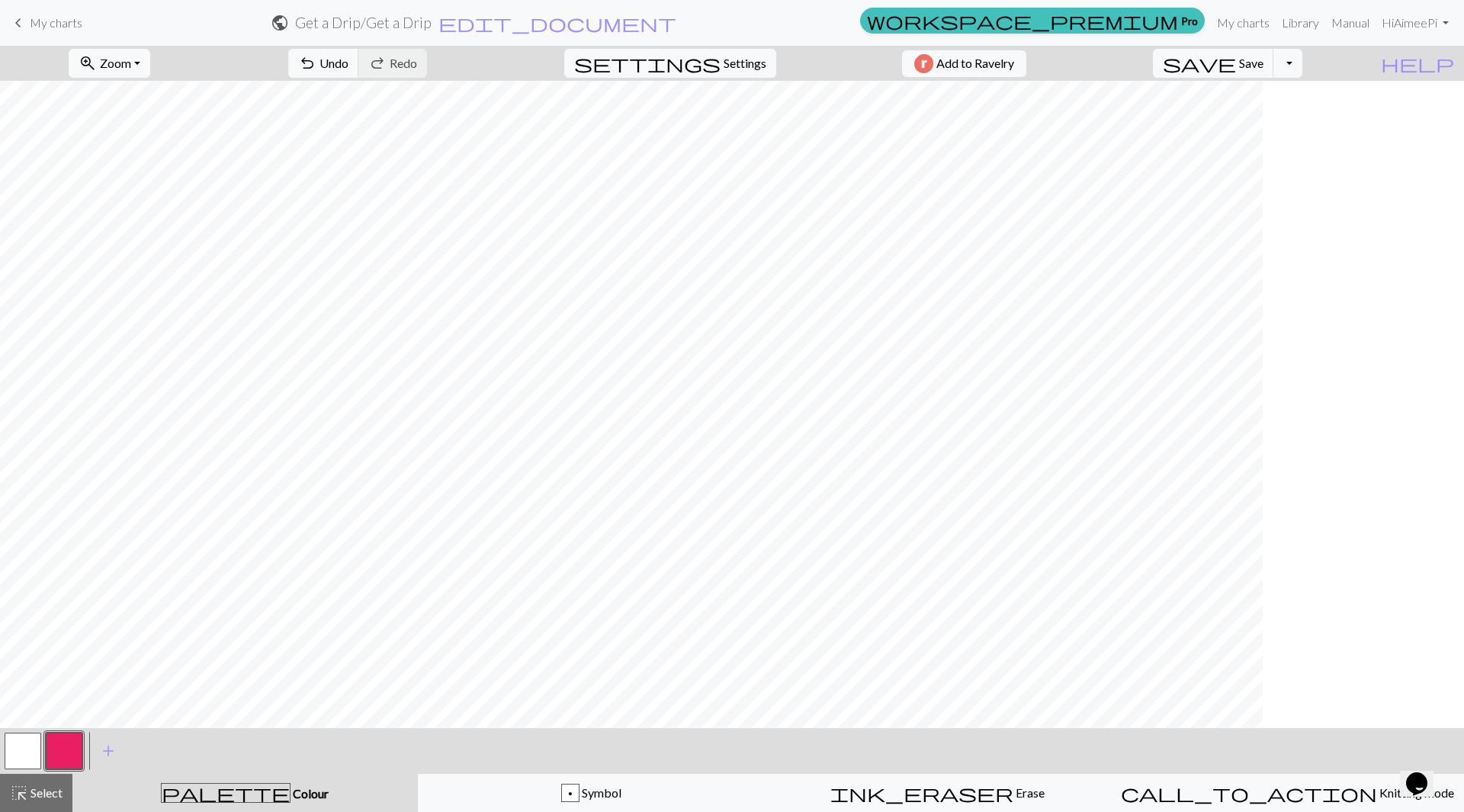
scroll to position [0, 902]
click at [150, 65] on button "zoom_in Zoom Zoom" at bounding box center [109, 62] width 82 height 29
click at [144, 182] on button "50%" at bounding box center [129, 183] width 121 height 25
click at [35, 747] on button "button" at bounding box center [23, 751] width 37 height 37
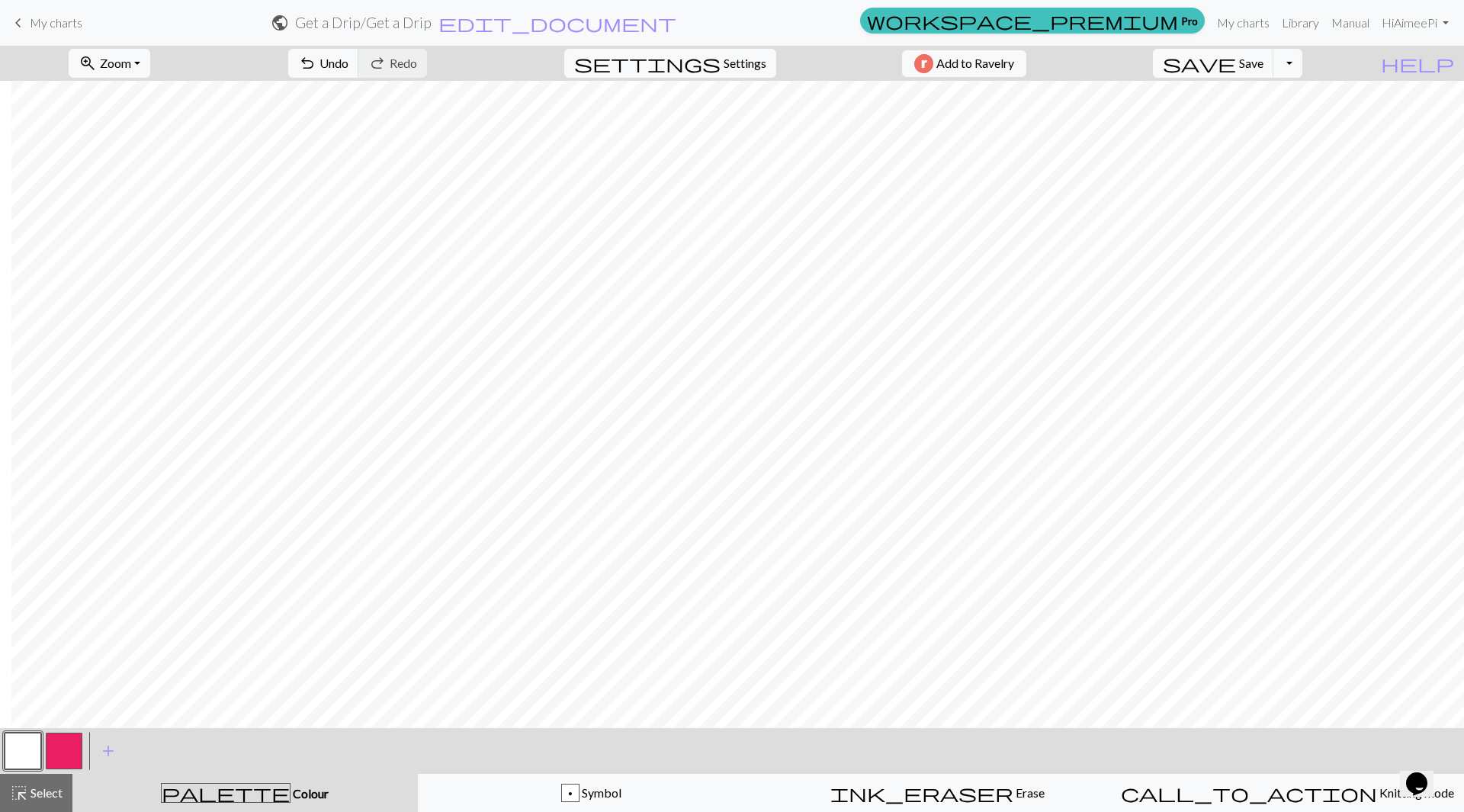
click at [60, 747] on button "button" at bounding box center [63, 751] width 37 height 37
click at [25, 744] on button "button" at bounding box center [23, 751] width 37 height 37
click at [34, 787] on span "Select" at bounding box center [45, 792] width 35 height 15
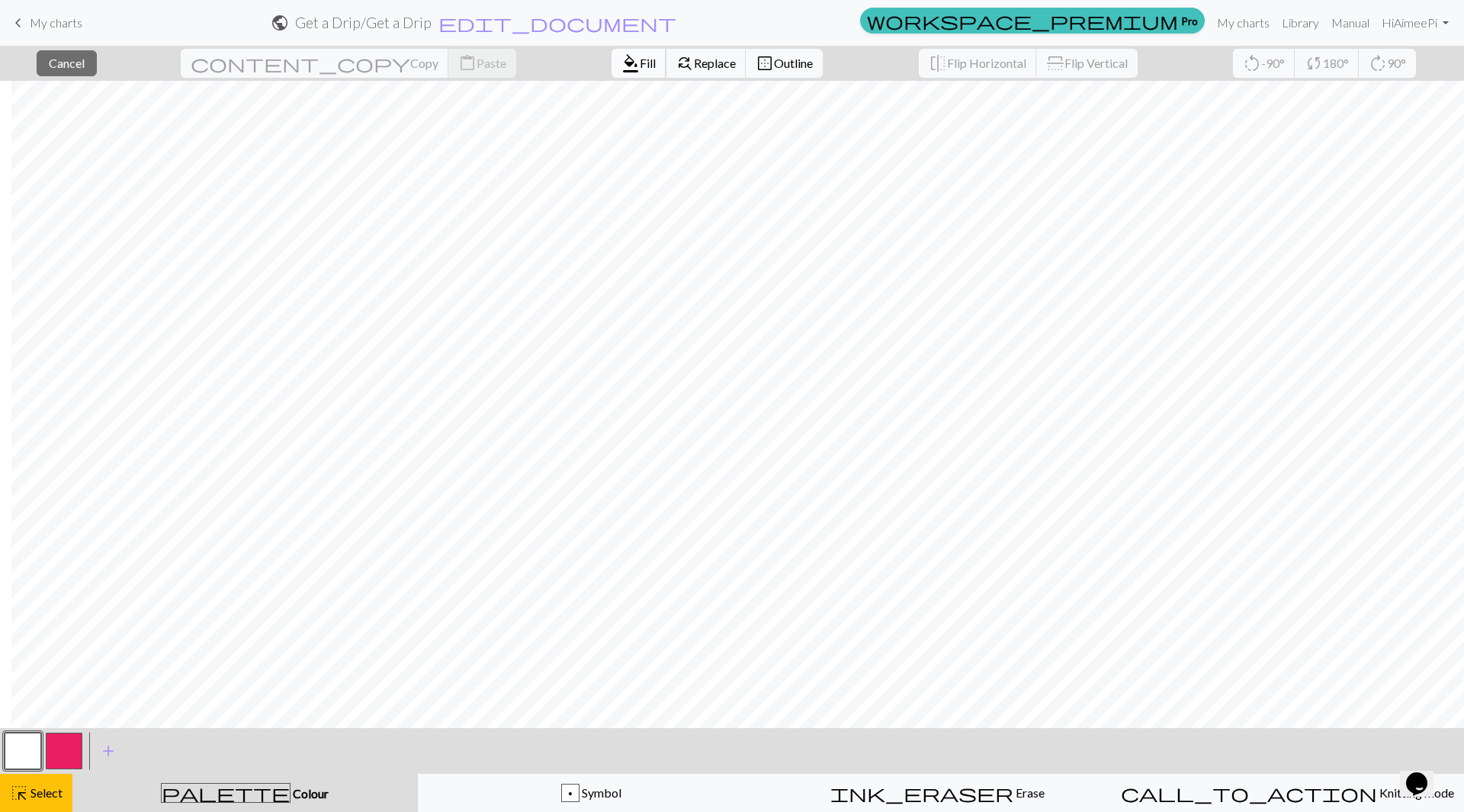
click at [640, 66] on span "Fill" at bounding box center [648, 62] width 16 height 15
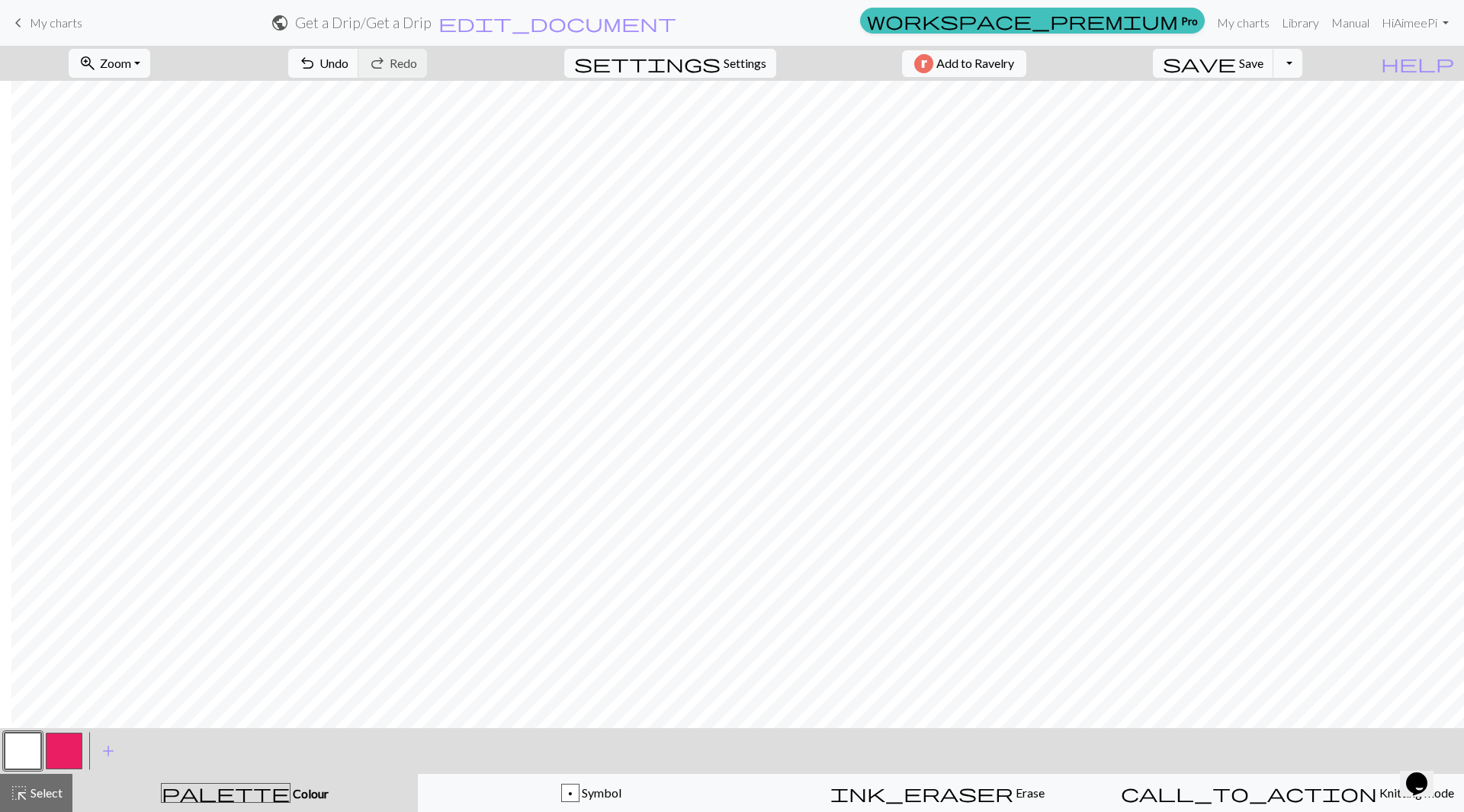
click at [59, 754] on button "button" at bounding box center [63, 751] width 37 height 37
click at [150, 62] on button "zoom_in Zoom Zoom" at bounding box center [109, 62] width 82 height 29
click at [134, 212] on button "100%" at bounding box center [129, 207] width 121 height 25
drag, startPoint x: 26, startPoint y: 752, endPoint x: 75, endPoint y: 722, distance: 57.5
click at [25, 754] on button "button" at bounding box center [23, 751] width 37 height 37
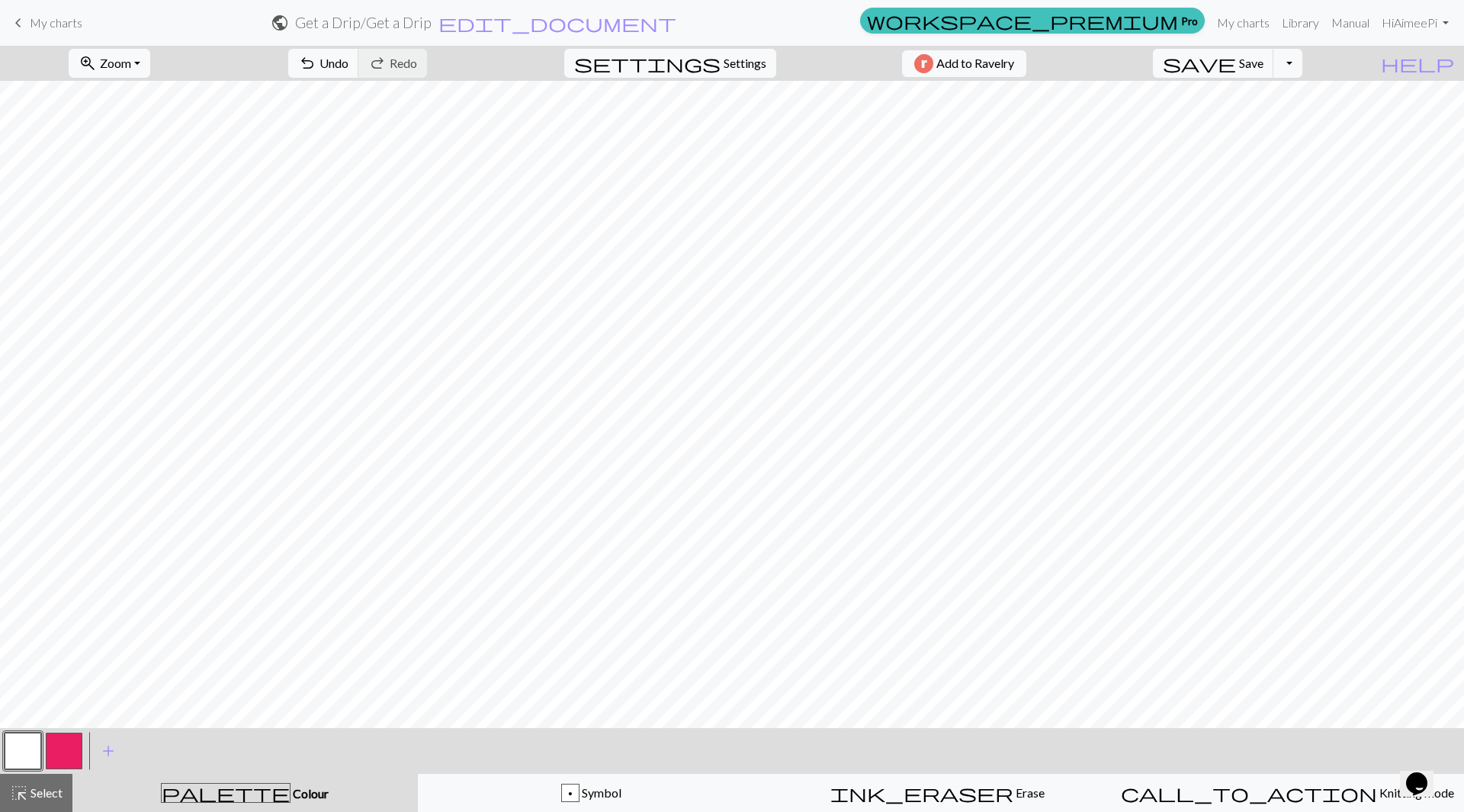
click at [68, 753] on button "button" at bounding box center [63, 751] width 37 height 37
click at [22, 752] on button "button" at bounding box center [23, 751] width 37 height 37
click at [50, 790] on span "Select" at bounding box center [45, 792] width 35 height 15
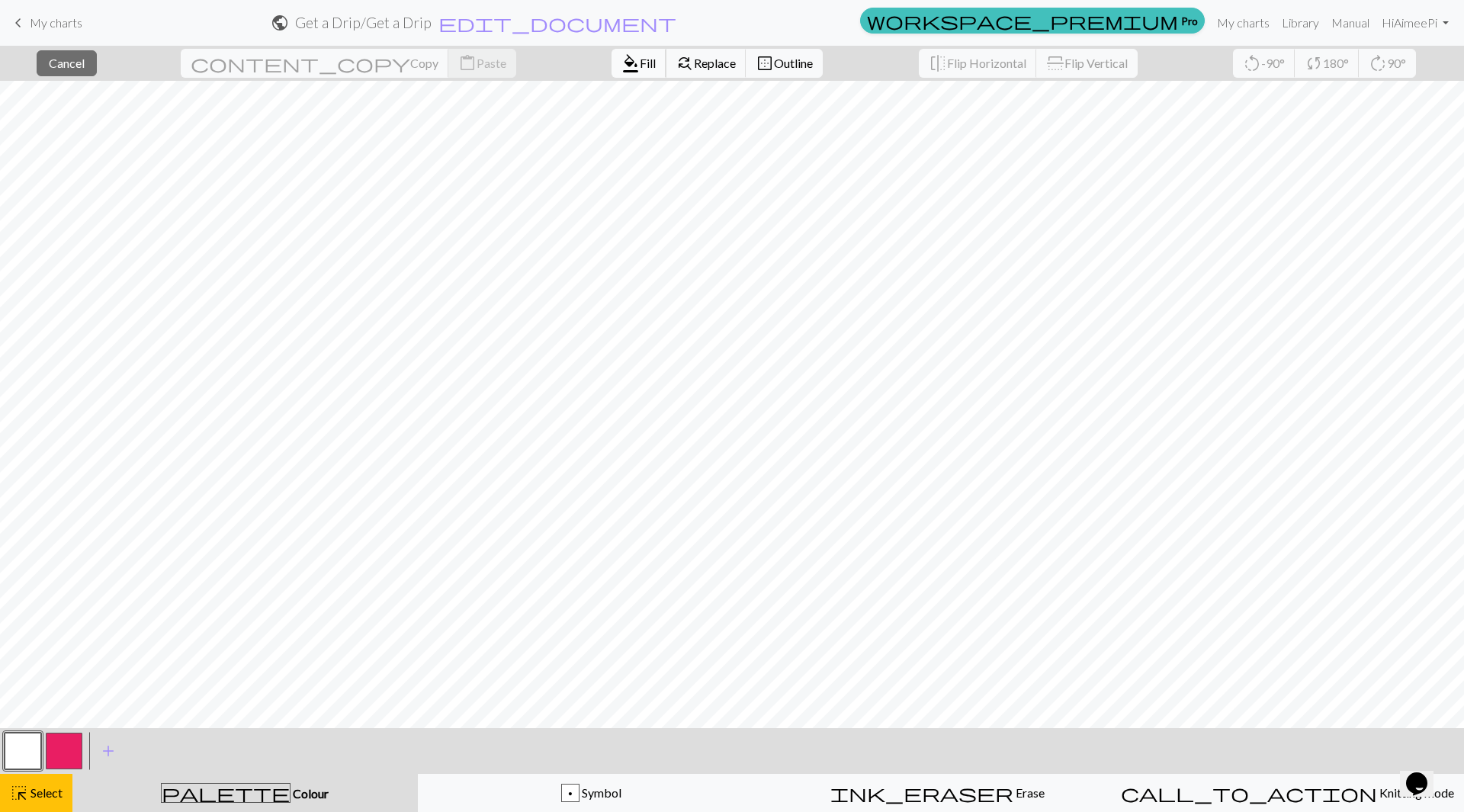
click at [640, 63] on span "Fill" at bounding box center [648, 62] width 16 height 15
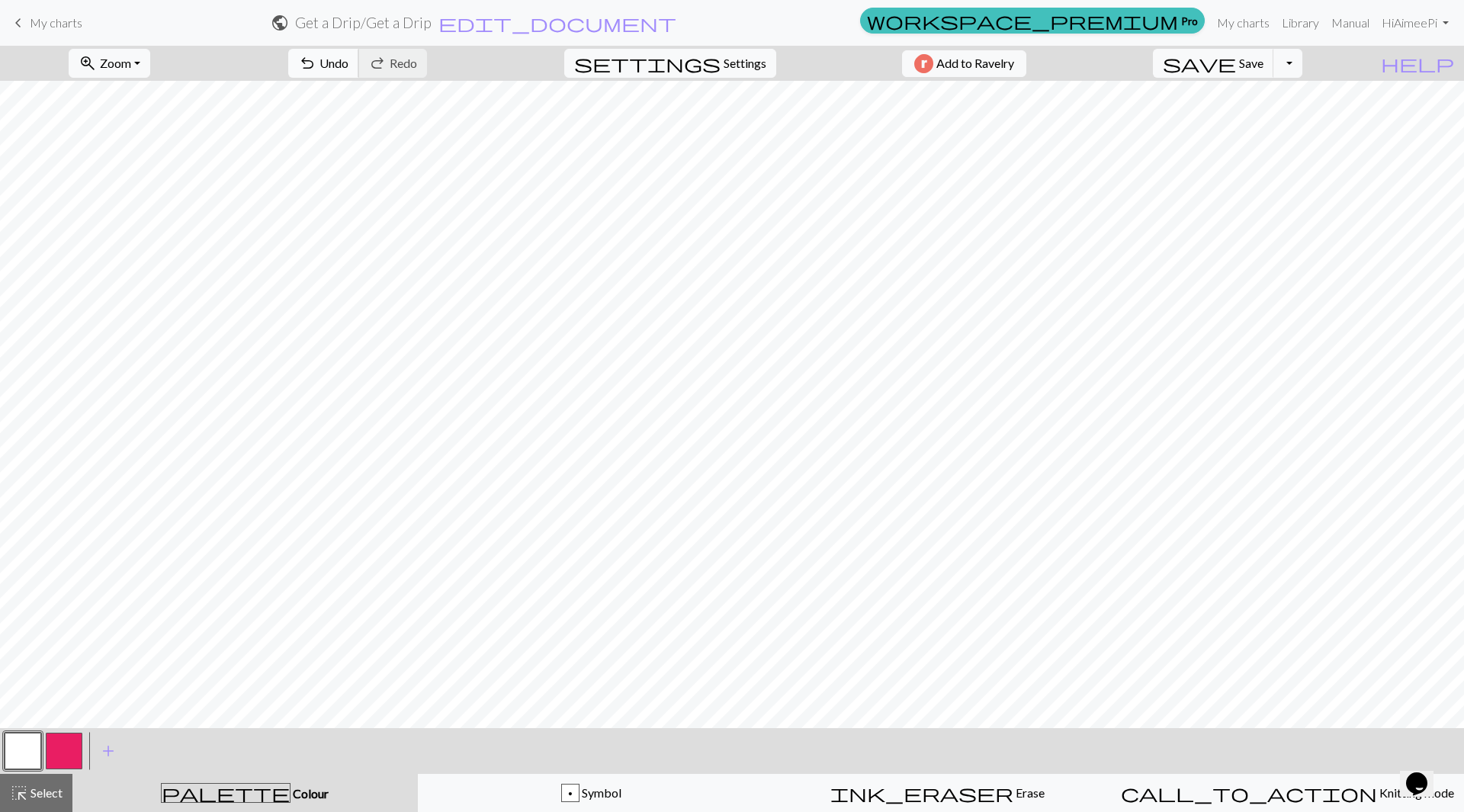
click at [349, 62] on span "Undo" at bounding box center [333, 62] width 29 height 15
click at [68, 747] on button "button" at bounding box center [63, 751] width 37 height 37
click at [49, 799] on span "Select" at bounding box center [45, 792] width 35 height 15
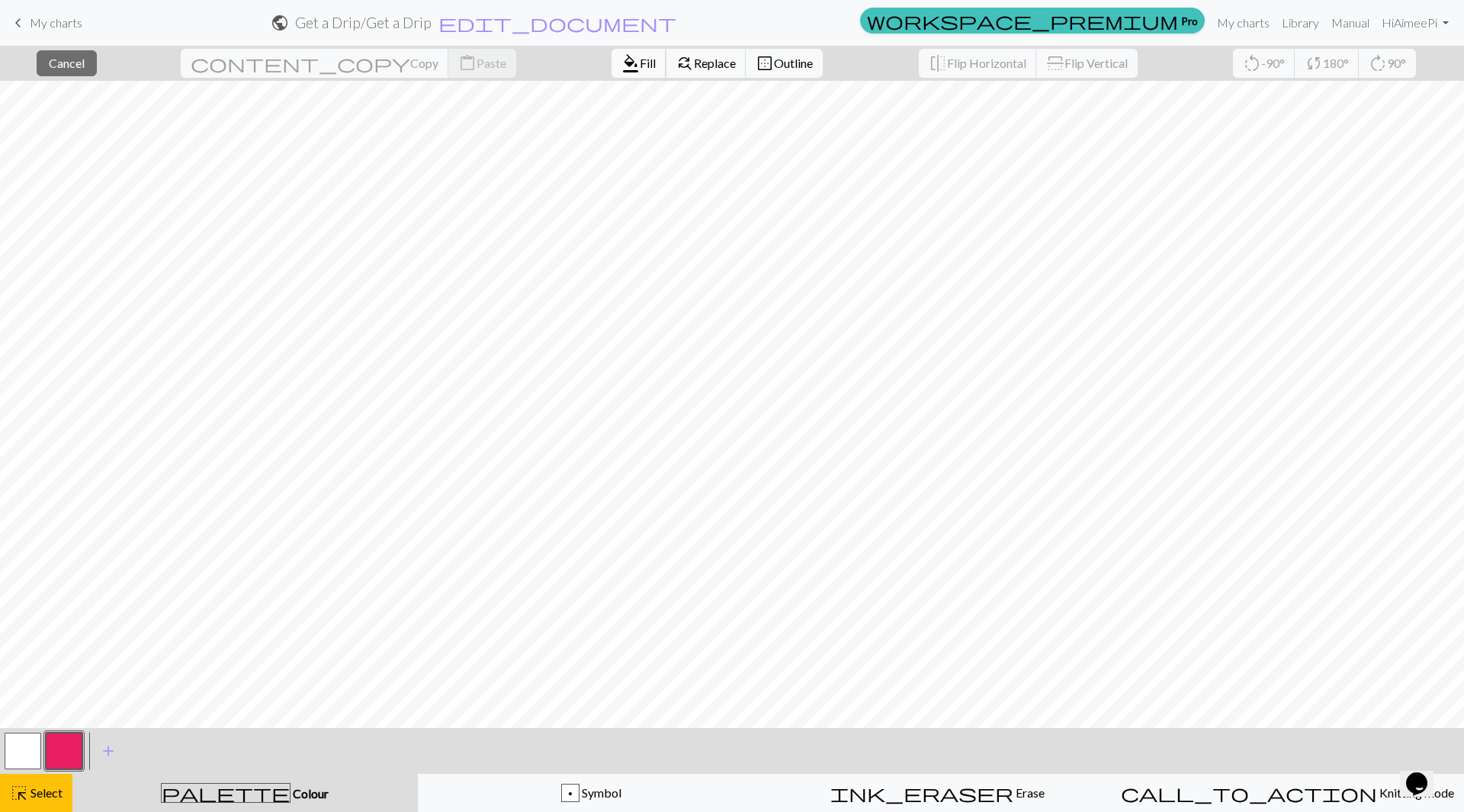
click at [640, 69] on span "Fill" at bounding box center [648, 62] width 16 height 15
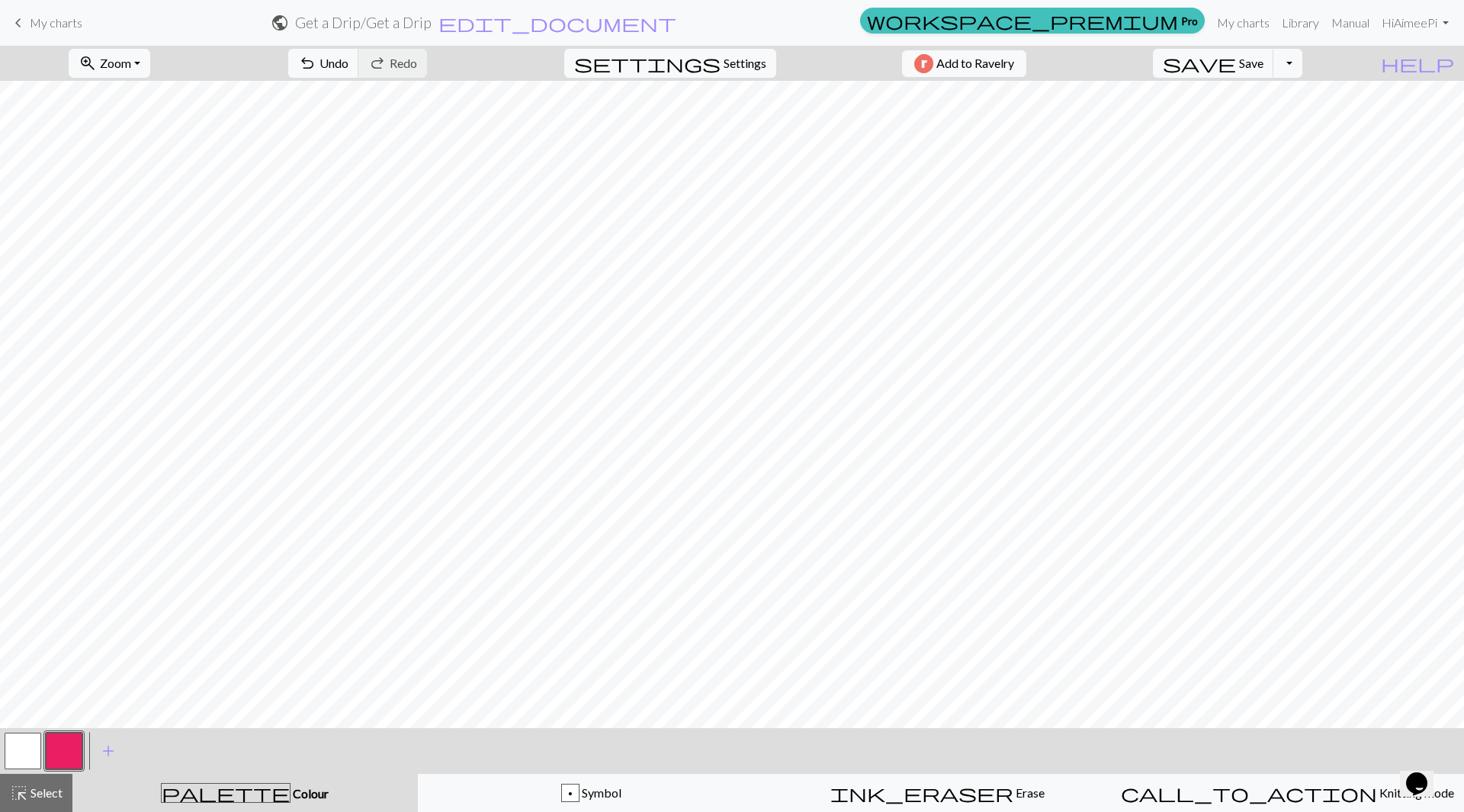
click at [34, 748] on button "button" at bounding box center [23, 751] width 37 height 37
click at [79, 748] on button "button" at bounding box center [63, 751] width 37 height 37
click at [28, 755] on button "button" at bounding box center [23, 751] width 37 height 37
drag, startPoint x: 67, startPoint y: 752, endPoint x: 165, endPoint y: 717, distance: 104.1
click at [68, 752] on button "button" at bounding box center [63, 751] width 37 height 37
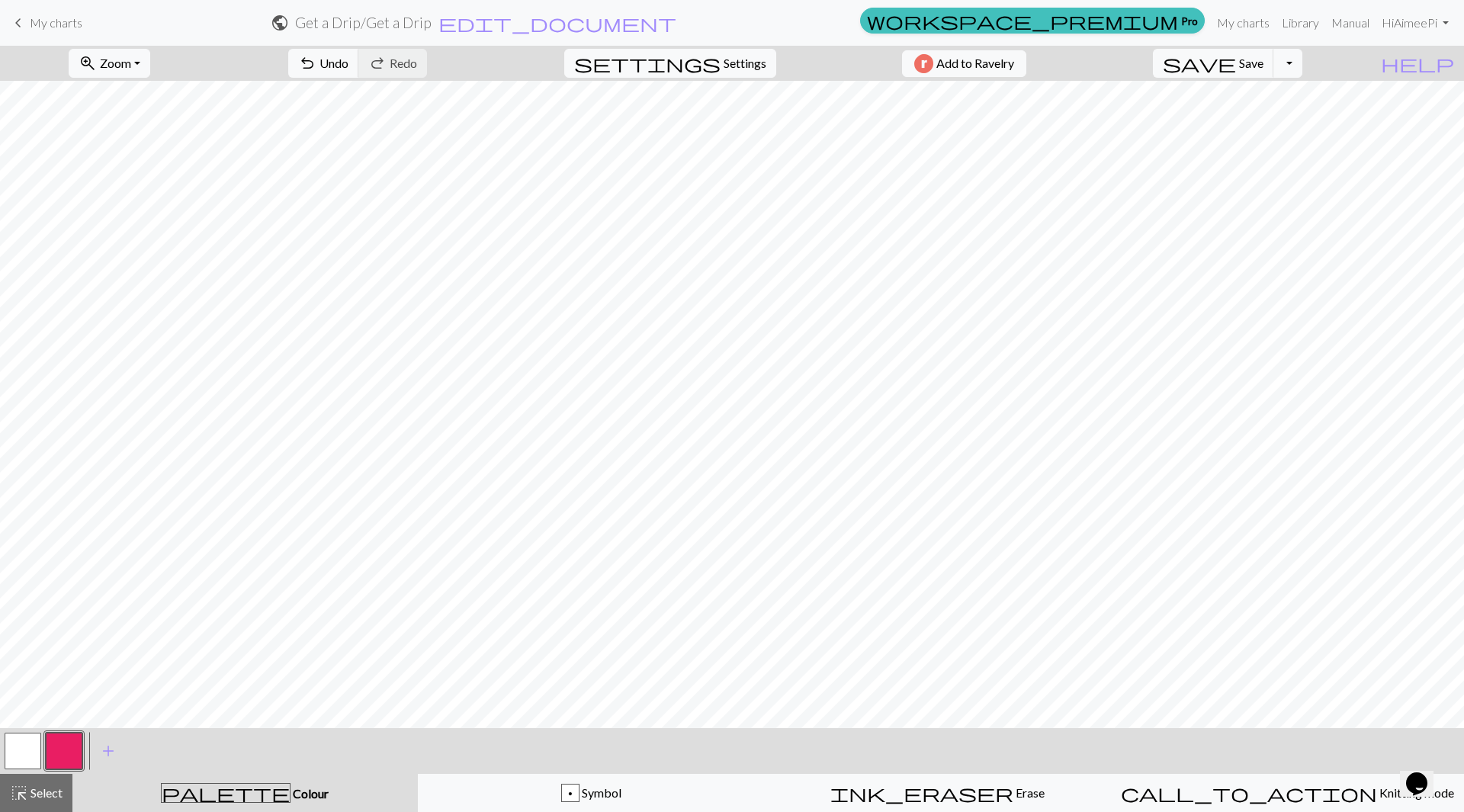
click at [31, 756] on button "button" at bounding box center [23, 751] width 37 height 37
click at [150, 56] on button "zoom_in Zoom Zoom" at bounding box center [109, 62] width 82 height 29
click at [145, 186] on button "50%" at bounding box center [129, 183] width 121 height 25
click at [41, 784] on div "highlight_alt Select Select" at bounding box center [36, 793] width 52 height 19
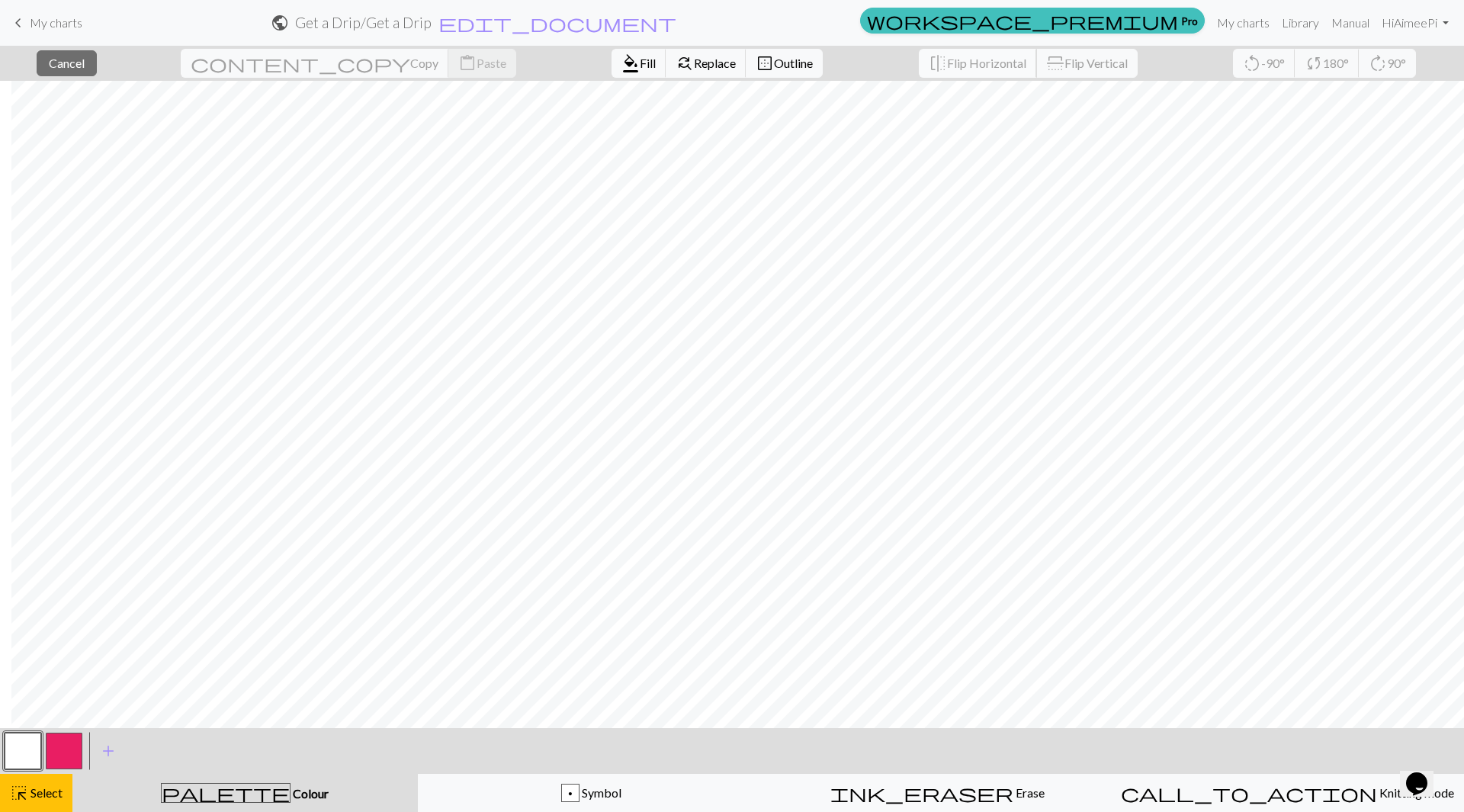
click at [947, 63] on span "Flip Horizontal" at bounding box center [987, 62] width 79 height 15
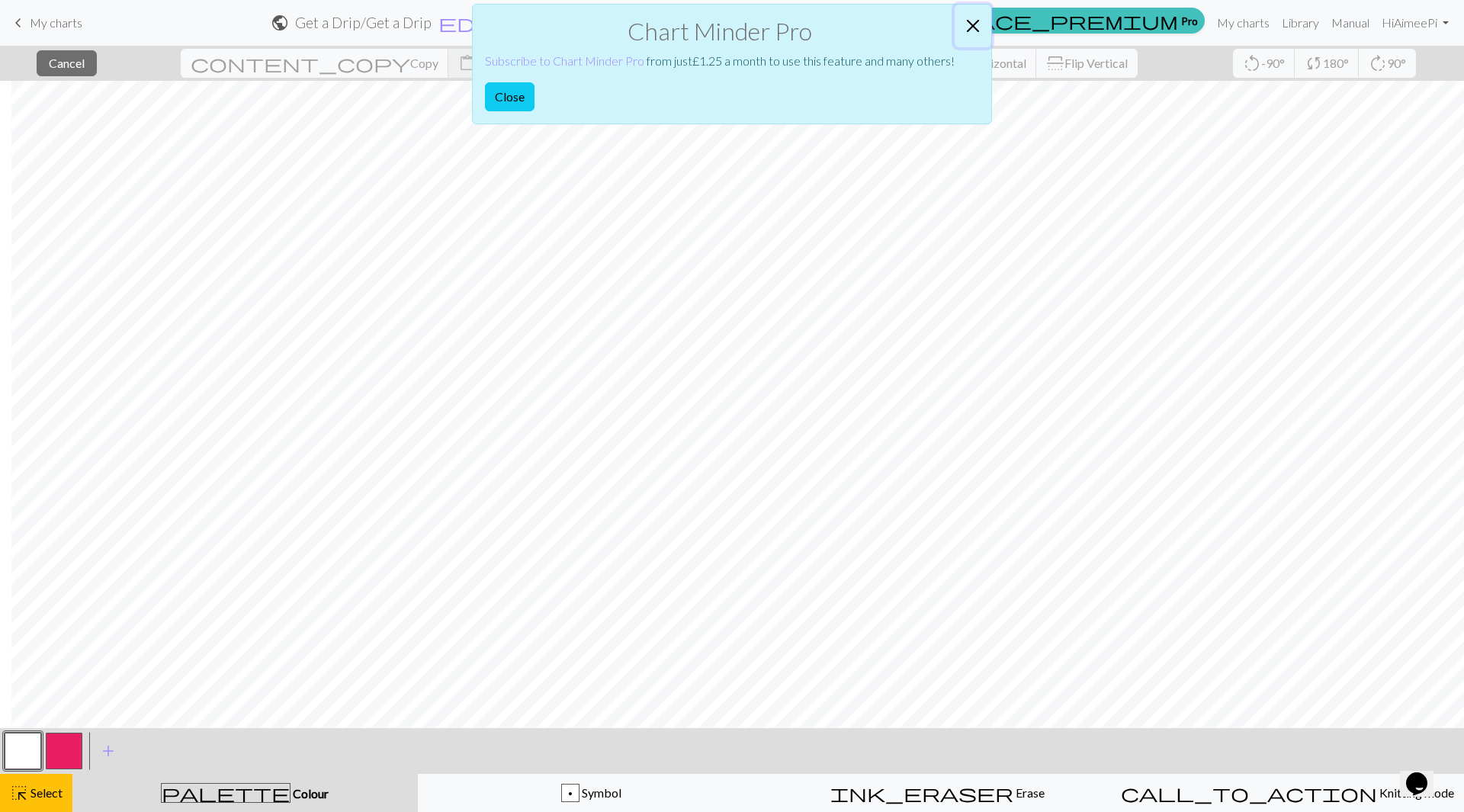
click at [970, 23] on button "Close" at bounding box center [972, 26] width 37 height 42
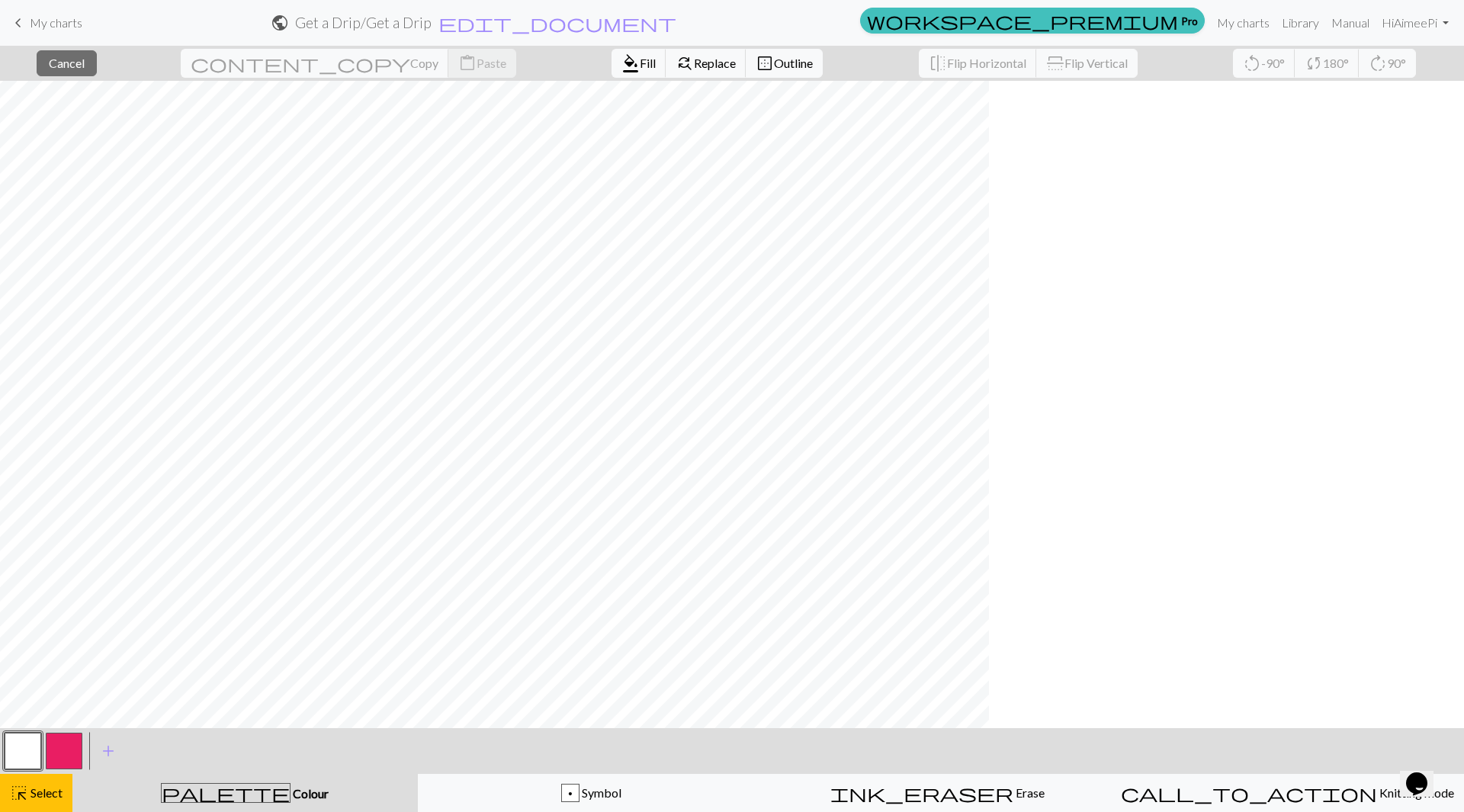
scroll to position [0, 0]
click at [515, 791] on div "p Symbol" at bounding box center [591, 793] width 327 height 19
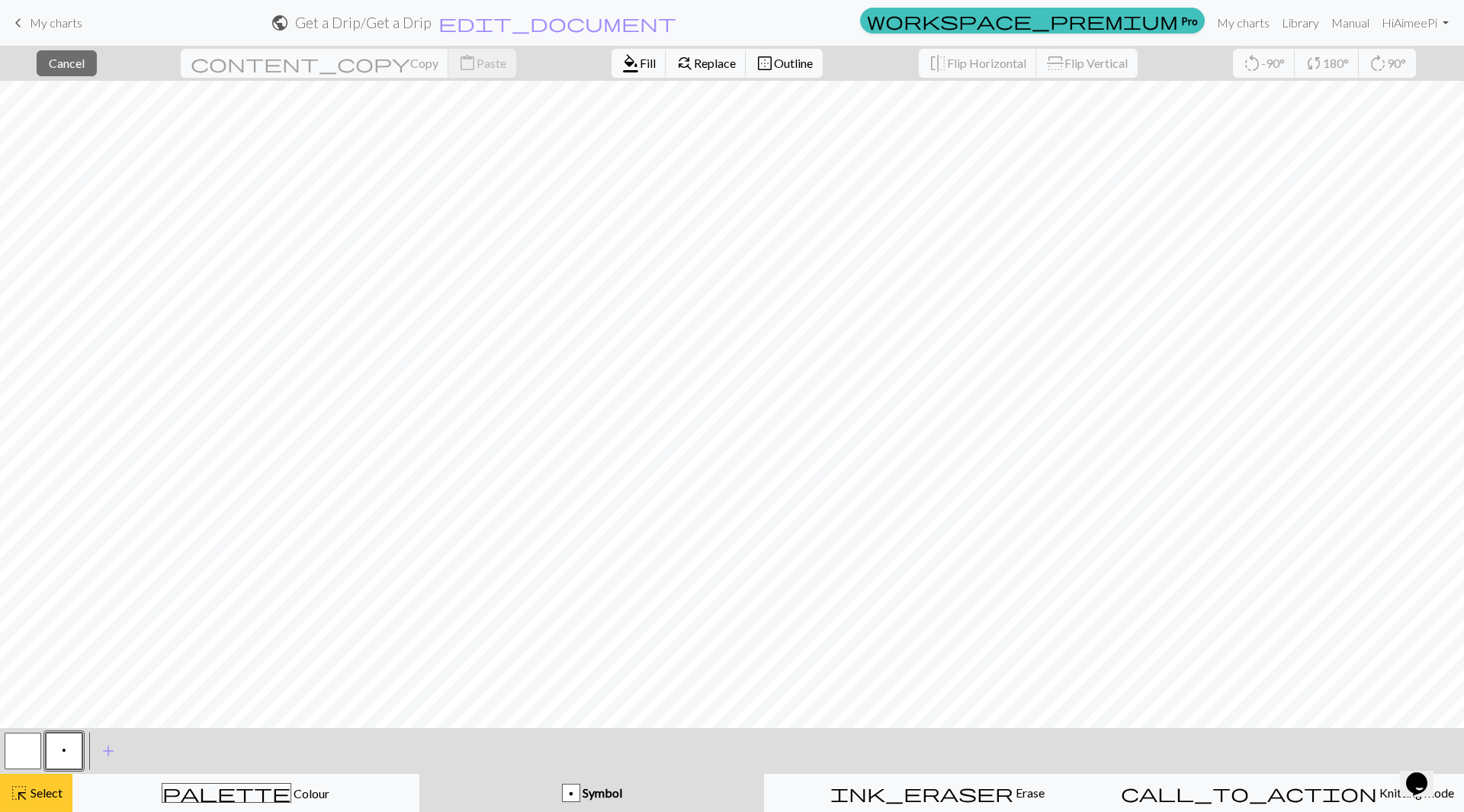
click at [44, 791] on span "Select" at bounding box center [45, 792] width 35 height 15
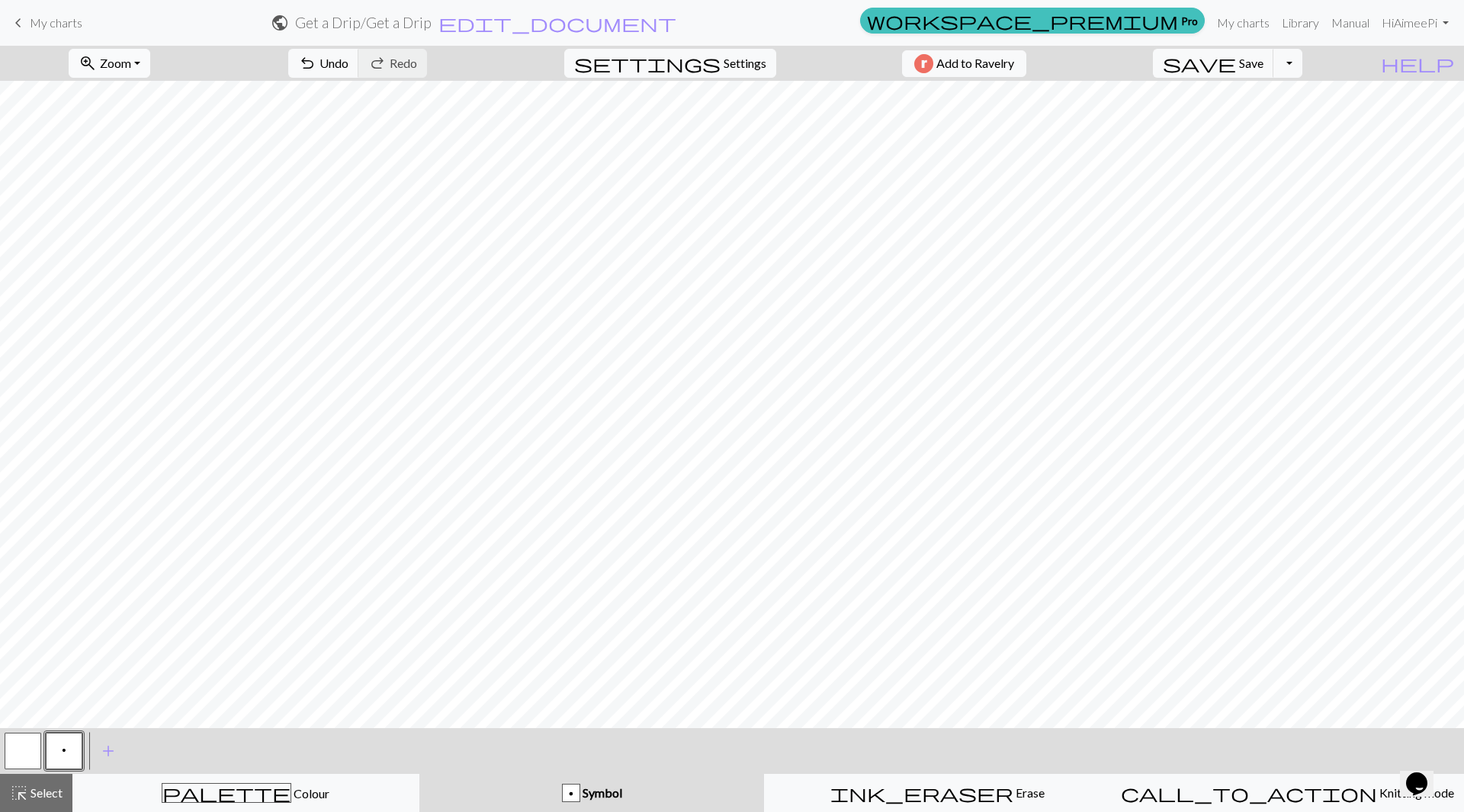
click at [150, 52] on button "zoom_in Zoom Zoom" at bounding box center [109, 62] width 82 height 29
click at [145, 203] on button "100%" at bounding box center [129, 207] width 121 height 25
click at [138, 799] on div "palette Colour Colour" at bounding box center [245, 793] width 327 height 20
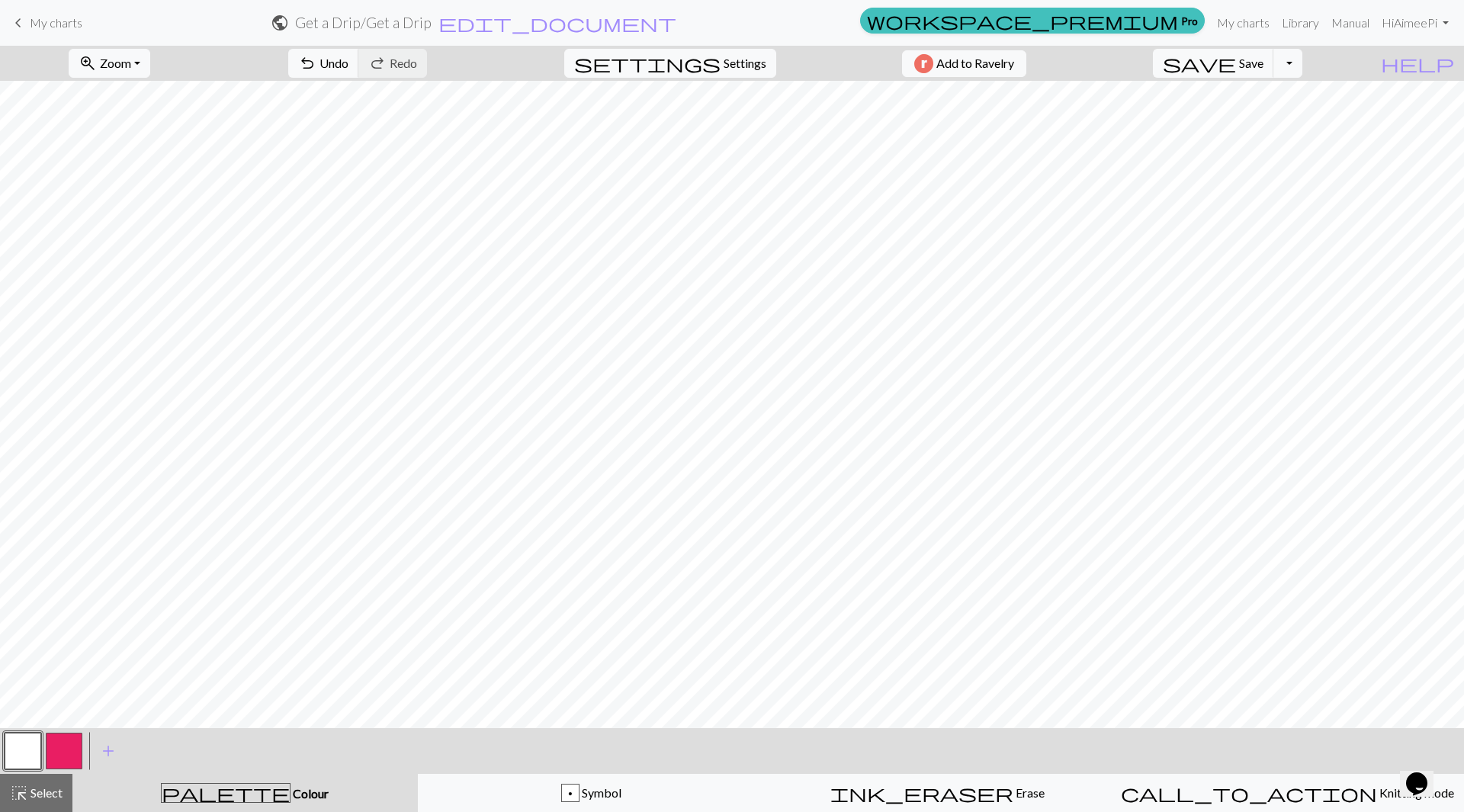
click at [57, 756] on button "button" at bounding box center [63, 751] width 37 height 37
click at [150, 62] on button "zoom_in Zoom Zoom" at bounding box center [109, 62] width 82 height 29
click at [136, 186] on button "50%" at bounding box center [129, 183] width 121 height 25
click at [150, 56] on button "zoom_in Zoom Zoom" at bounding box center [109, 62] width 82 height 29
click at [156, 125] on button "Fit width" at bounding box center [129, 121] width 121 height 25
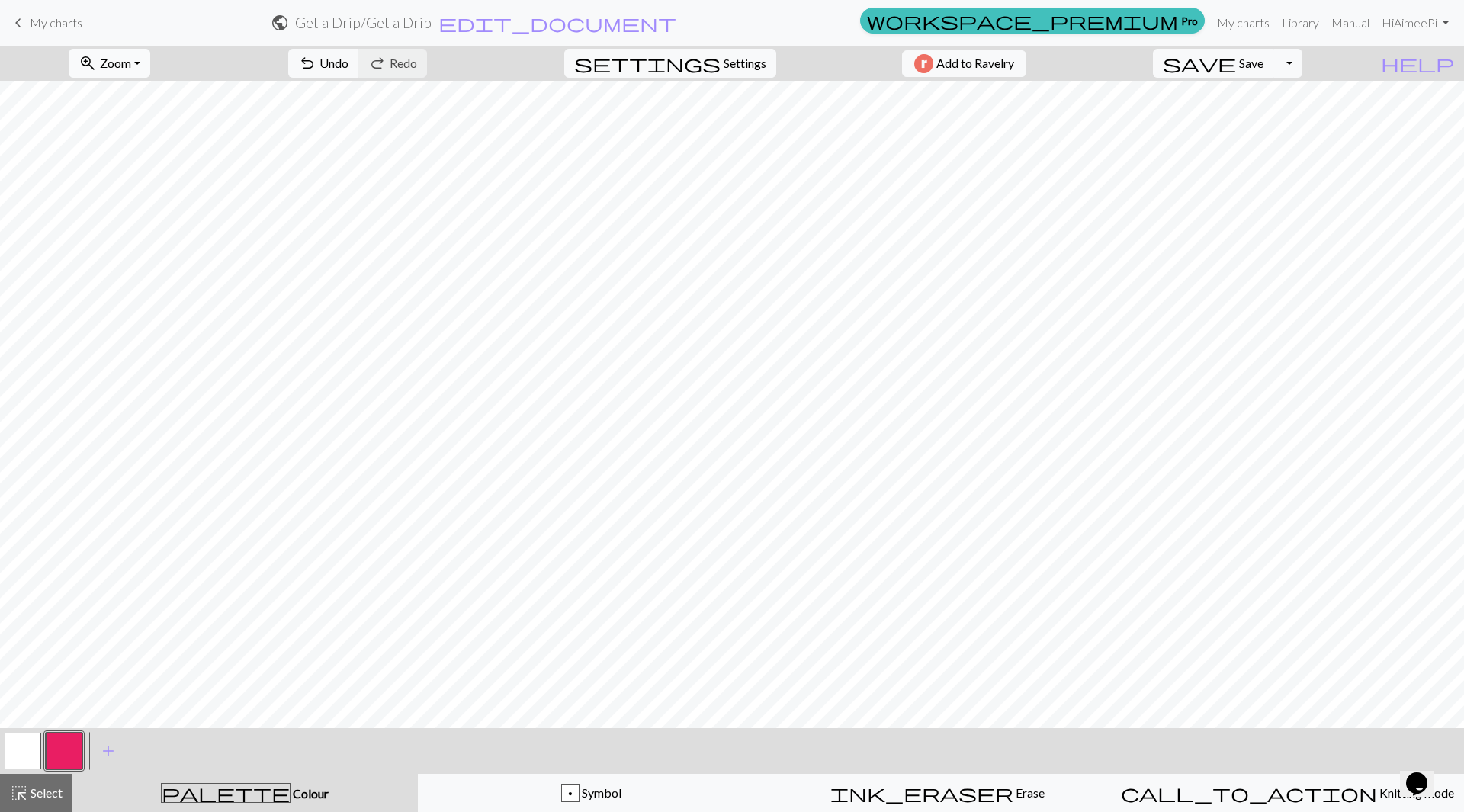
click at [131, 59] on span "Zoom" at bounding box center [116, 62] width 32 height 15
click at [138, 122] on button "Fit width" at bounding box center [129, 121] width 121 height 25
click at [131, 64] on span "Zoom" at bounding box center [116, 62] width 32 height 15
click at [138, 99] on button "Fit all" at bounding box center [129, 97] width 121 height 25
click at [349, 68] on span "Undo" at bounding box center [333, 62] width 29 height 15
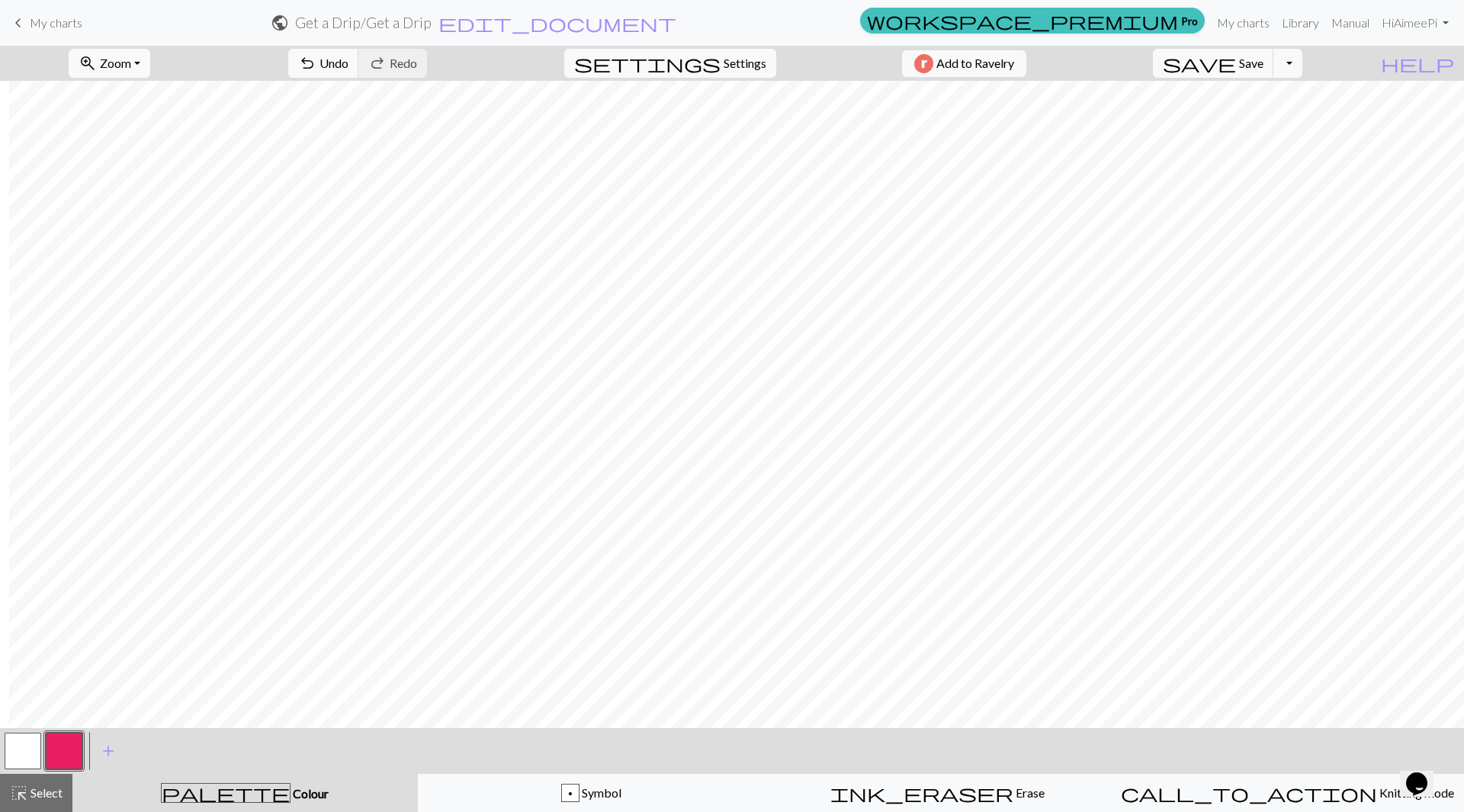
scroll to position [0, 484]
click at [150, 68] on button "zoom_in Zoom Zoom" at bounding box center [109, 62] width 82 height 29
click at [122, 208] on button "100%" at bounding box center [129, 207] width 121 height 25
click at [19, 754] on button "button" at bounding box center [23, 751] width 37 height 37
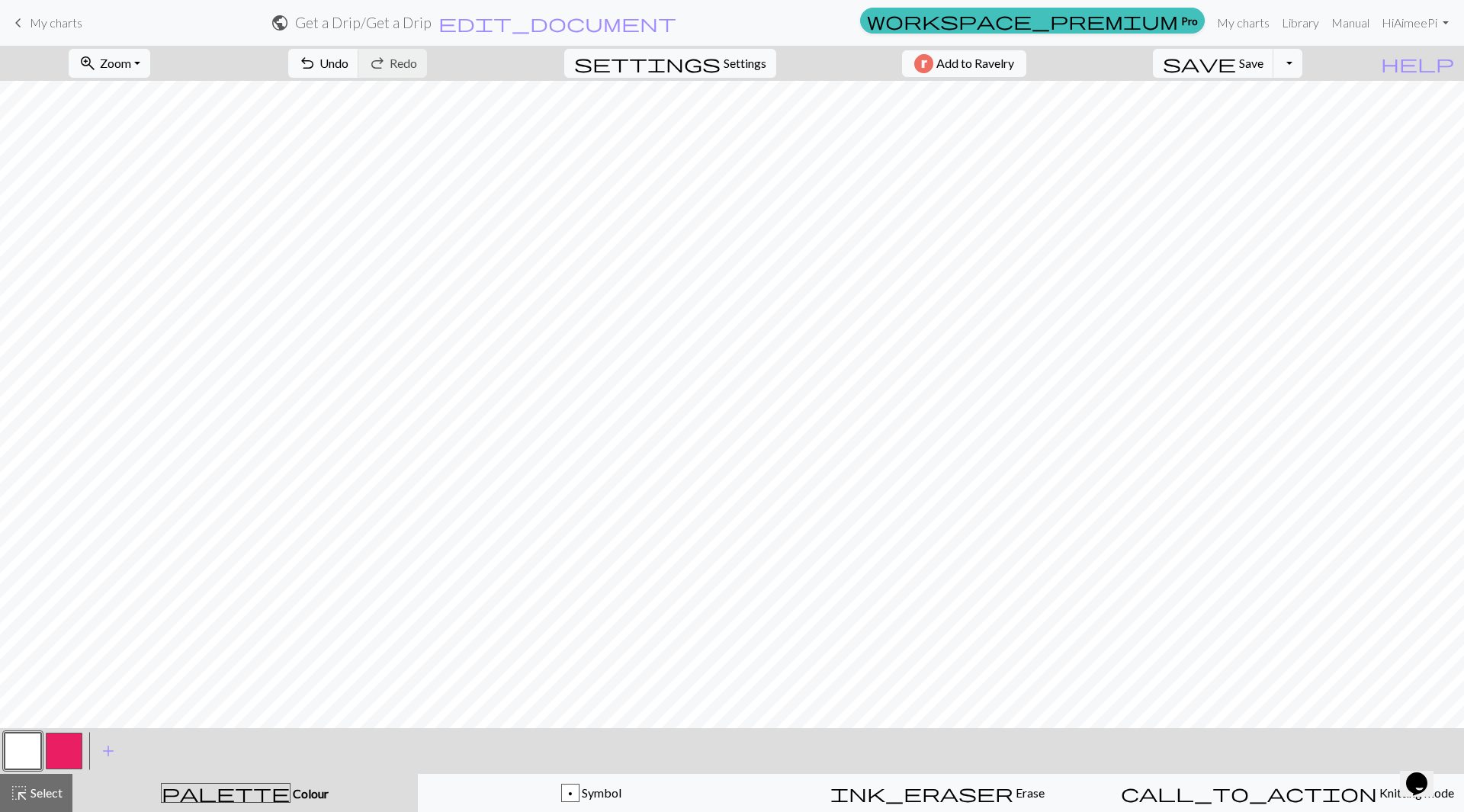
click at [78, 751] on button "button" at bounding box center [63, 751] width 37 height 37
click at [34, 745] on button "button" at bounding box center [23, 751] width 37 height 37
click at [67, 750] on button "button" at bounding box center [63, 751] width 37 height 37
click at [33, 799] on span "Select" at bounding box center [45, 792] width 35 height 15
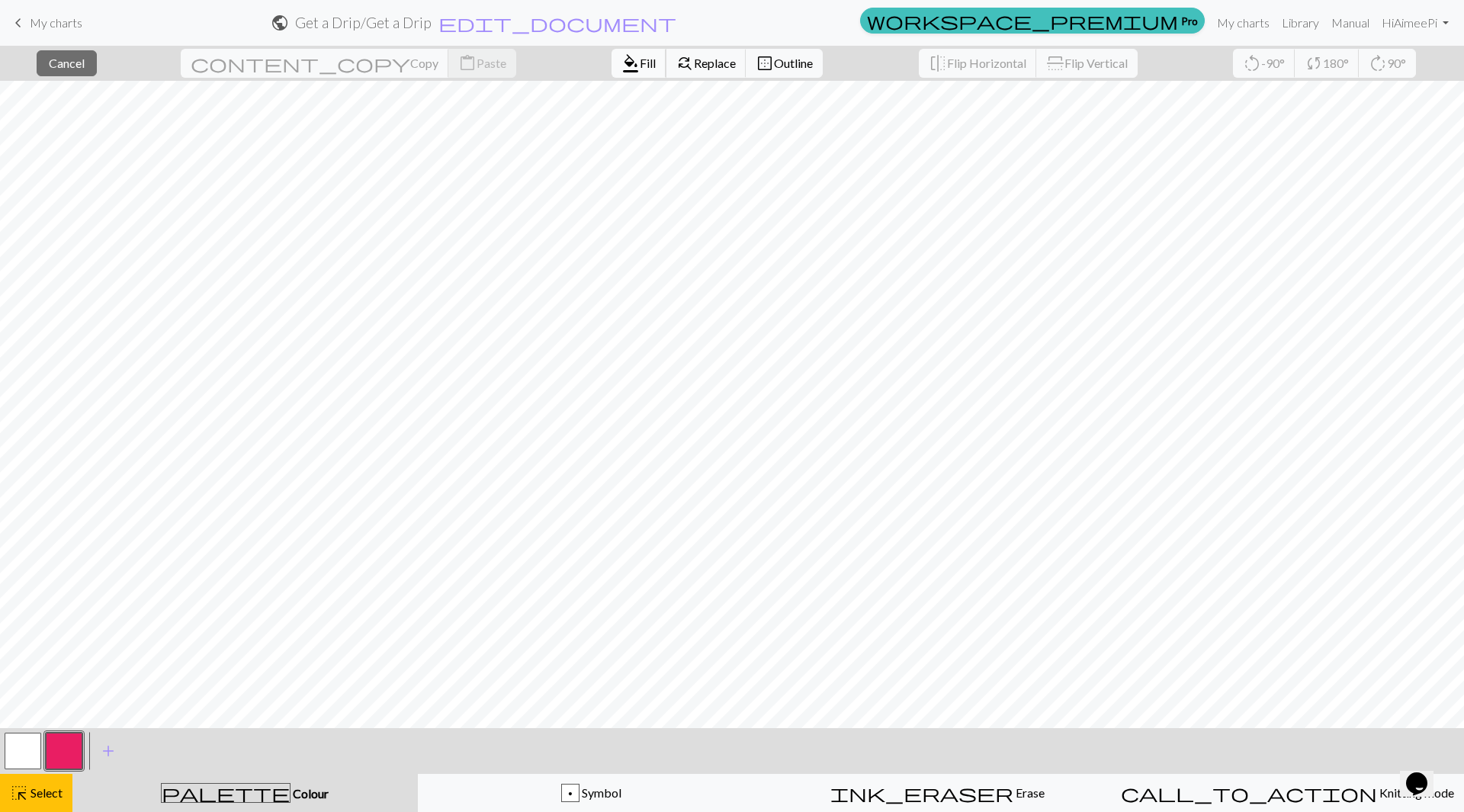
click at [640, 66] on span "Fill" at bounding box center [648, 62] width 16 height 15
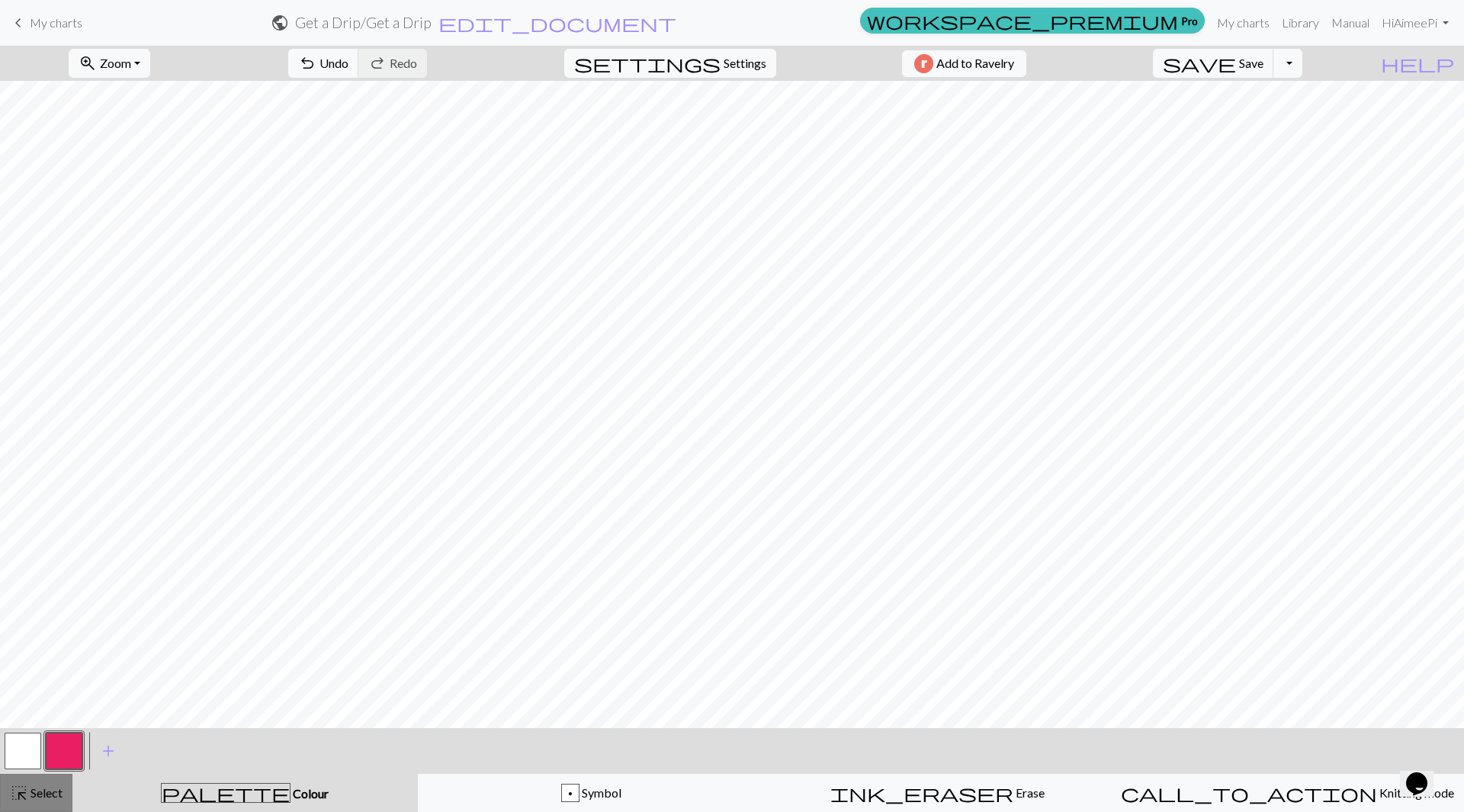
click at [50, 794] on span "Select" at bounding box center [45, 792] width 35 height 15
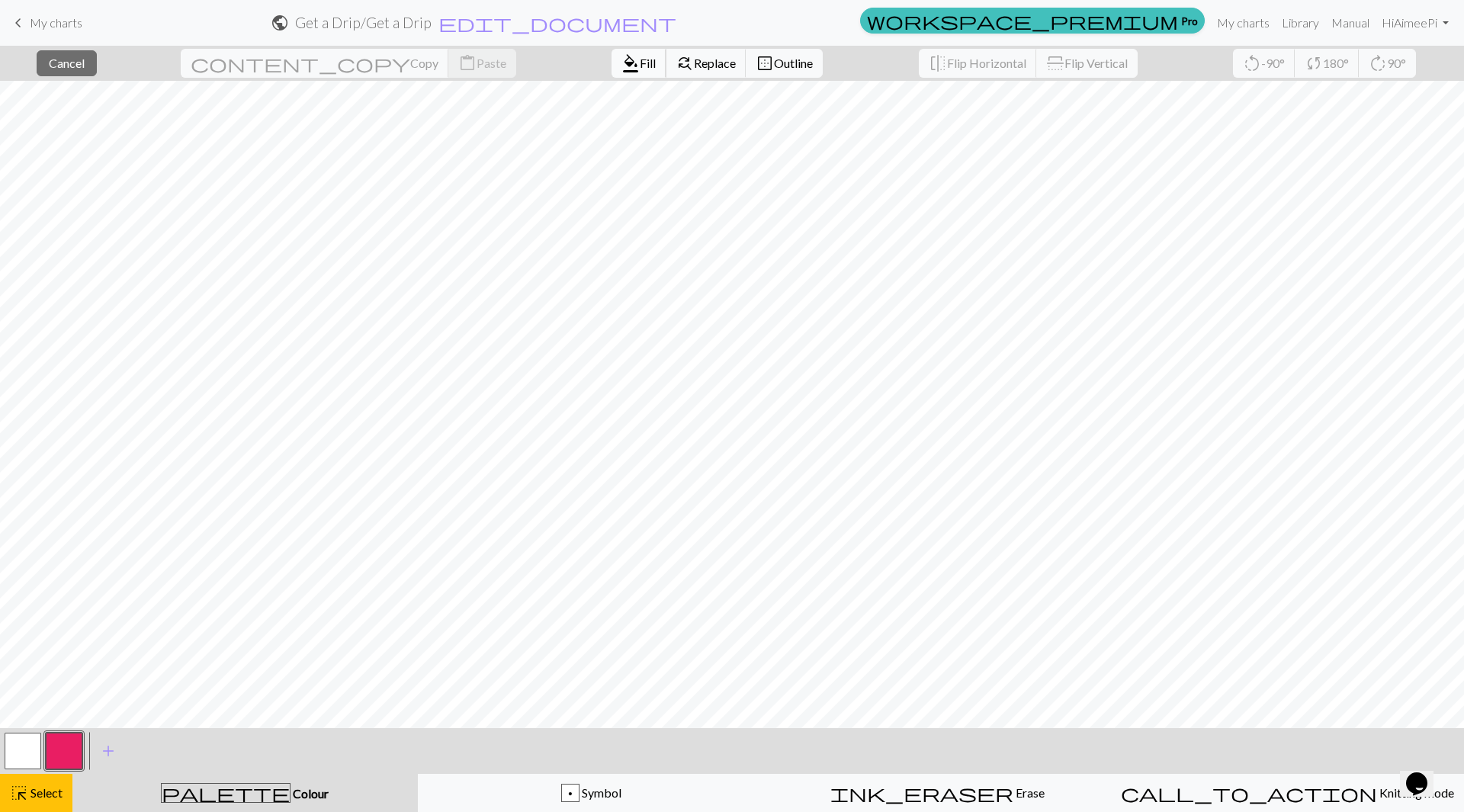
click at [640, 60] on span "Fill" at bounding box center [648, 62] width 16 height 15
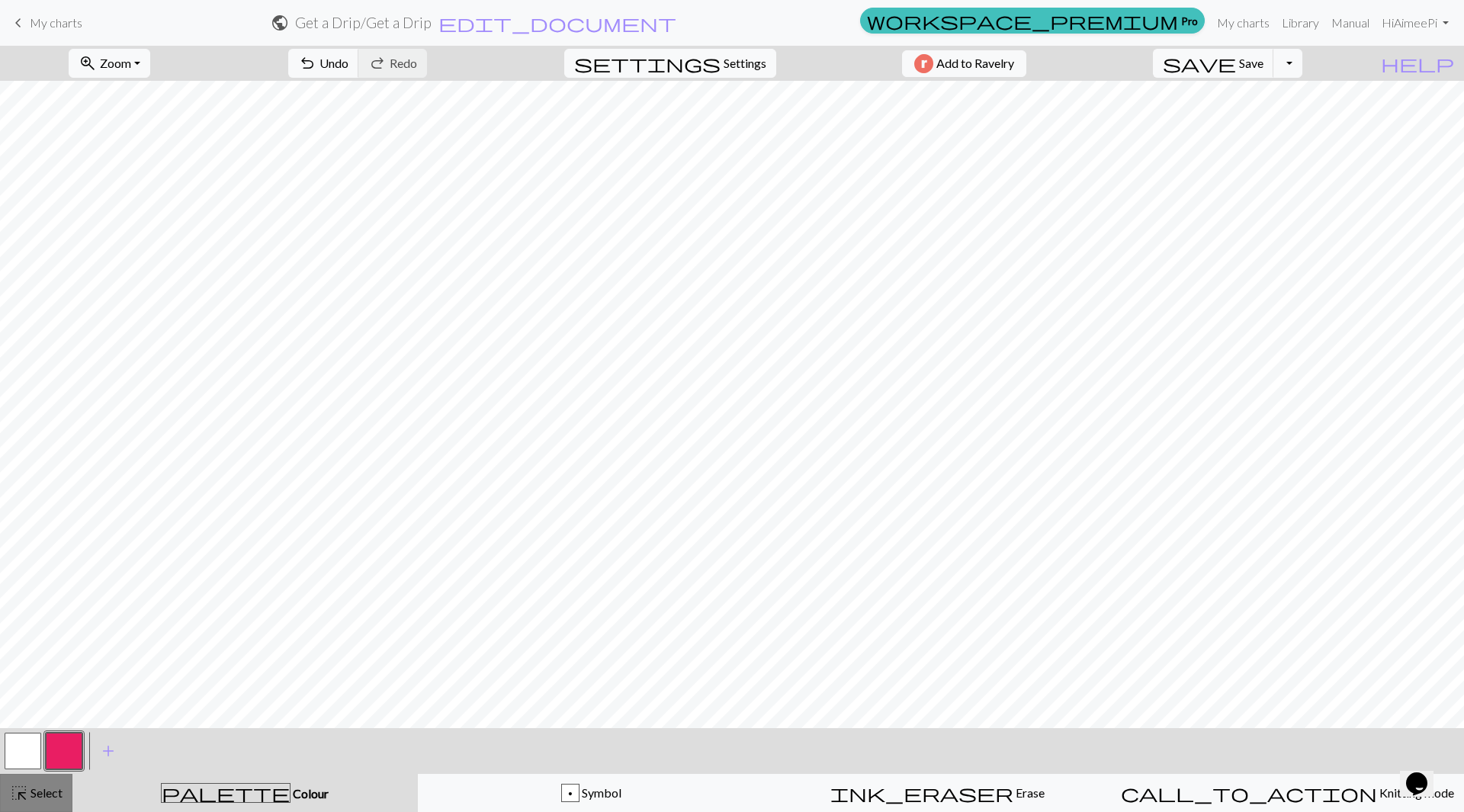
drag, startPoint x: 39, startPoint y: 787, endPoint x: 50, endPoint y: 781, distance: 12.5
click at [39, 788] on span "Select" at bounding box center [45, 792] width 35 height 15
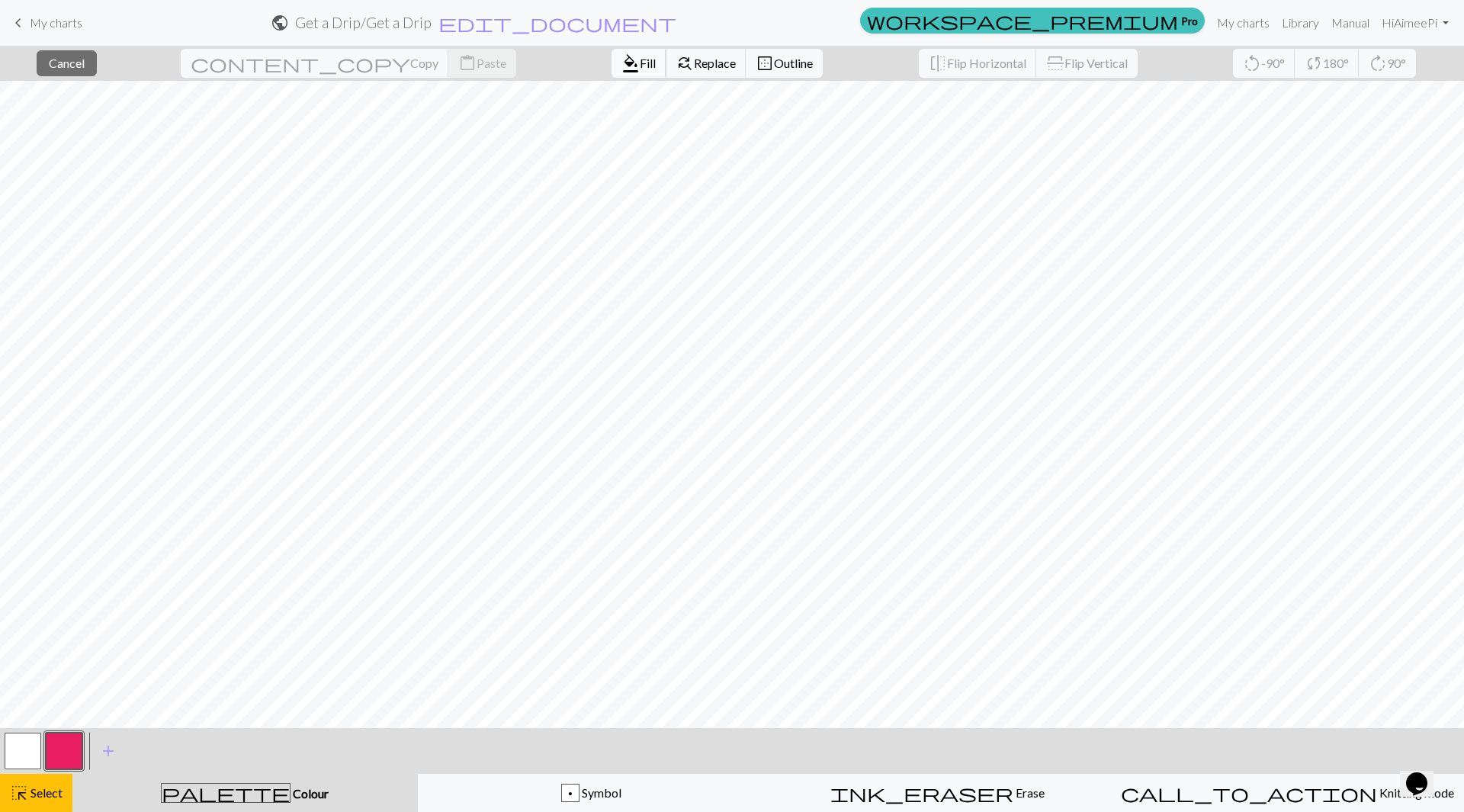
click at [640, 56] on span "Fill" at bounding box center [648, 62] width 16 height 15
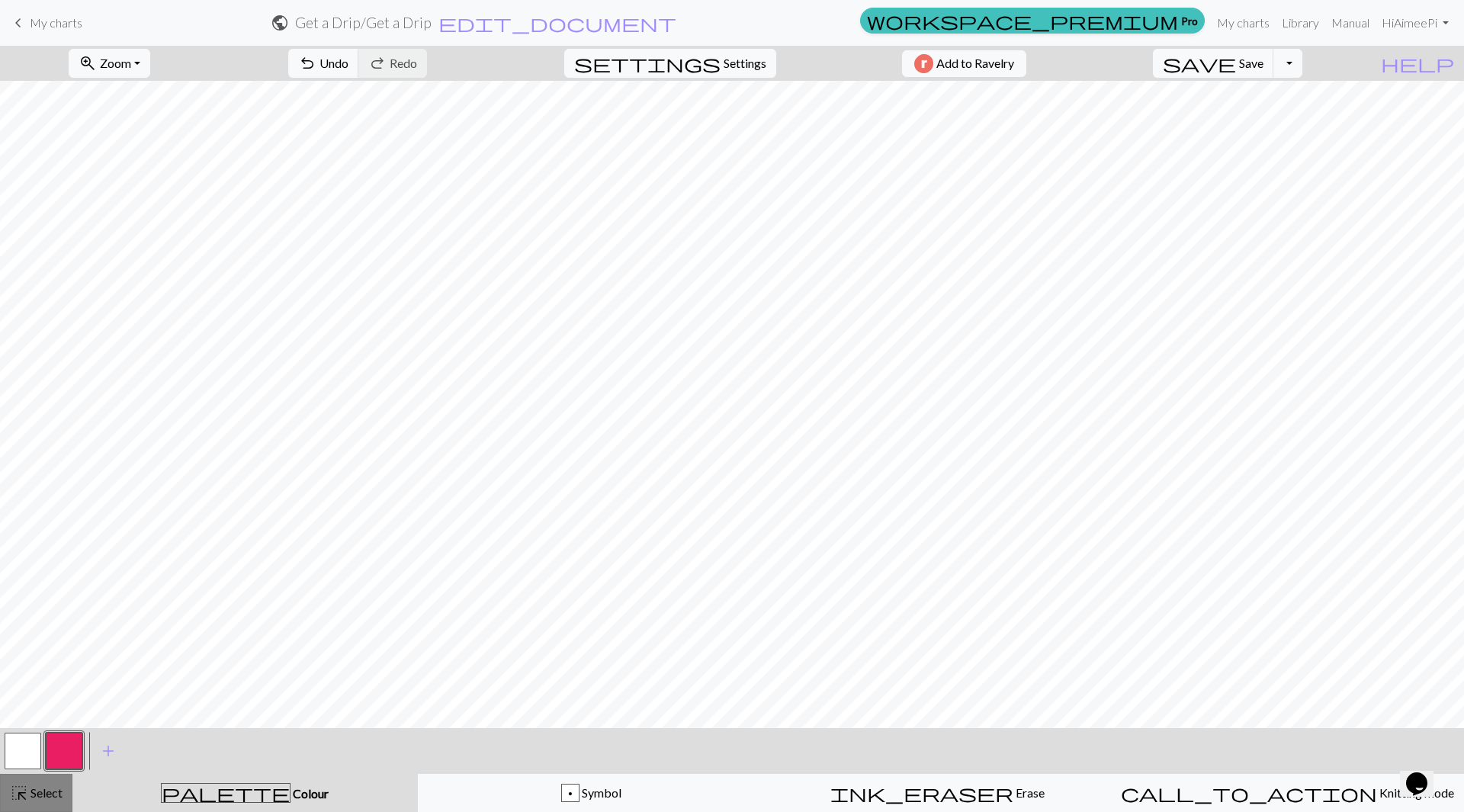
click at [49, 785] on div "highlight_alt Select Select" at bounding box center [36, 793] width 52 height 19
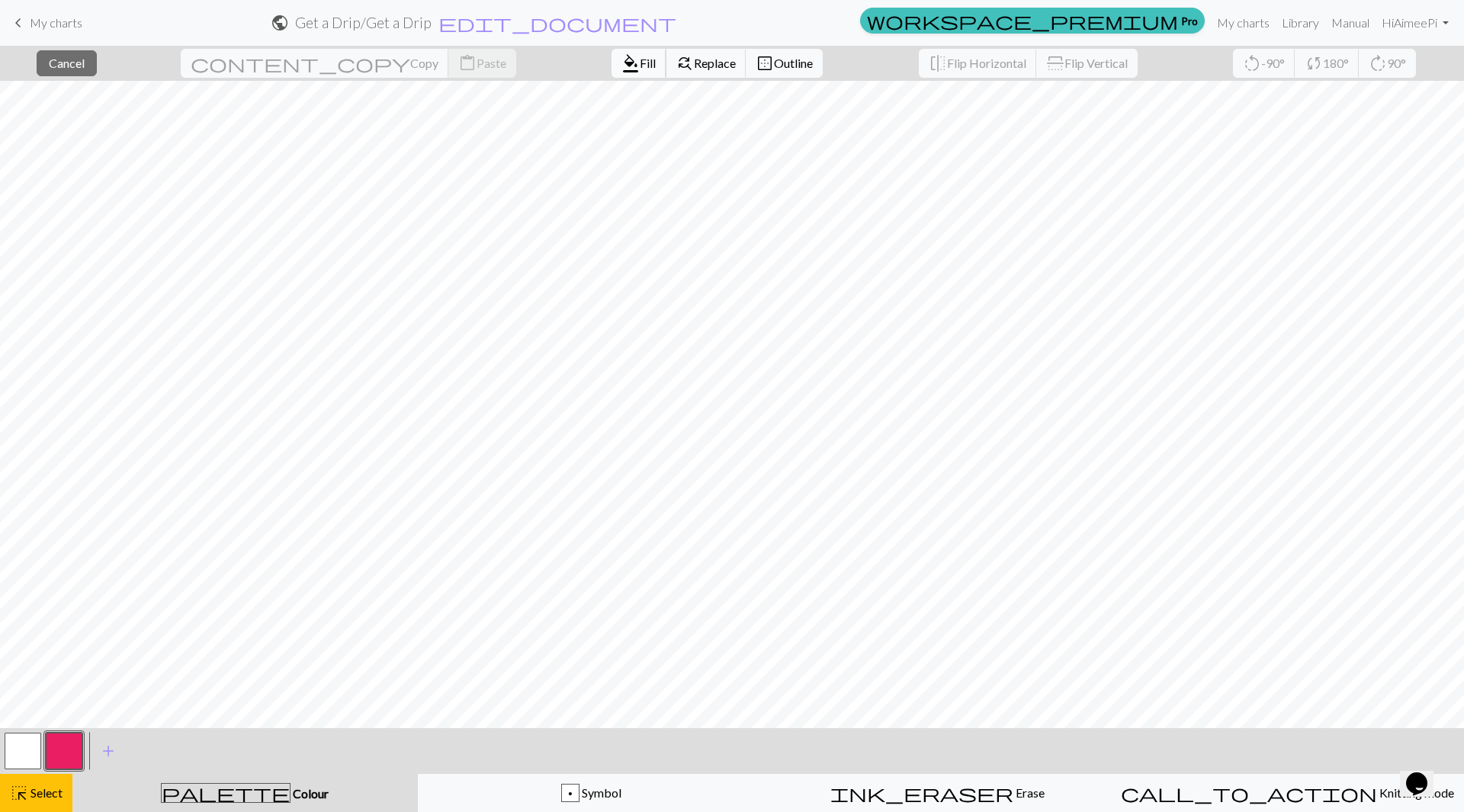
click at [640, 64] on span "Fill" at bounding box center [648, 62] width 16 height 15
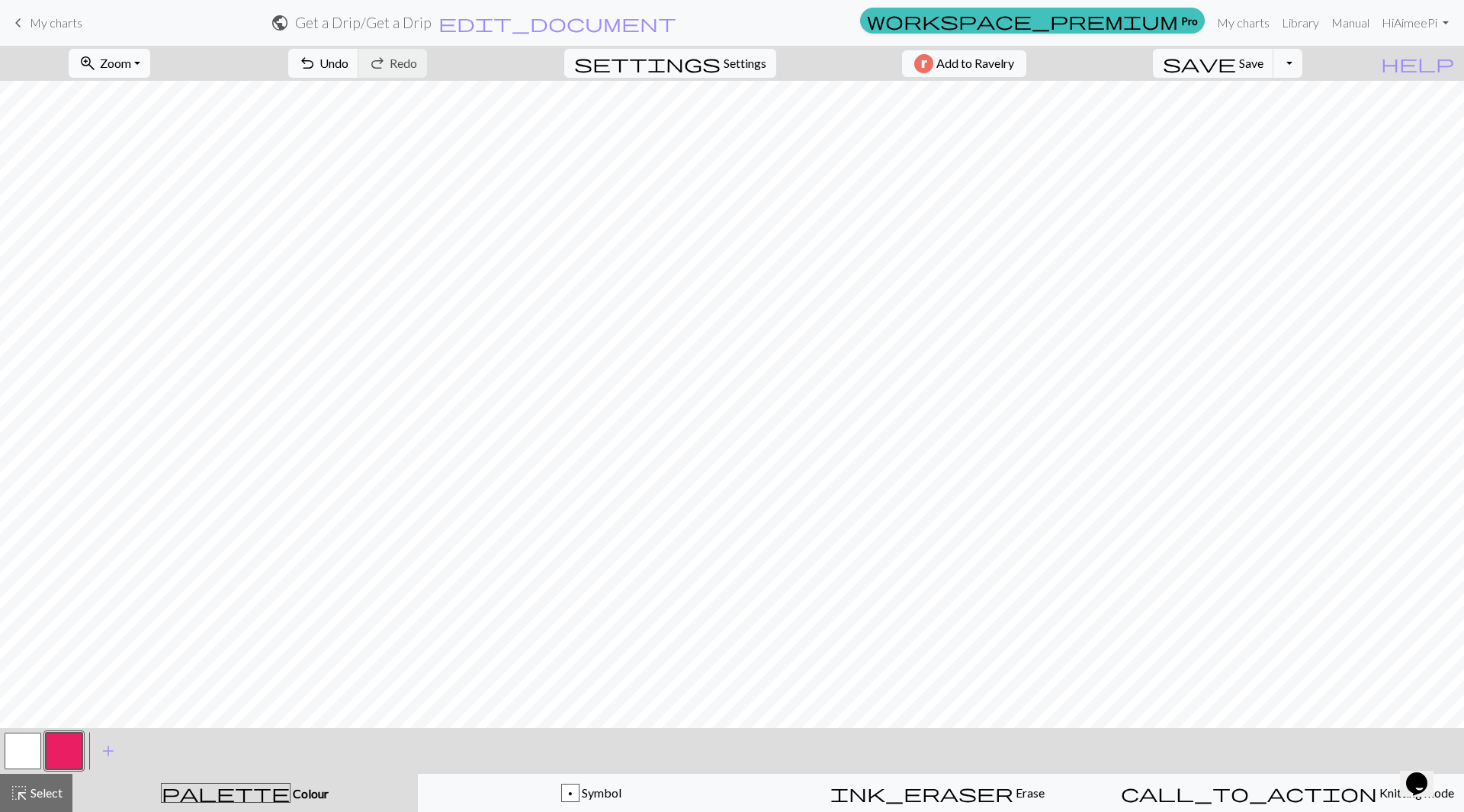
click at [131, 65] on span "Zoom" at bounding box center [116, 62] width 32 height 15
click at [137, 182] on button "50%" at bounding box center [129, 183] width 121 height 25
click at [131, 62] on span "Zoom" at bounding box center [116, 62] width 32 height 15
click at [133, 205] on button "100%" at bounding box center [129, 207] width 121 height 25
click at [26, 754] on button "button" at bounding box center [23, 751] width 37 height 37
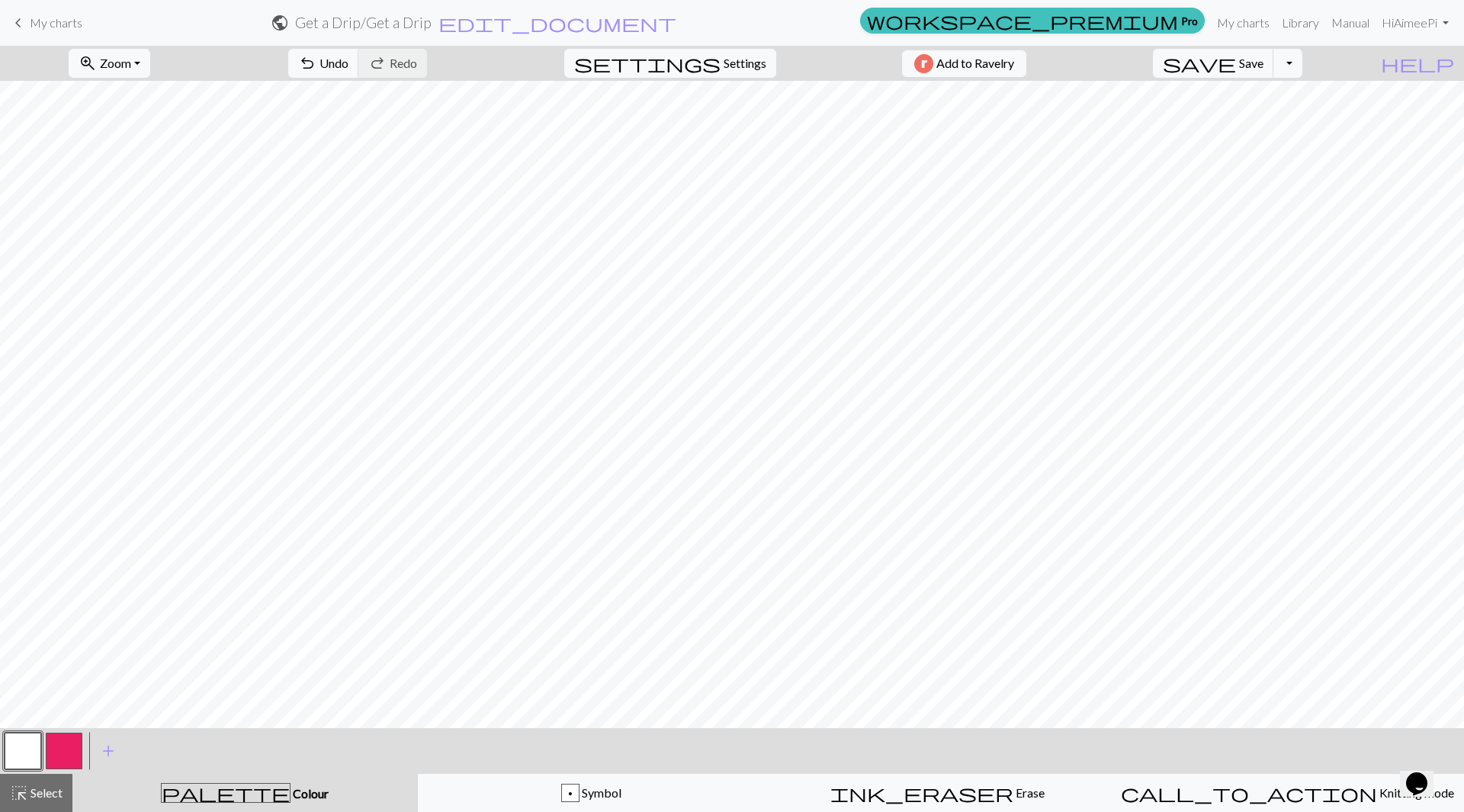
click at [63, 757] on button "button" at bounding box center [63, 751] width 37 height 37
click at [131, 57] on span "Zoom" at bounding box center [116, 62] width 32 height 15
click at [131, 186] on button "50%" at bounding box center [129, 183] width 121 height 25
click at [741, 65] on span "Settings" at bounding box center [745, 63] width 42 height 19
select select "aran"
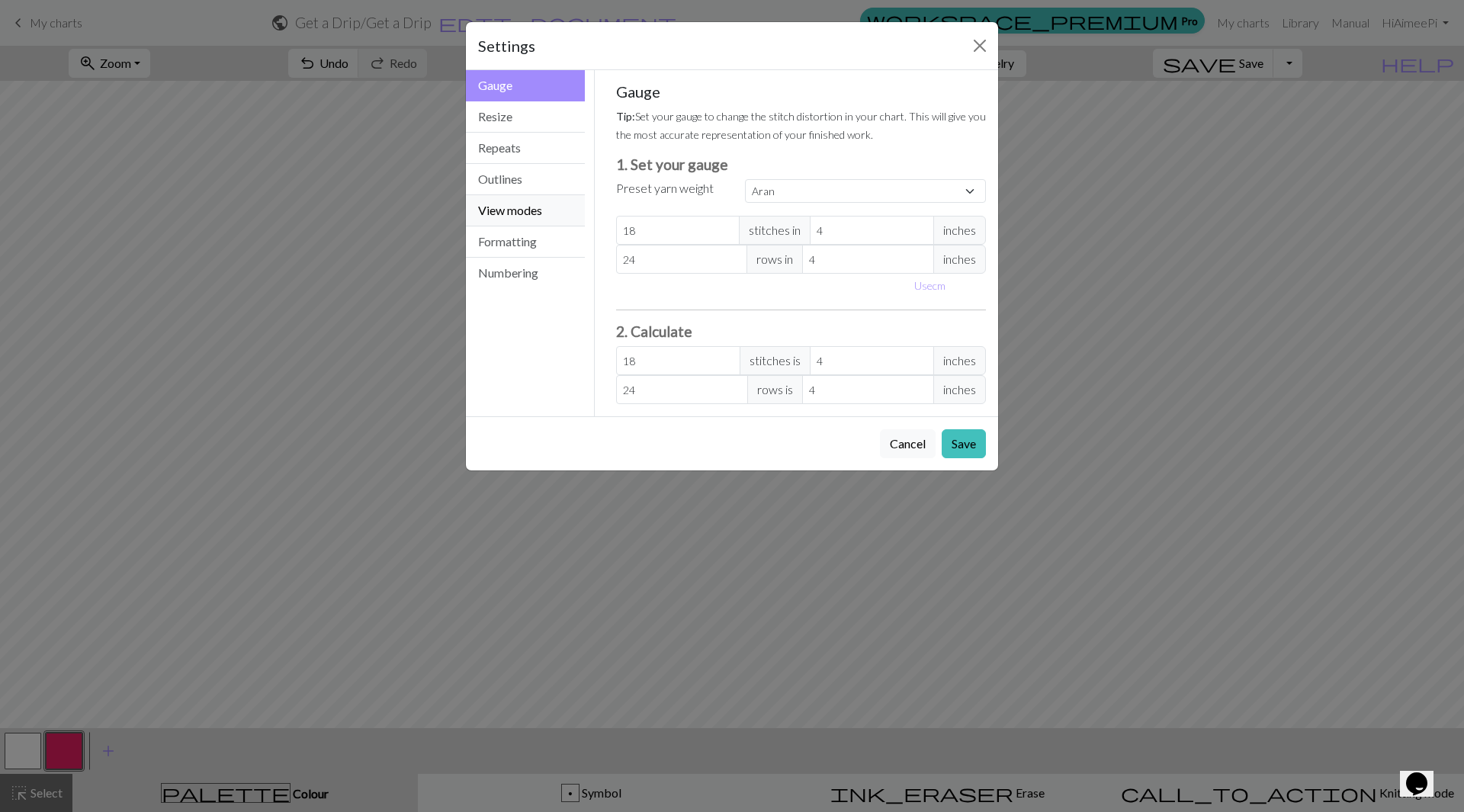
click at [528, 210] on button "View modes" at bounding box center [526, 211] width 119 height 32
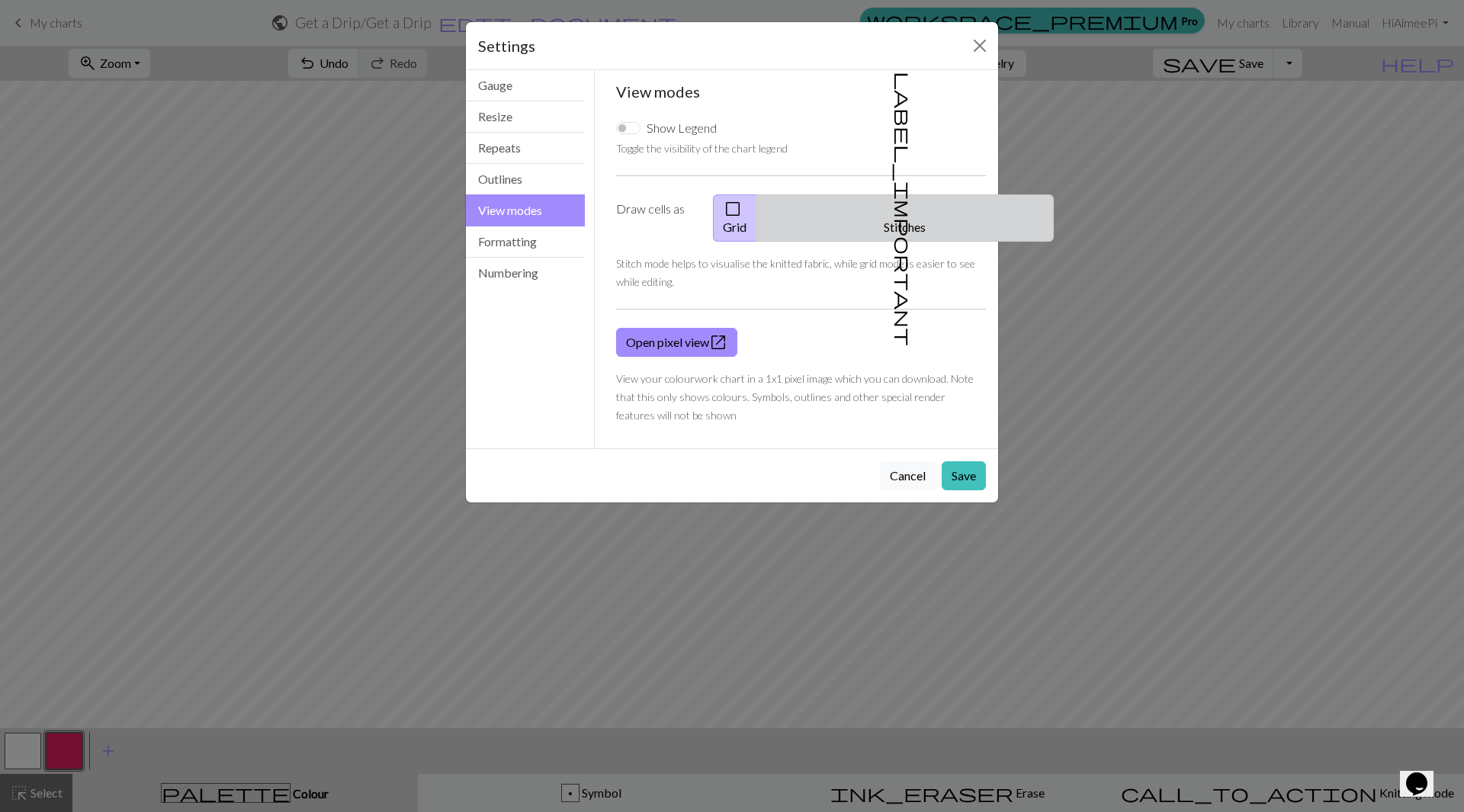
click at [906, 206] on button "label_important Stitches" at bounding box center [905, 218] width 297 height 47
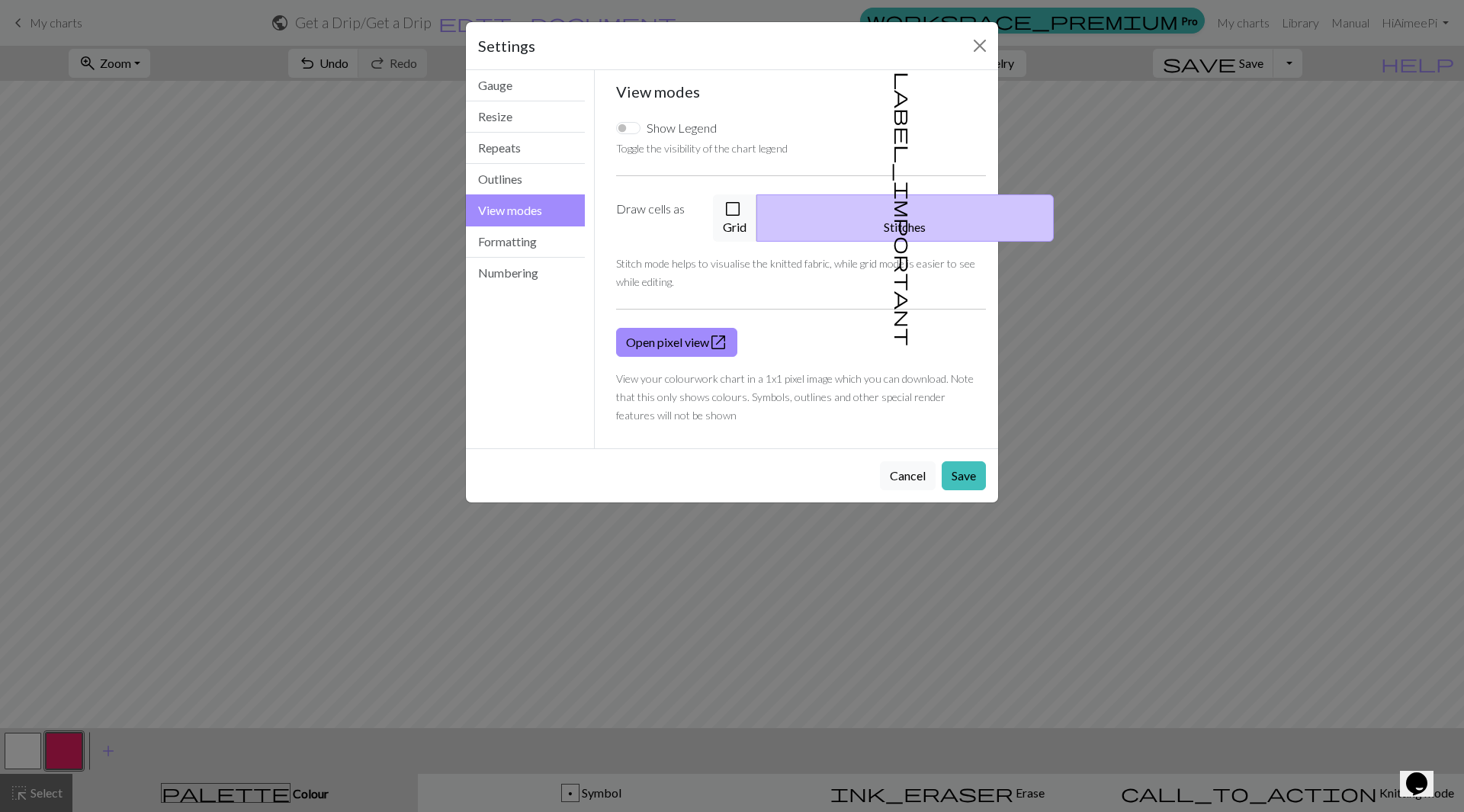
click at [666, 138] on div "Show Legend" at bounding box center [801, 128] width 370 height 20
click at [627, 127] on input "Show Legend" at bounding box center [628, 128] width 25 height 12
checkbox input "true"
click at [963, 461] on button "Save" at bounding box center [963, 475] width 44 height 29
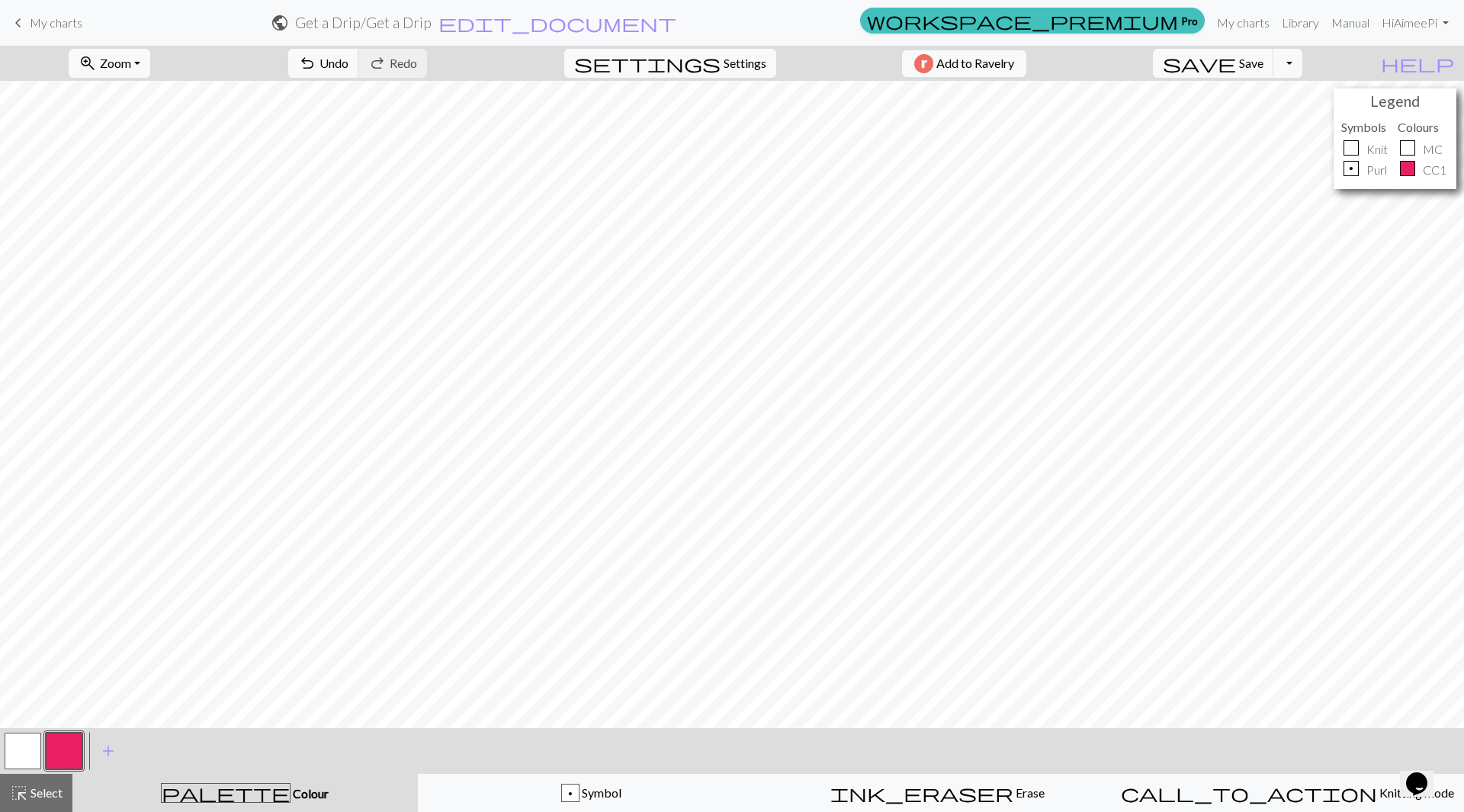
click at [22, 751] on button "button" at bounding box center [23, 751] width 37 height 37
click at [1267, 71] on button "save Save Save" at bounding box center [1213, 62] width 122 height 29
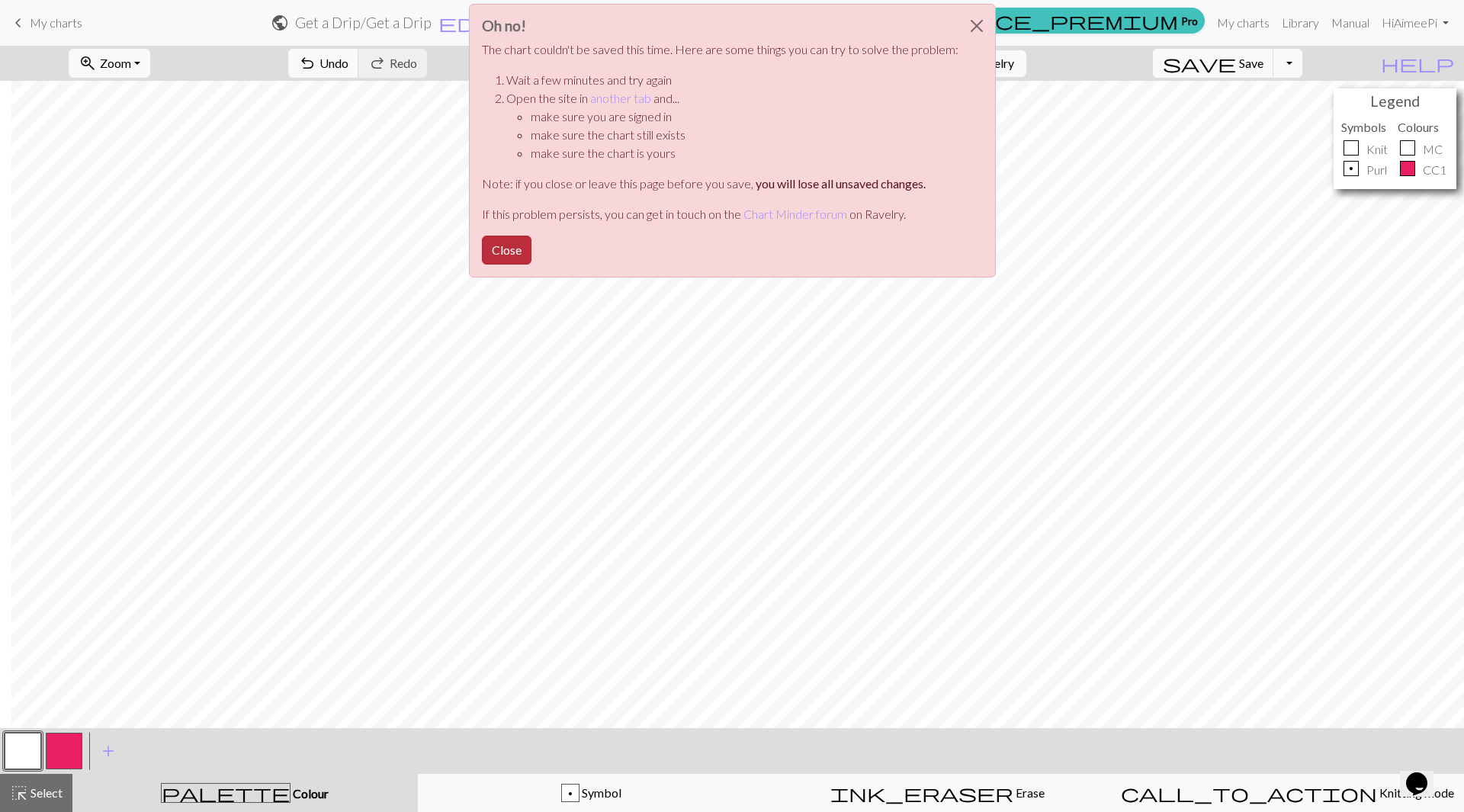
click at [514, 259] on button "Close" at bounding box center [507, 250] width 49 height 29
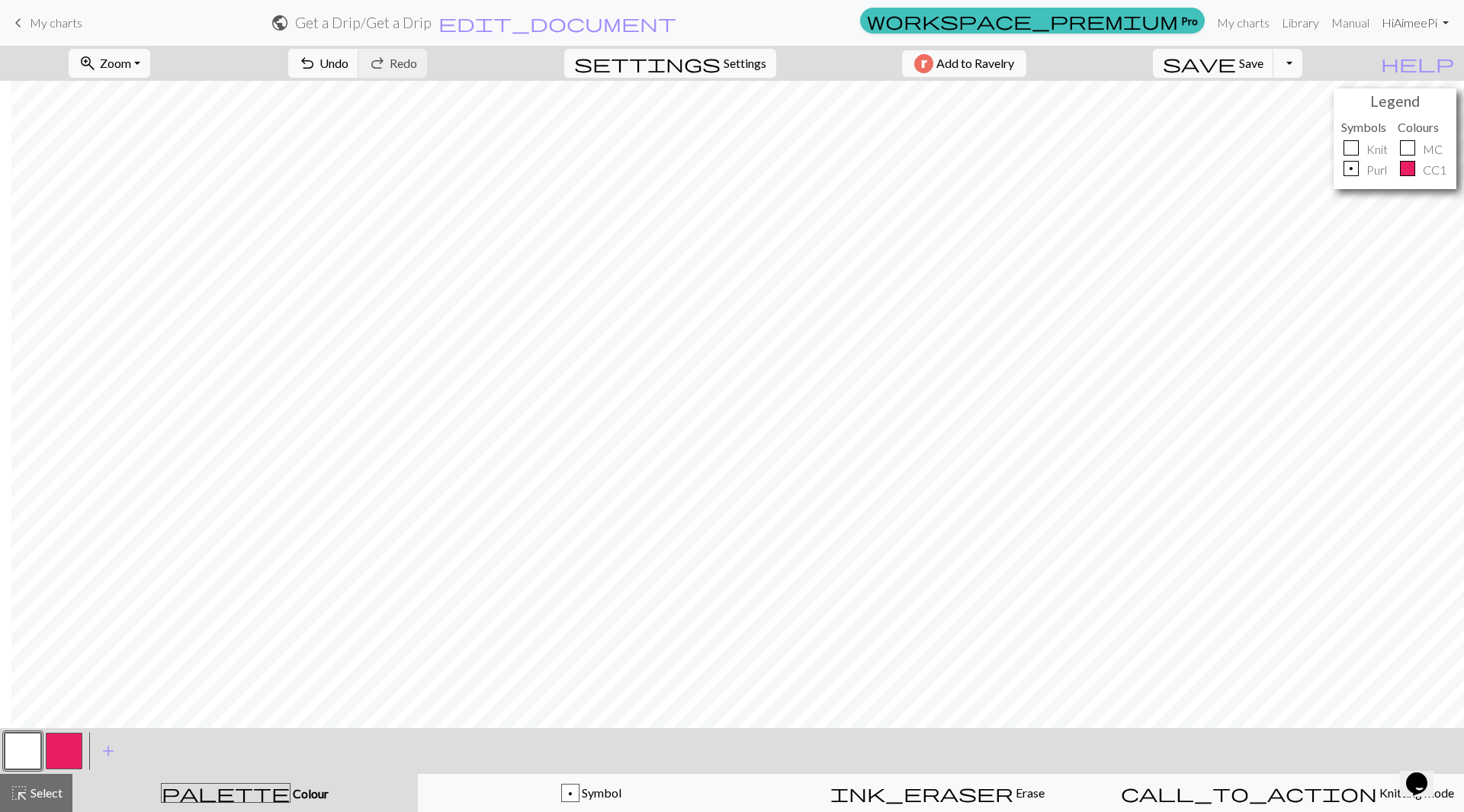
click at [1428, 25] on link "Hi [PERSON_NAME]" at bounding box center [1415, 23] width 79 height 31
click at [1399, 68] on link "Account settings" at bounding box center [1393, 64] width 99 height 31
click at [1236, 63] on span "save" at bounding box center [1199, 63] width 73 height 22
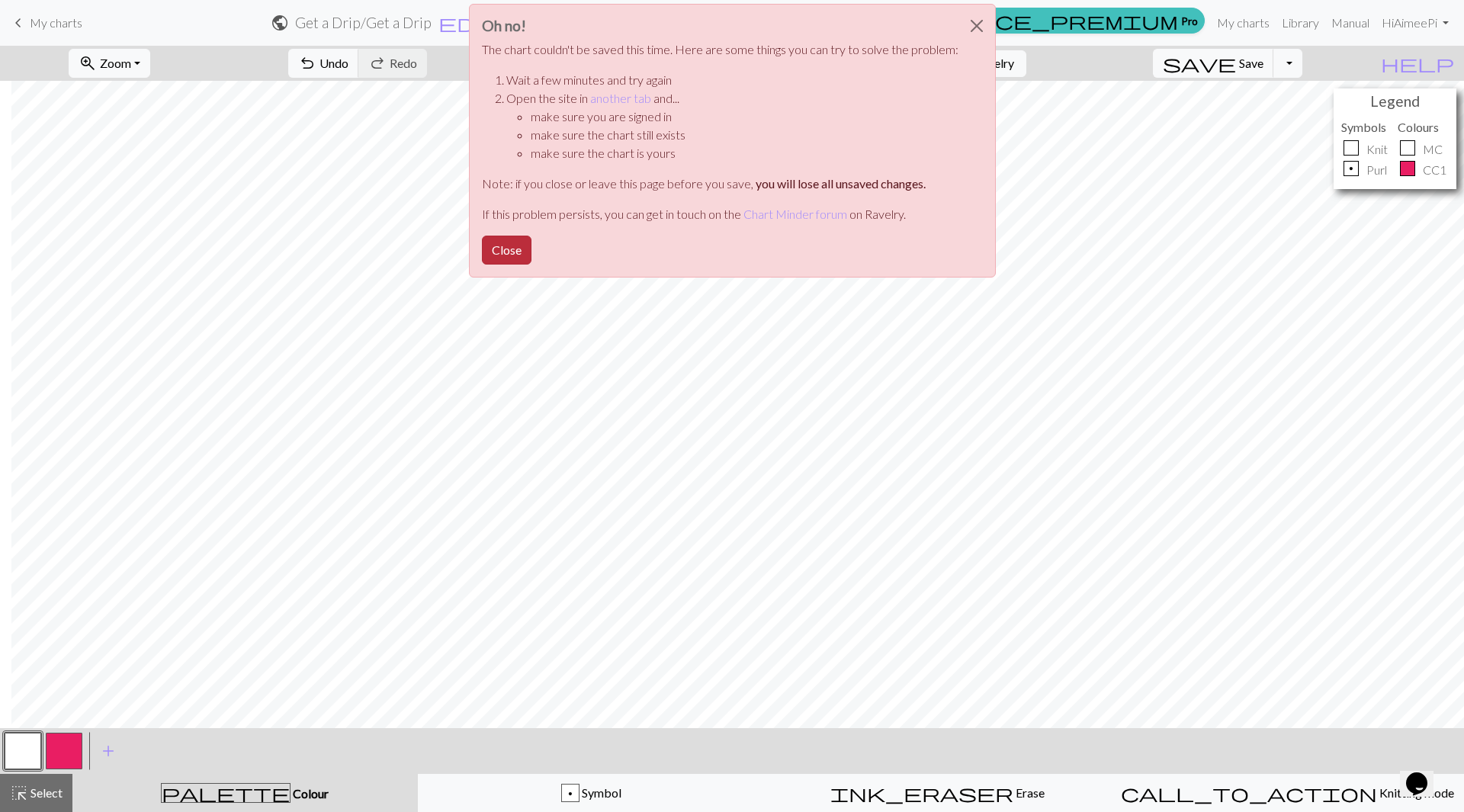
click at [527, 243] on button "Close" at bounding box center [507, 250] width 49 height 29
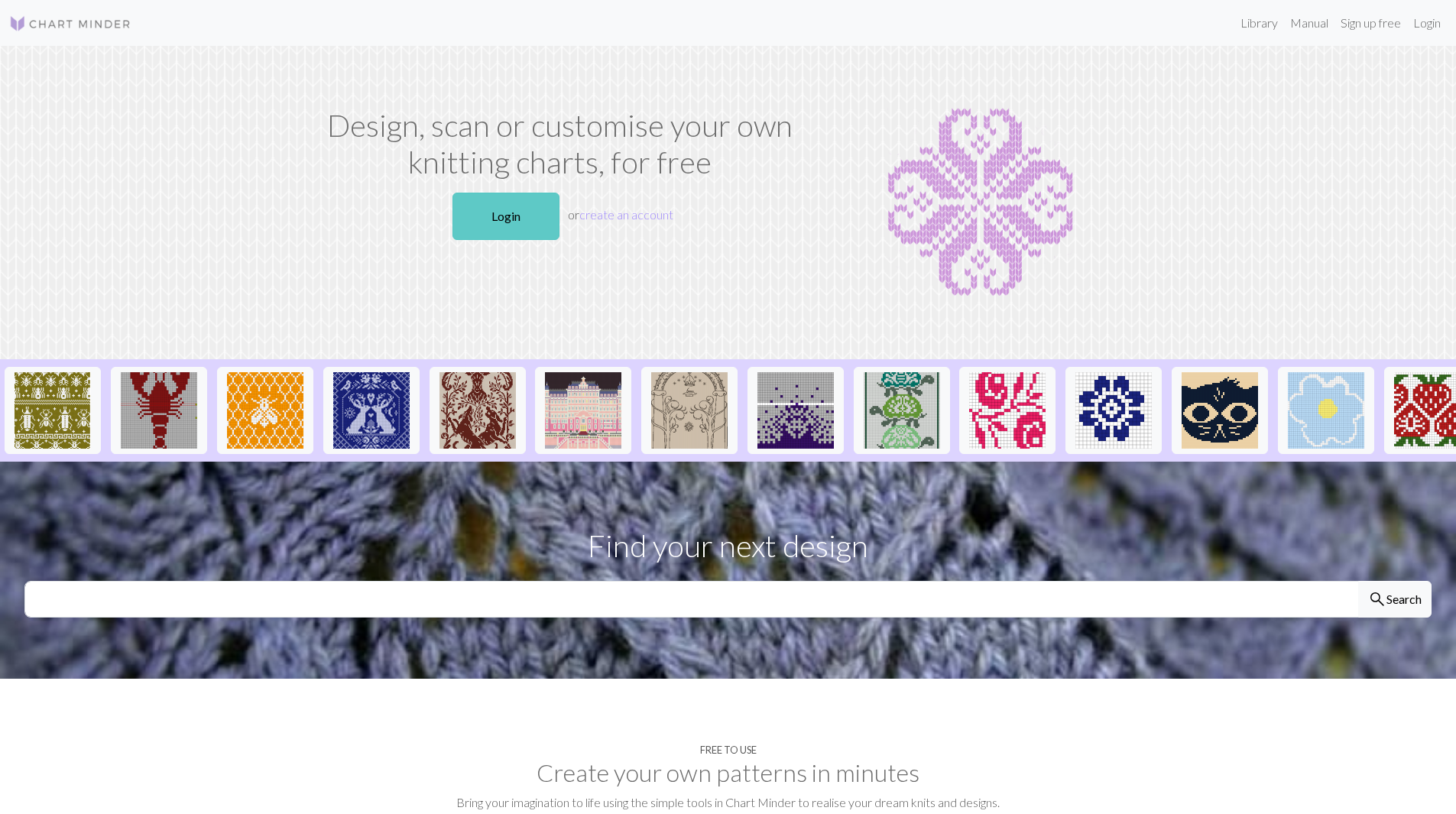
click at [512, 218] on link "Login" at bounding box center [506, 217] width 107 height 48
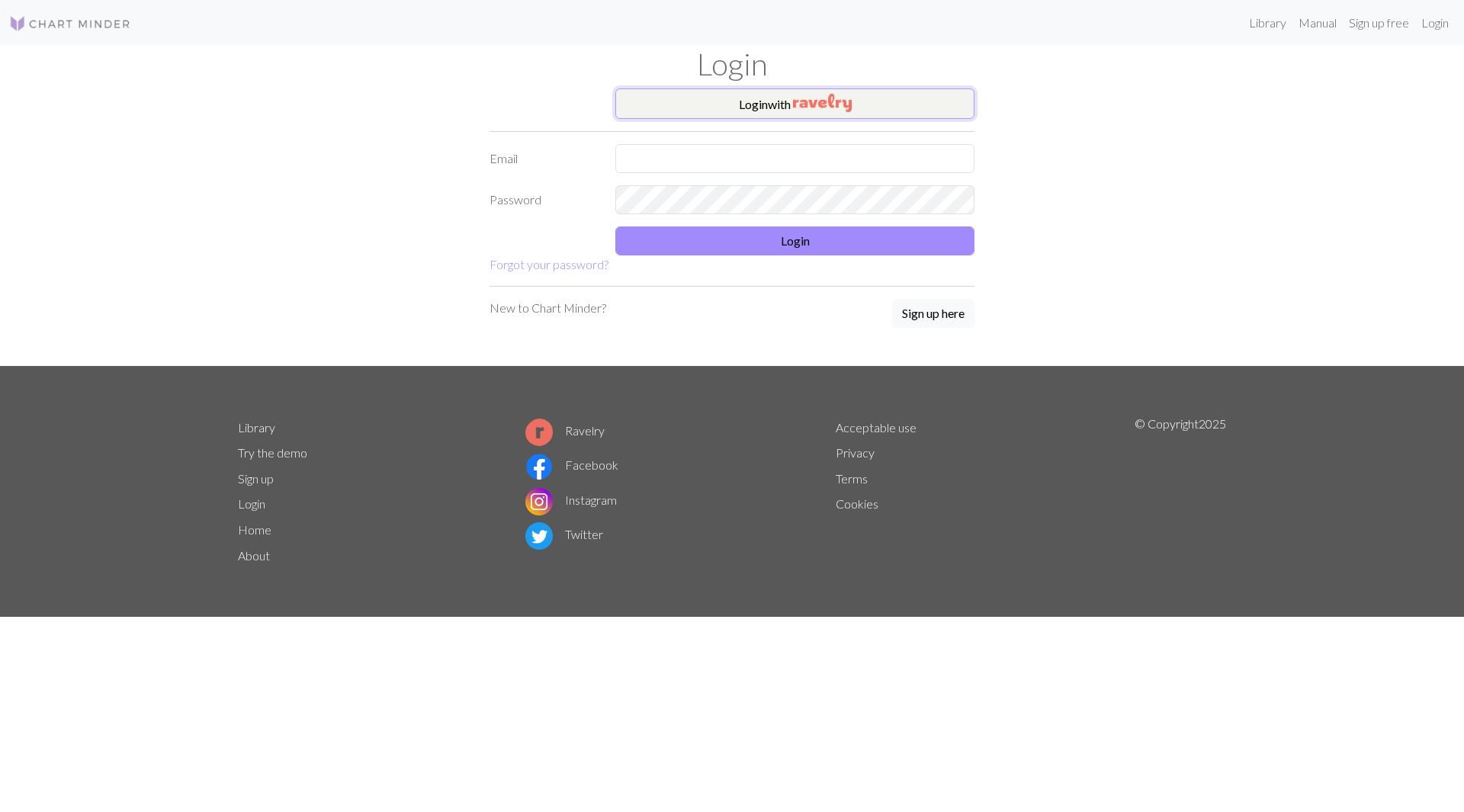
click at [772, 99] on button "Login with" at bounding box center [795, 104] width 360 height 31
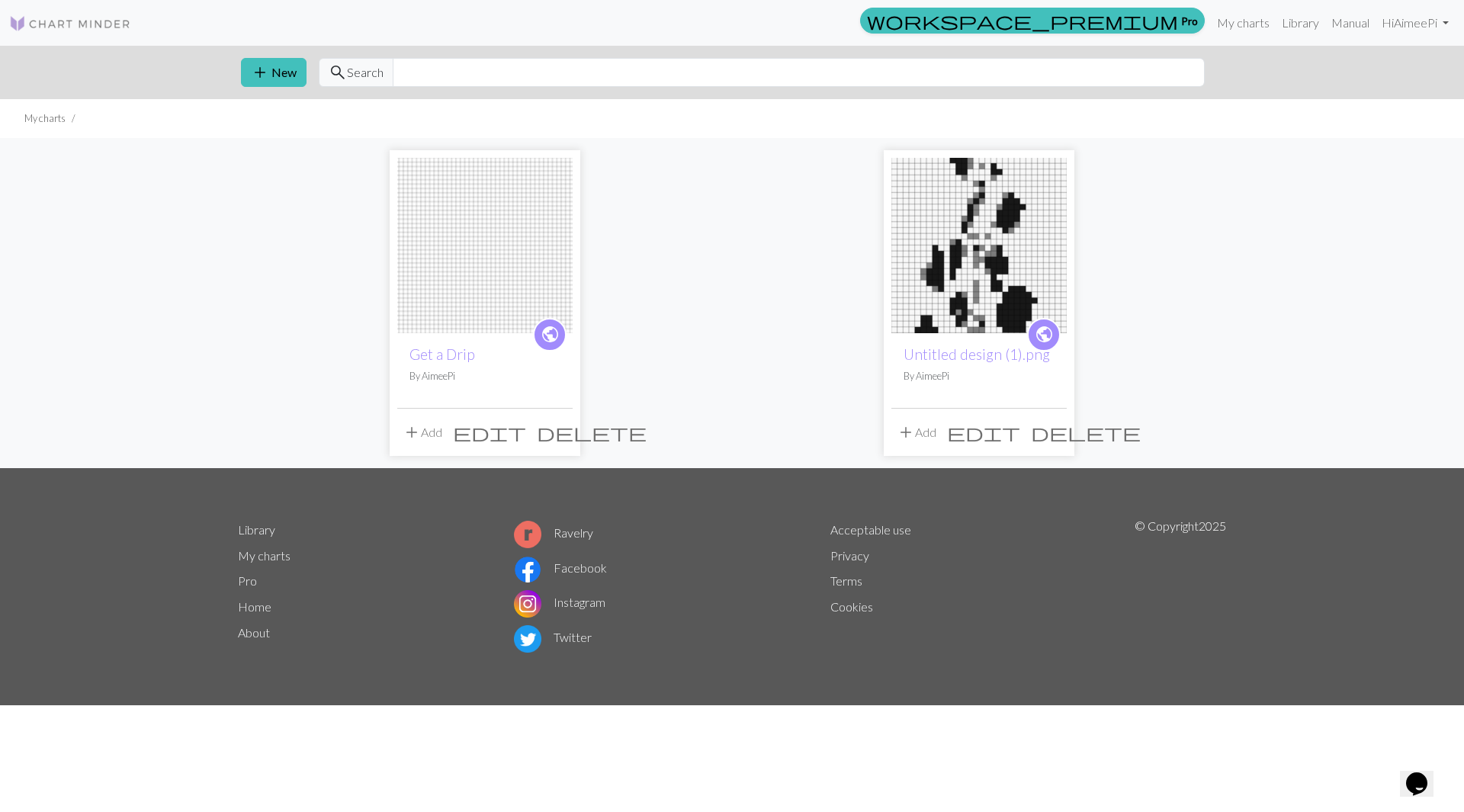
click at [500, 244] on img at bounding box center [485, 246] width 176 height 176
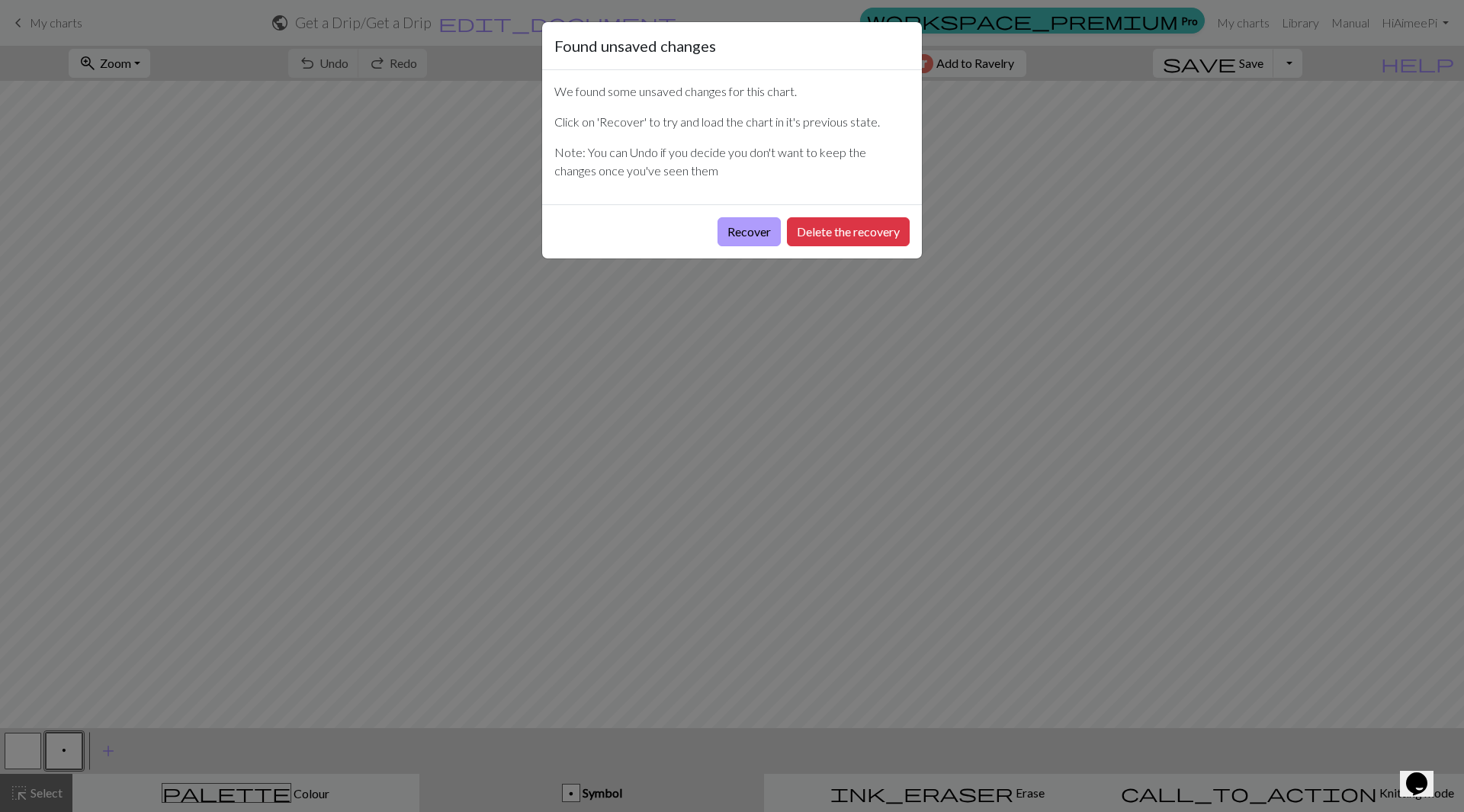
click at [741, 232] on button "Recover" at bounding box center [749, 231] width 63 height 29
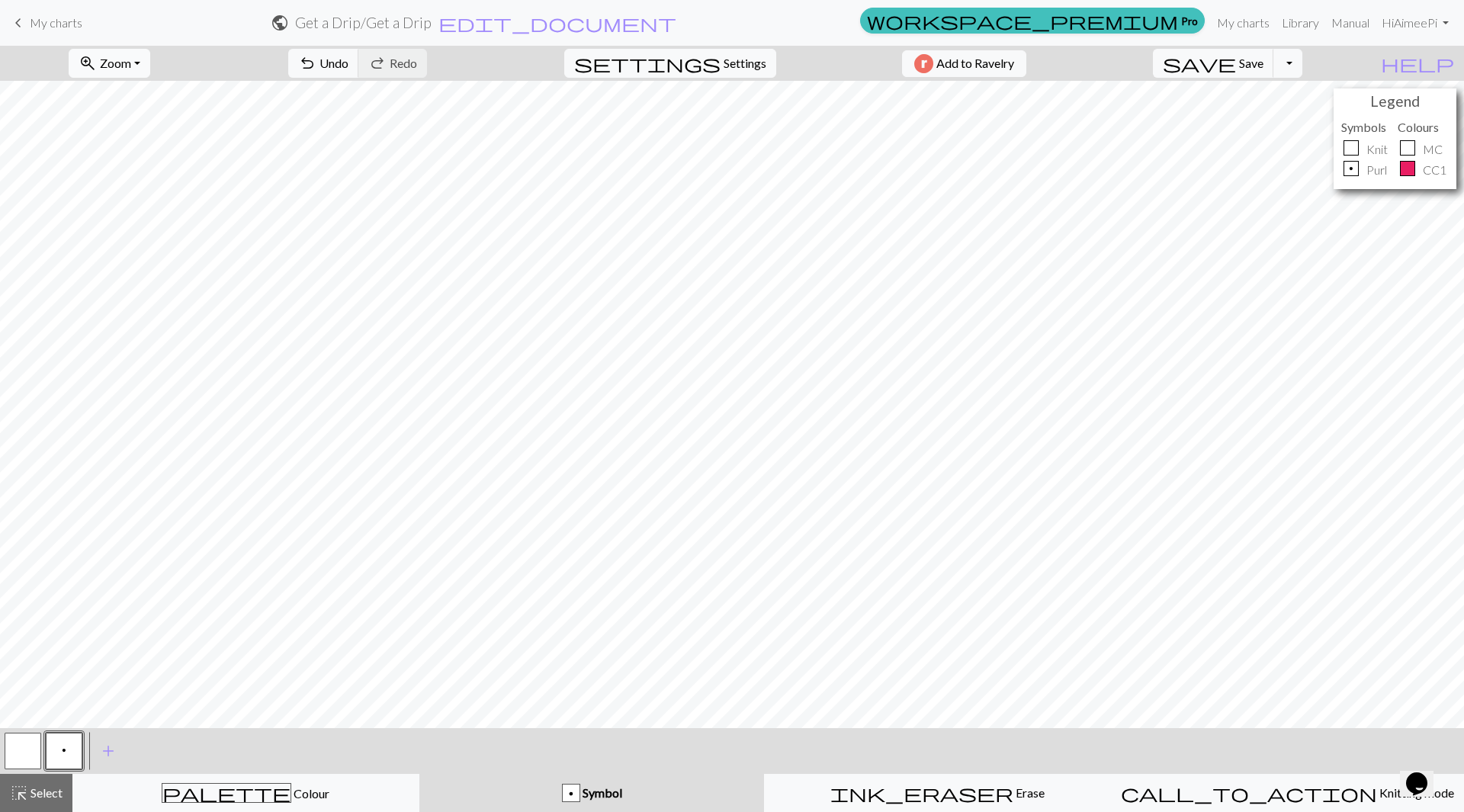
click at [150, 70] on button "zoom_in Zoom Zoom" at bounding box center [109, 62] width 82 height 29
click at [135, 186] on button "50%" at bounding box center [129, 183] width 121 height 25
click at [180, 783] on button "palette Colour Colour" at bounding box center [245, 792] width 347 height 39
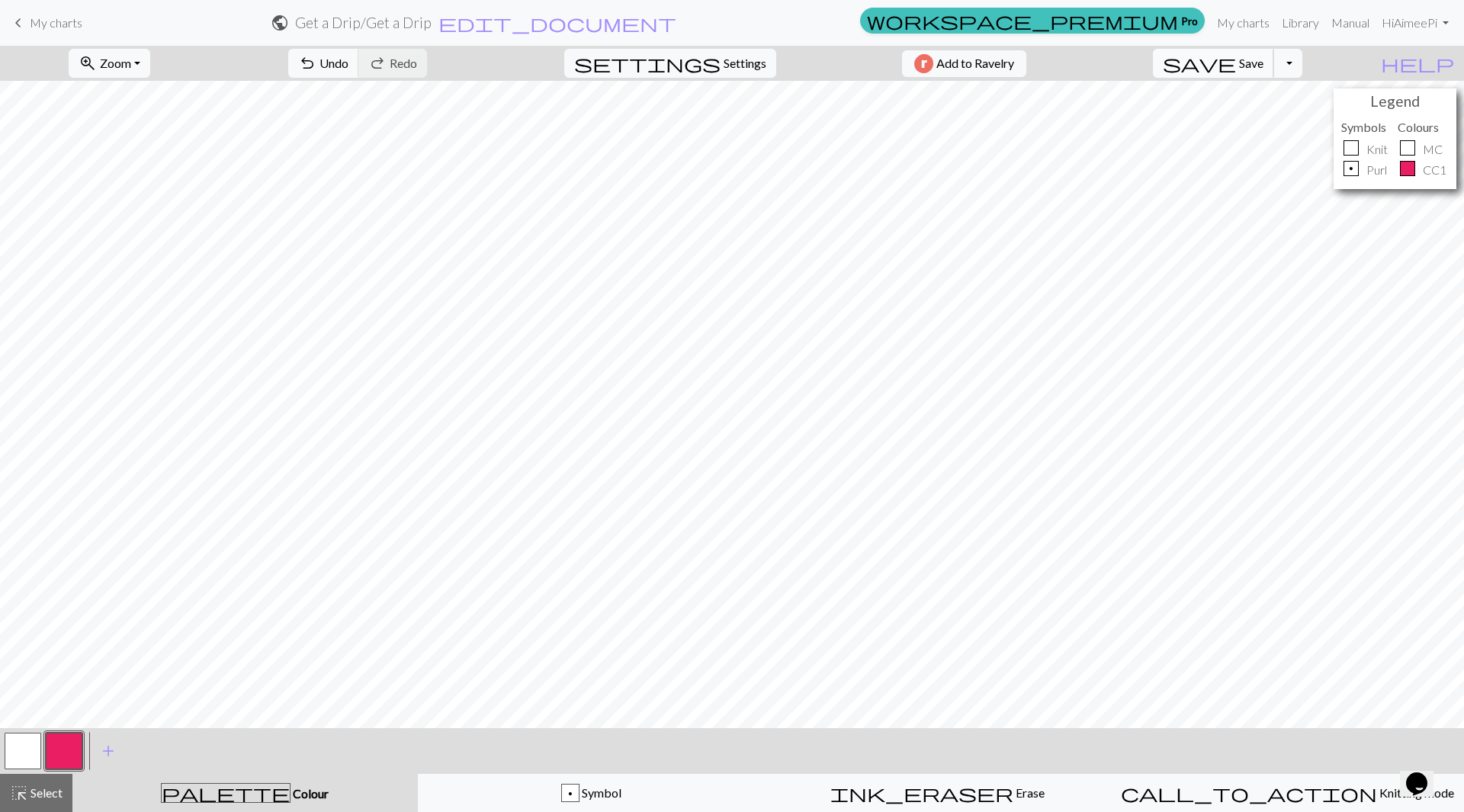
click at [1263, 65] on span "Save" at bounding box center [1251, 62] width 25 height 15
click at [1236, 60] on span "save" at bounding box center [1199, 63] width 73 height 22
click at [1302, 65] on button "Toggle Dropdown" at bounding box center [1287, 62] width 29 height 29
click at [1263, 62] on span "Save" at bounding box center [1251, 62] width 25 height 15
click at [1245, 22] on link "My charts" at bounding box center [1244, 23] width 65 height 31
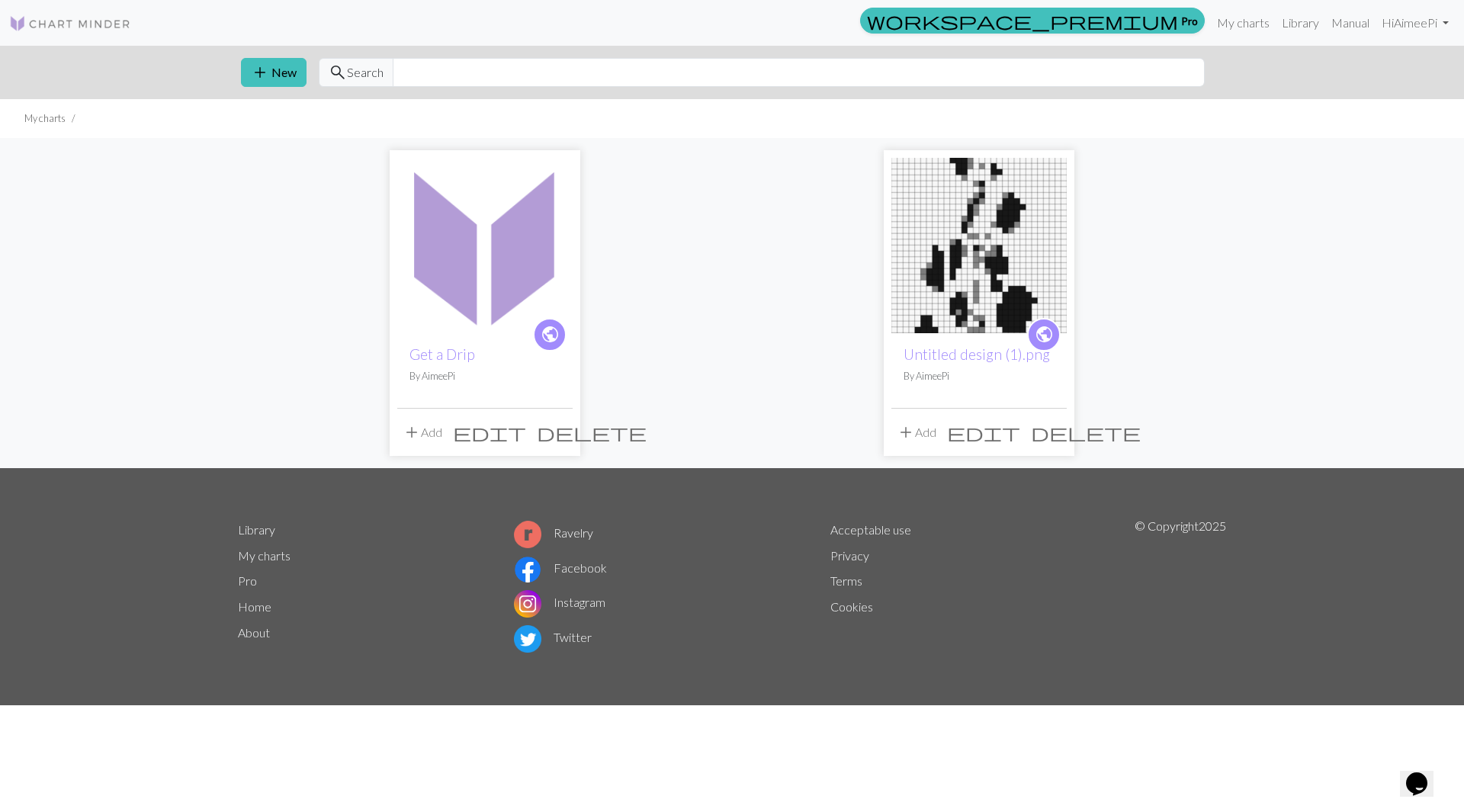
click at [476, 263] on img at bounding box center [485, 246] width 176 height 176
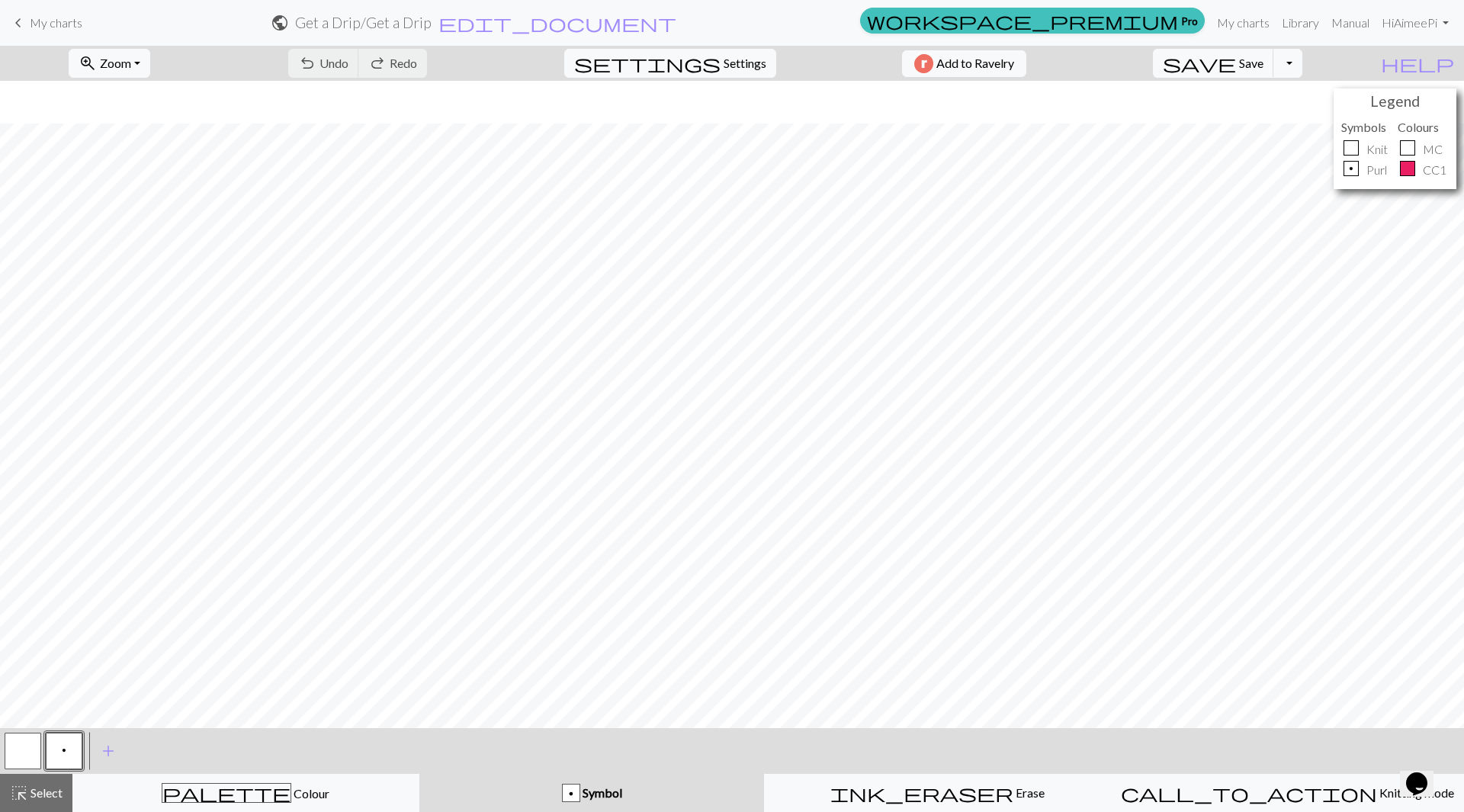
scroll to position [42, 0]
click at [750, 55] on button "settings Settings" at bounding box center [670, 62] width 212 height 29
select select "aran"
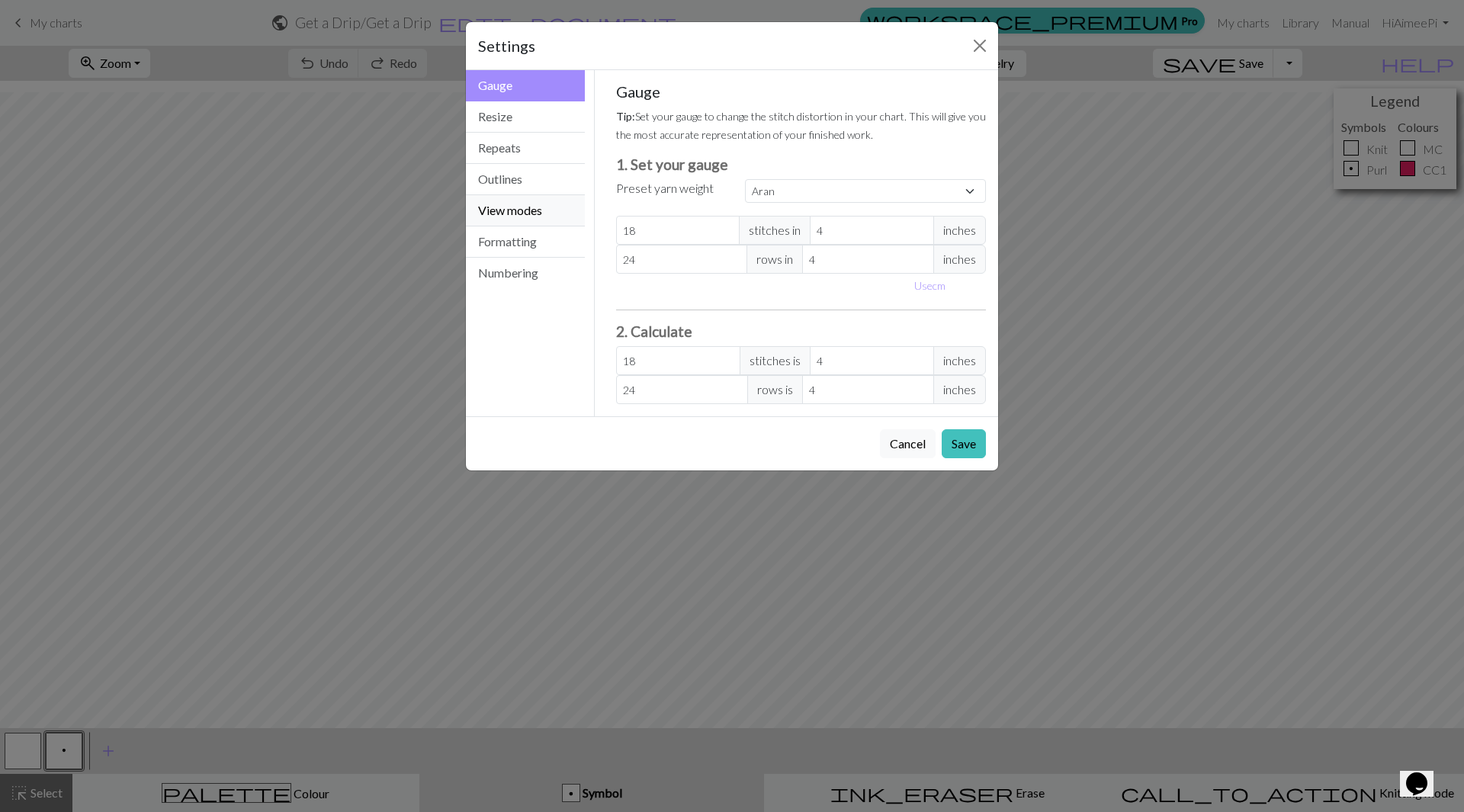
click at [529, 203] on button "View modes" at bounding box center [526, 211] width 119 height 32
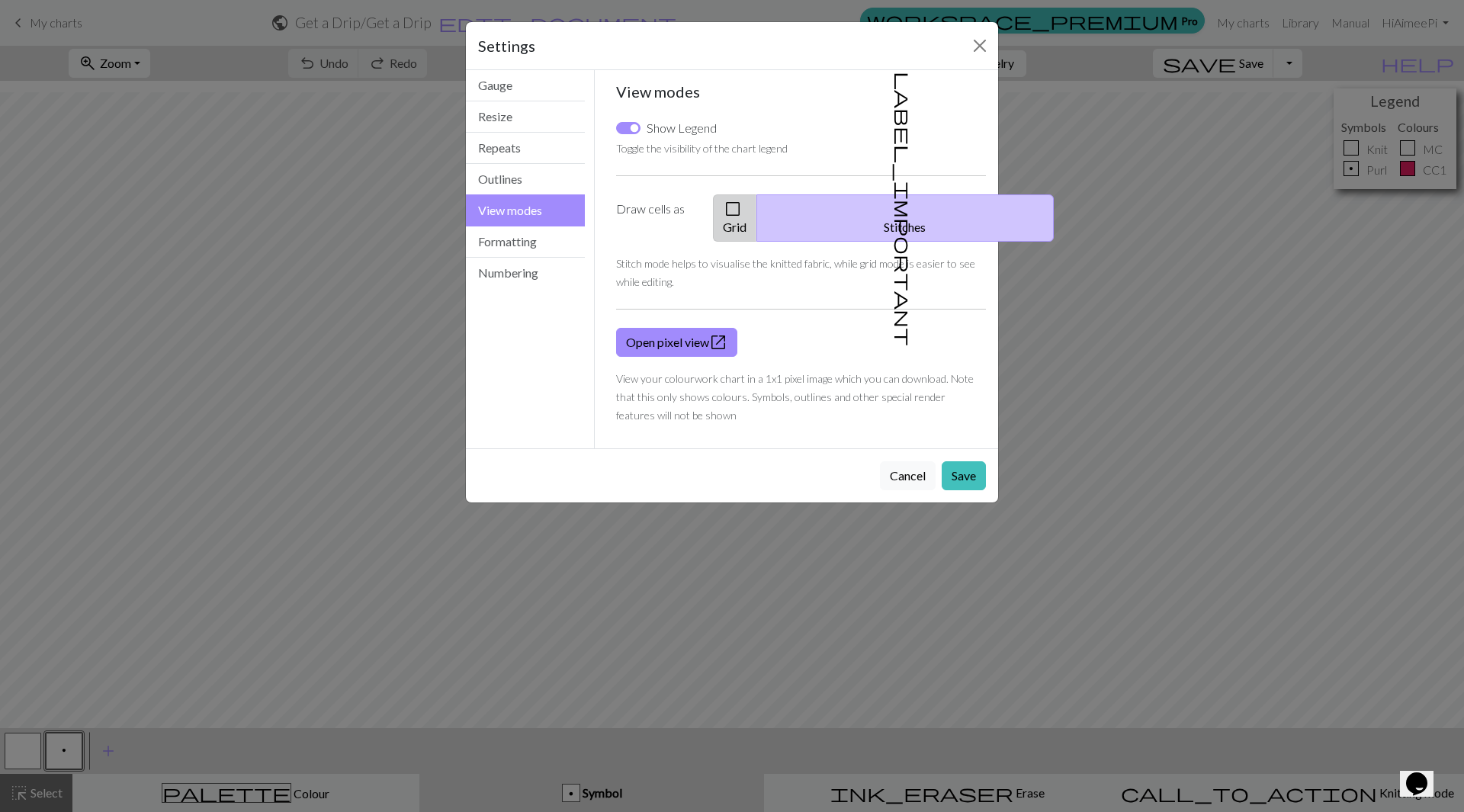
drag, startPoint x: 779, startPoint y: 199, endPoint x: 797, endPoint y: 249, distance: 53.1
click at [757, 199] on button "check_box_outline_blank Grid" at bounding box center [735, 218] width 44 height 47
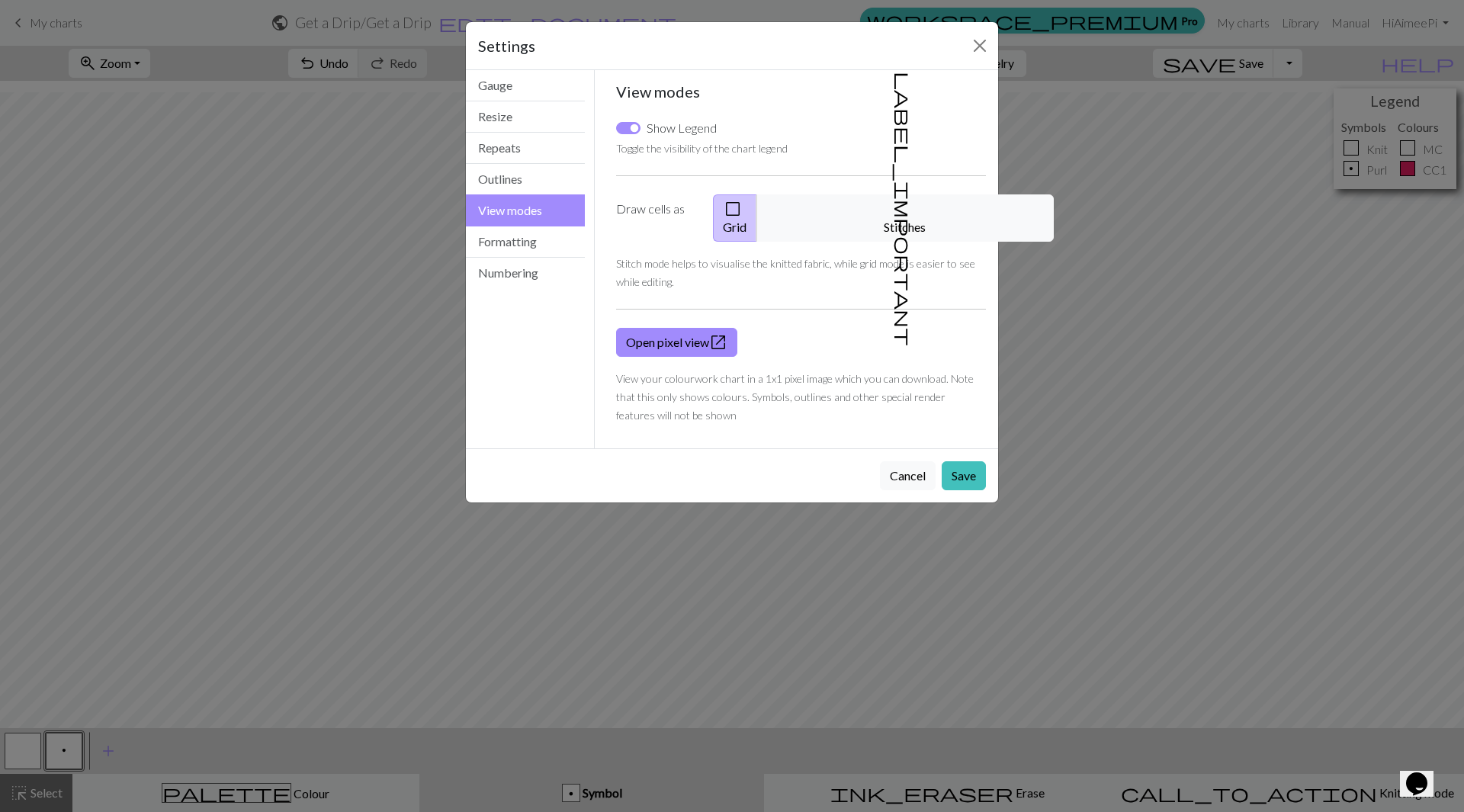
click at [757, 203] on button "check_box_outline_blank Grid" at bounding box center [735, 218] width 44 height 47
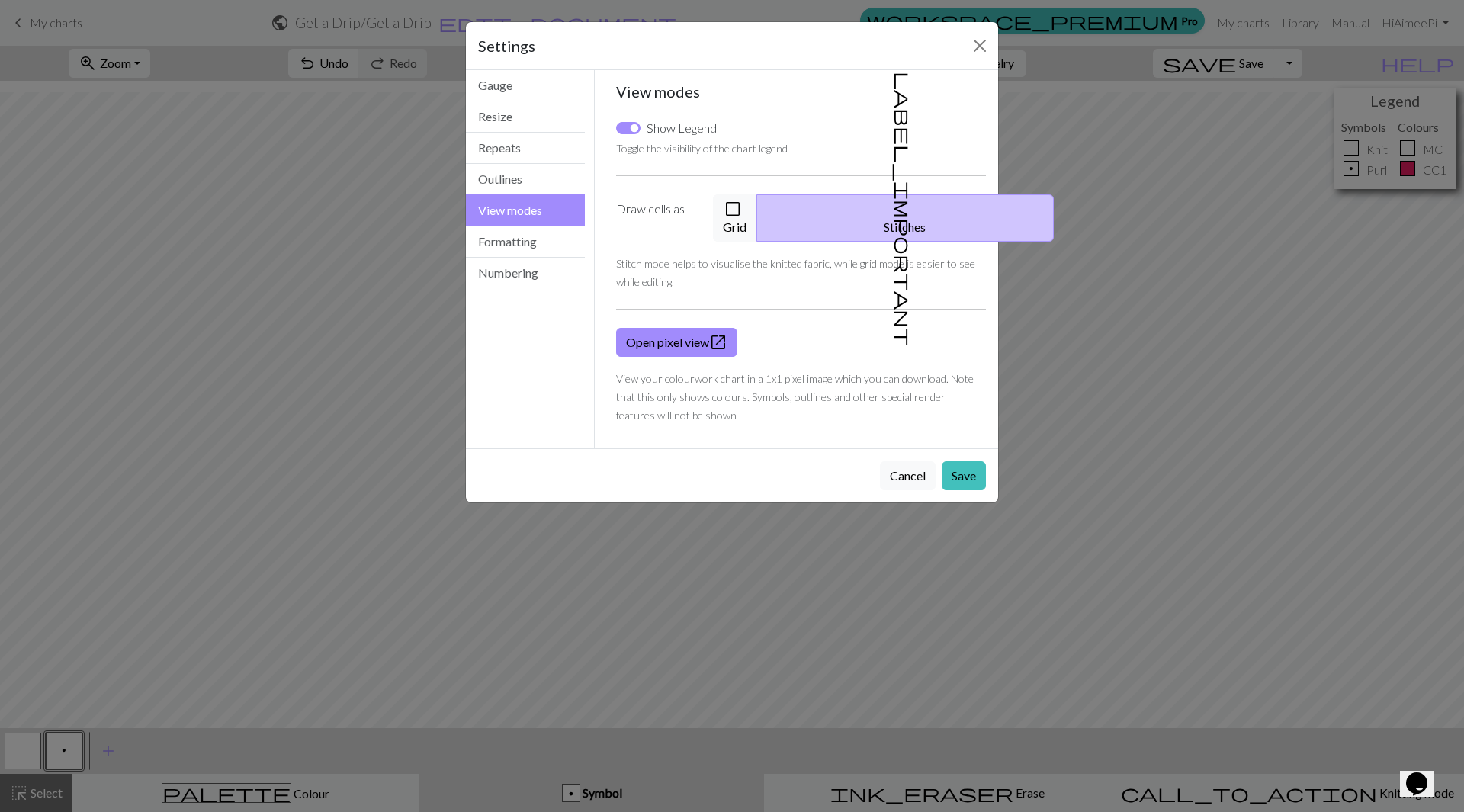
click at [677, 135] on label "Show Legend" at bounding box center [682, 127] width 70 height 19
click at [640, 134] on input "Show Legend" at bounding box center [628, 128] width 25 height 12
checkbox input "false"
click at [964, 461] on button "Save" at bounding box center [963, 475] width 44 height 29
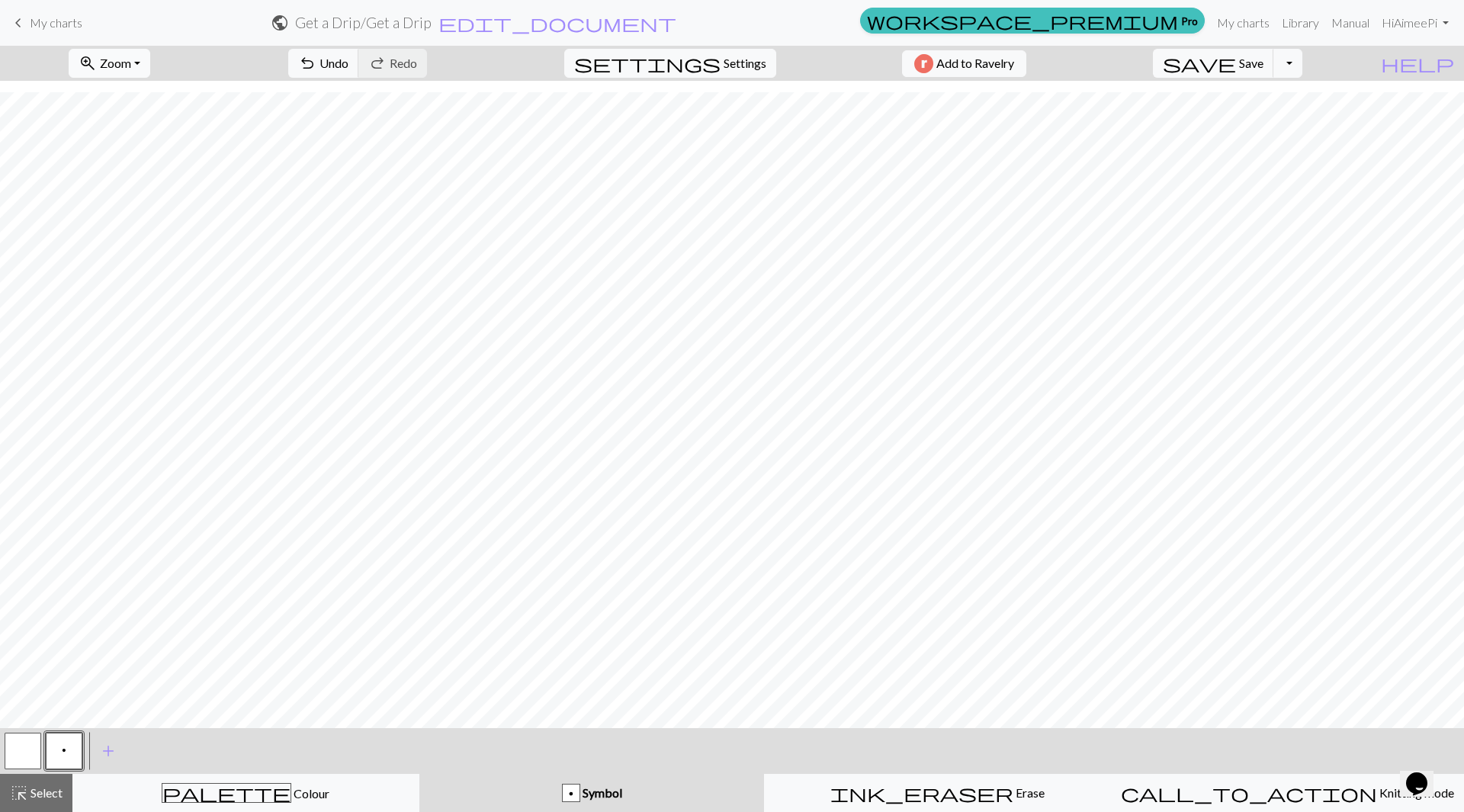
click at [131, 61] on span "Zoom" at bounding box center [116, 62] width 32 height 15
click at [129, 179] on button "50%" at bounding box center [129, 183] width 121 height 25
click at [748, 58] on span "Settings" at bounding box center [745, 63] width 42 height 19
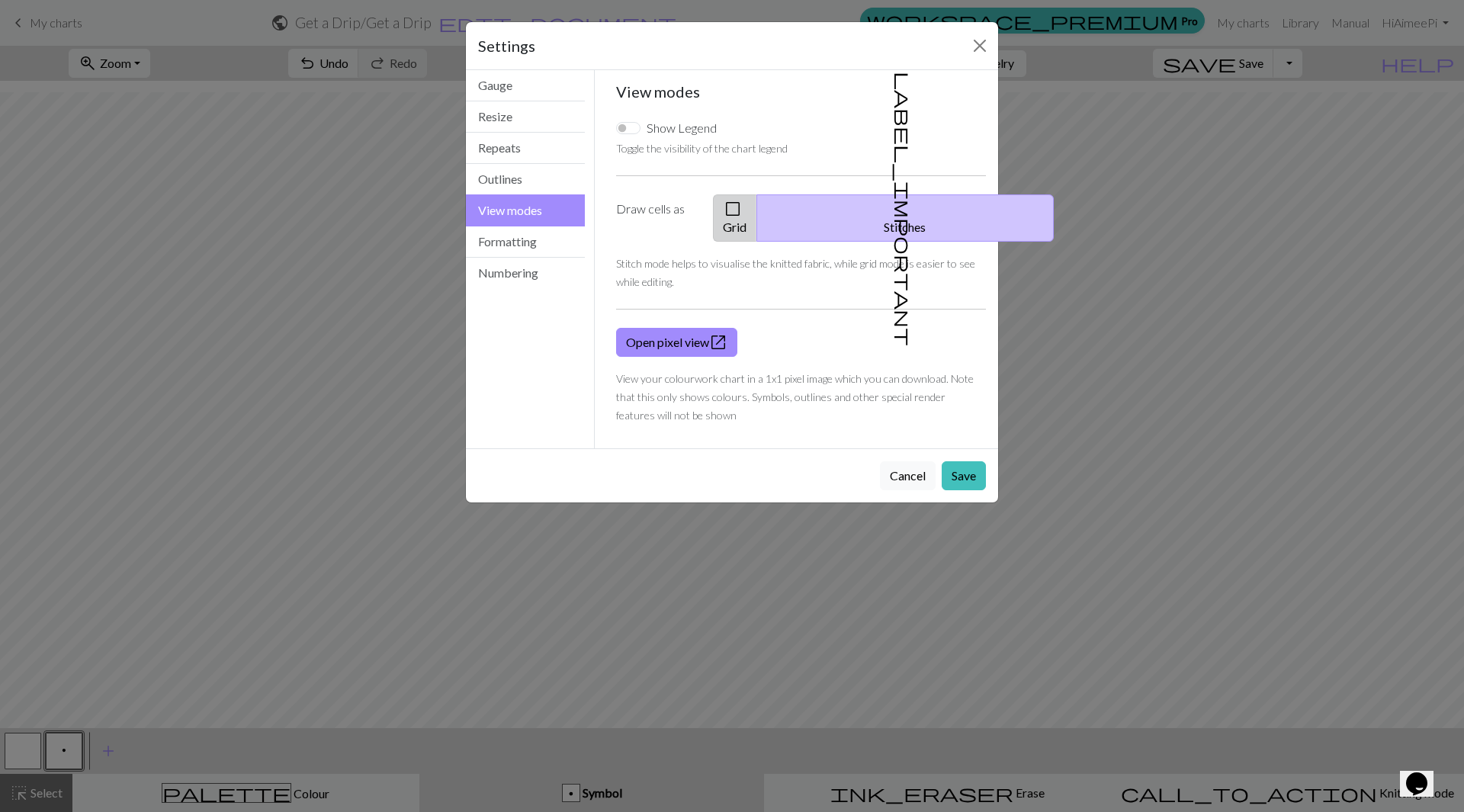
click at [742, 208] on span "check_box_outline_blank" at bounding box center [733, 209] width 19 height 22
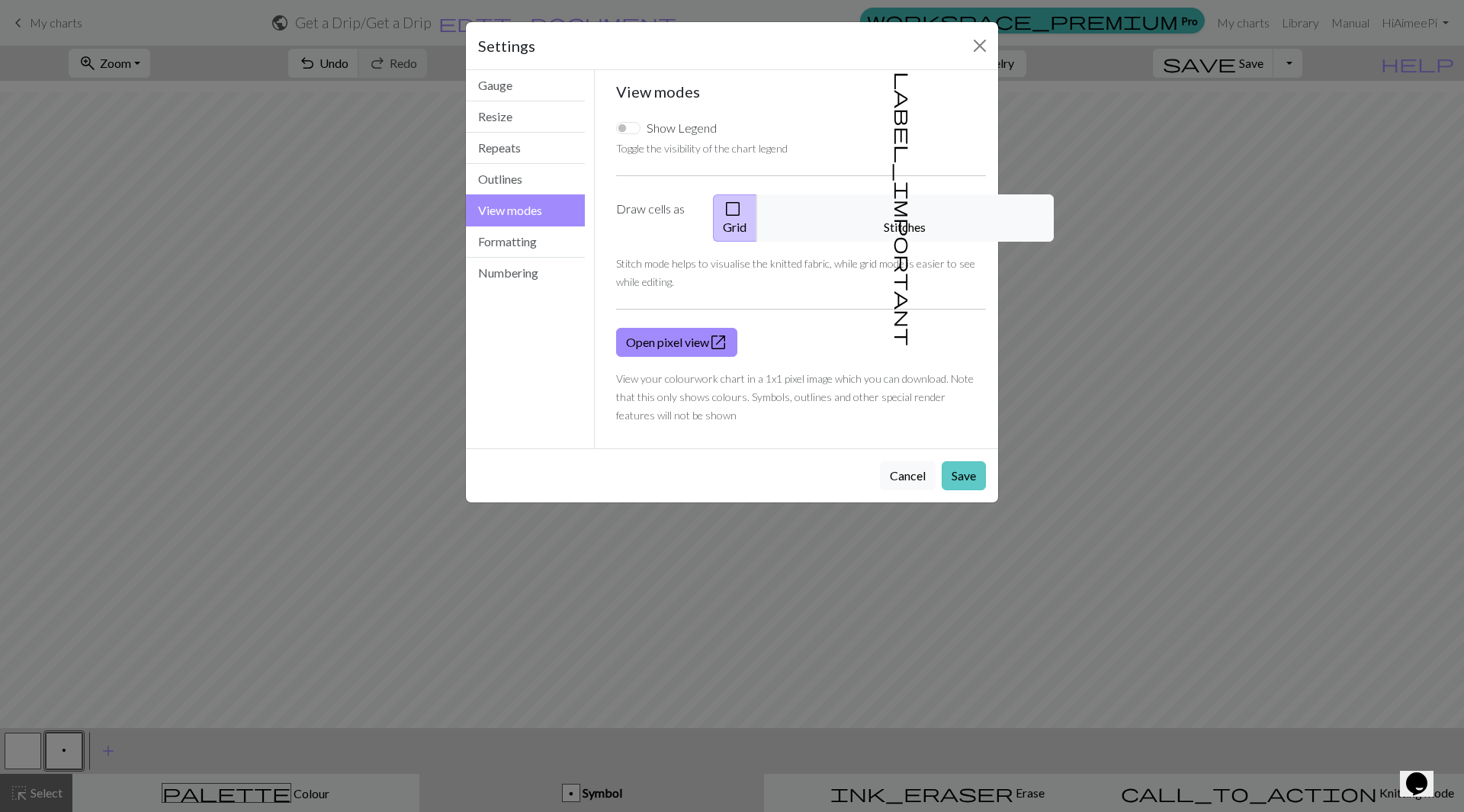
click at [954, 461] on button "Save" at bounding box center [963, 475] width 44 height 29
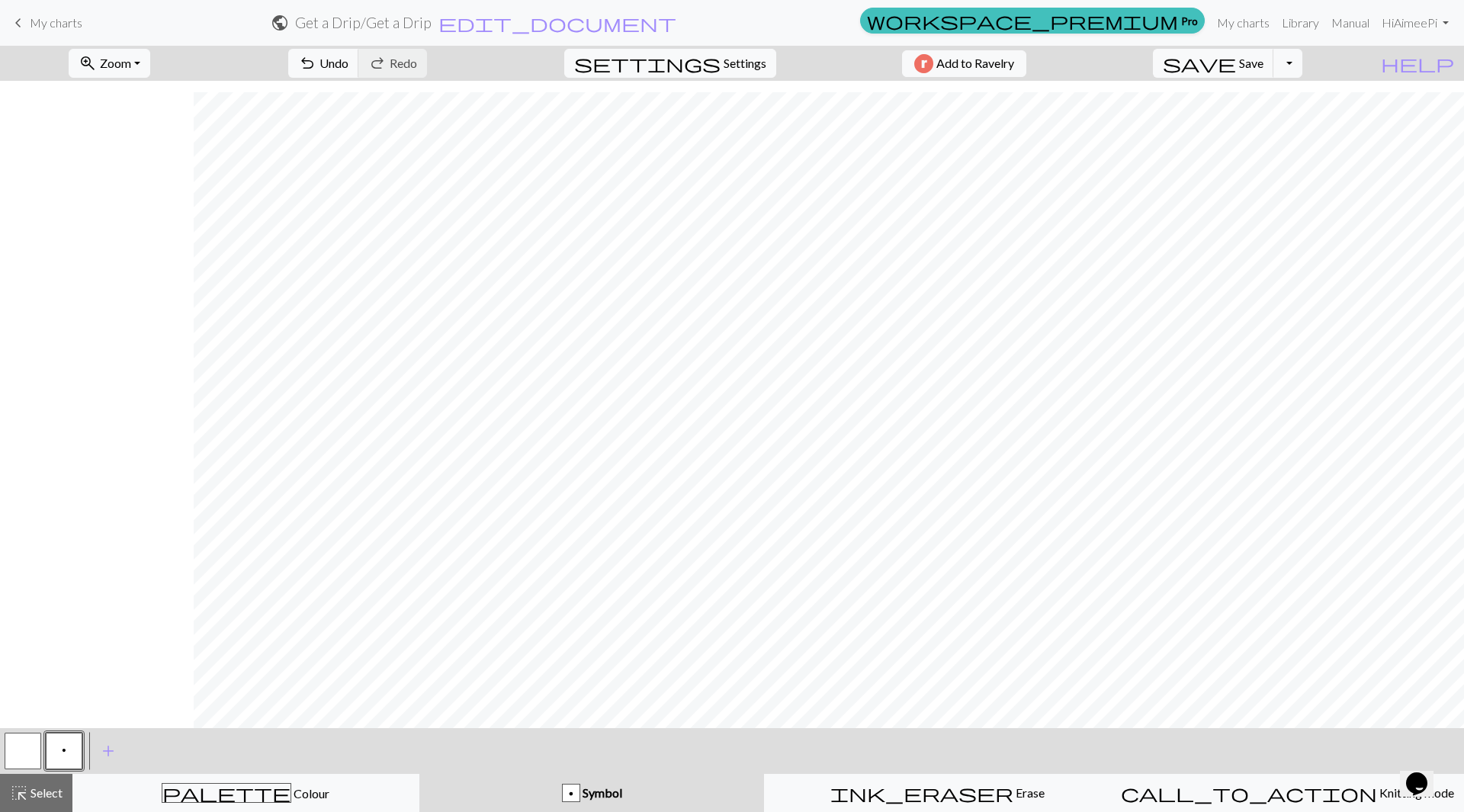
scroll to position [12, 194]
drag, startPoint x: 1133, startPoint y: 730, endPoint x: 1236, endPoint y: 737, distance: 103.2
click at [1236, 737] on div "< p > add Add a symbol" at bounding box center [732, 751] width 1464 height 45
click at [150, 63] on button "zoom_in Zoom Zoom" at bounding box center [109, 62] width 82 height 29
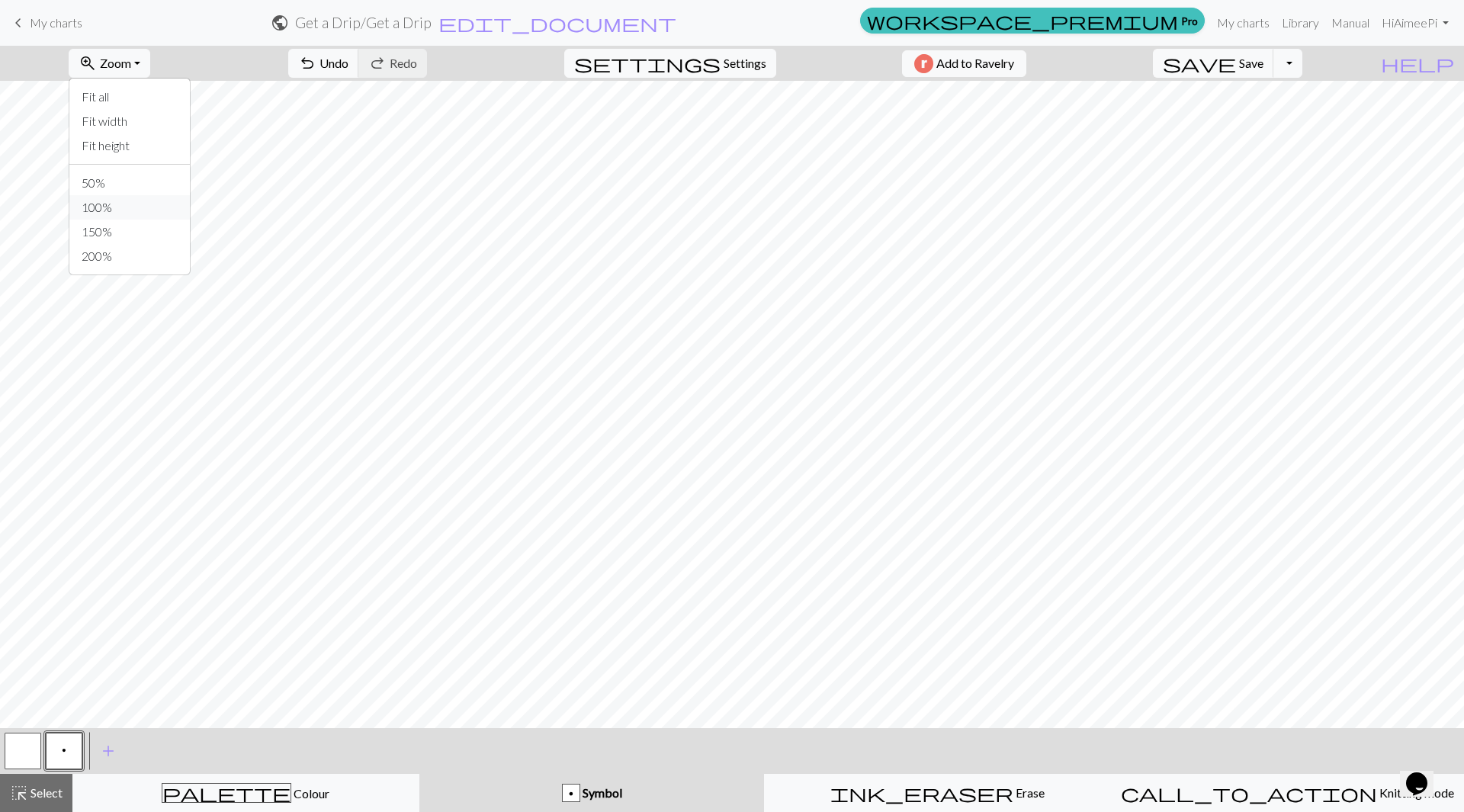
click at [125, 208] on button "100%" at bounding box center [129, 207] width 121 height 25
